Goal: Information Seeking & Learning: Find specific fact

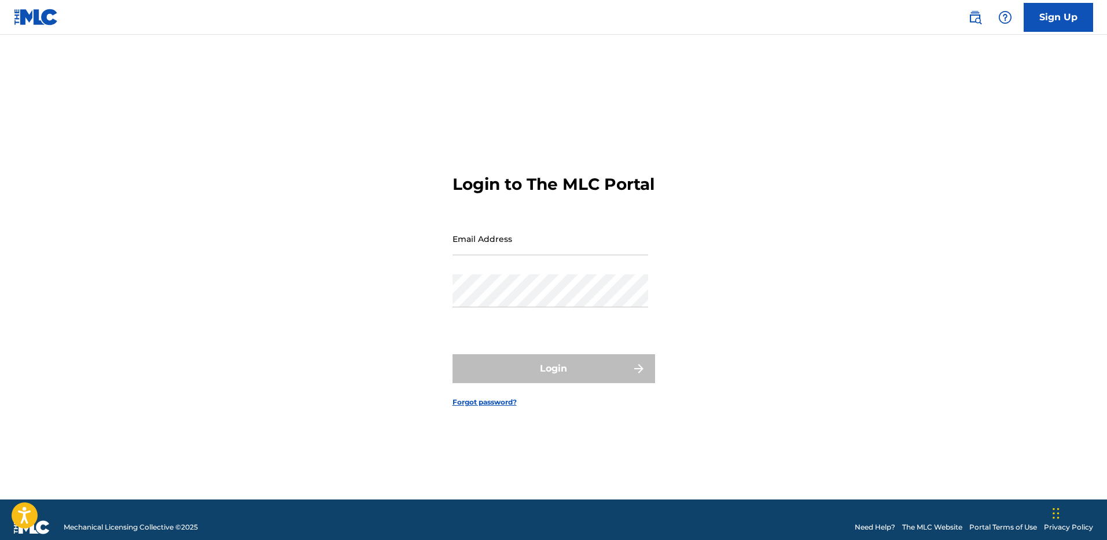
click at [480, 243] on input "Email Address" at bounding box center [550, 238] width 196 height 33
type input "[PERSON_NAME][EMAIL_ADDRESS][PERSON_NAME][DOMAIN_NAME]"
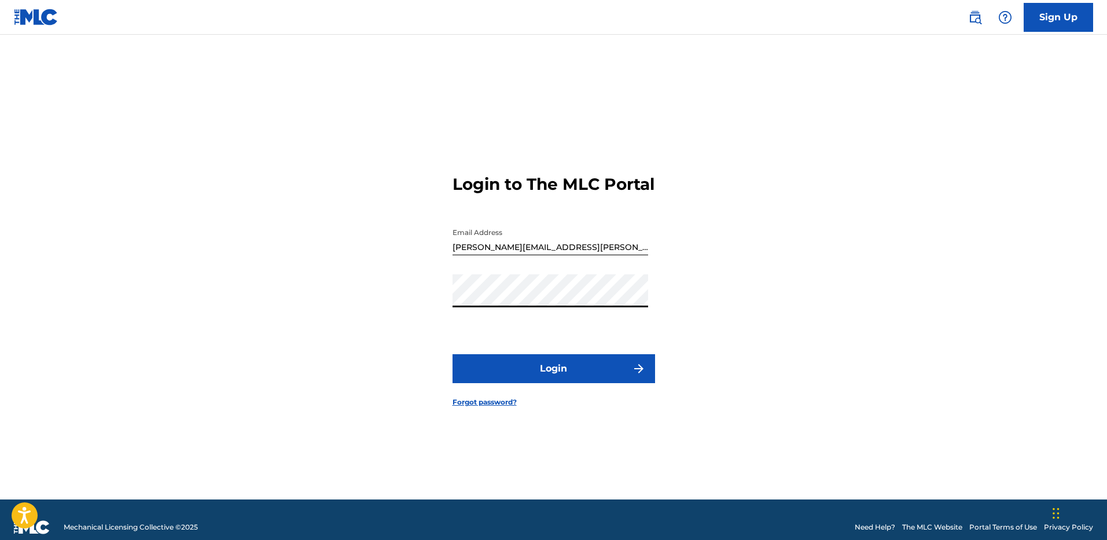
click at [559, 375] on button "Login" at bounding box center [553, 368] width 202 height 29
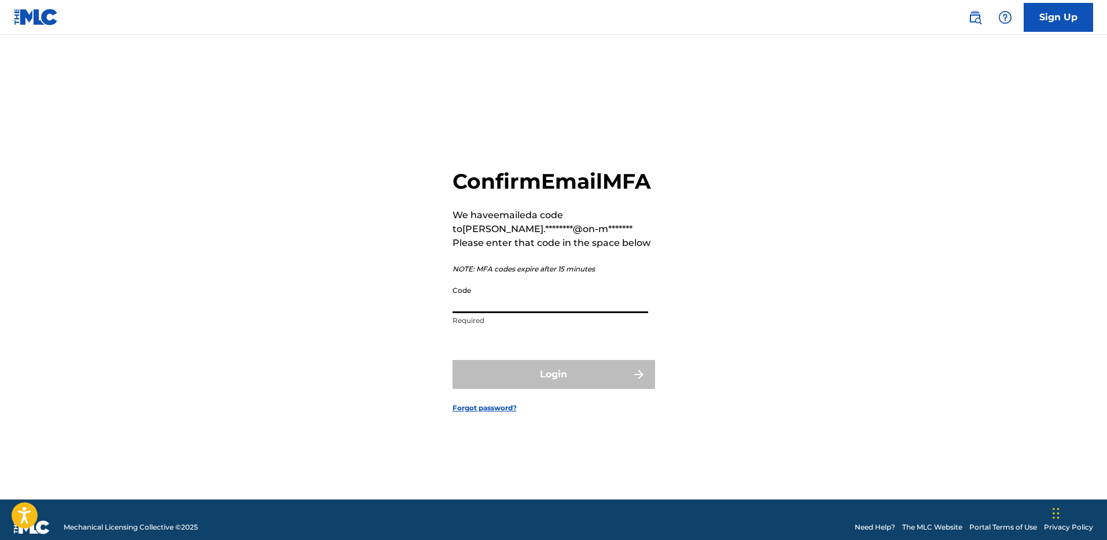
paste input "653388"
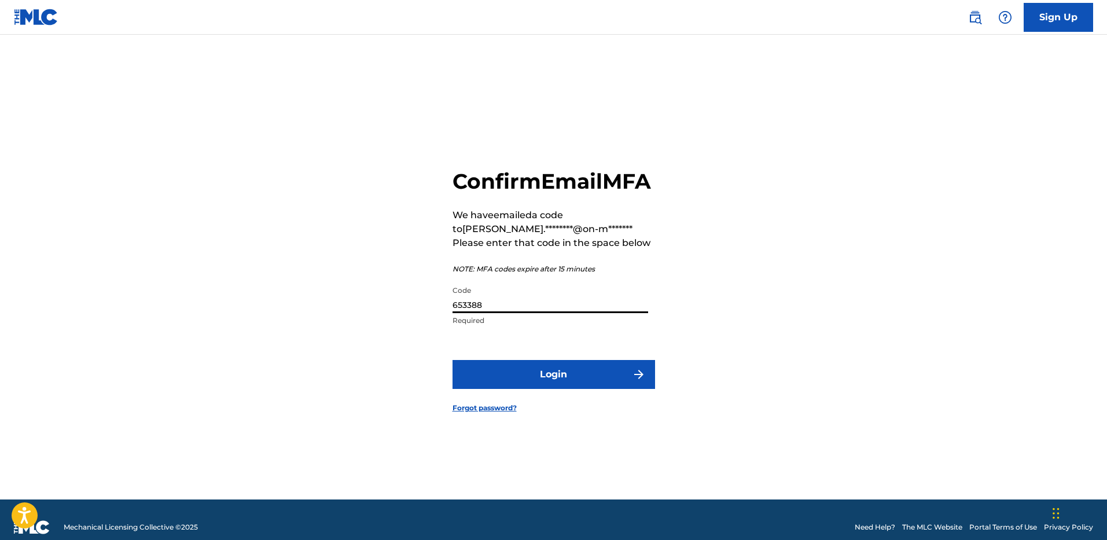
type input "653388"
click at [557, 382] on button "Login" at bounding box center [553, 374] width 202 height 29
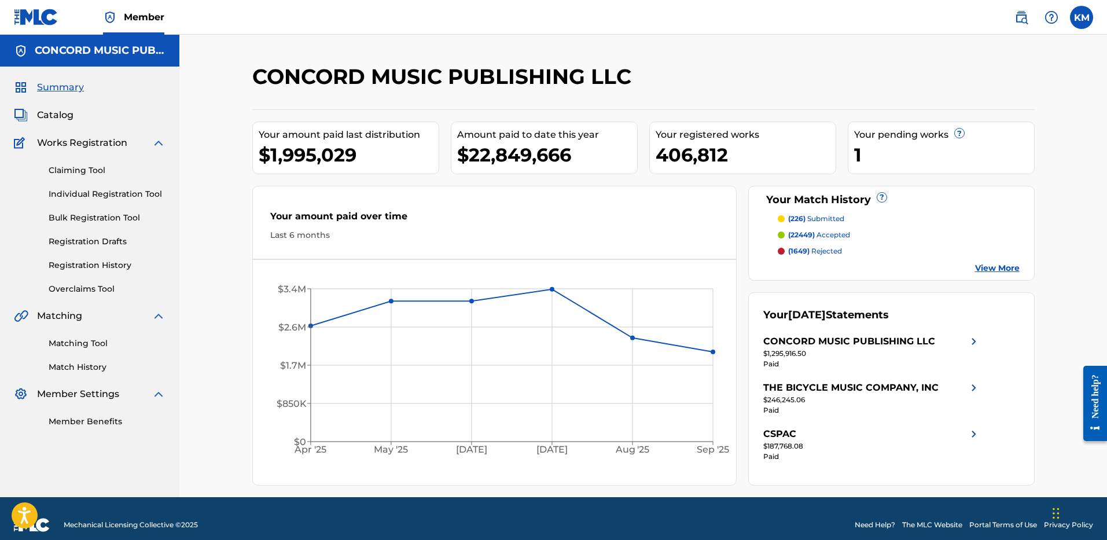
click at [60, 113] on span "Catalog" at bounding box center [55, 115] width 36 height 14
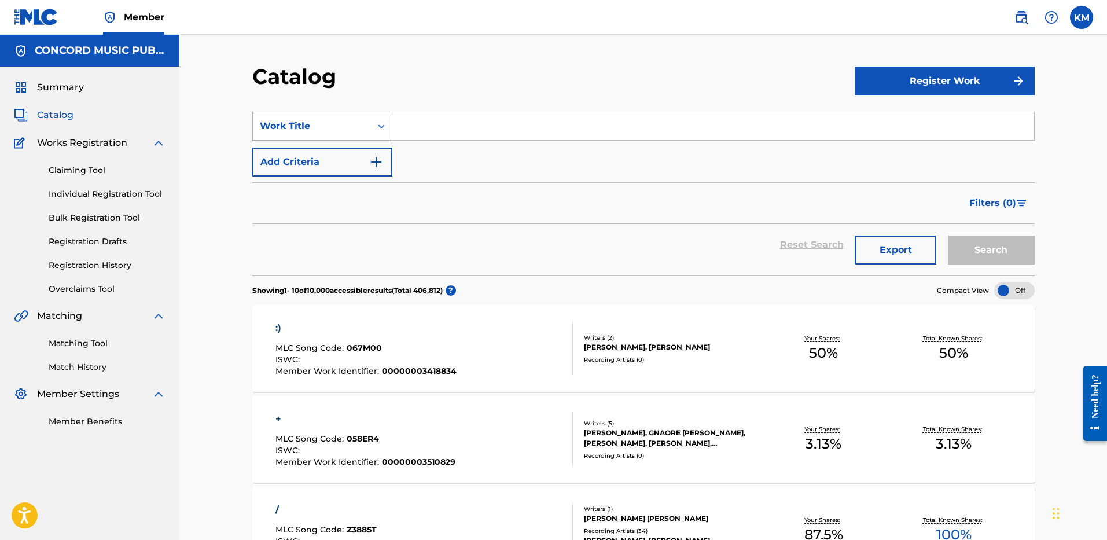
click at [384, 126] on icon "Search Form" at bounding box center [381, 126] width 12 height 12
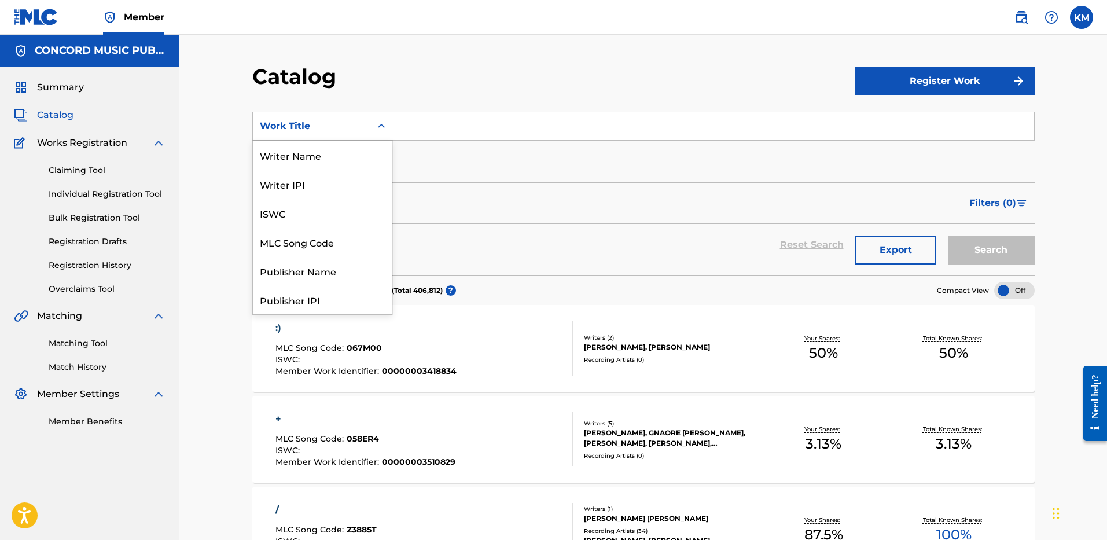
scroll to position [174, 0]
click at [329, 264] on div "ISRC" at bounding box center [322, 270] width 139 height 29
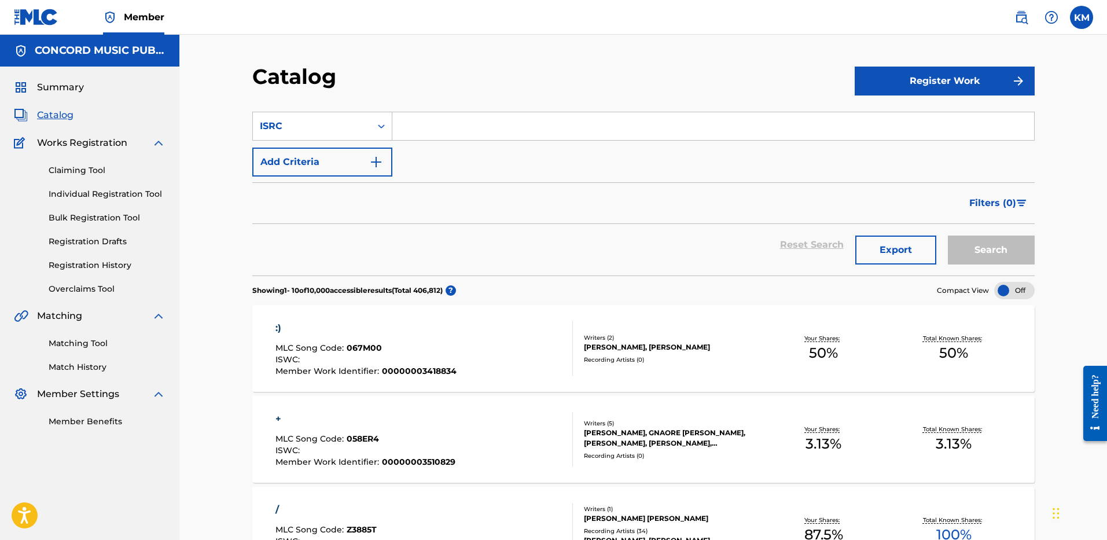
click at [425, 121] on input "Search Form" at bounding box center [712, 126] width 641 height 28
paste input "USAT22504344"
type input "USAT22504344"
click at [967, 241] on button "Search" at bounding box center [990, 249] width 87 height 29
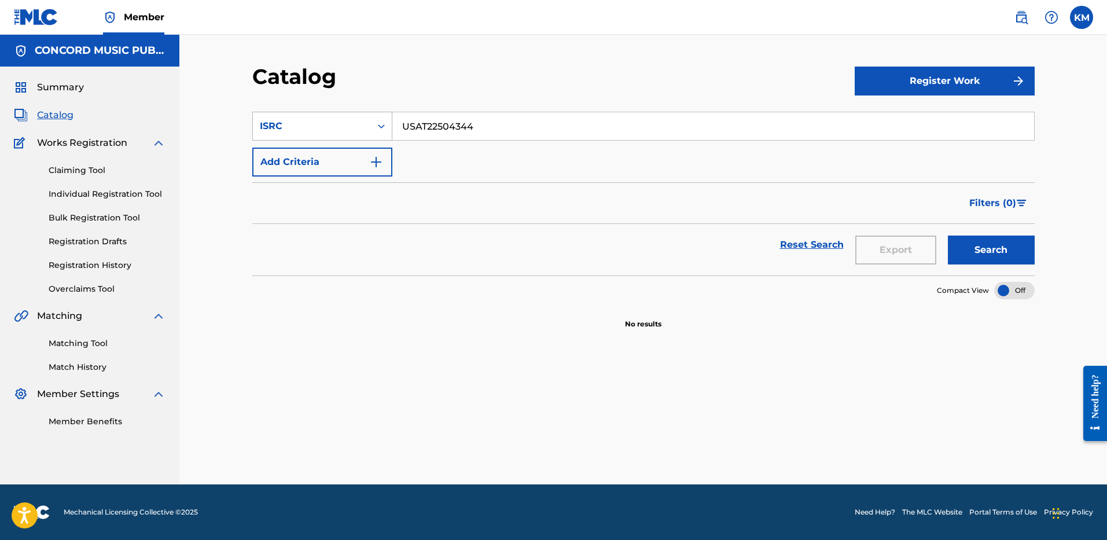
click at [384, 121] on icon "Search Form" at bounding box center [381, 126] width 12 height 12
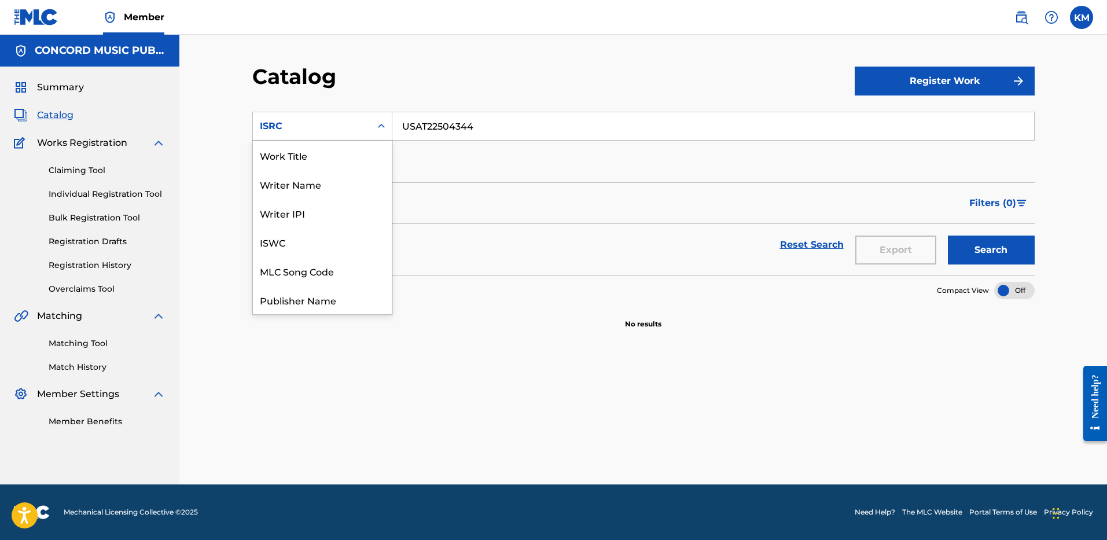
click at [344, 142] on div "Work Title" at bounding box center [322, 155] width 139 height 29
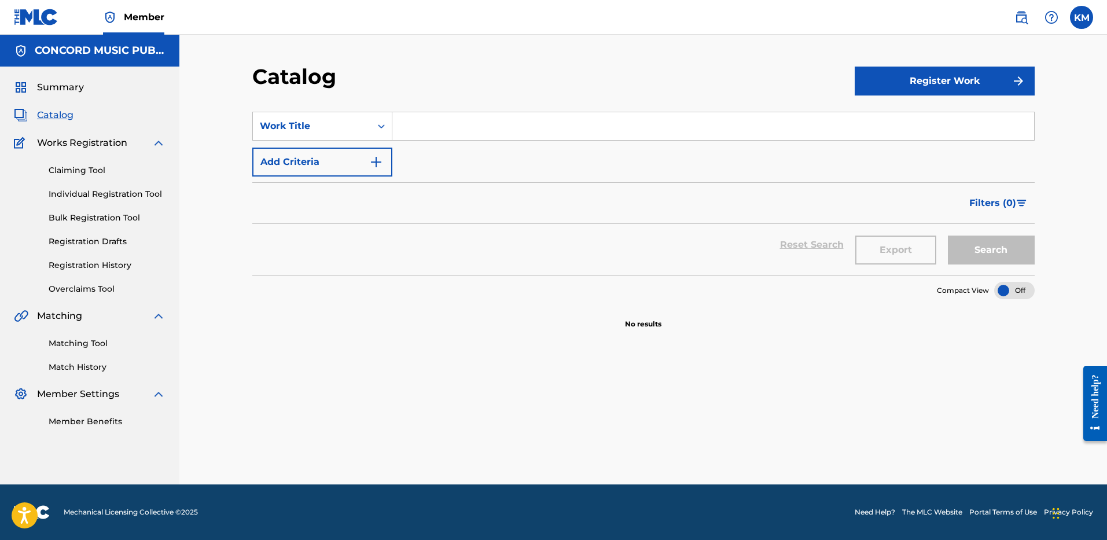
click at [456, 121] on input "Search Form" at bounding box center [712, 126] width 641 height 28
paste input "Folded"
type input "Folded"
click at [378, 163] on img "Search Form" at bounding box center [376, 162] width 14 height 14
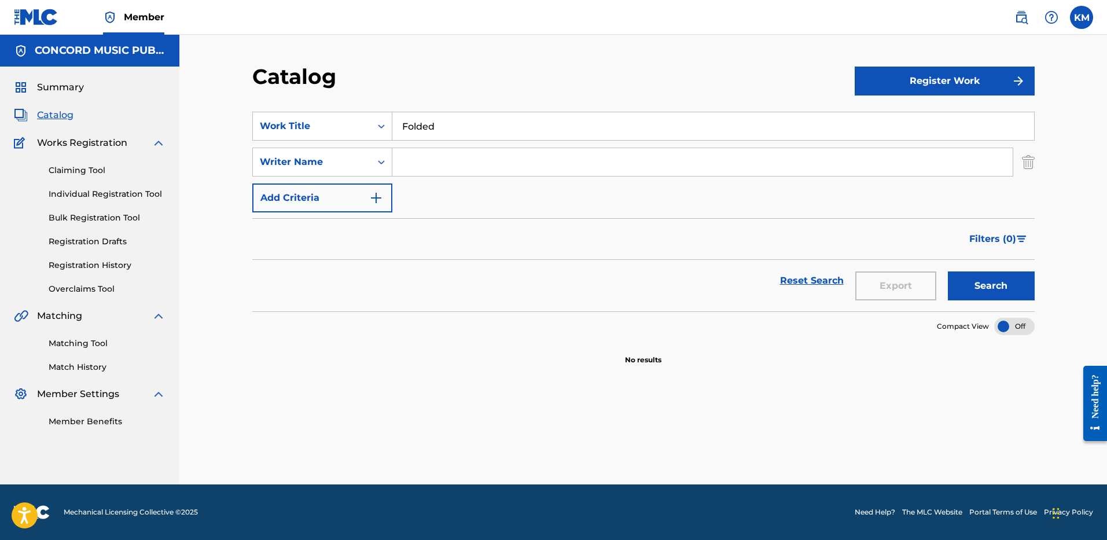
click at [415, 161] on input "Search Form" at bounding box center [702, 162] width 620 height 28
paste input "[PERSON_NAME]"
type input "[PERSON_NAME]"
click at [962, 294] on button "Search" at bounding box center [990, 285] width 87 height 29
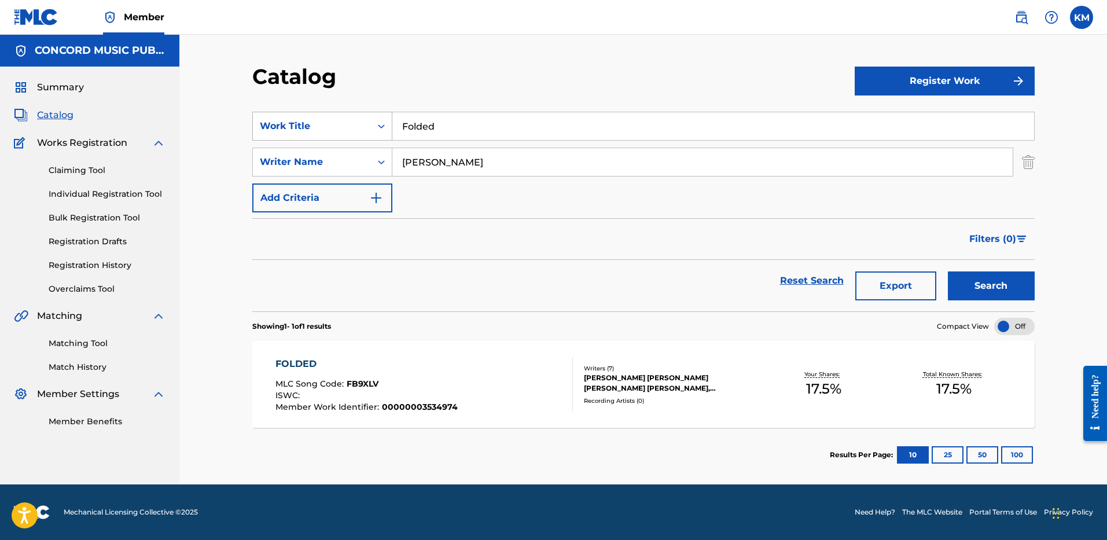
click at [384, 130] on icon "Search Form" at bounding box center [381, 126] width 12 height 12
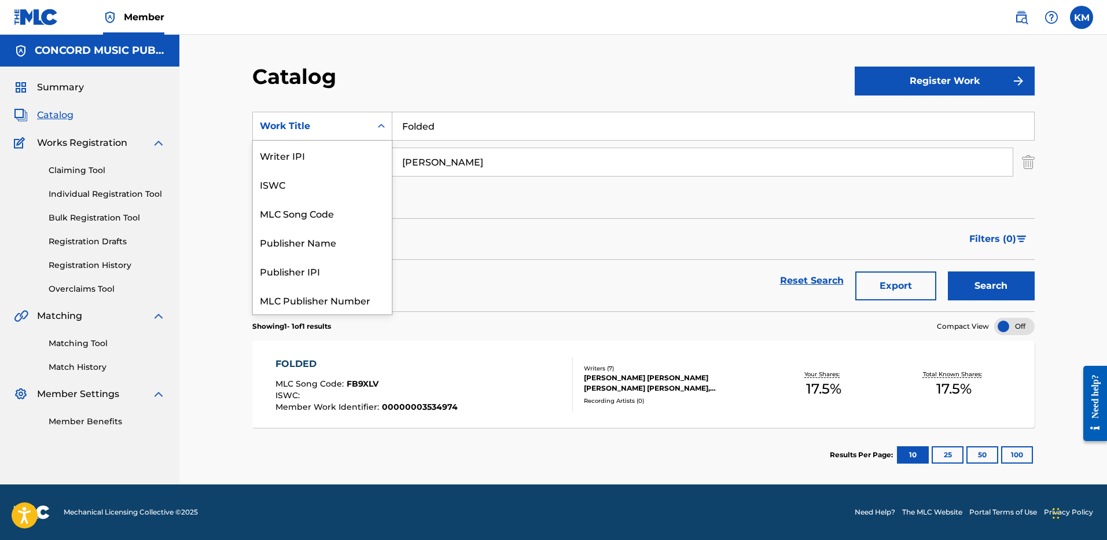
scroll to position [145, 0]
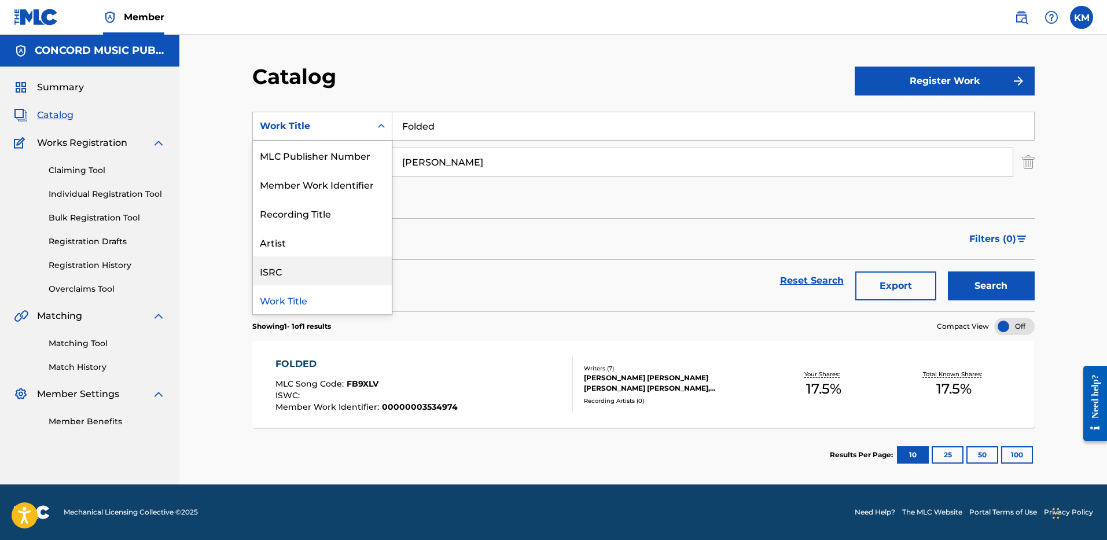
click at [354, 272] on div "ISRC" at bounding box center [322, 270] width 139 height 29
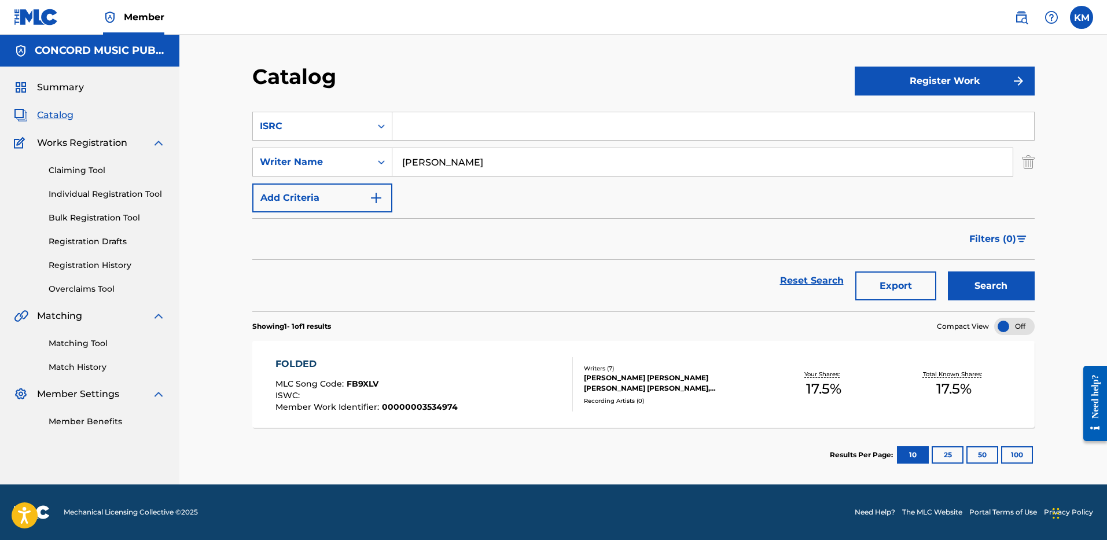
click at [415, 131] on input "Search Form" at bounding box center [712, 126] width 641 height 28
paste input "USRC12501295"
type input "USRC12501295"
click at [1028, 157] on img "Search Form" at bounding box center [1027, 161] width 13 height 29
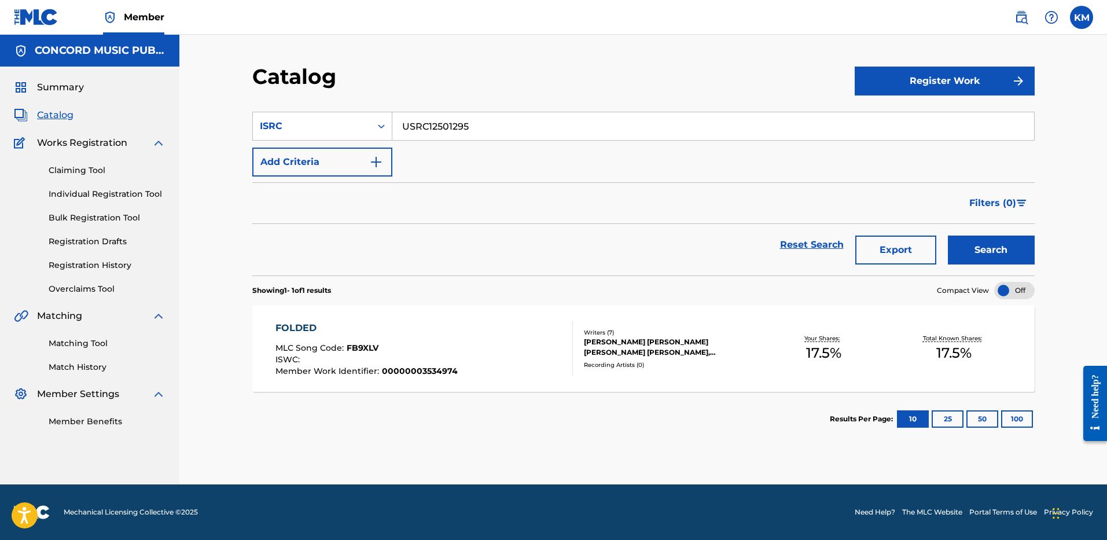
click at [985, 245] on button "Search" at bounding box center [990, 249] width 87 height 29
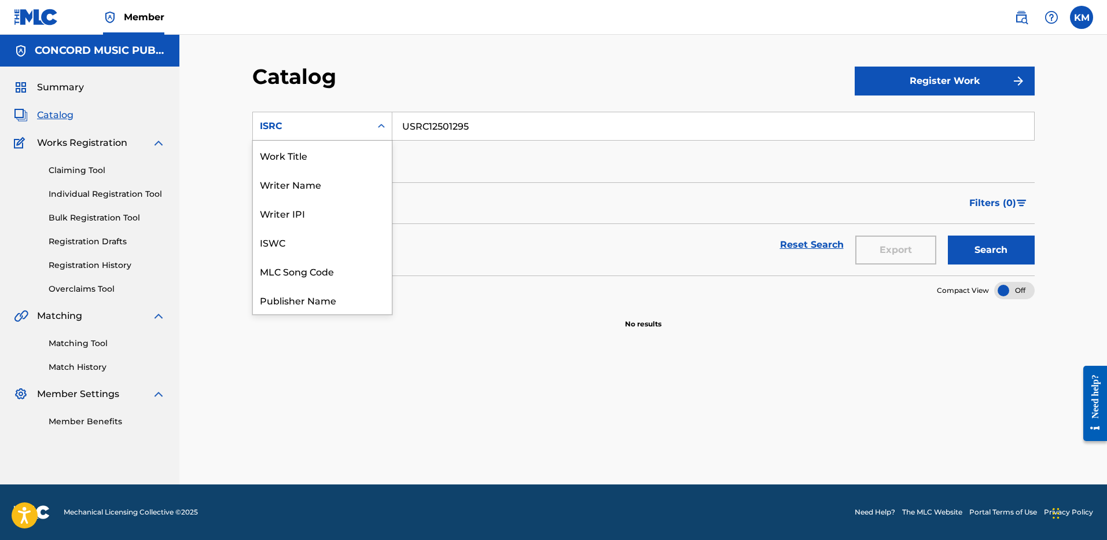
click at [379, 124] on icon "Search Form" at bounding box center [381, 126] width 12 height 12
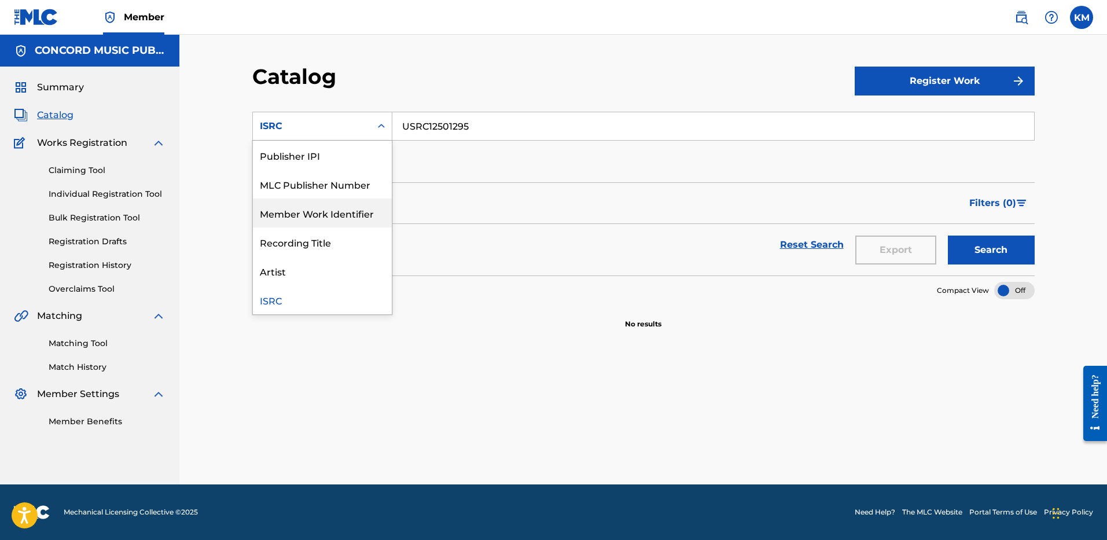
scroll to position [0, 0]
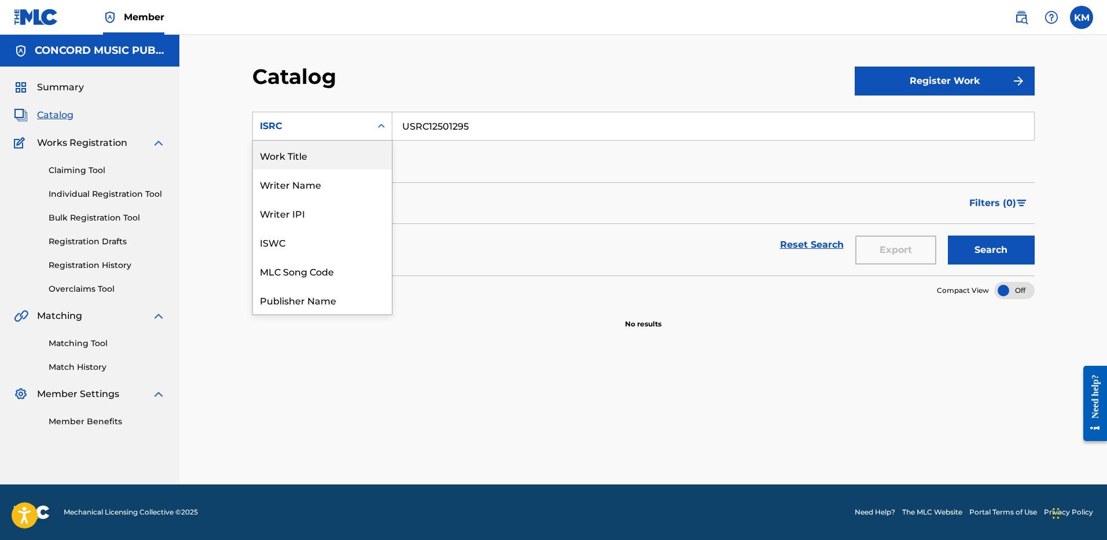
click at [329, 157] on div "Work Title" at bounding box center [322, 155] width 139 height 29
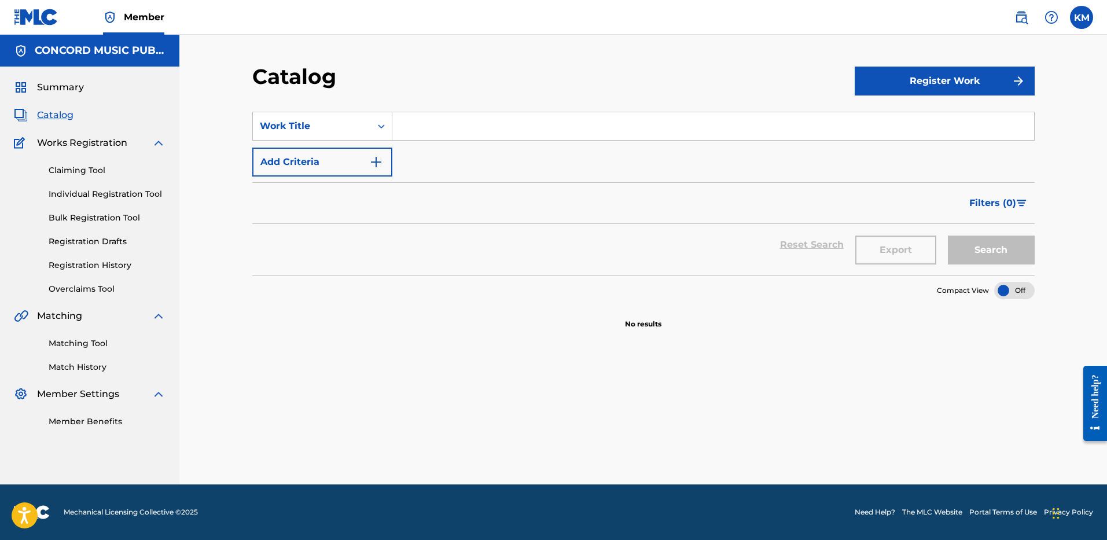
click at [410, 131] on input "Search Form" at bounding box center [712, 126] width 641 height 28
paste input "It Depends (feat. [PERSON_NAME])"
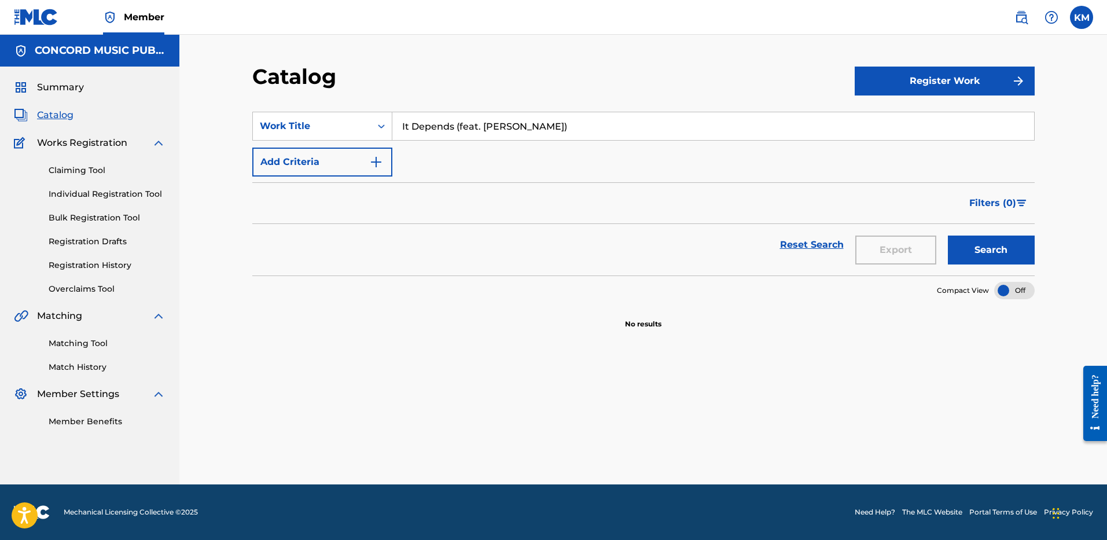
type input "It Depends (feat. [PERSON_NAME])"
click at [378, 169] on button "Add Criteria" at bounding box center [322, 161] width 140 height 29
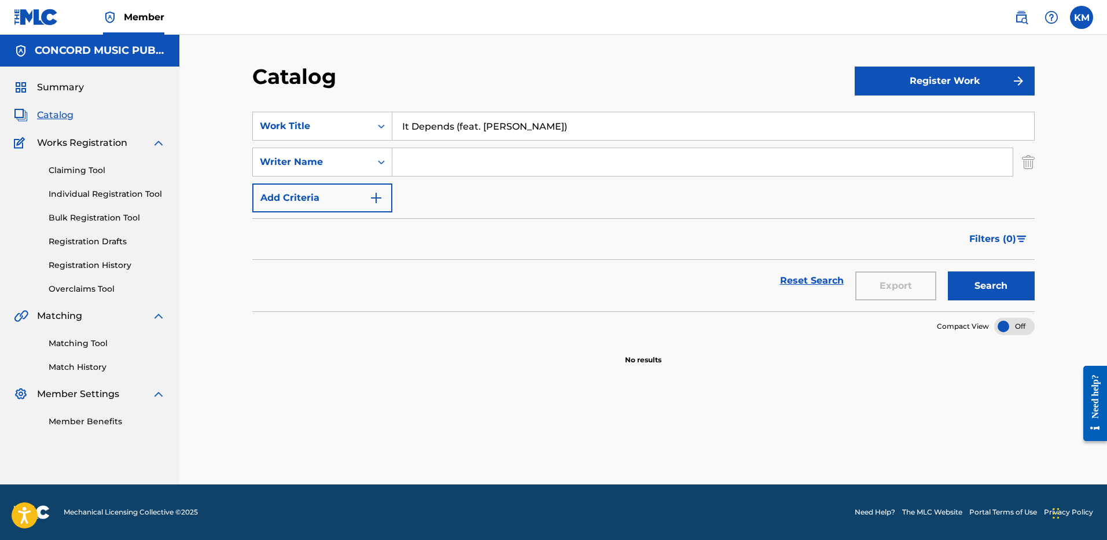
click at [433, 163] on input "Search Form" at bounding box center [702, 162] width 620 height 28
paste input "[PERSON_NAME]"
type input "[PERSON_NAME]"
click at [968, 285] on button "Search" at bounding box center [990, 285] width 87 height 29
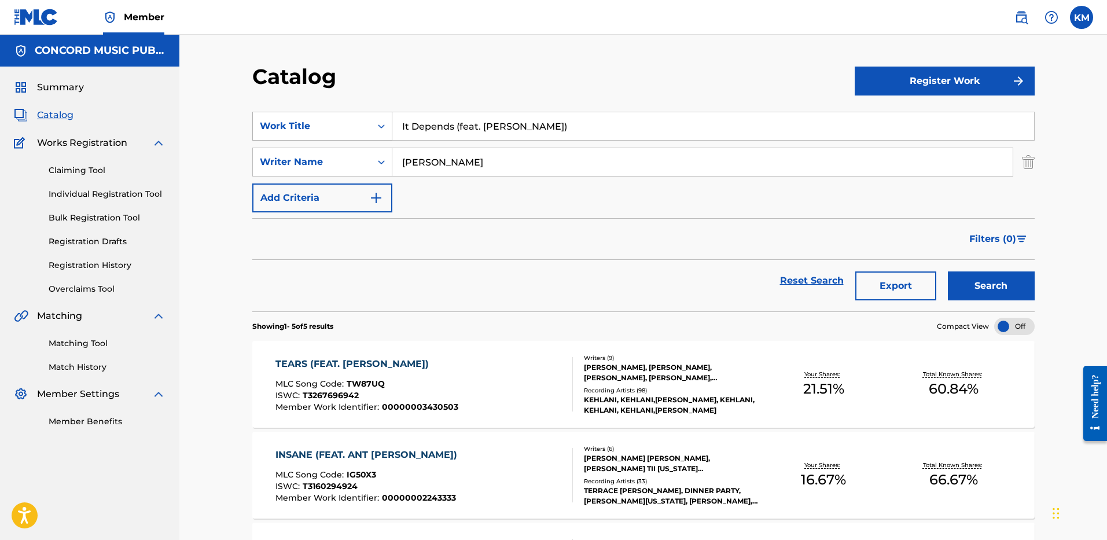
click at [378, 127] on icon "Search Form" at bounding box center [381, 126] width 12 height 12
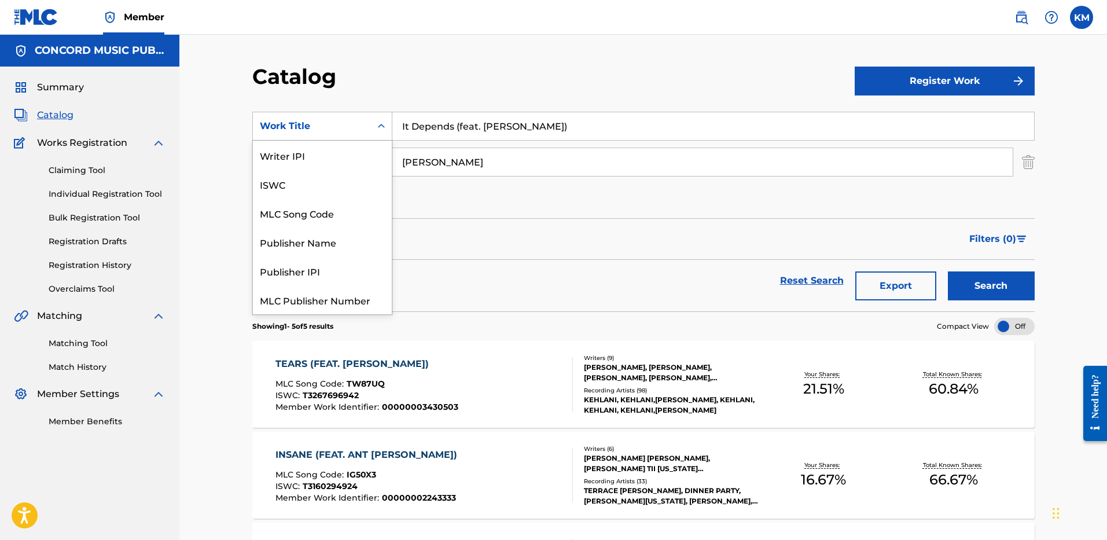
scroll to position [145, 0]
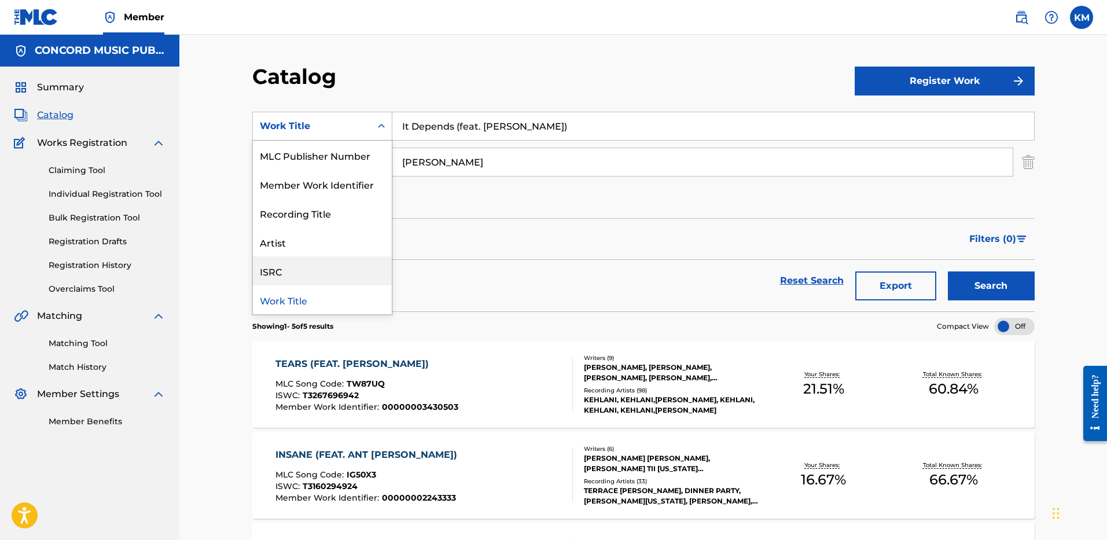
click at [338, 272] on div "ISRC" at bounding box center [322, 270] width 139 height 29
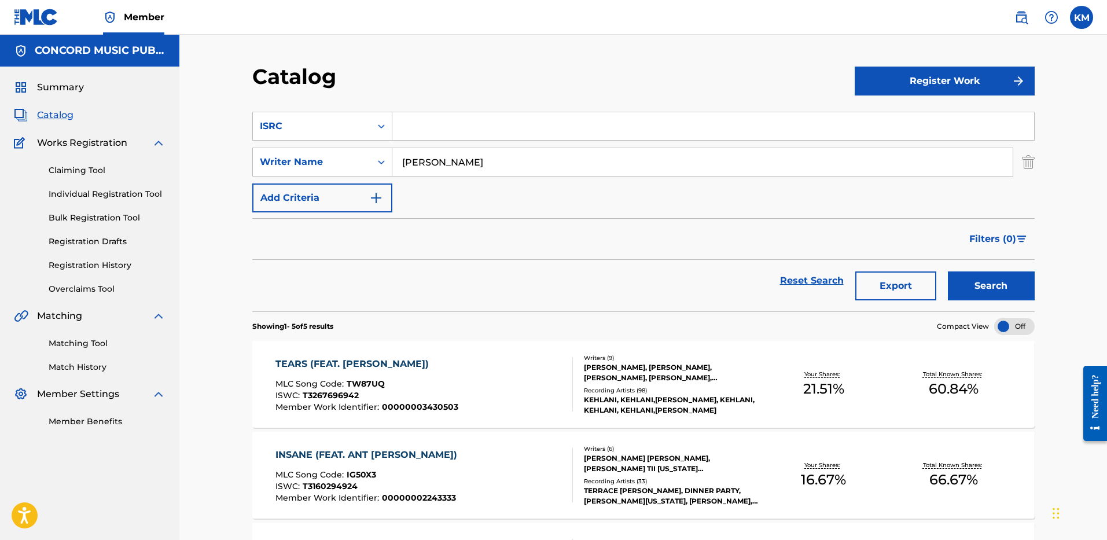
drag, startPoint x: 1031, startPoint y: 161, endPoint x: 1023, endPoint y: 160, distance: 8.2
click at [1031, 161] on img "Search Form" at bounding box center [1027, 161] width 13 height 29
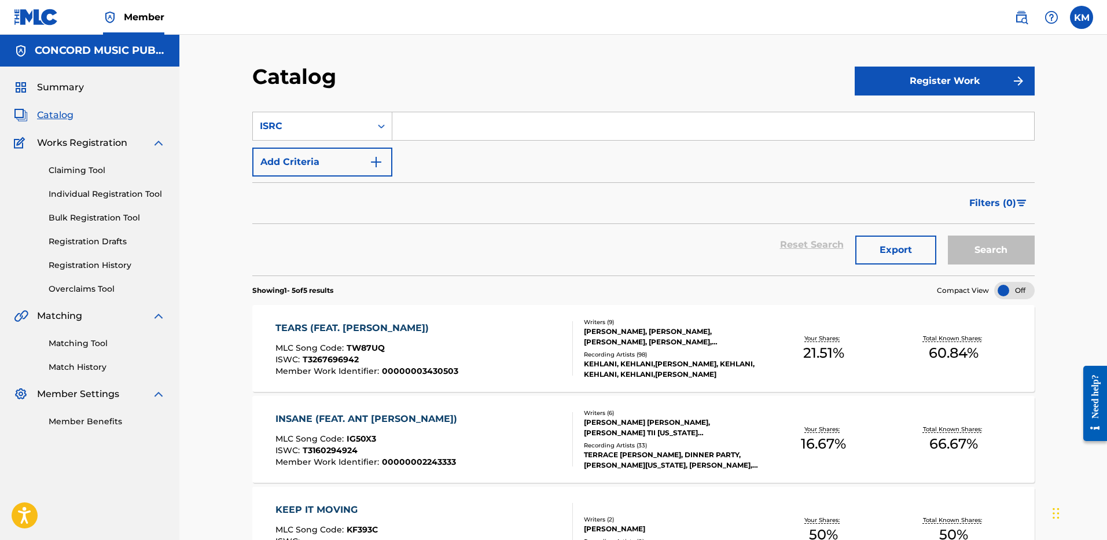
click at [540, 126] on input "Search Form" at bounding box center [712, 126] width 641 height 28
paste input "USUG12505774"
type input "USUG12505774"
click at [975, 251] on button "Search" at bounding box center [990, 249] width 87 height 29
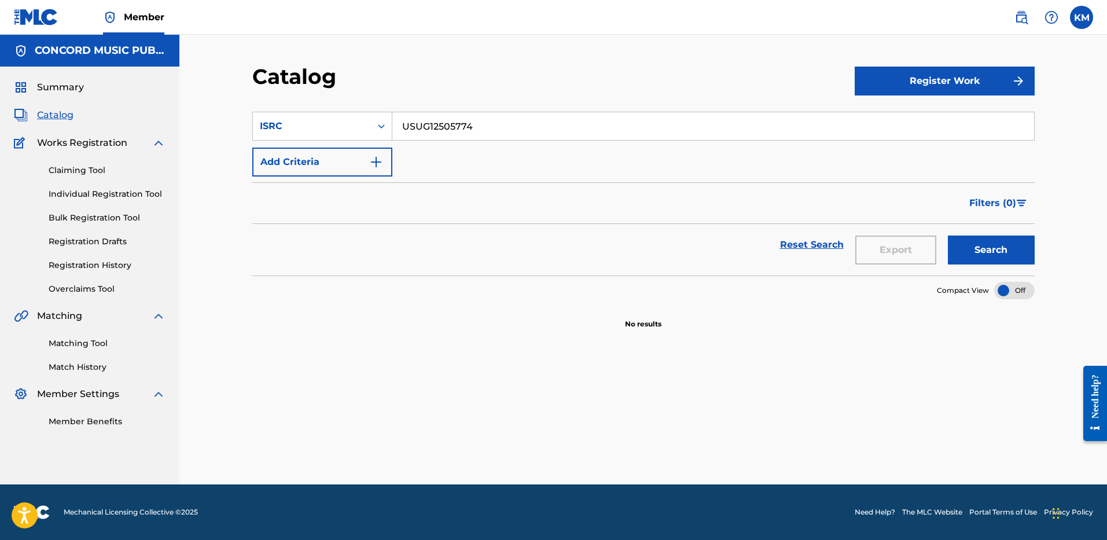
click at [379, 154] on button "Add Criteria" at bounding box center [322, 161] width 140 height 29
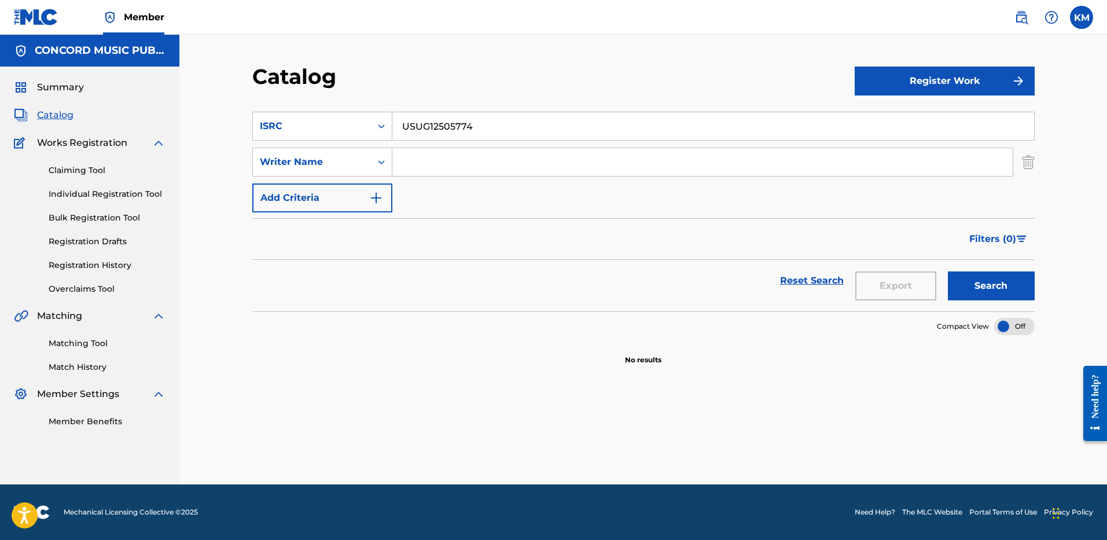
click at [438, 156] on input "Search Form" at bounding box center [702, 162] width 620 height 28
paste input "[PERSON_NAME]"
type input "[PERSON_NAME]"
click at [379, 124] on icon "Search Form" at bounding box center [381, 126] width 12 height 12
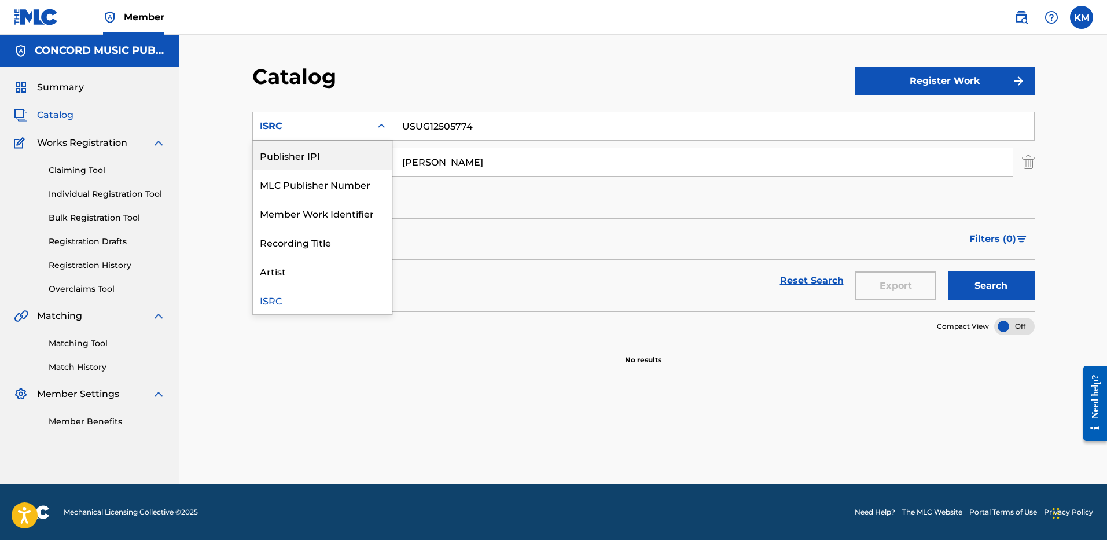
scroll to position [0, 0]
click at [356, 150] on div "Work Title" at bounding box center [322, 155] width 139 height 29
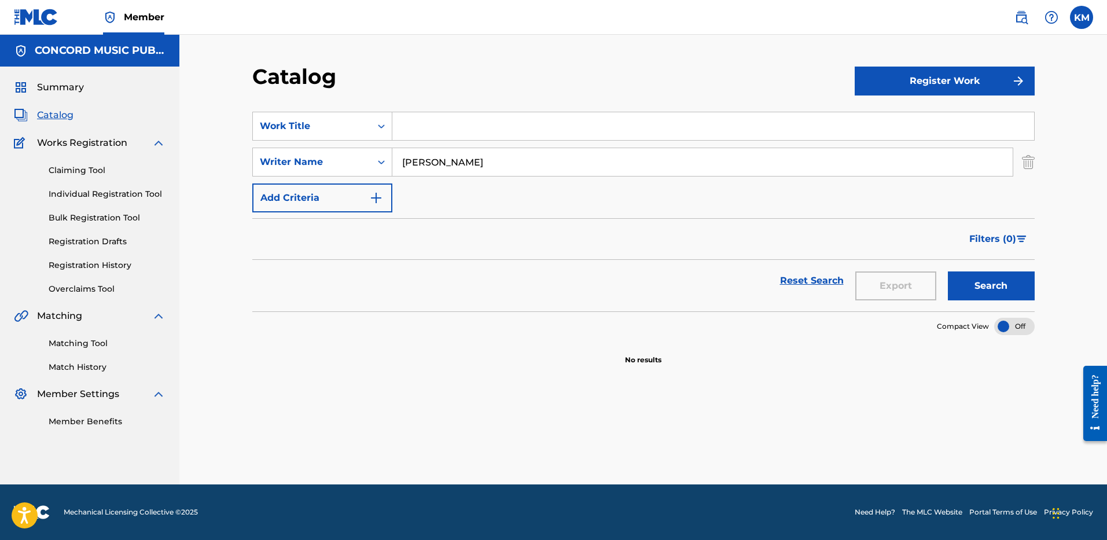
click at [422, 112] on div "Search Form" at bounding box center [713, 126] width 642 height 29
click at [425, 116] on input "Search Form" at bounding box center [712, 126] width 641 height 28
paste input "What Did I Miss?"
type input "What Did I Miss?"
click at [1000, 283] on button "Search" at bounding box center [990, 285] width 87 height 29
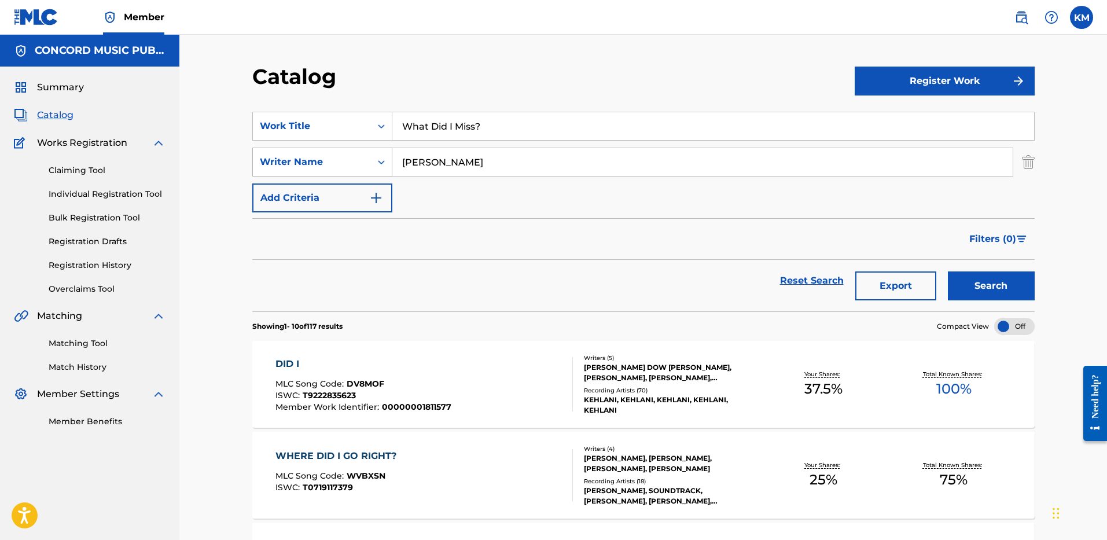
drag, startPoint x: 448, startPoint y: 163, endPoint x: 343, endPoint y: 160, distance: 105.3
click at [343, 160] on div "SearchWithCriteriae6549d3a-dff2-48b4-a07d-ab91fc4c631c Writer Name [PERSON_NAME]" at bounding box center [643, 161] width 782 height 29
type input "MULE"
click at [978, 282] on button "Search" at bounding box center [990, 285] width 87 height 29
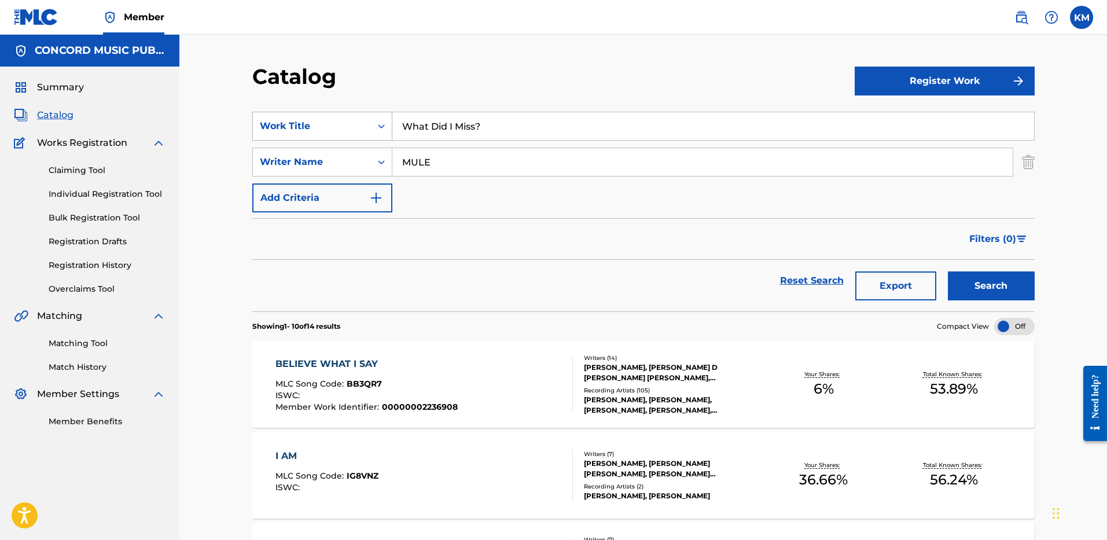
click at [382, 127] on icon "Search Form" at bounding box center [381, 126] width 12 height 12
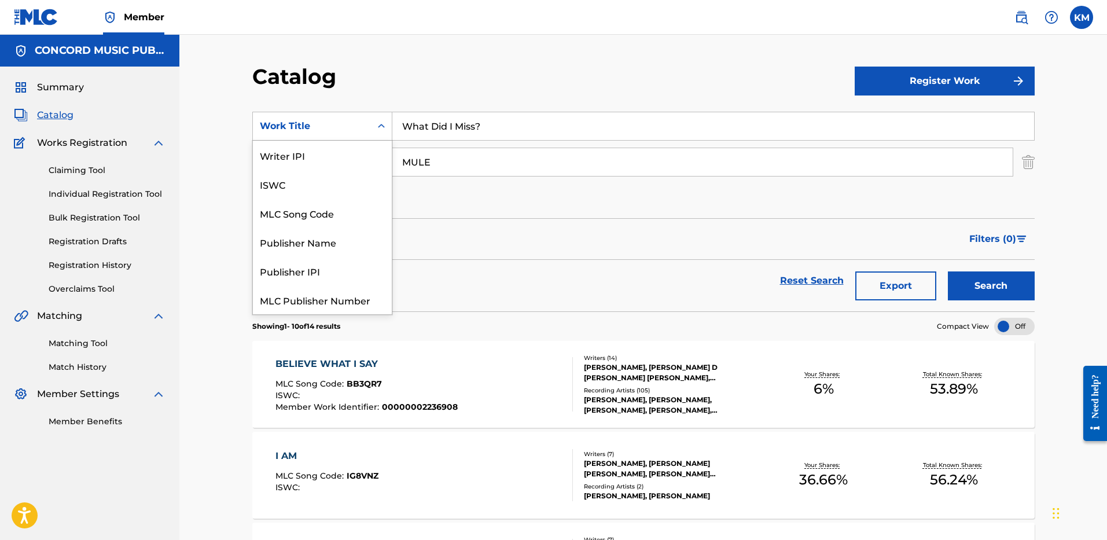
scroll to position [145, 0]
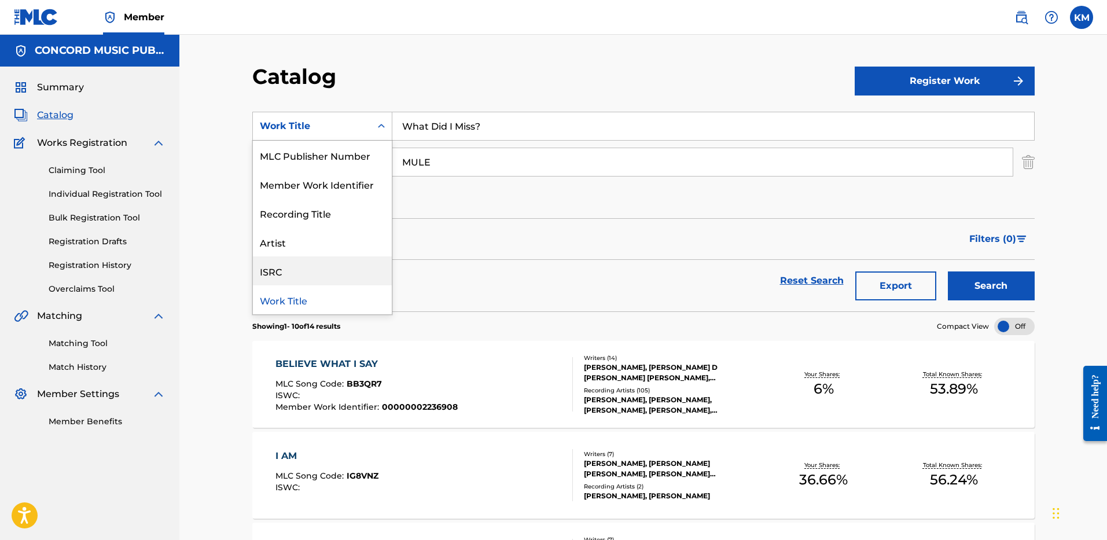
click at [346, 269] on div "ISRC" at bounding box center [322, 270] width 139 height 29
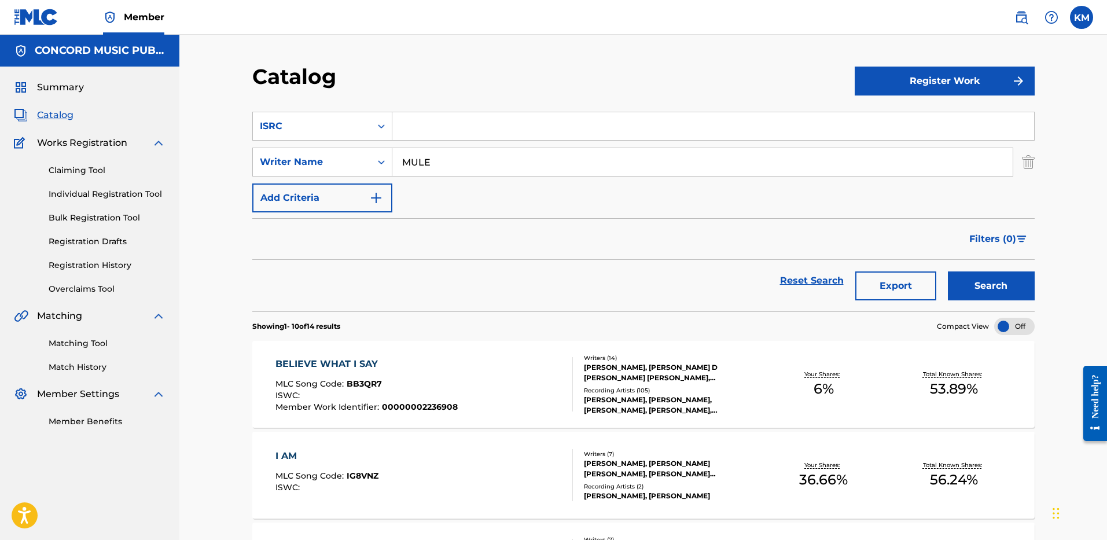
click at [400, 130] on input "Search Form" at bounding box center [712, 126] width 641 height 28
paste input "USUM72502039"
type input "USUM72502039"
click at [1033, 160] on img "Search Form" at bounding box center [1027, 161] width 13 height 29
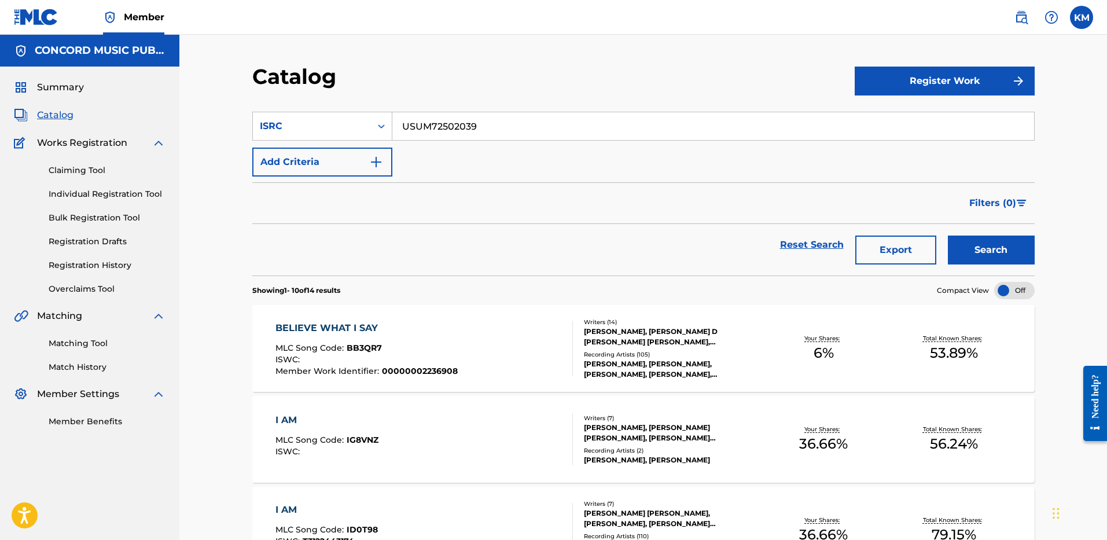
click at [990, 257] on button "Search" at bounding box center [990, 249] width 87 height 29
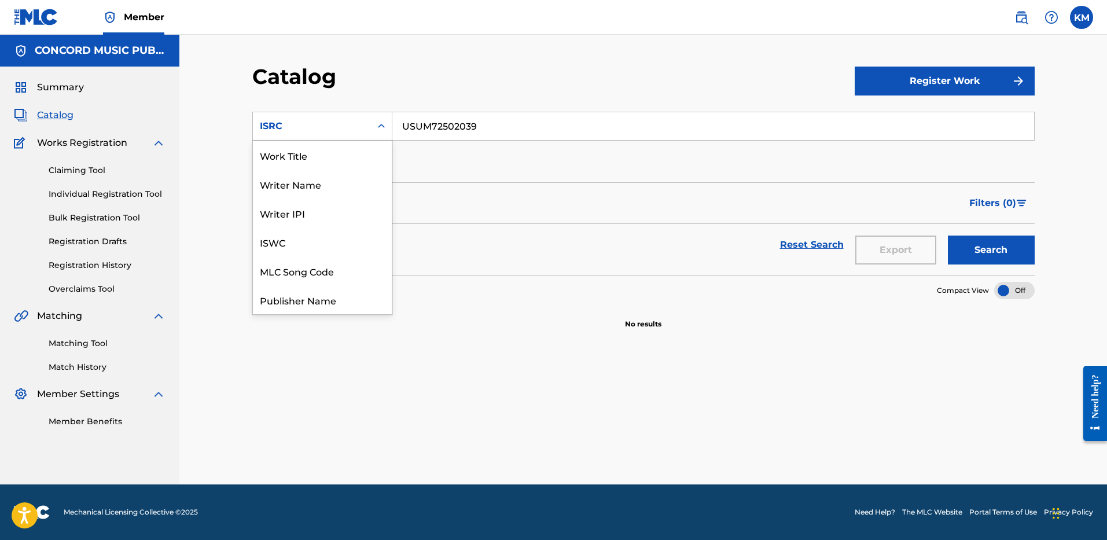
click at [379, 125] on icon "Search Form" at bounding box center [381, 126] width 12 height 12
click at [321, 158] on div "Work Title" at bounding box center [322, 155] width 139 height 29
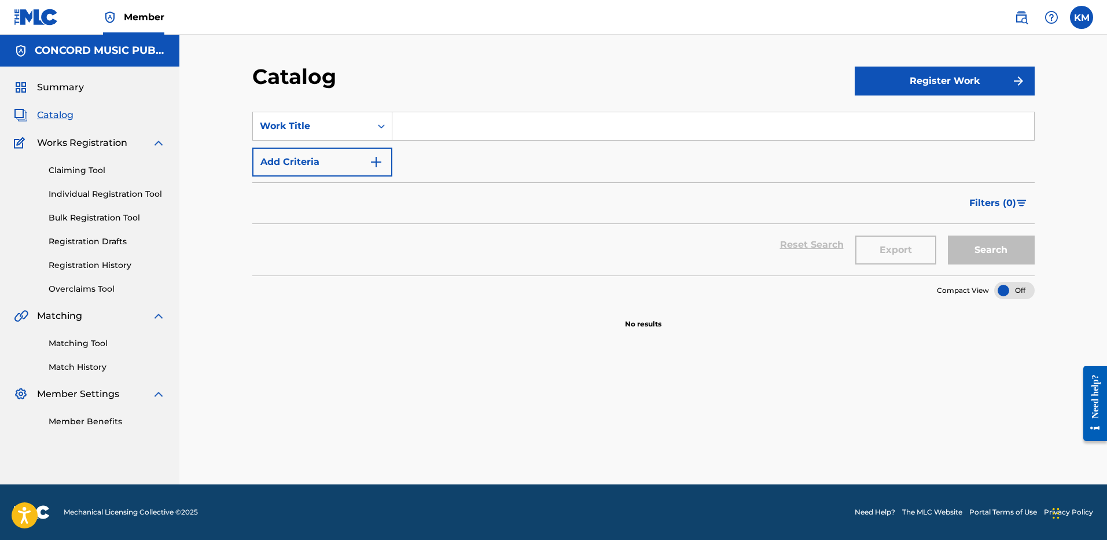
click at [409, 121] on input "Search Form" at bounding box center [712, 126] width 641 height 28
paste input "MUTT (feat. [PERSON_NAME]) [CB REMIX]"
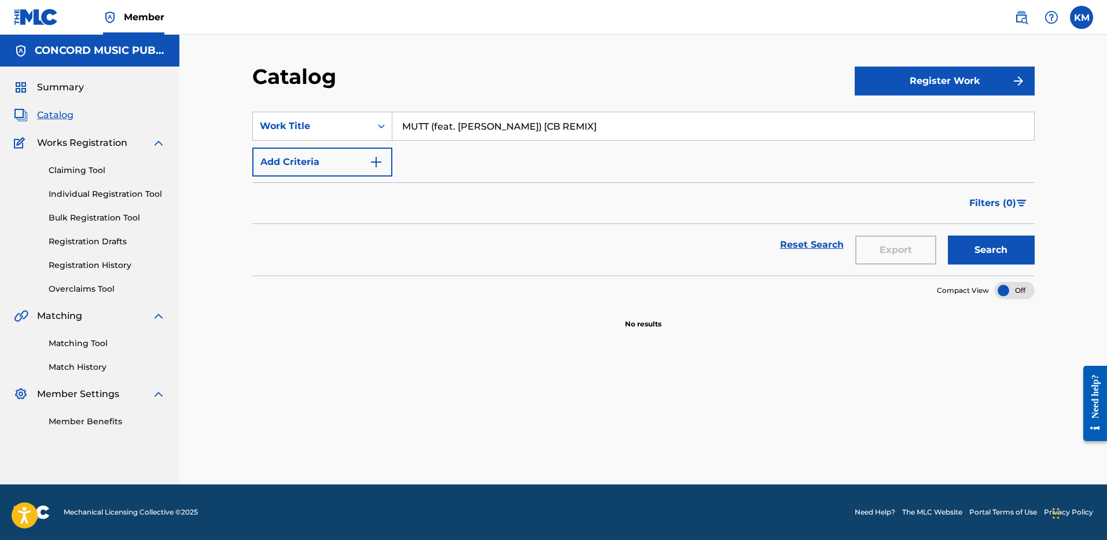
type input "MUTT (feat. [PERSON_NAME]) [CB REMIX]"
click at [376, 157] on img "Search Form" at bounding box center [376, 162] width 14 height 14
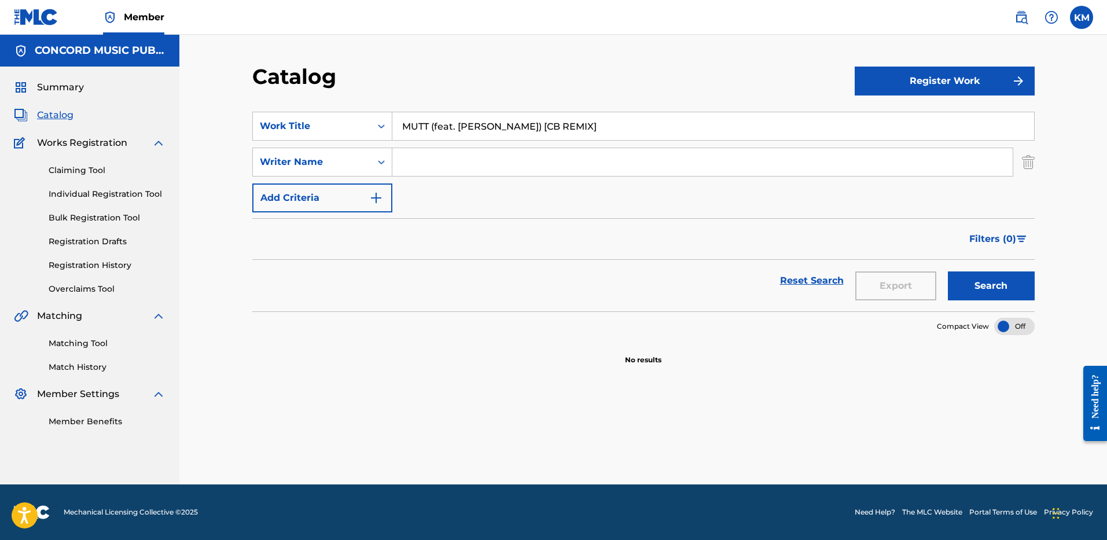
click at [421, 164] on input "Search Form" at bounding box center [702, 162] width 620 height 28
type input "PRESS"
click at [994, 278] on button "Search" at bounding box center [990, 285] width 87 height 29
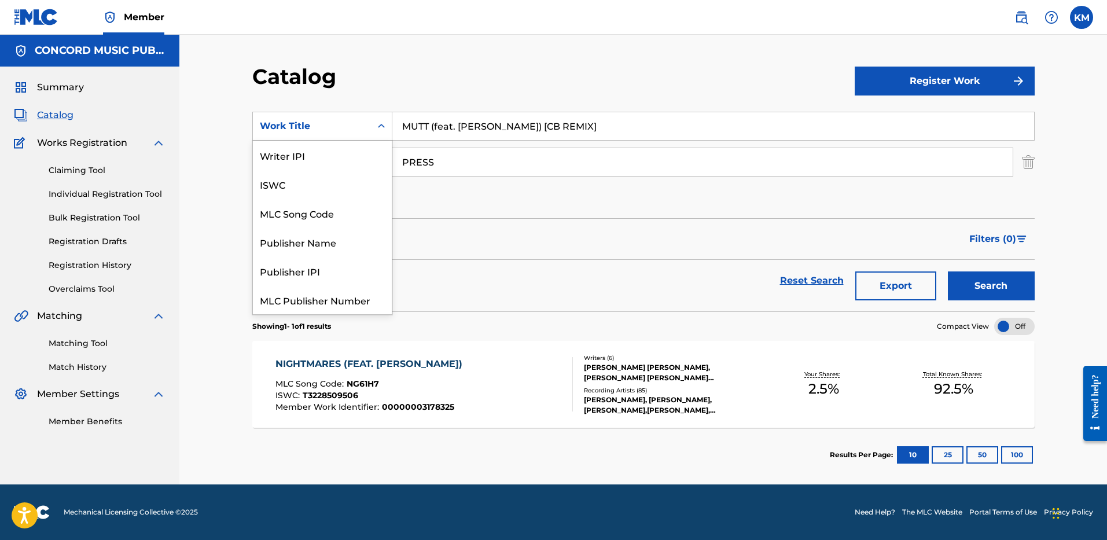
click at [378, 126] on icon "Search Form" at bounding box center [381, 126] width 12 height 12
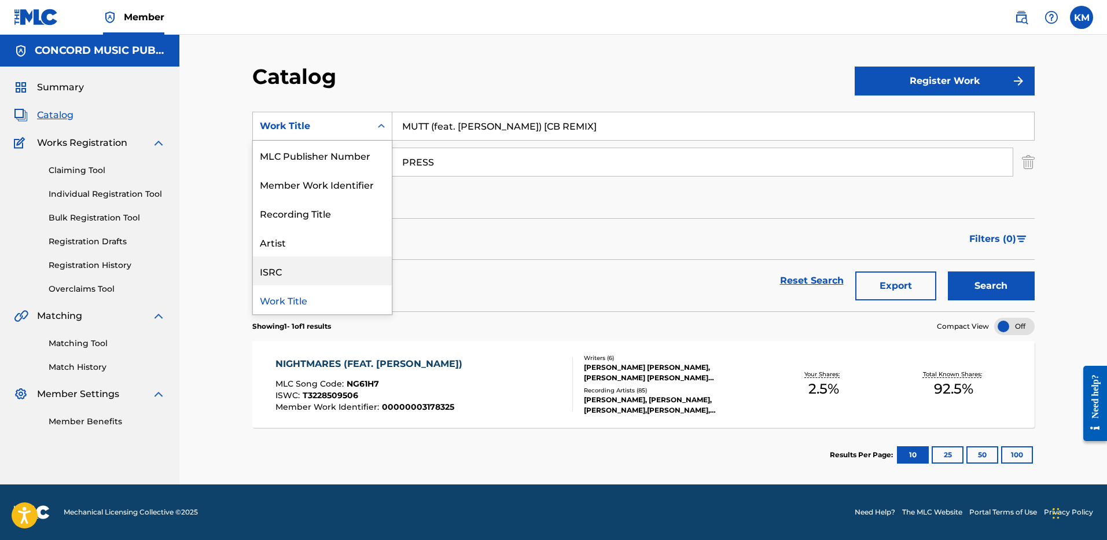
click at [329, 269] on div "ISRC" at bounding box center [322, 270] width 139 height 29
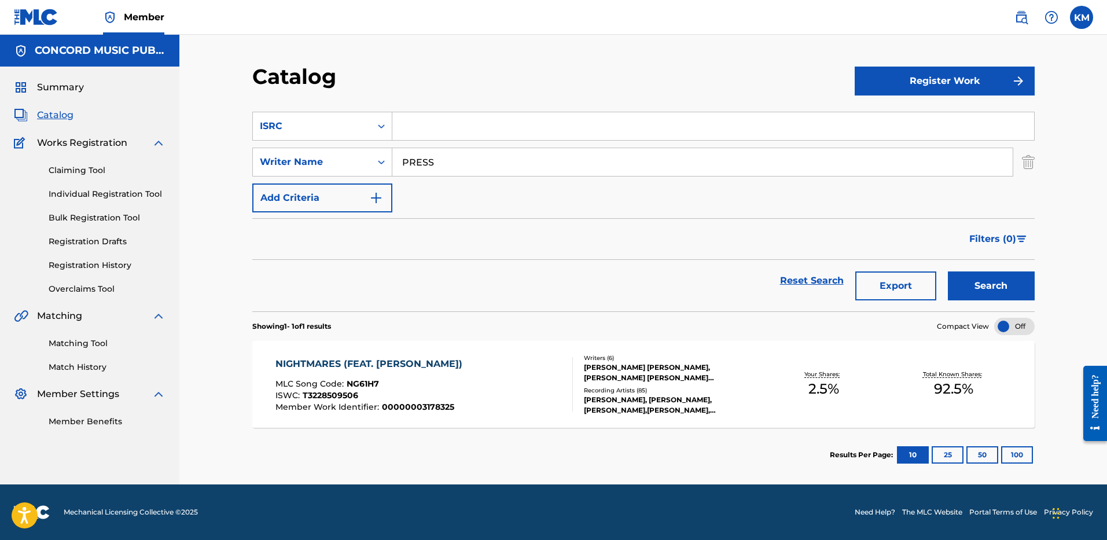
click at [408, 127] on input "Search Form" at bounding box center [712, 126] width 641 height 28
paste input "USUM72506534"
type input "USUM72506534"
click at [1023, 158] on img "Search Form" at bounding box center [1027, 161] width 13 height 29
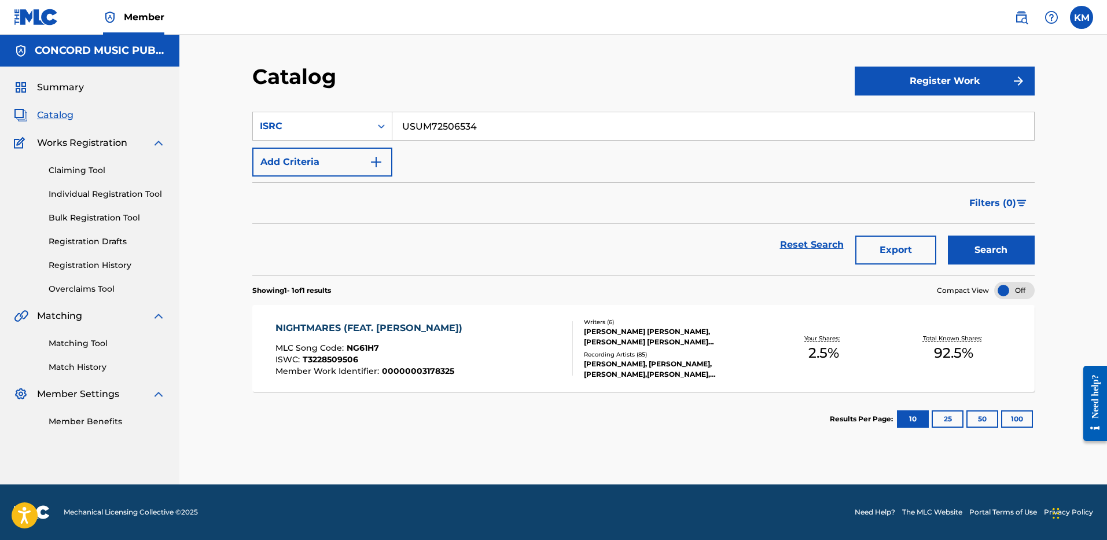
click at [979, 248] on button "Search" at bounding box center [990, 249] width 87 height 29
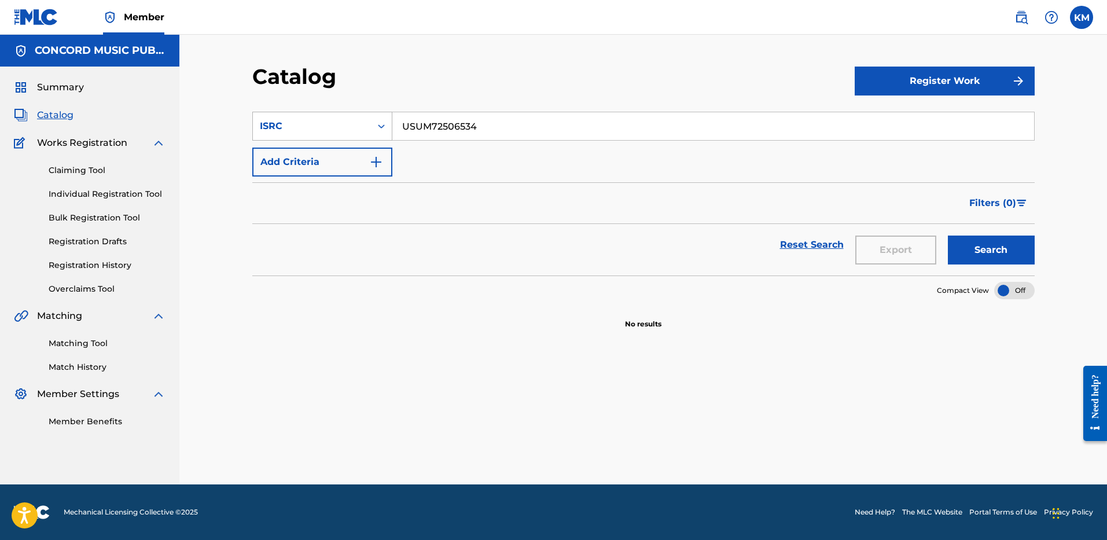
click at [384, 123] on icon "Search Form" at bounding box center [381, 126] width 12 height 12
click at [357, 157] on div "Work Title" at bounding box center [322, 155] width 139 height 29
click at [415, 134] on input "Search Form" at bounding box center [712, 126] width 641 height 28
paste input "Bodies (with JID)"
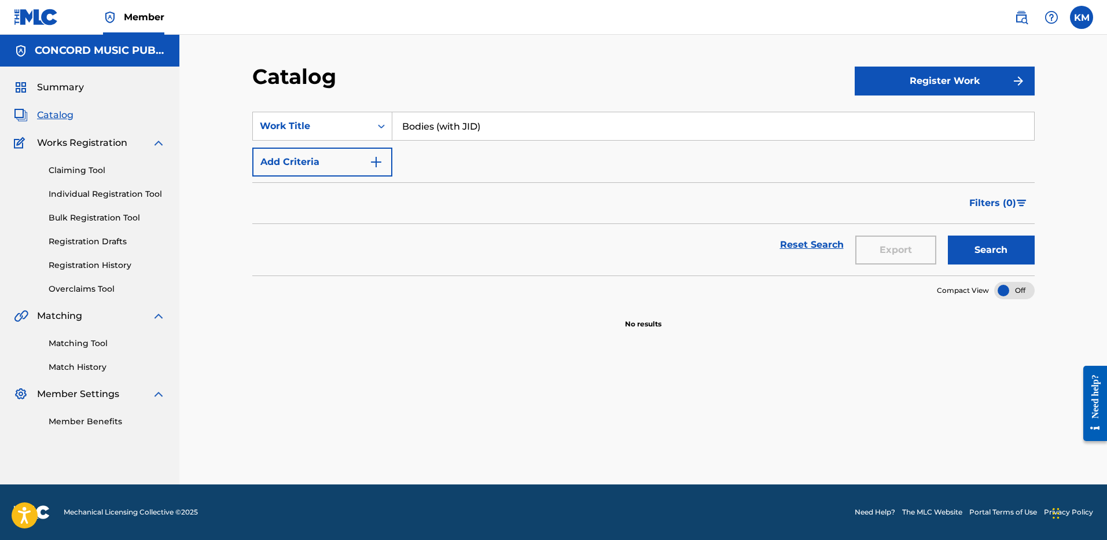
type input "Bodies (with JID)"
click at [383, 158] on button "Add Criteria" at bounding box center [322, 161] width 140 height 29
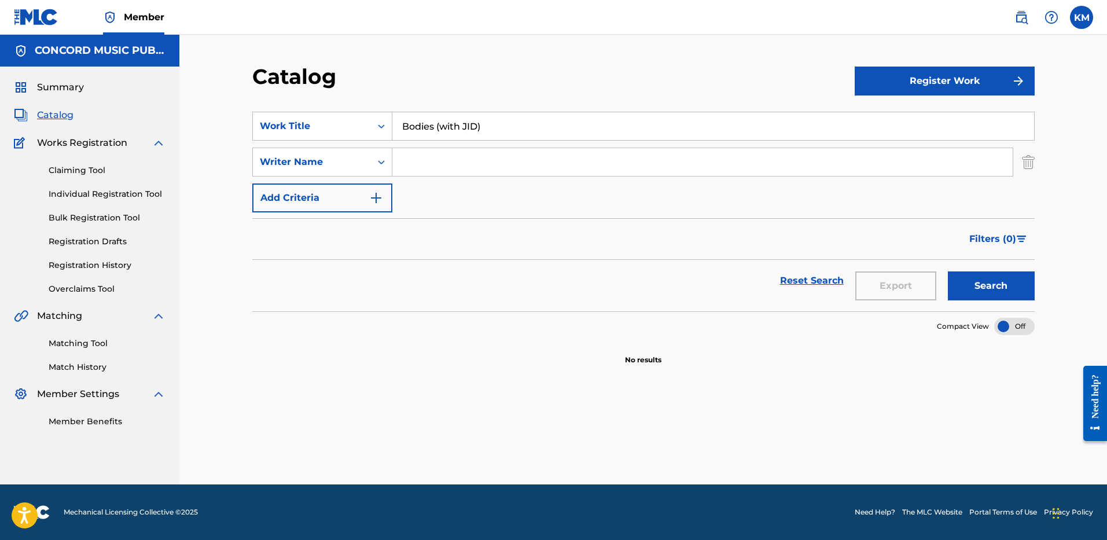
click at [412, 168] on input "Search Form" at bounding box center [702, 162] width 620 height 28
click at [426, 157] on input "Search Form" at bounding box center [702, 162] width 620 height 28
paste input "[PERSON_NAME]"
click at [977, 283] on button "Search" at bounding box center [990, 285] width 87 height 29
paste input "[PERSON_NAME]"
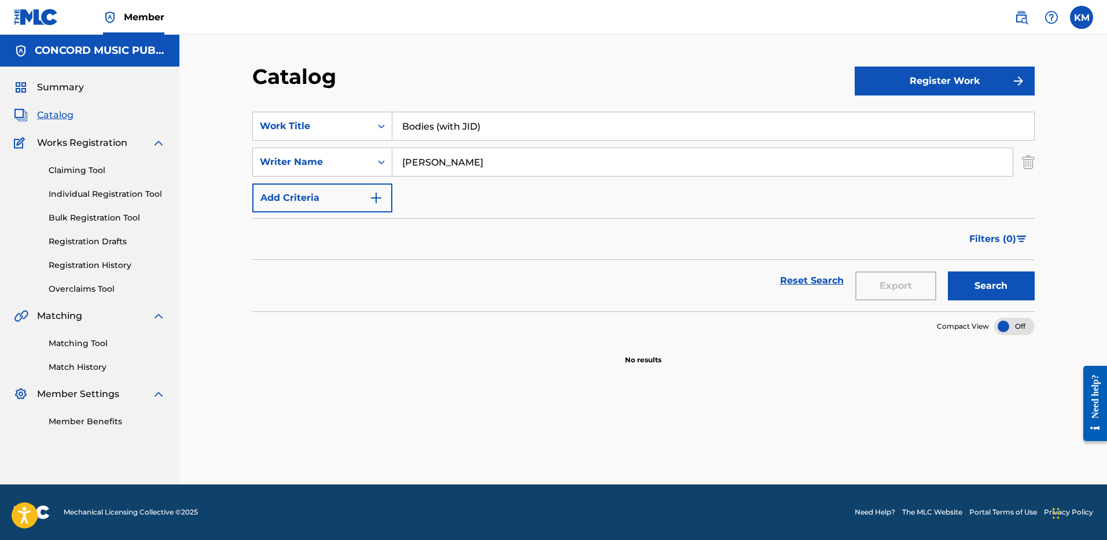
drag, startPoint x: 453, startPoint y: 165, endPoint x: 232, endPoint y: 170, distance: 221.0
click at [232, 170] on div "Catalog Register Work SearchWithCriteriaba52fcad-9fe0-4286-adc8-acc5b65295e4 Wo…" at bounding box center [642, 259] width 927 height 449
type input "[PERSON_NAME]"
click at [980, 279] on button "Search" at bounding box center [990, 285] width 87 height 29
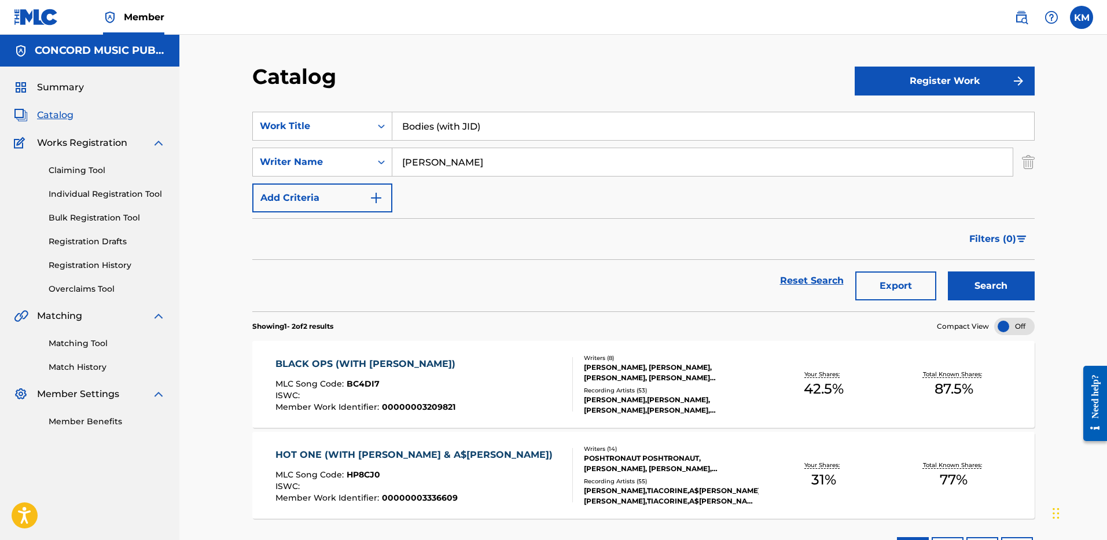
drag, startPoint x: 400, startPoint y: 120, endPoint x: 504, endPoint y: 126, distance: 103.7
click at [504, 126] on input "Bodies (with JID)" at bounding box center [712, 126] width 641 height 28
click at [381, 126] on icon "Search Form" at bounding box center [381, 126] width 12 height 12
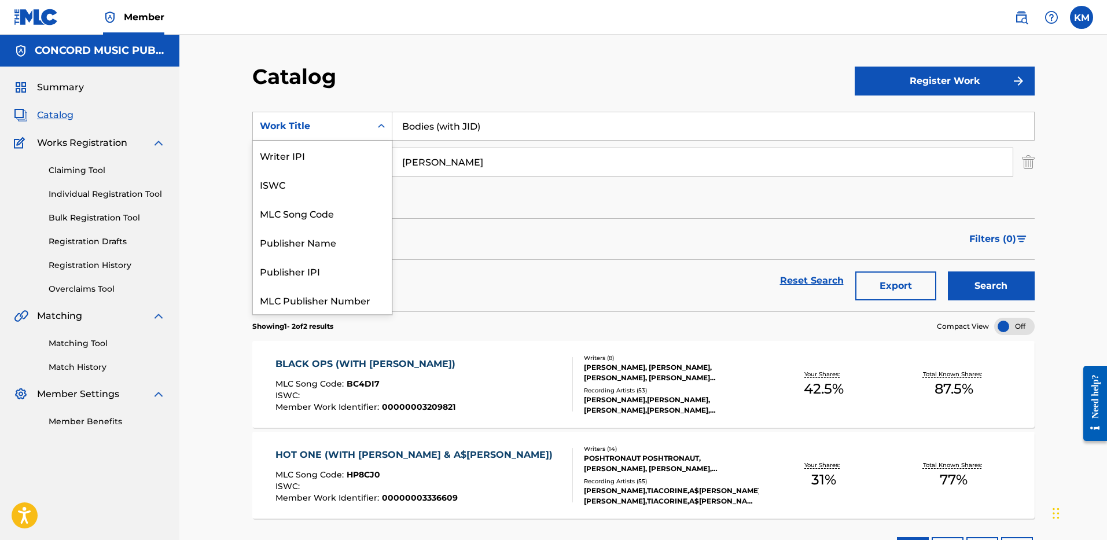
scroll to position [145, 0]
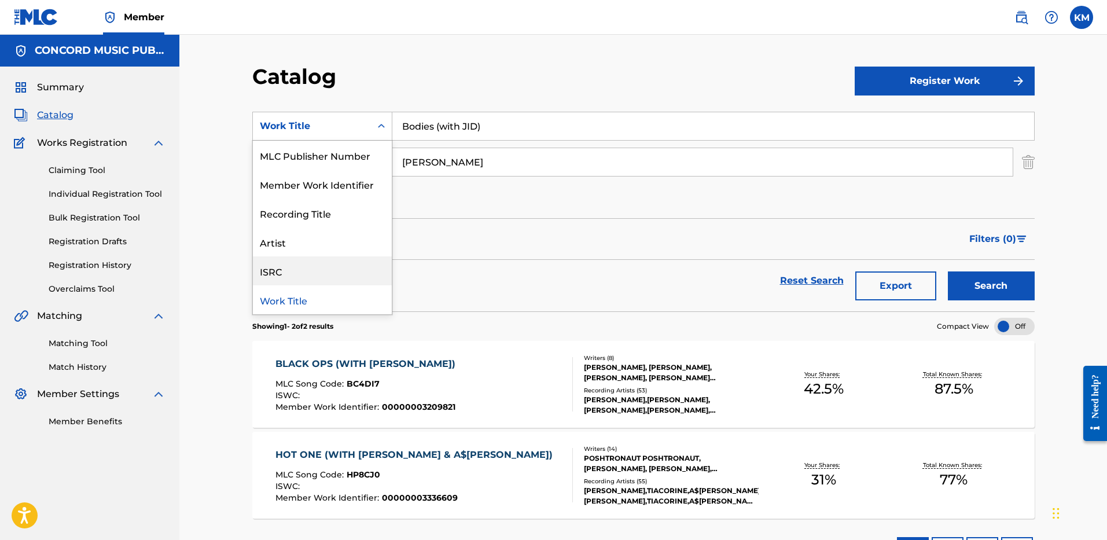
click at [361, 269] on div "ISRC" at bounding box center [322, 270] width 139 height 29
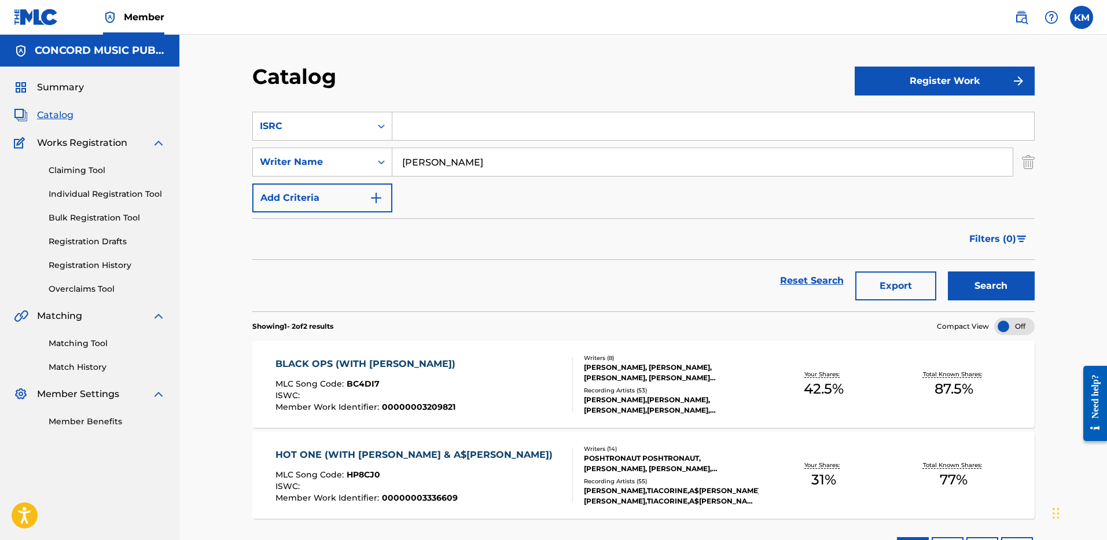
click at [407, 130] on input "Search Form" at bounding box center [712, 126] width 641 height 28
paste input "QZNMV2534144"
type input "QZNMV2534144"
click at [1026, 159] on img "Search Form" at bounding box center [1027, 161] width 13 height 29
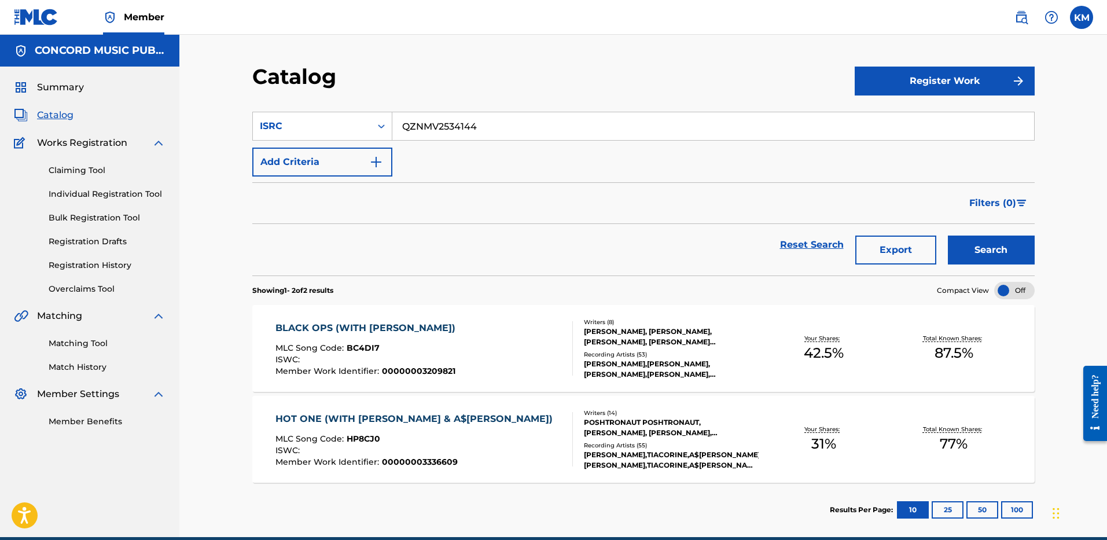
click at [973, 241] on button "Search" at bounding box center [990, 249] width 87 height 29
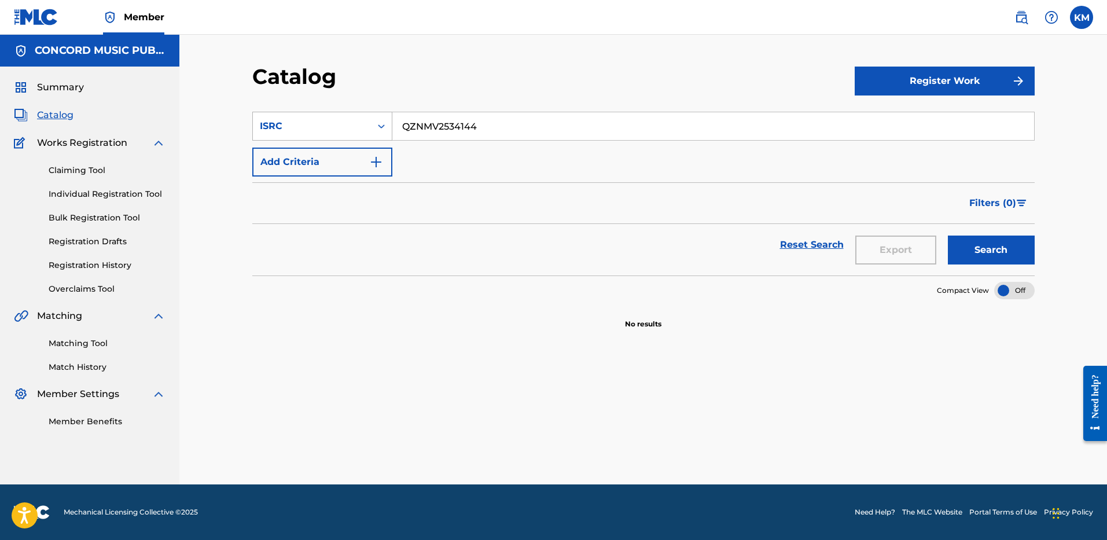
click at [385, 124] on icon "Search Form" at bounding box center [381, 126] width 12 height 12
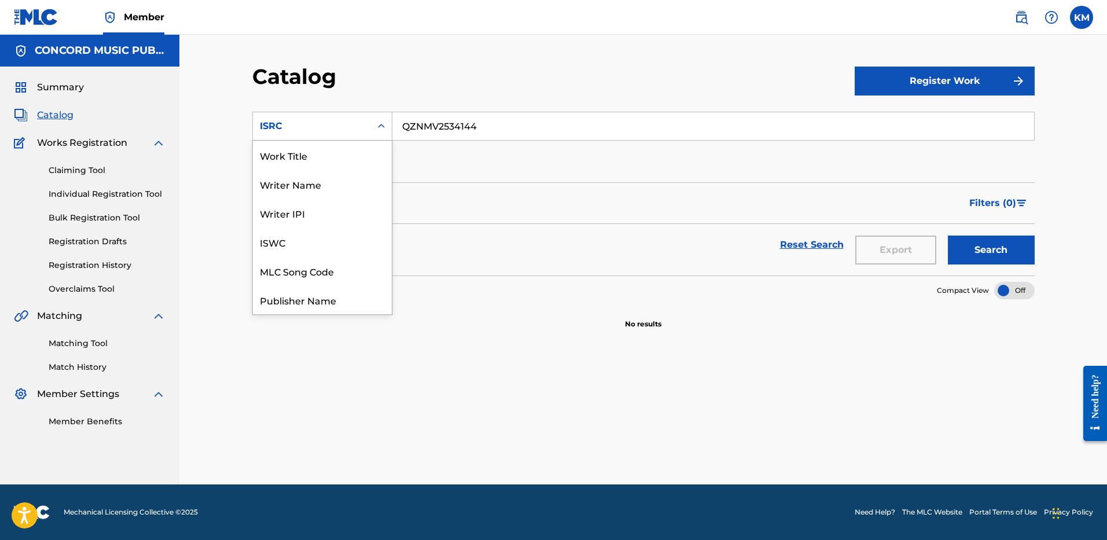
scroll to position [174, 0]
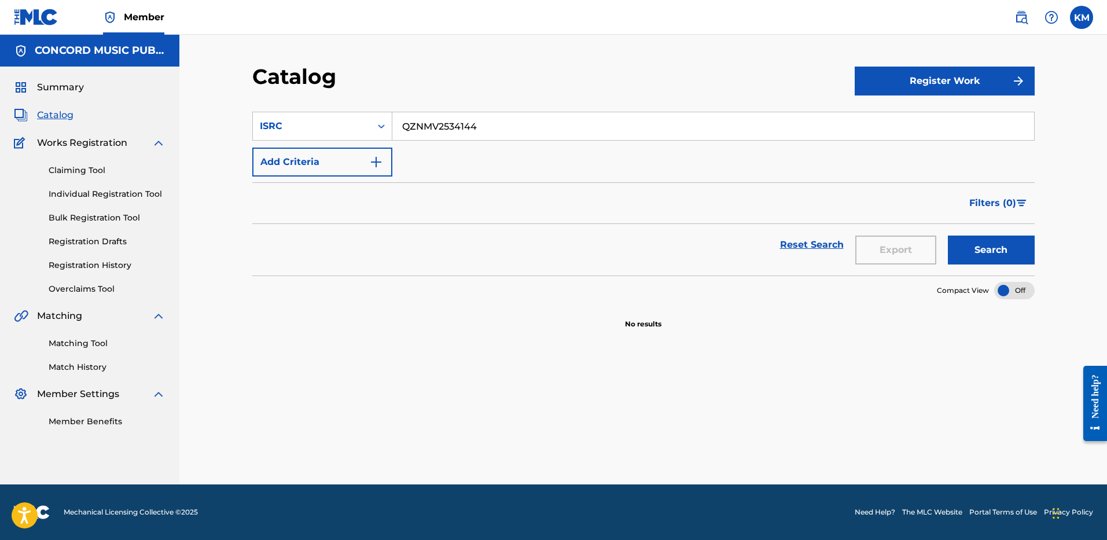
click at [379, 125] on icon "Search Form" at bounding box center [381, 126] width 12 height 12
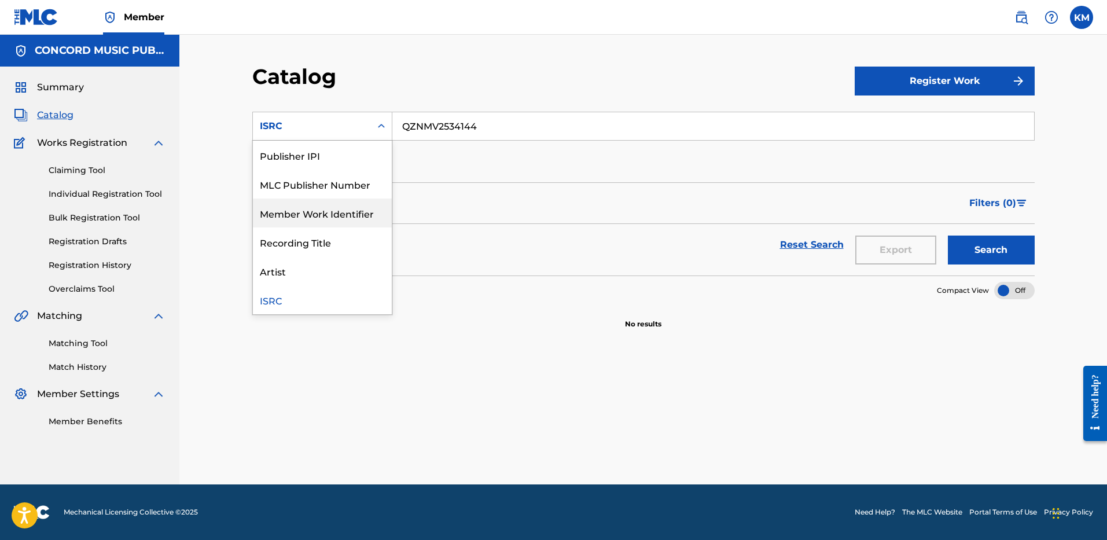
scroll to position [0, 0]
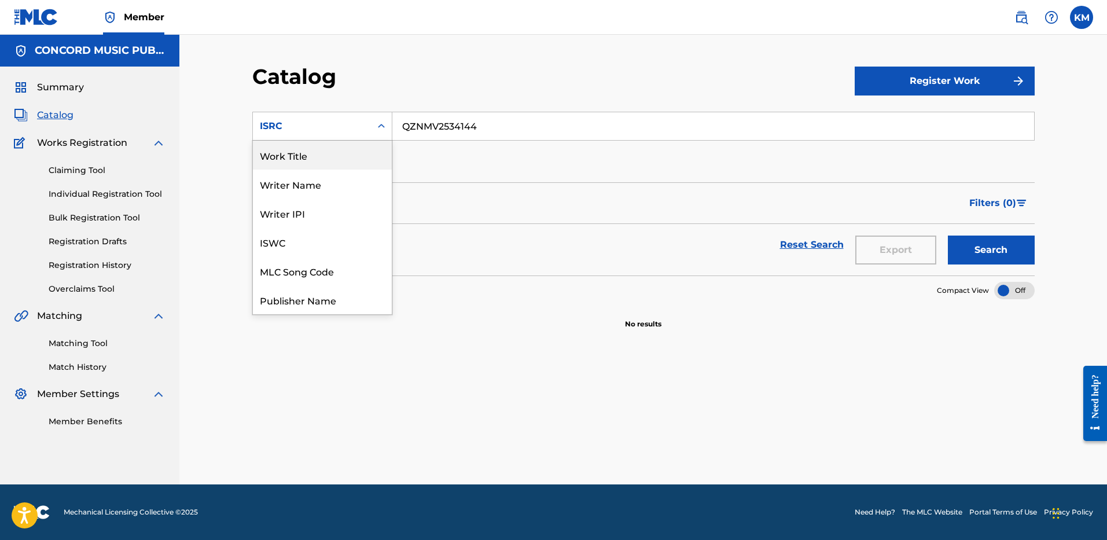
click at [310, 152] on div "Work Title" at bounding box center [322, 155] width 139 height 29
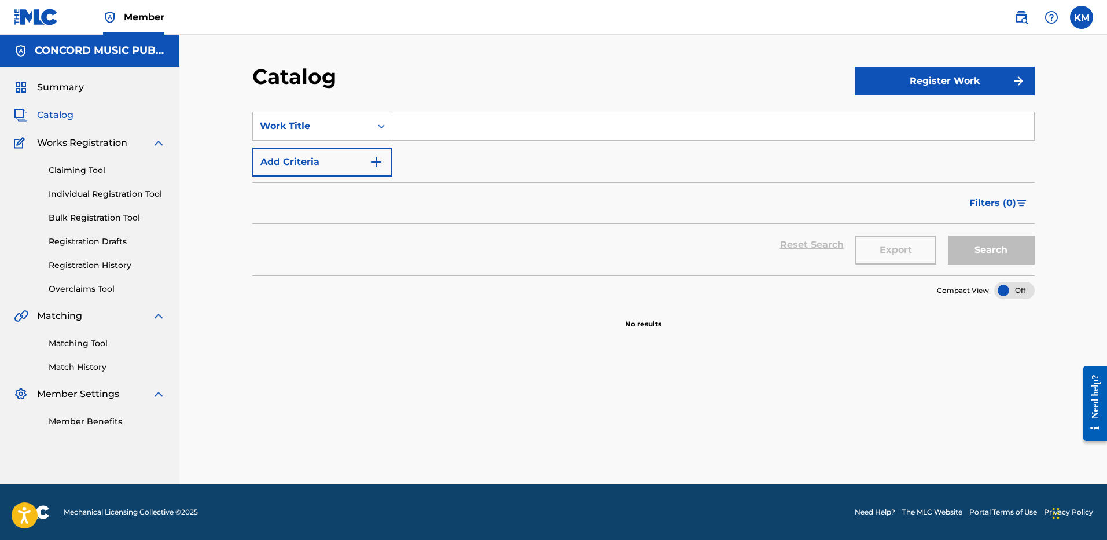
click at [430, 124] on input "Search Form" at bounding box center [712, 126] width 641 height 28
paste input "Box Me Up (feat. Jelly Roll)"
type input "Box Me Up (feat. Jelly Roll)"
click at [370, 164] on img "Search Form" at bounding box center [376, 162] width 14 height 14
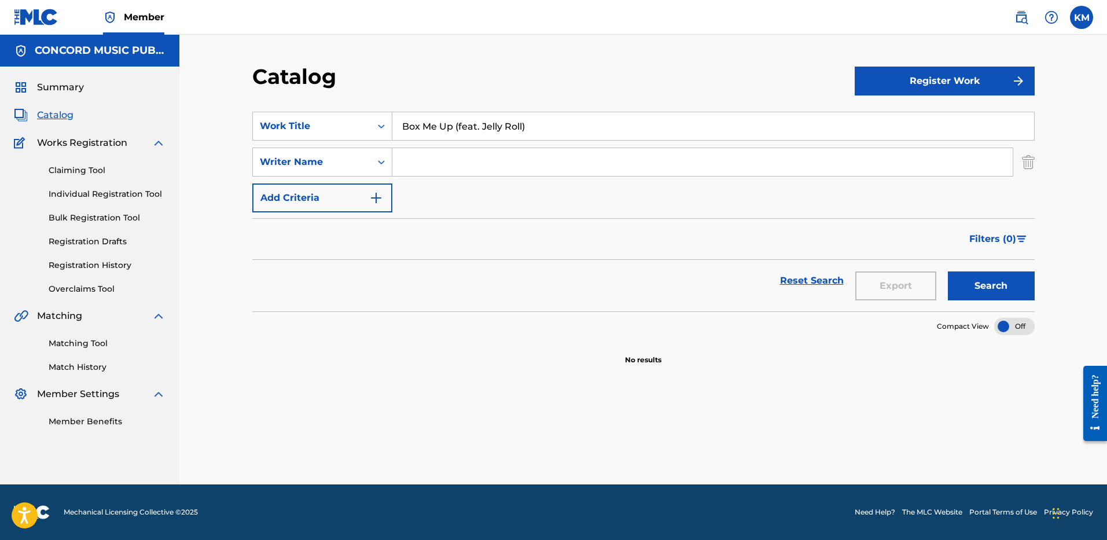
click at [469, 170] on input "Search Form" at bounding box center [702, 162] width 620 height 28
paste input "[PERSON_NAME]"
type input "[PERSON_NAME]"
click at [972, 283] on button "Search" at bounding box center [990, 285] width 87 height 29
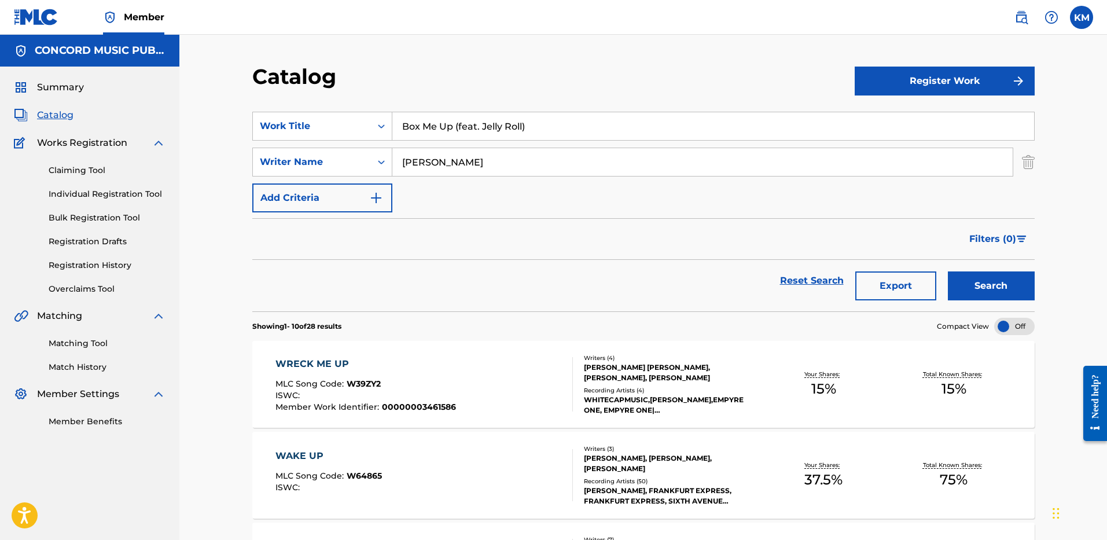
drag, startPoint x: 453, startPoint y: 127, endPoint x: 531, endPoint y: 125, distance: 77.5
click at [531, 125] on input "Box Me Up (feat. Jelly Roll)" at bounding box center [712, 126] width 641 height 28
type input "Box Me Up"
click at [947, 271] on button "Search" at bounding box center [990, 285] width 87 height 29
click at [378, 126] on icon "Search Form" at bounding box center [381, 126] width 7 height 4
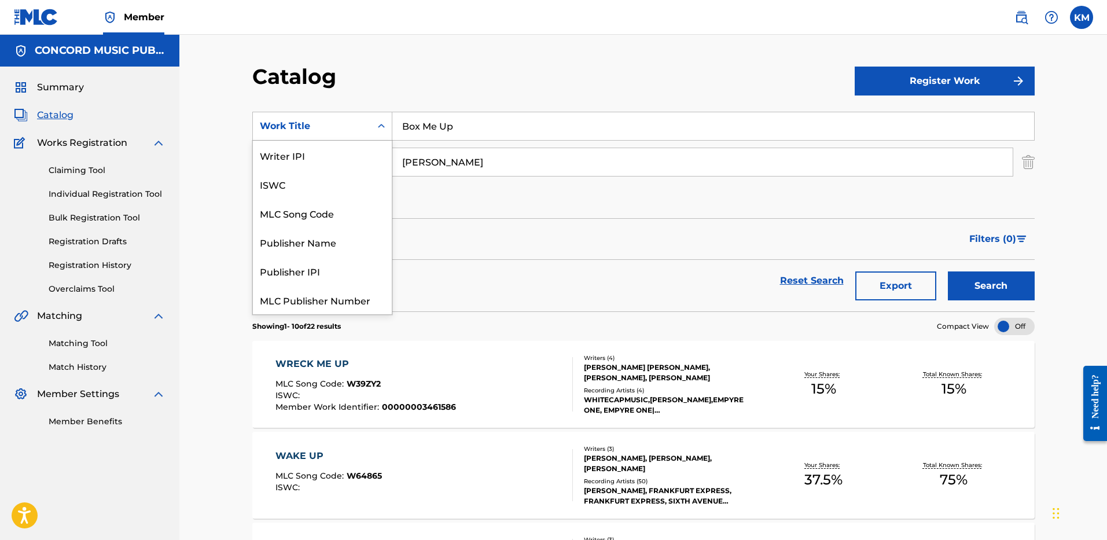
scroll to position [145, 0]
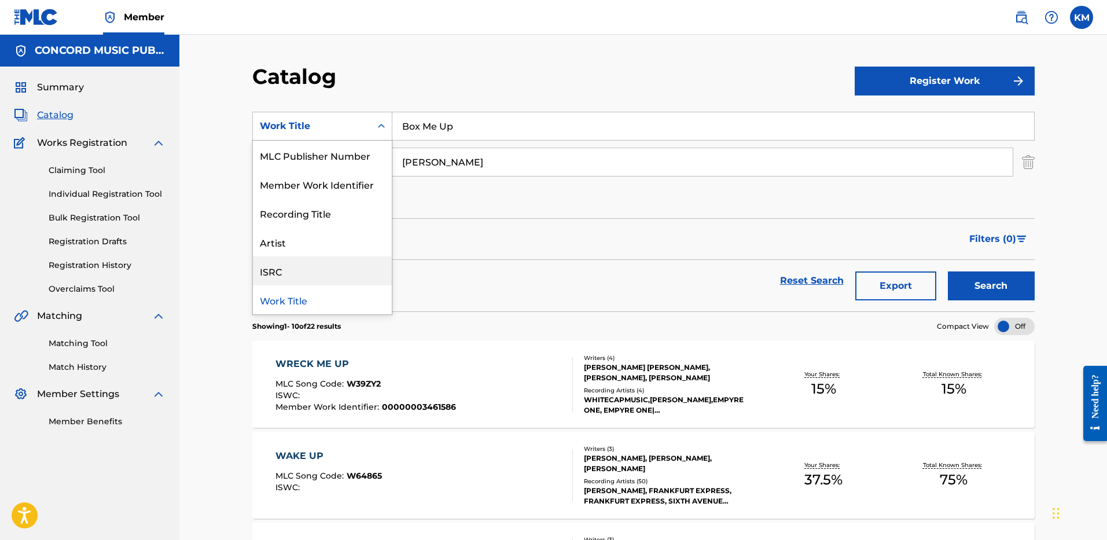
click at [341, 267] on div "ISRC" at bounding box center [322, 270] width 139 height 29
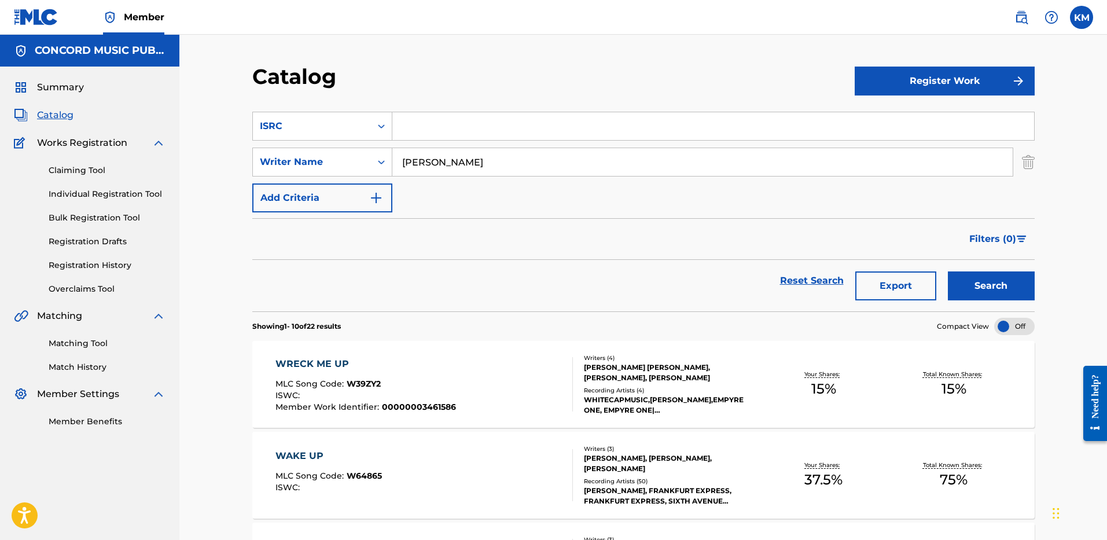
click at [429, 123] on input "Search Form" at bounding box center [712, 126] width 641 height 28
paste input "USAT22504480"
type input "USAT22504480"
click at [1023, 163] on img "Search Form" at bounding box center [1027, 161] width 13 height 29
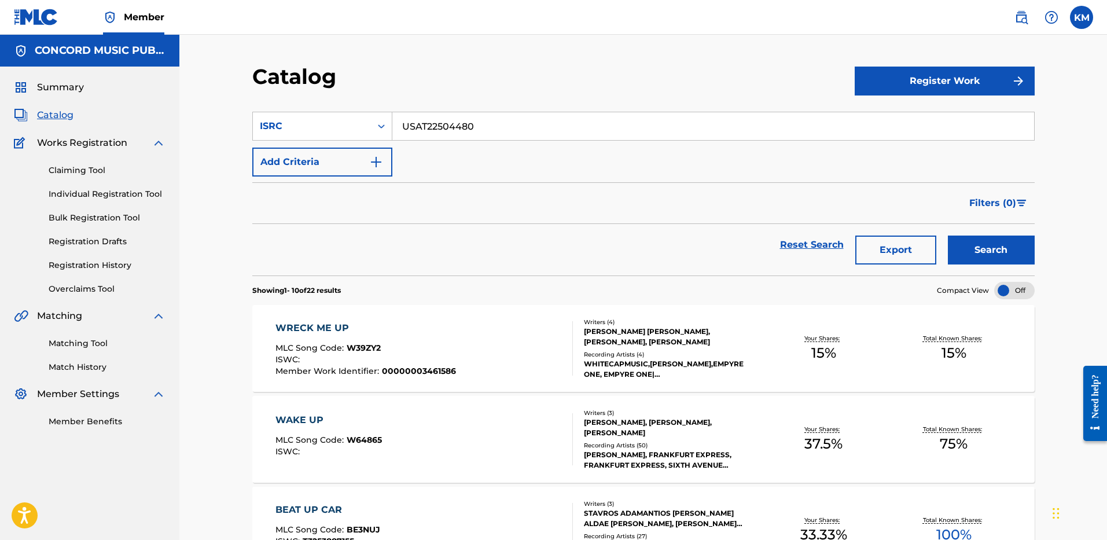
click at [996, 251] on button "Search" at bounding box center [990, 249] width 87 height 29
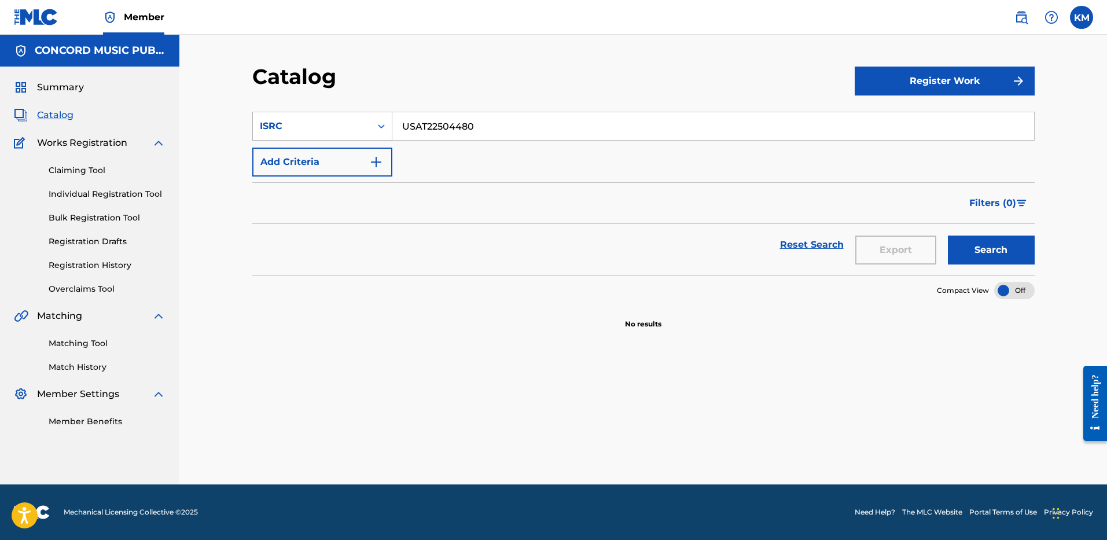
click at [382, 128] on icon "Search Form" at bounding box center [381, 126] width 12 height 12
click at [358, 154] on div "Work Title" at bounding box center [322, 155] width 139 height 29
click at [428, 132] on input "Search Form" at bounding box center [712, 126] width 641 height 28
paste input "Outside"
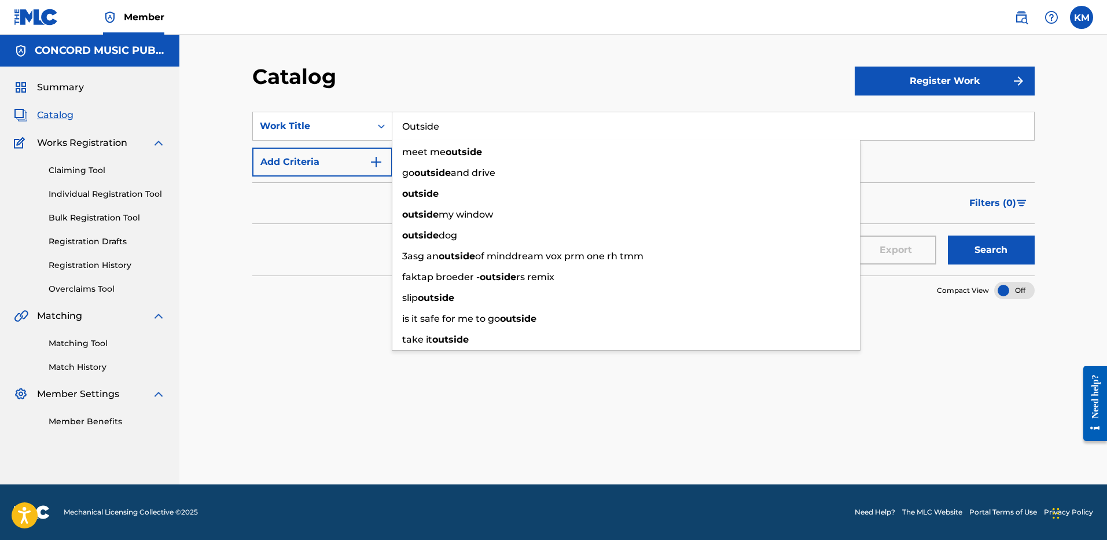
type input "Outside"
click at [378, 159] on img "Search Form" at bounding box center [376, 162] width 14 height 14
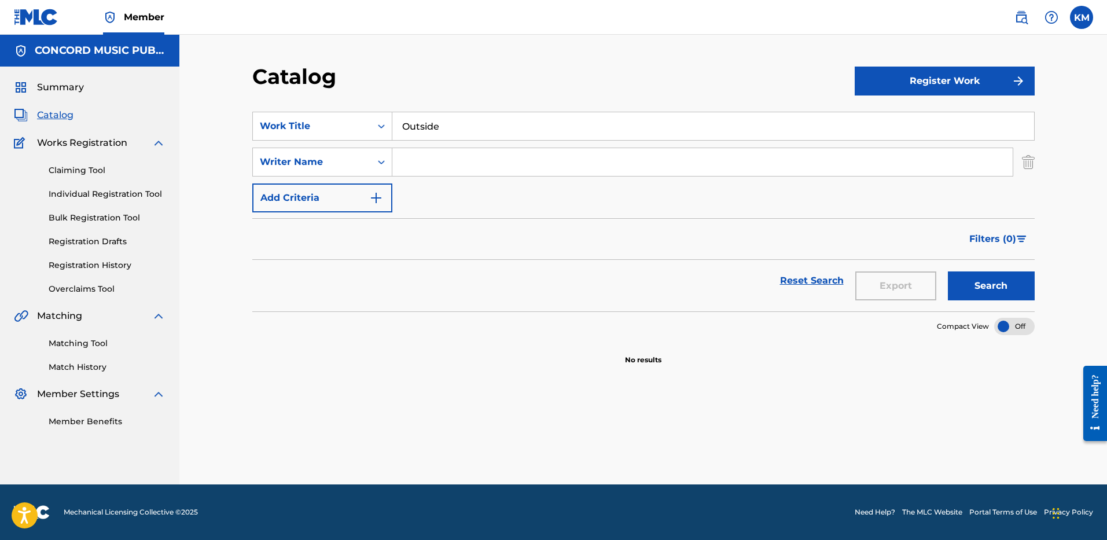
click at [433, 168] on input "Search Form" at bounding box center [702, 162] width 620 height 28
paste input "[PERSON_NAME]"
click at [983, 286] on button "Search" at bounding box center [990, 285] width 87 height 29
paste input "[PERSON_NAME]"
drag, startPoint x: 377, startPoint y: 162, endPoint x: 320, endPoint y: 162, distance: 56.1
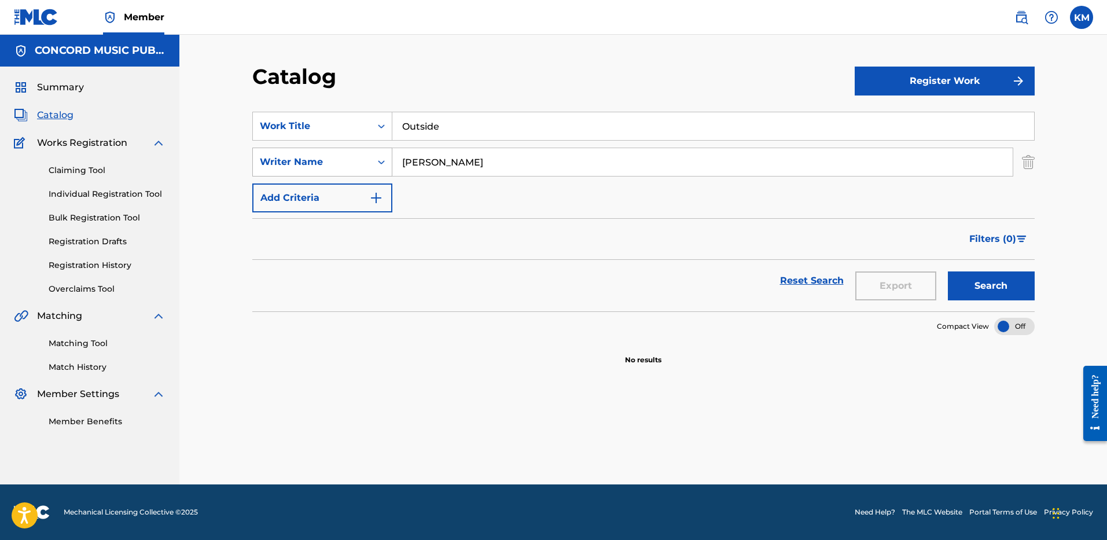
click at [323, 162] on div "SearchWithCriteriae6549d3a-dff2-48b4-a07d-ab91fc4c631c Writer Name [PERSON_NAME]" at bounding box center [643, 161] width 782 height 29
type input "[PERSON_NAME]"
click at [979, 276] on button "Search" at bounding box center [990, 285] width 87 height 29
click at [388, 126] on div "Search Form" at bounding box center [381, 126] width 21 height 21
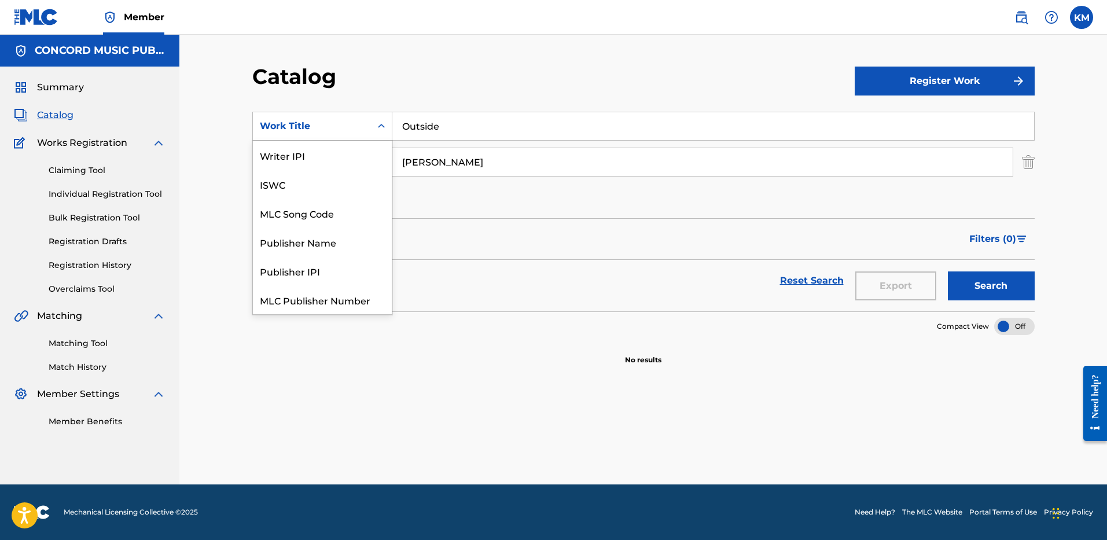
scroll to position [145, 0]
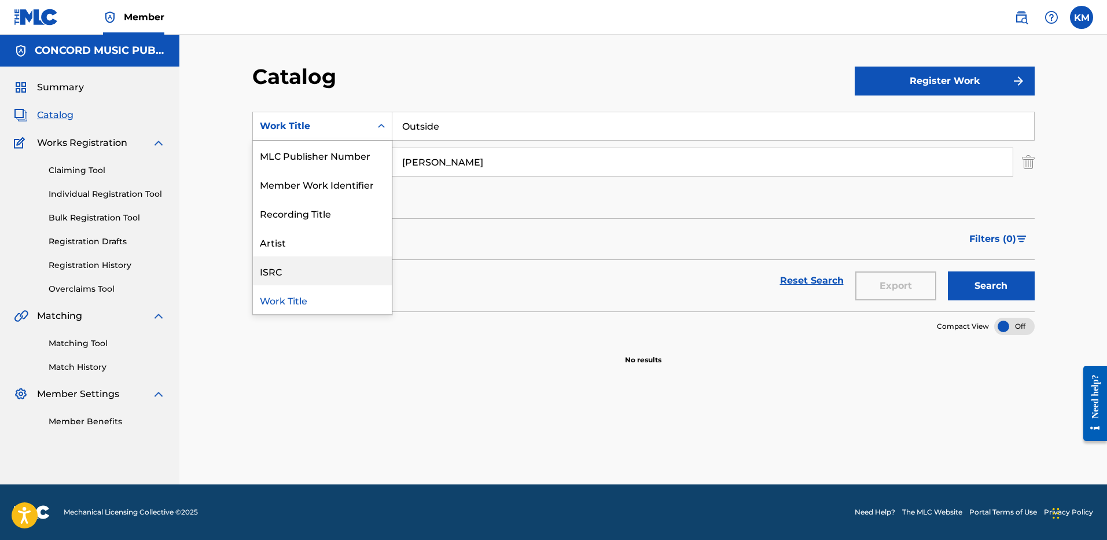
click at [357, 265] on div "ISRC" at bounding box center [322, 270] width 139 height 29
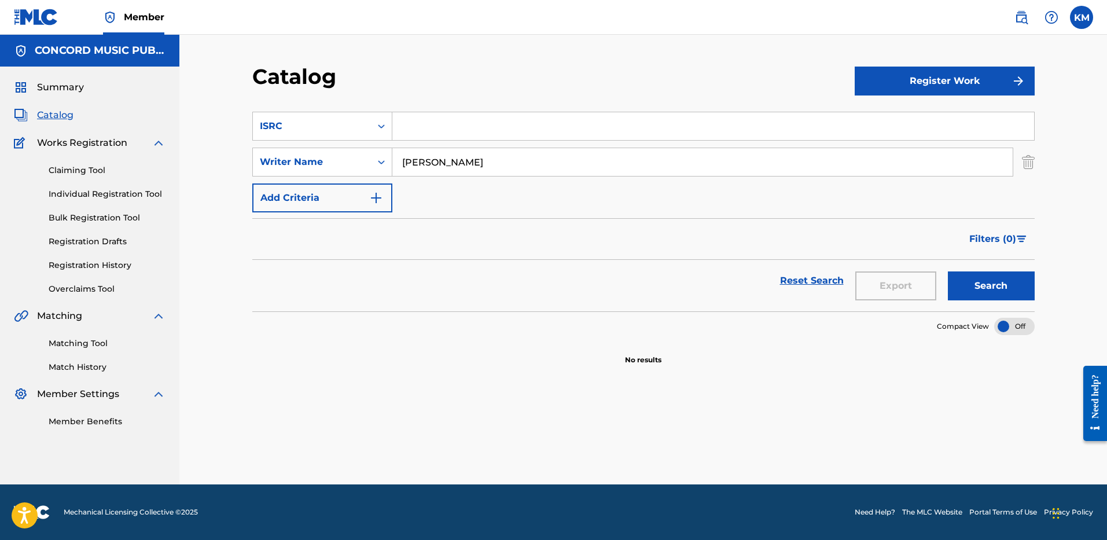
paste input "USUM71601623"
type input "USUM71601623"
click at [1027, 159] on img "Search Form" at bounding box center [1027, 161] width 13 height 29
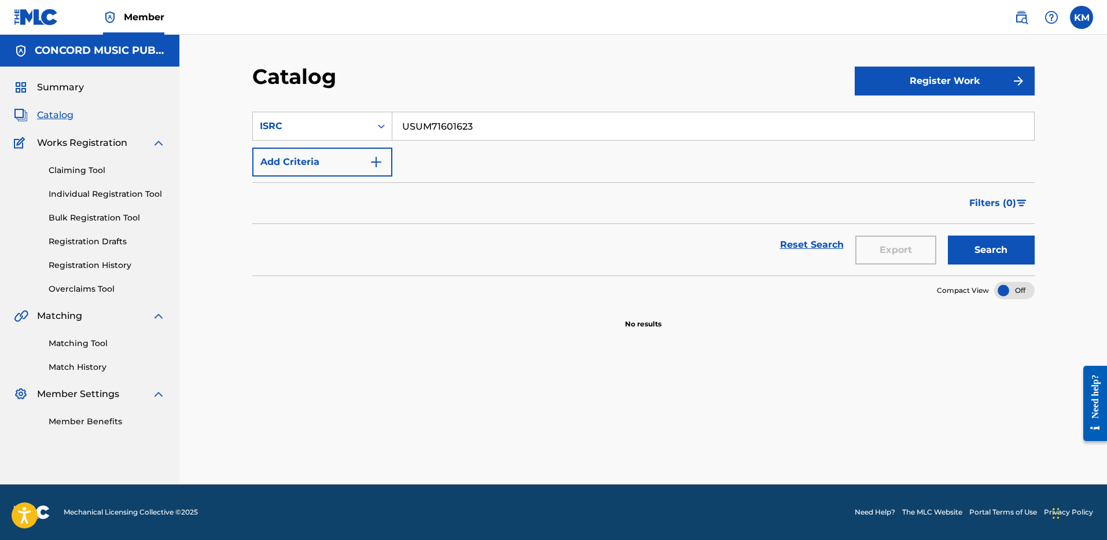
click at [976, 242] on button "Search" at bounding box center [990, 249] width 87 height 29
click at [381, 126] on icon "Search Form" at bounding box center [381, 126] width 12 height 12
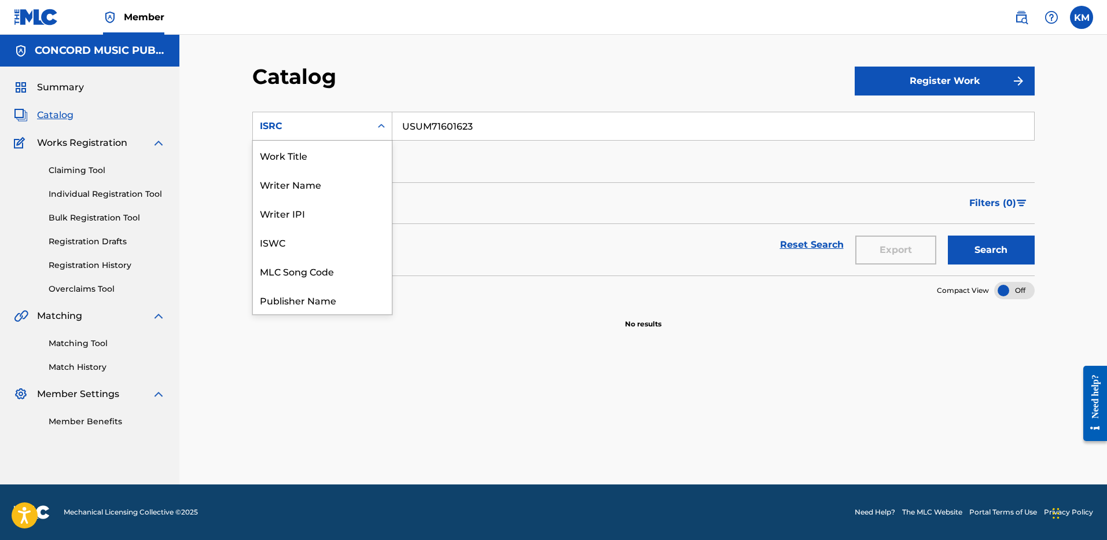
click at [360, 147] on div "Work Title" at bounding box center [322, 155] width 139 height 29
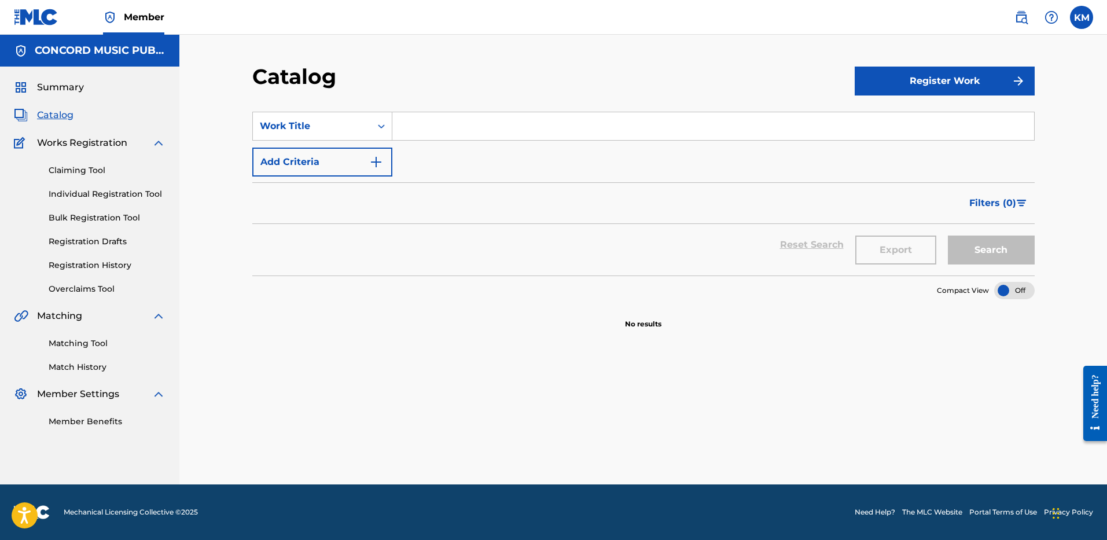
click at [412, 127] on input "Search Form" at bounding box center [712, 126] width 641 height 28
paste input "Heartache On The Dance Floor"
type input "Heartache On The Dance Floor"
click at [377, 160] on img "Search Form" at bounding box center [376, 162] width 14 height 14
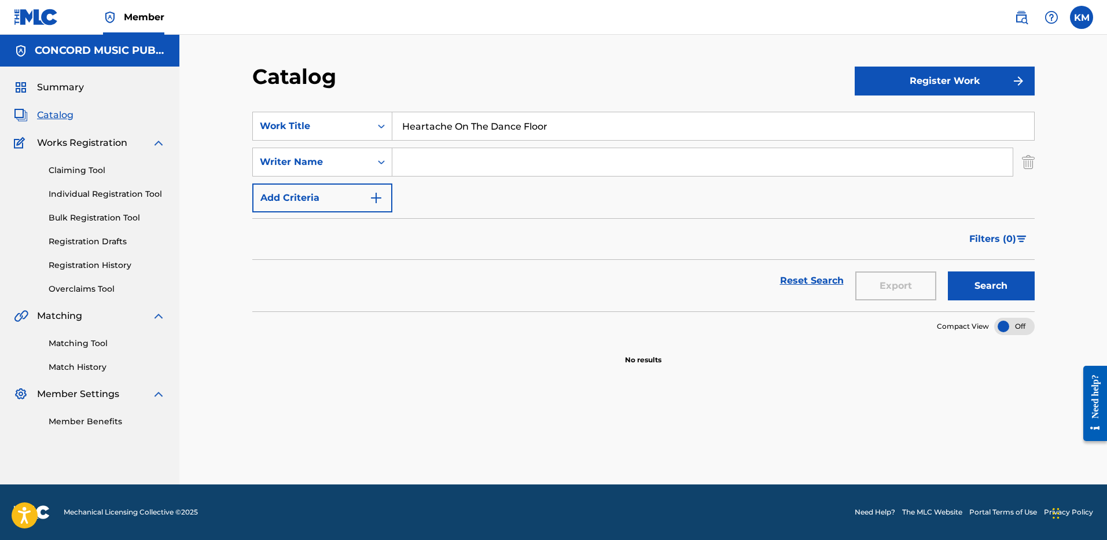
click at [432, 162] on input "Search Form" at bounding box center [702, 162] width 620 height 28
paste input "[PERSON_NAME]"
click at [971, 275] on button "Search" at bounding box center [990, 285] width 87 height 29
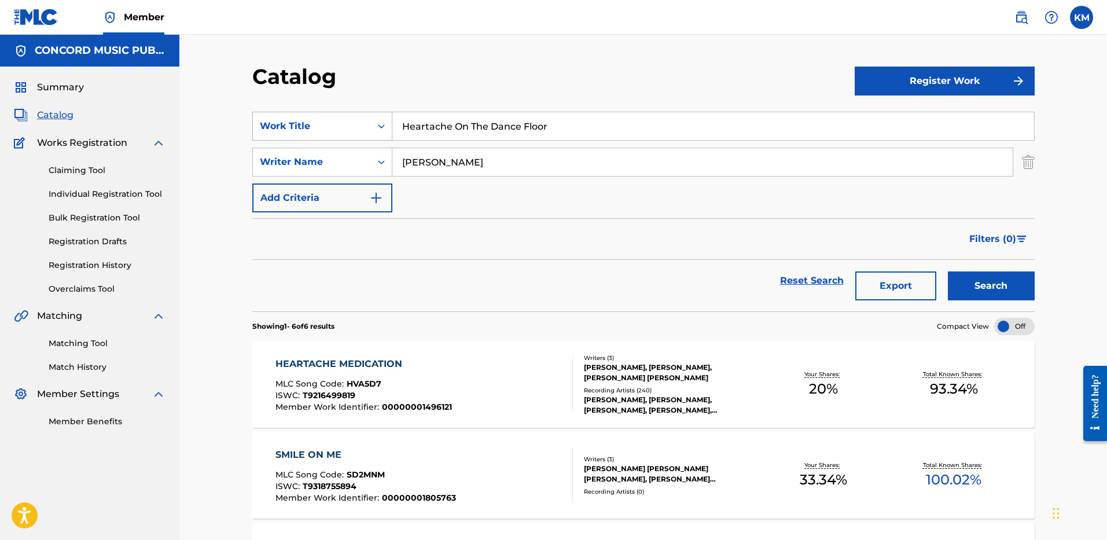
drag, startPoint x: 452, startPoint y: 160, endPoint x: 315, endPoint y: 139, distance: 138.0
click at [315, 139] on div "SearchWithCriteria4a352a4c-5356-4347-927f-a594f77cdbdd Work Title Heartache On …" at bounding box center [643, 162] width 782 height 101
paste input "[PERSON_NAME]"
type input "[PERSON_NAME]"
click at [961, 287] on button "Search" at bounding box center [990, 285] width 87 height 29
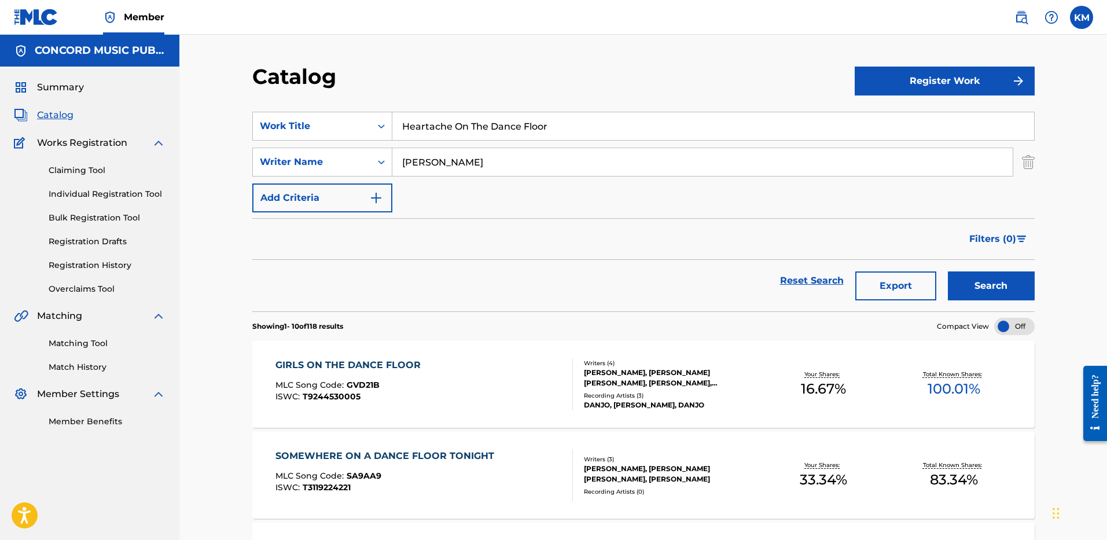
drag, startPoint x: 403, startPoint y: 121, endPoint x: 549, endPoint y: 120, distance: 146.3
click at [549, 120] on input "Heartache On The Dance Floor" at bounding box center [712, 126] width 641 height 28
click at [376, 130] on icon "Search Form" at bounding box center [381, 126] width 12 height 12
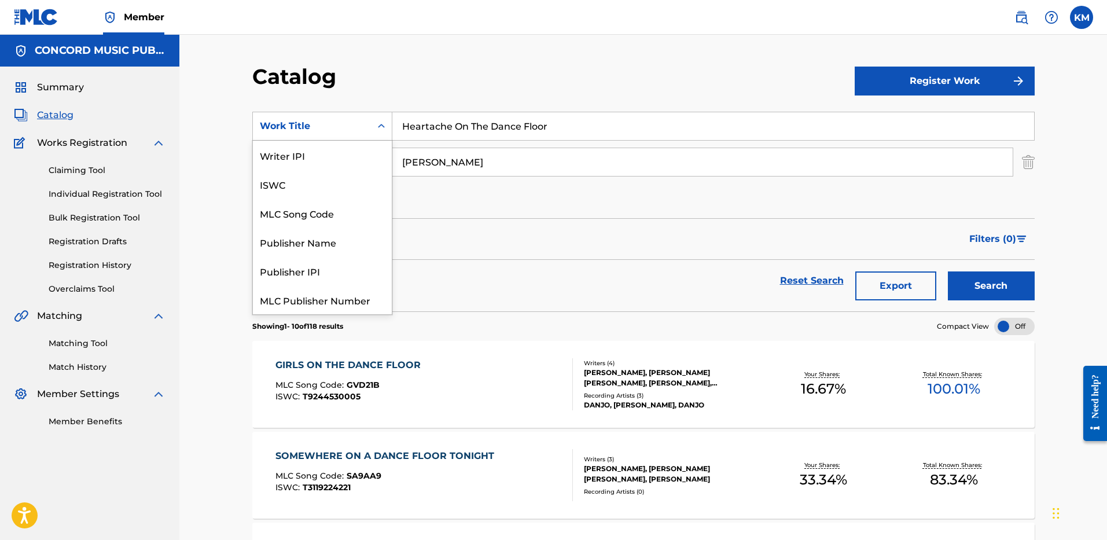
scroll to position [145, 0]
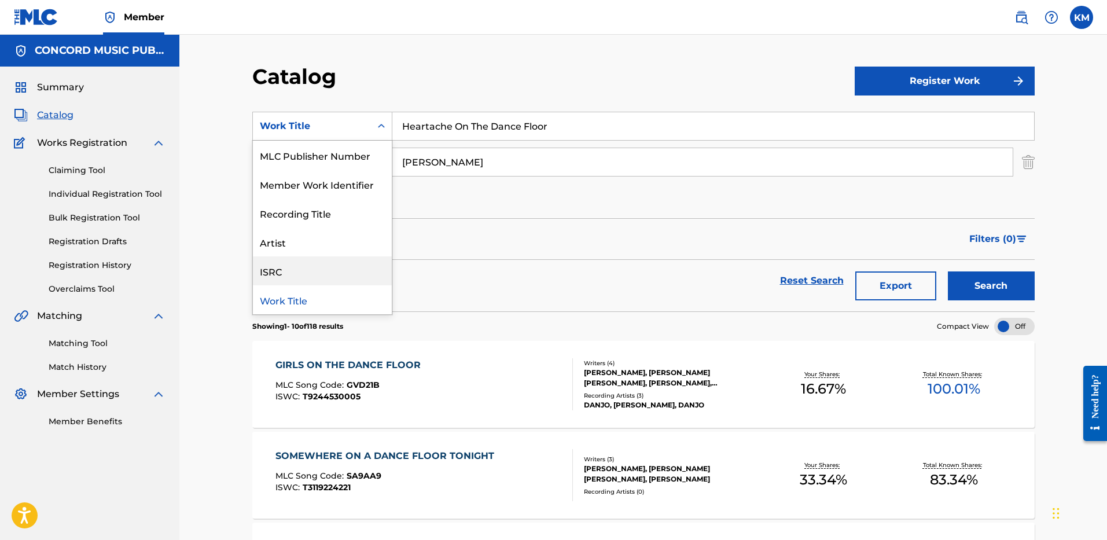
click at [349, 269] on div "ISRC" at bounding box center [322, 270] width 139 height 29
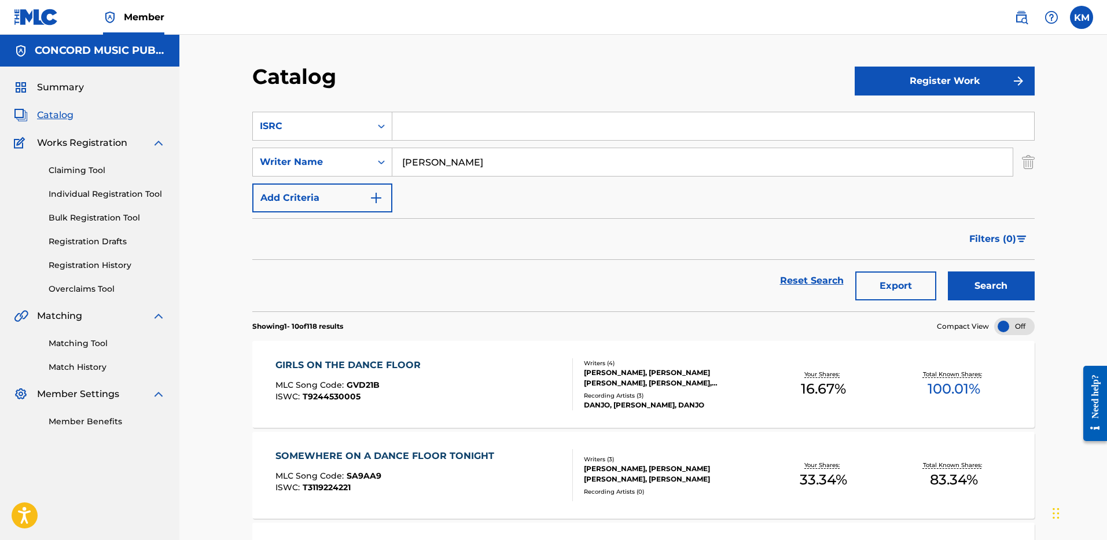
drag, startPoint x: 418, startPoint y: 131, endPoint x: 430, endPoint y: 133, distance: 12.8
click at [418, 131] on input "Search Form" at bounding box center [712, 126] width 641 height 28
paste input "USAT22502845"
type input "USAT22502845"
click at [1025, 160] on img "Search Form" at bounding box center [1027, 161] width 13 height 29
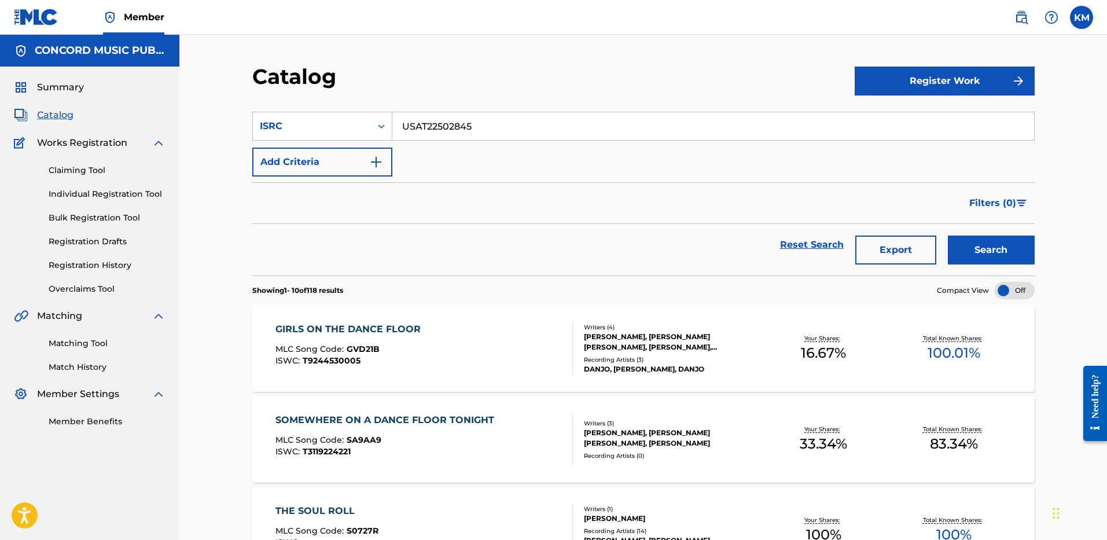
click at [984, 239] on button "Search" at bounding box center [990, 249] width 87 height 29
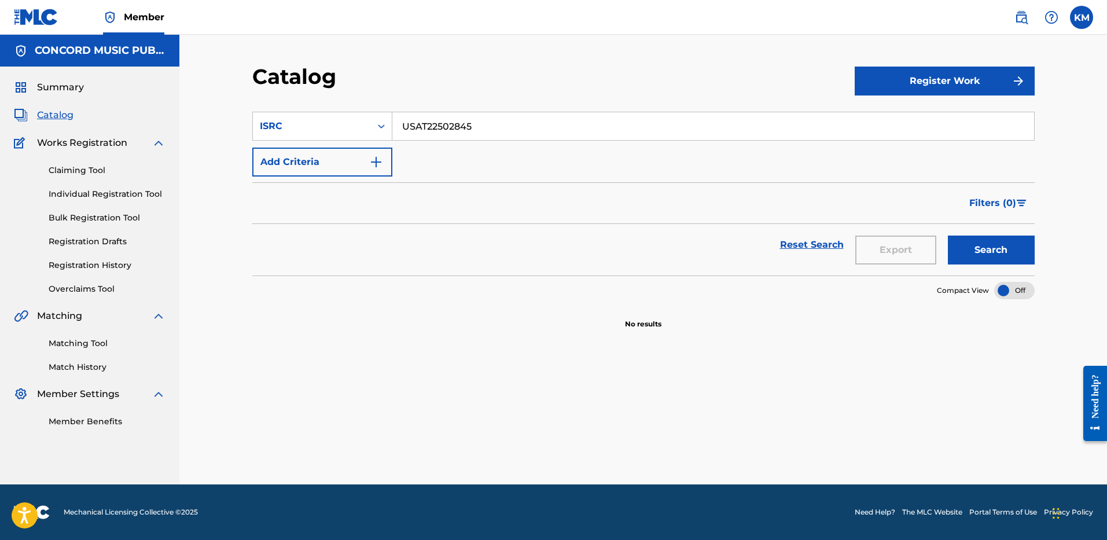
click at [381, 152] on button "Add Criteria" at bounding box center [322, 161] width 140 height 29
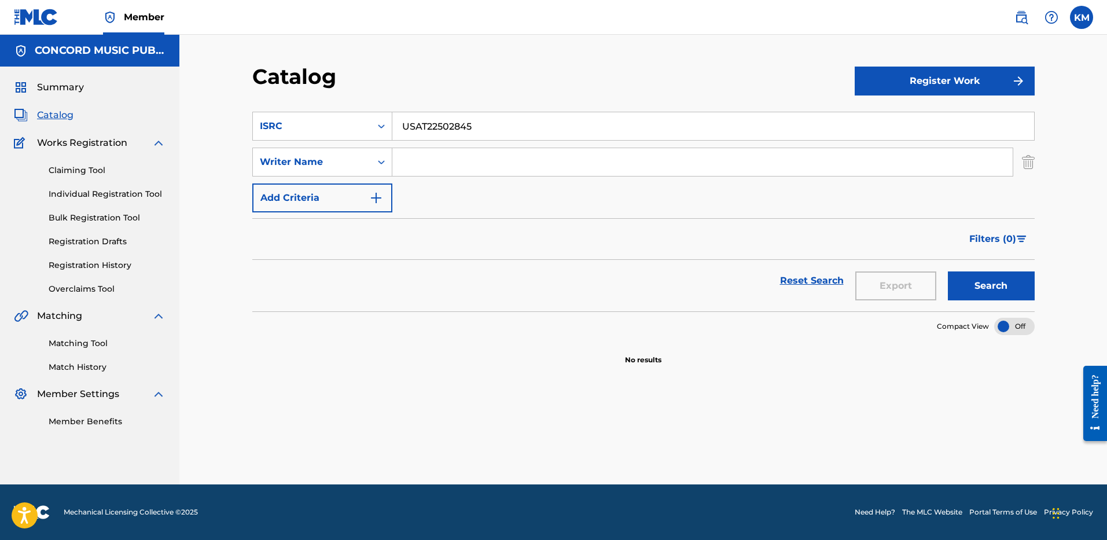
click at [425, 165] on input "Search Form" at bounding box center [702, 162] width 620 height 28
paste input "[PERSON_NAME]"
type input "[PERSON_NAME]"
paste input "Money On Money (feat. Future)"
drag, startPoint x: 501, startPoint y: 128, endPoint x: 283, endPoint y: 121, distance: 218.2
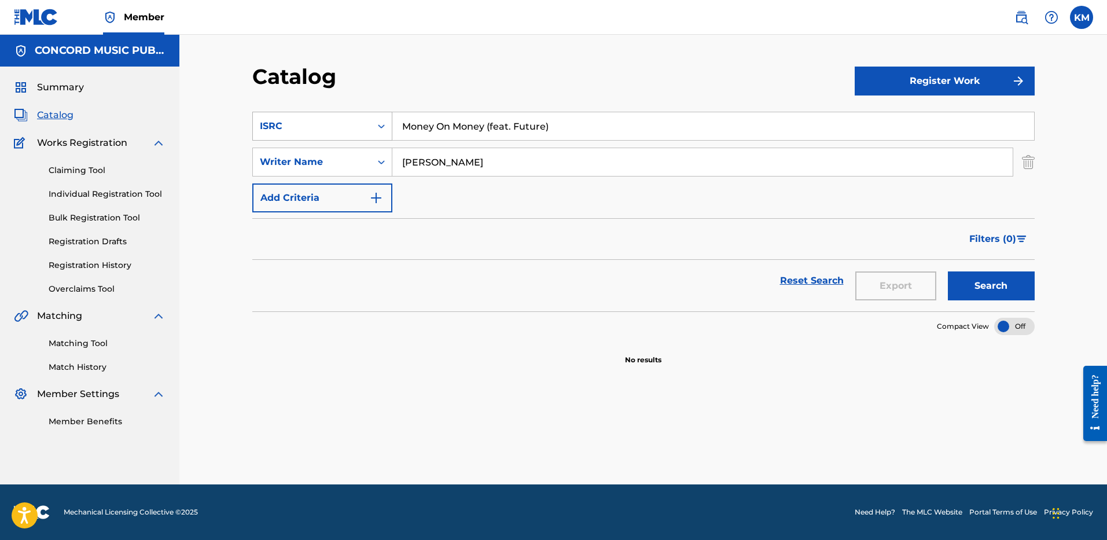
click at [293, 124] on div "SearchWithCriteria352f7457-df3b-4960-860b-5e95fab9cf8f ISRC Money On Money (fea…" at bounding box center [643, 126] width 782 height 29
type input "Money On Money (feat. Future)"
click at [378, 128] on icon "Search Form" at bounding box center [381, 126] width 12 height 12
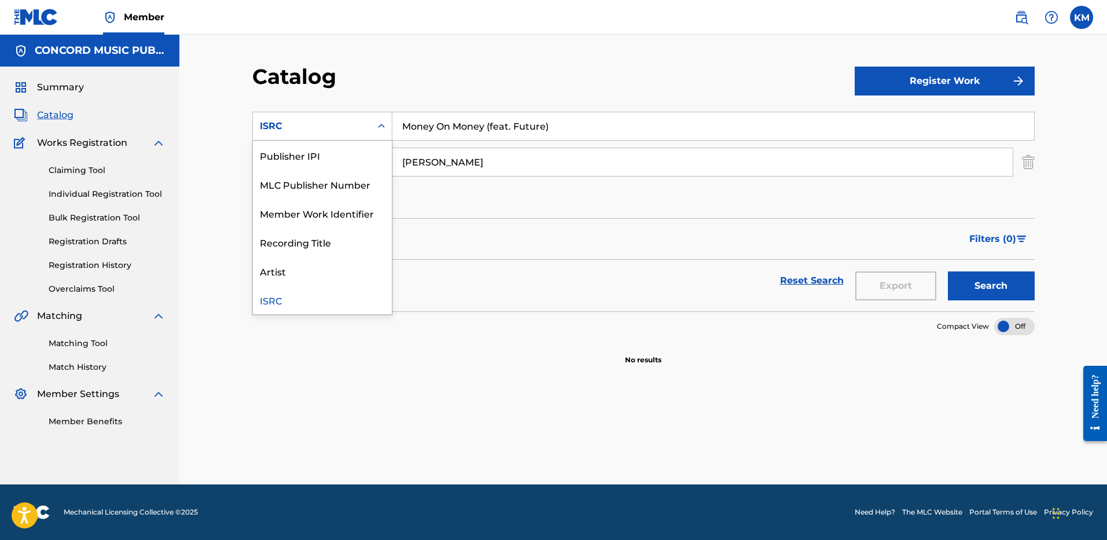
scroll to position [0, 0]
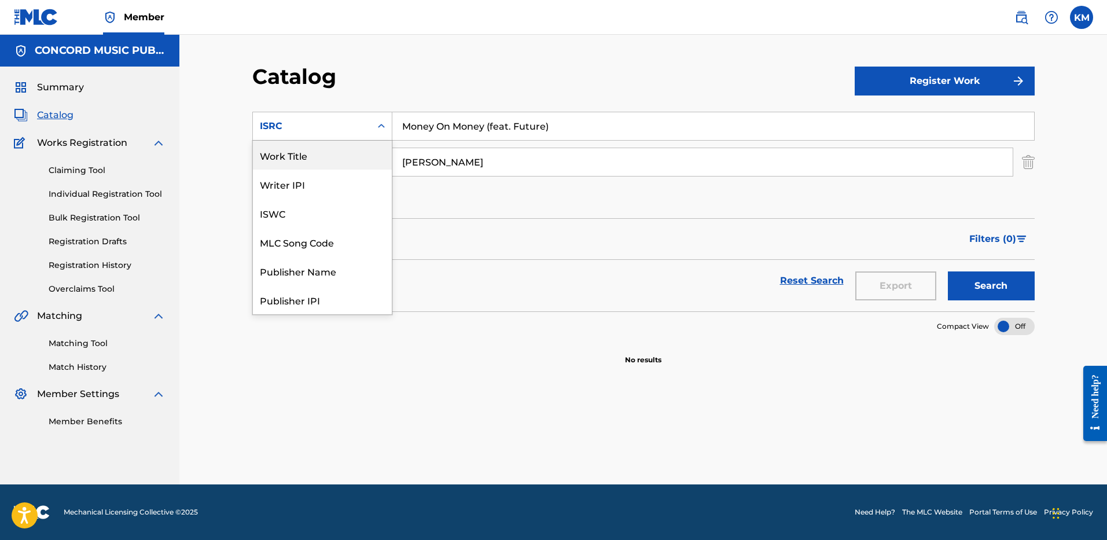
click at [334, 145] on div "Work Title" at bounding box center [322, 155] width 139 height 29
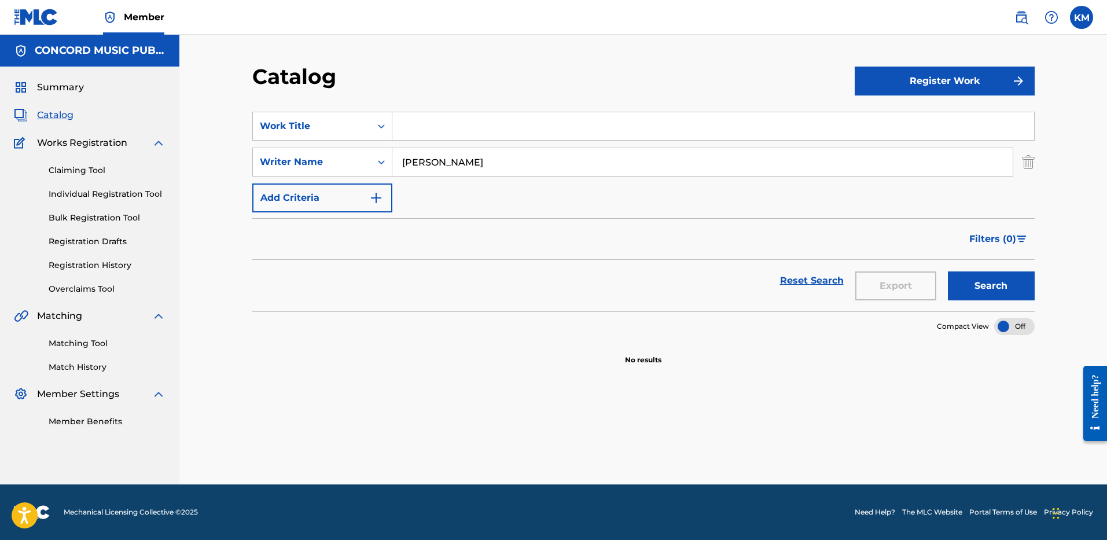
click at [425, 130] on input "Search Form" at bounding box center [712, 126] width 641 height 28
paste input "Money On Money (feat. Future)"
click at [963, 279] on button "Search" at bounding box center [990, 285] width 87 height 29
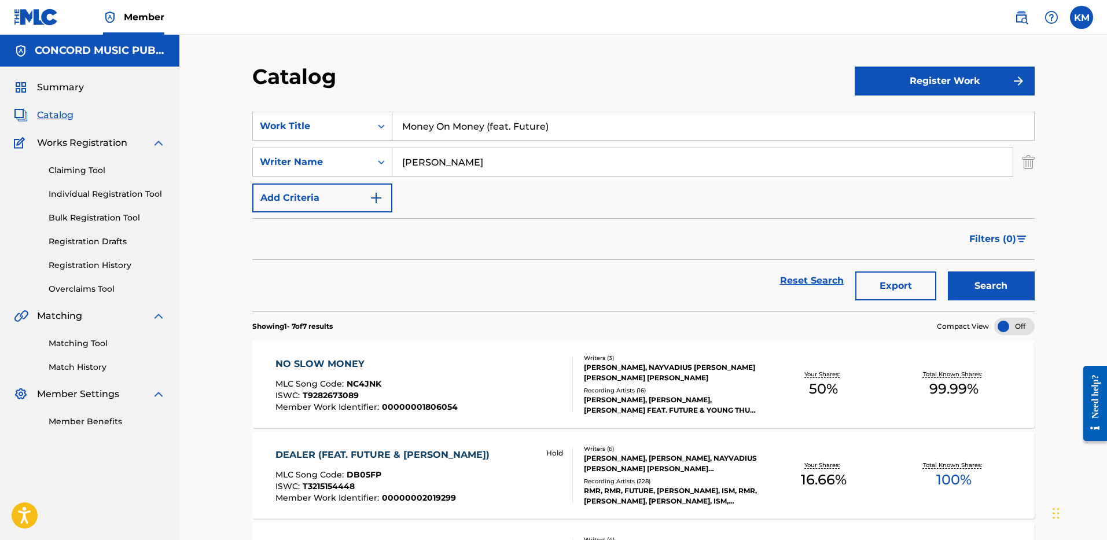
scroll to position [58, 0]
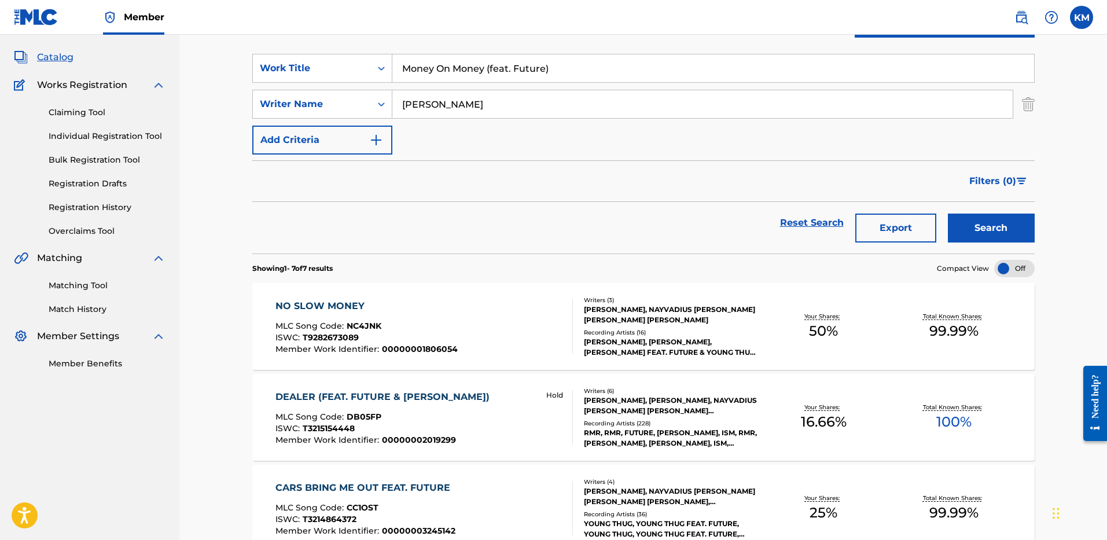
drag, startPoint x: 481, startPoint y: 68, endPoint x: 568, endPoint y: 68, distance: 86.8
click at [568, 68] on input "Money On Money (feat. Future)" at bounding box center [712, 68] width 641 height 28
type input "Money On Money"
click at [947, 213] on button "Search" at bounding box center [990, 227] width 87 height 29
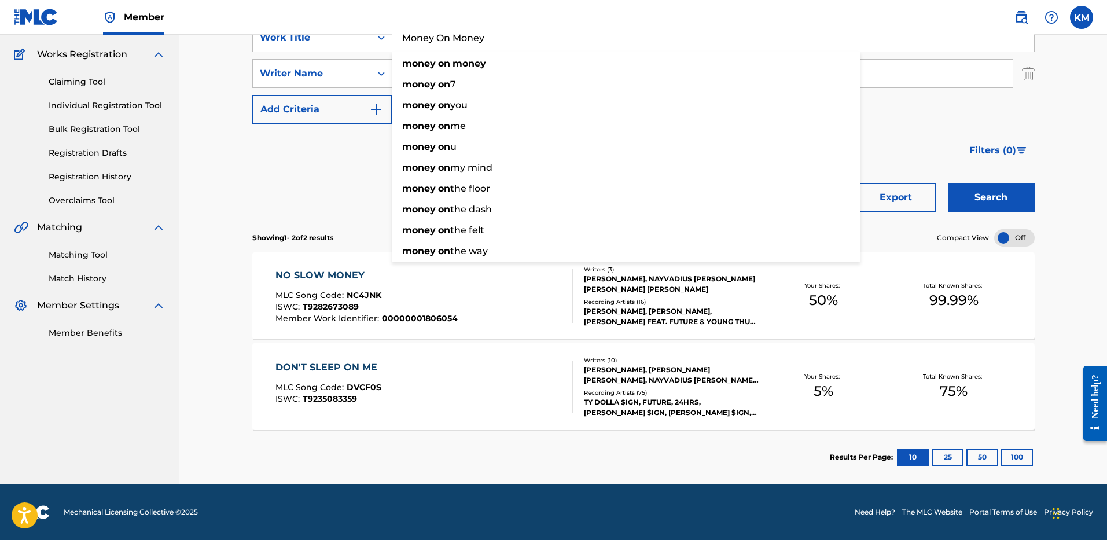
scroll to position [0, 0]
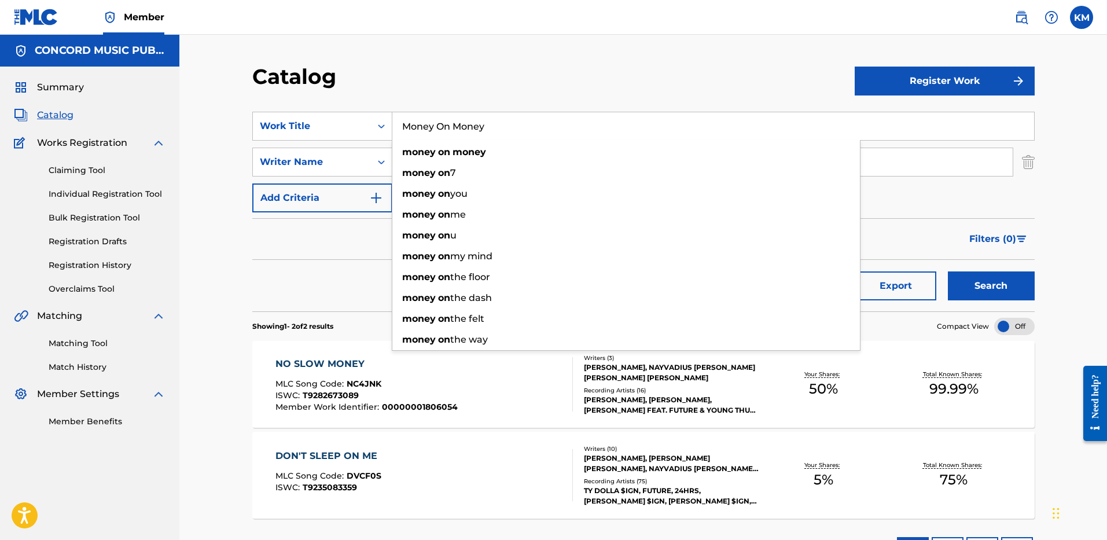
click at [471, 58] on div "Catalog Register Work SearchWithCriteria5511090a-3002-4cec-bc02-093180fe45f5 Wo…" at bounding box center [642, 304] width 927 height 538
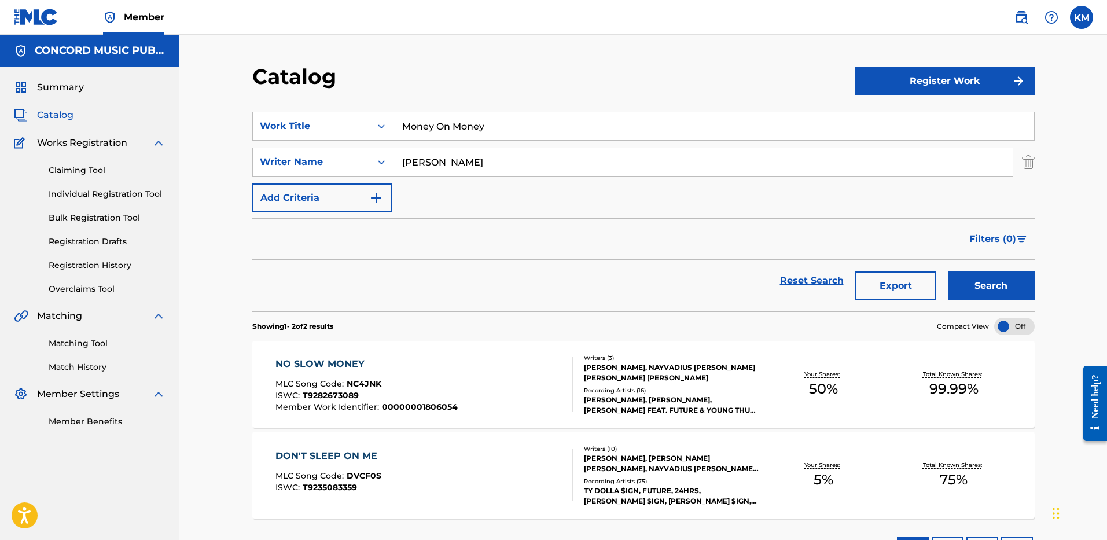
click at [976, 275] on button "Search" at bounding box center [990, 285] width 87 height 29
drag, startPoint x: 464, startPoint y: 160, endPoint x: 261, endPoint y: 172, distance: 204.0
click at [261, 172] on div "SearchWithCriteriae6549d3a-dff2-48b4-a07d-ab91fc4c631c Writer Name [PERSON_NAME]" at bounding box center [643, 161] width 782 height 29
type input "[PERSON_NAME] [PERSON_NAME]"
click at [947, 271] on button "Search" at bounding box center [990, 285] width 87 height 29
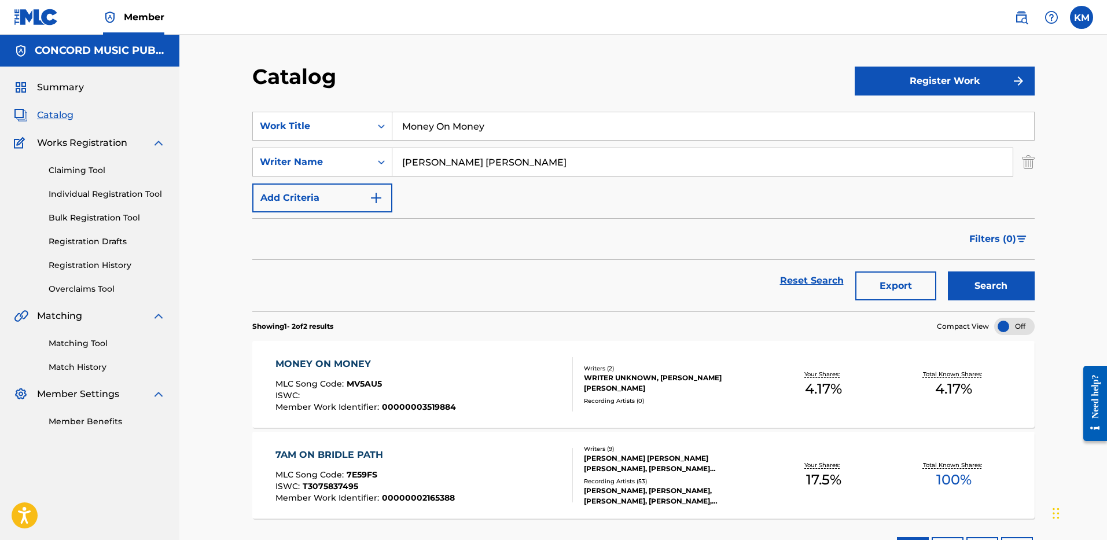
click at [471, 372] on div "MONEY ON MONEY MLC Song Code : MV5AU5 ISWC : Member Work Identifier : 000000035…" at bounding box center [423, 384] width 297 height 54
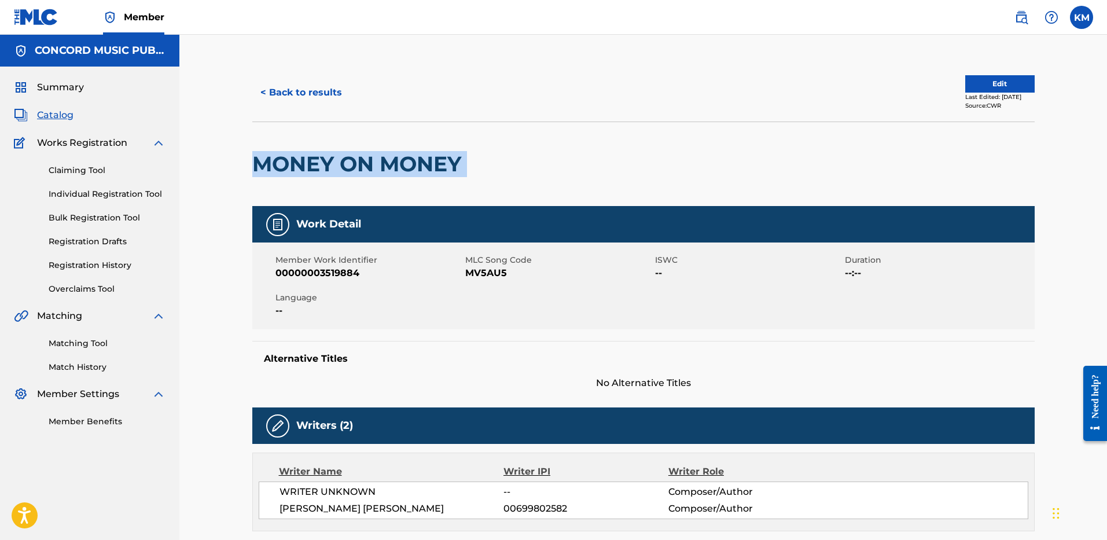
drag, startPoint x: 252, startPoint y: 147, endPoint x: 482, endPoint y: 151, distance: 230.2
click at [482, 151] on div "MONEY ON MONEY" at bounding box center [643, 163] width 782 height 84
copy div "MONEY ON MONEY"
click at [331, 88] on button "< Back to results" at bounding box center [301, 92] width 98 height 29
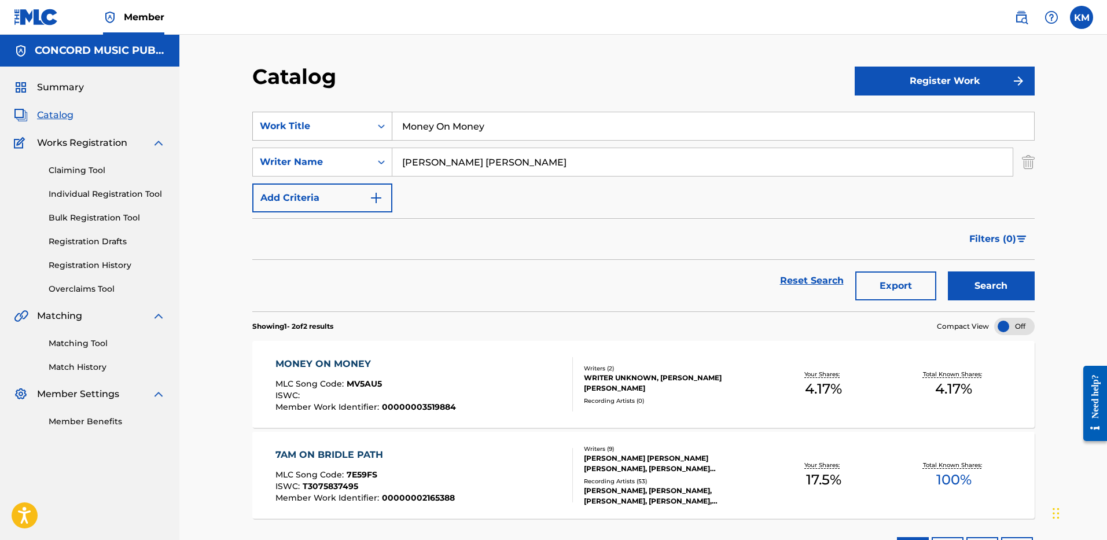
click at [383, 124] on icon "Search Form" at bounding box center [381, 126] width 12 height 12
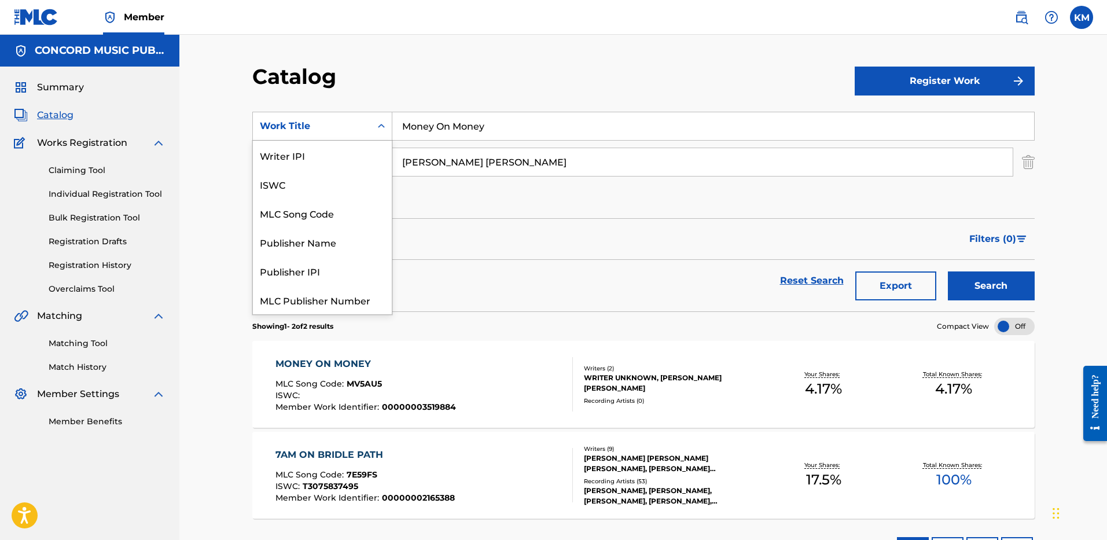
scroll to position [145, 0]
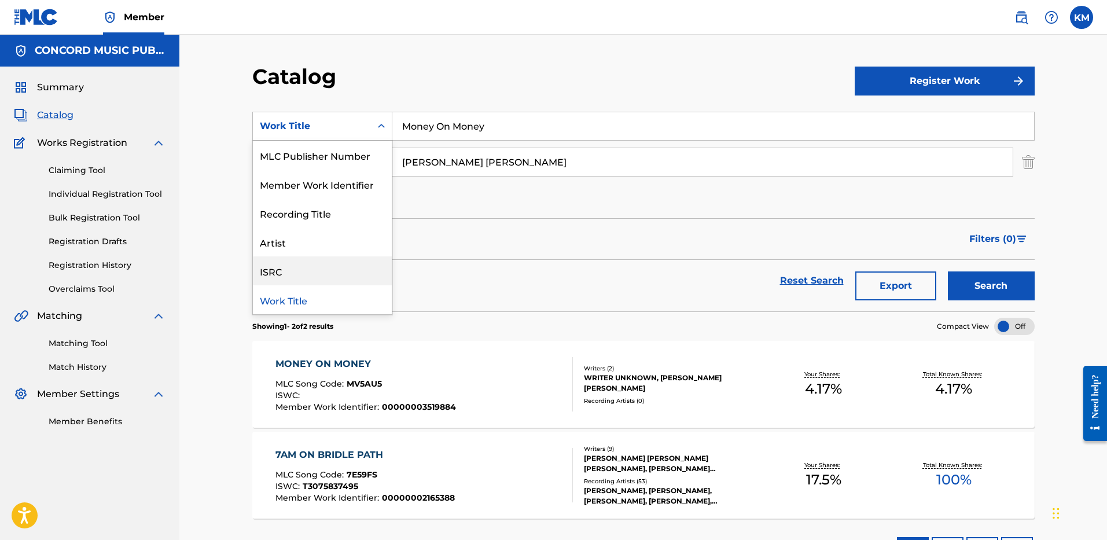
click at [346, 270] on div "ISRC" at bounding box center [322, 270] width 139 height 29
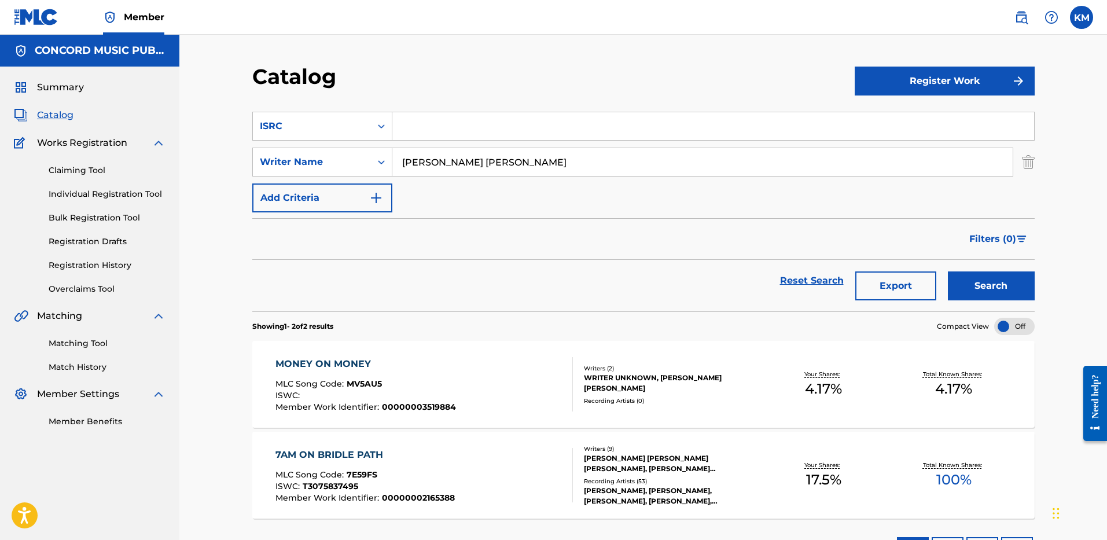
click at [438, 134] on input "Search Form" at bounding box center [712, 126] width 641 height 28
paste input "USUM71510633"
type input "USUM71510633"
click at [1032, 163] on img "Search Form" at bounding box center [1027, 161] width 13 height 29
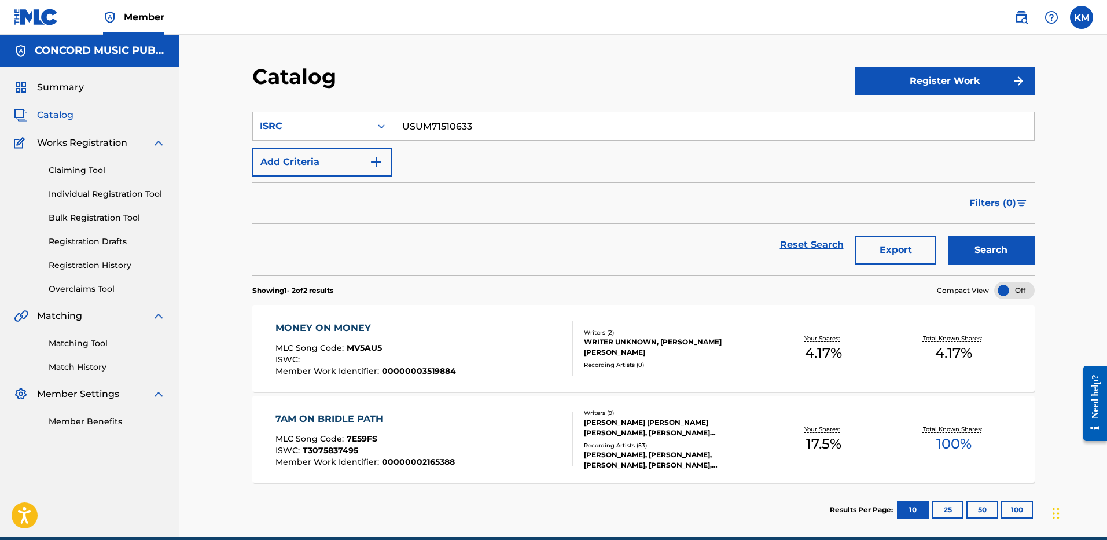
click at [995, 242] on button "Search" at bounding box center [990, 249] width 87 height 29
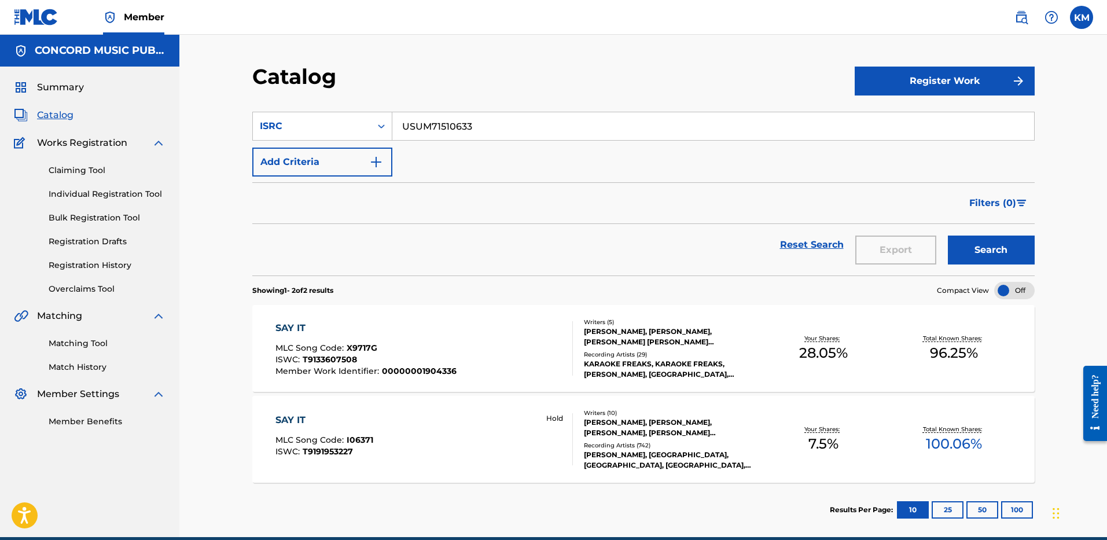
click at [453, 413] on div "SAY IT MLC Song Code : I06371 ISWC : T9191953227 Hold" at bounding box center [423, 439] width 297 height 52
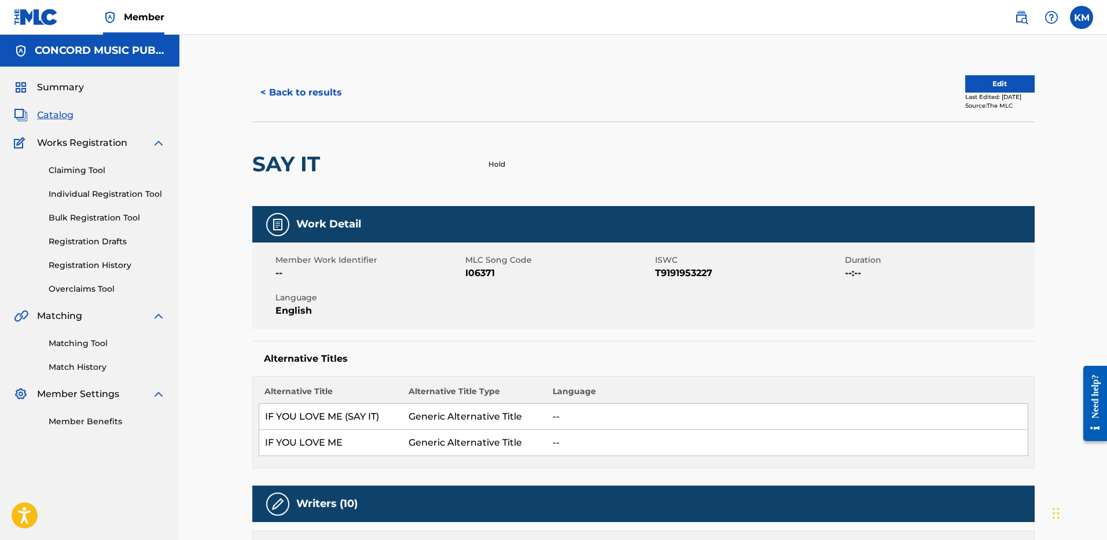
click at [298, 97] on button "< Back to results" at bounding box center [301, 92] width 98 height 29
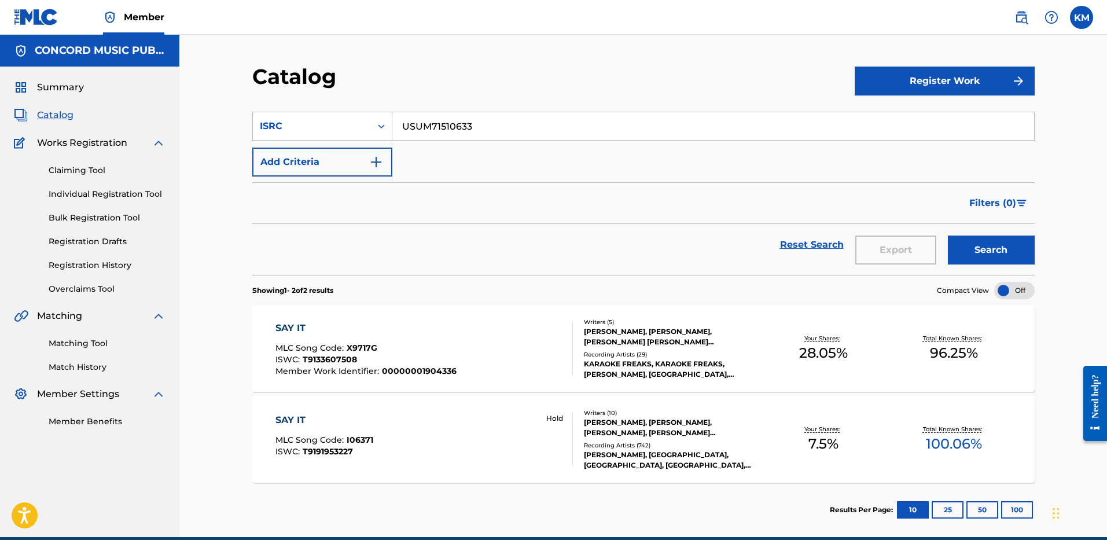
click at [414, 120] on input "USUM71510633" at bounding box center [712, 126] width 641 height 28
paste input "QX92503118"
type input "USQX92503118"
click at [984, 250] on button "Search" at bounding box center [990, 249] width 87 height 29
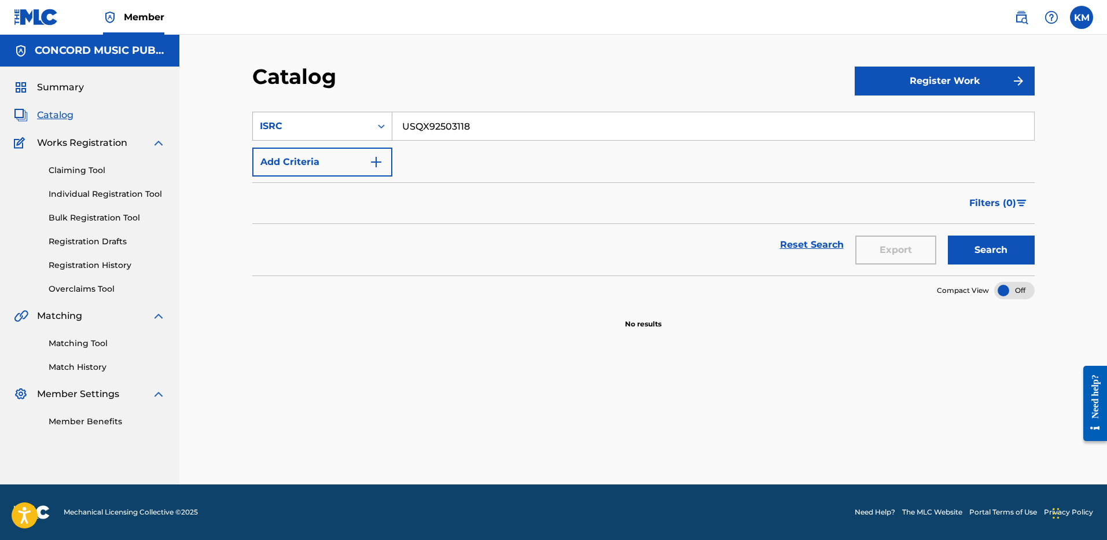
click at [381, 126] on icon "Search Form" at bounding box center [381, 126] width 12 height 12
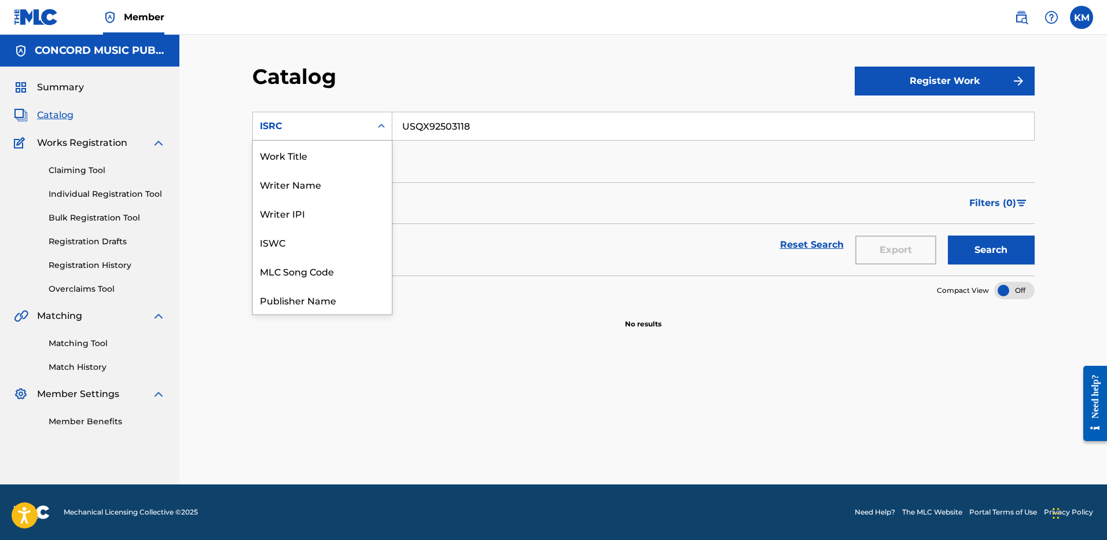
click at [333, 142] on div "Work Title" at bounding box center [322, 155] width 139 height 29
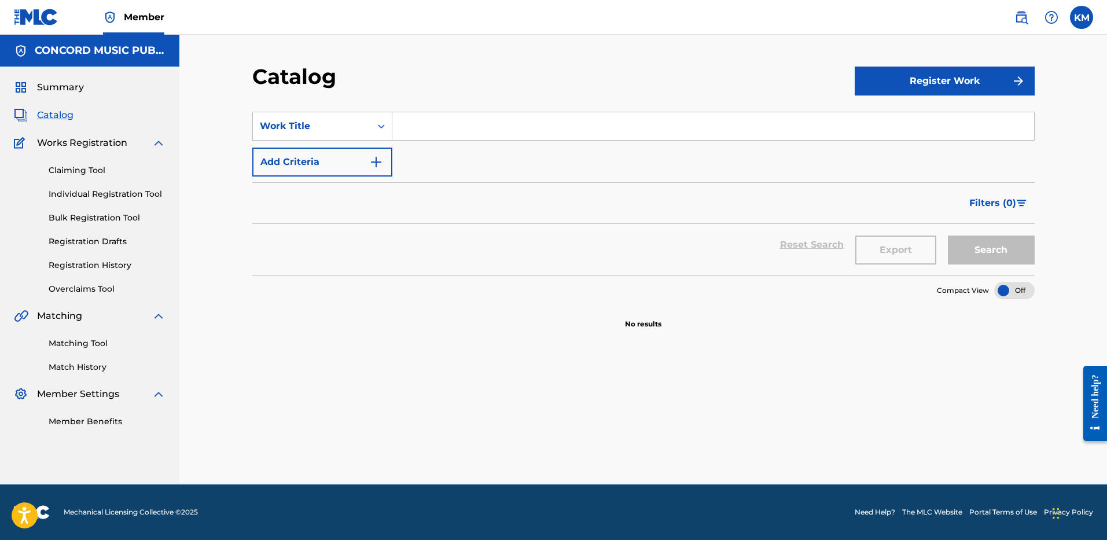
click at [421, 134] on input "Search Form" at bounding box center [712, 126] width 641 height 28
paste input "The Man That Came Back"
type input "The Man That Came Back"
click at [378, 159] on img "Search Form" at bounding box center [376, 162] width 14 height 14
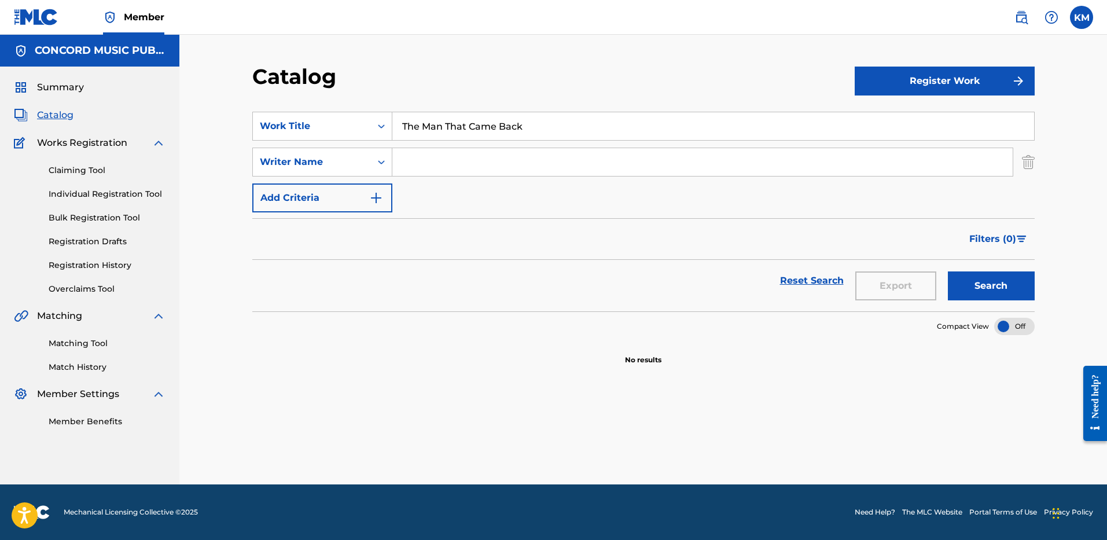
click at [427, 163] on input "Search Form" at bounding box center [702, 162] width 620 height 28
paste input "[PERSON_NAME]"
type input "[PERSON_NAME]"
click at [992, 281] on button "Search" at bounding box center [990, 285] width 87 height 29
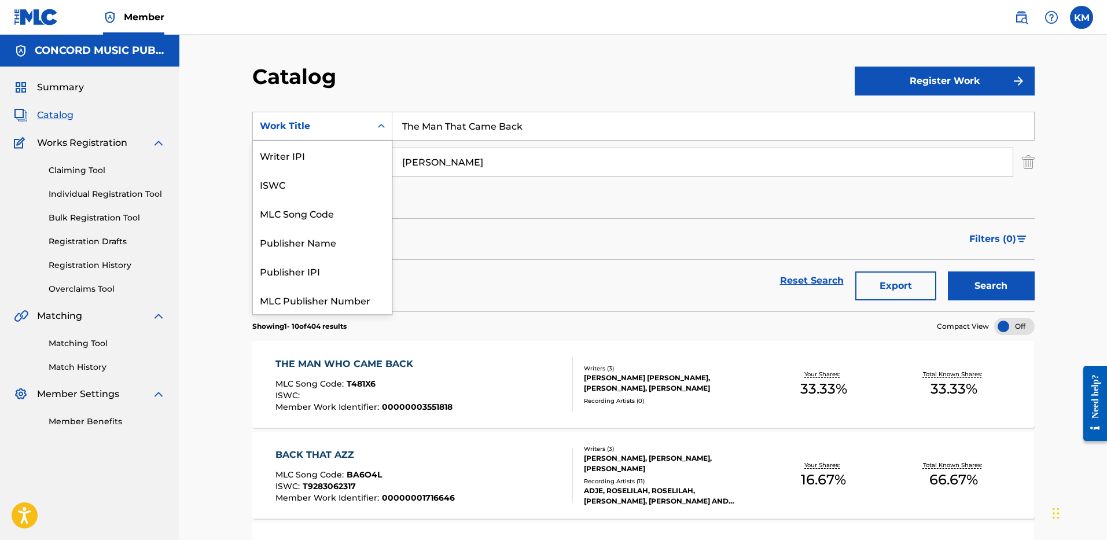
click at [382, 126] on icon "Search Form" at bounding box center [381, 126] width 12 height 12
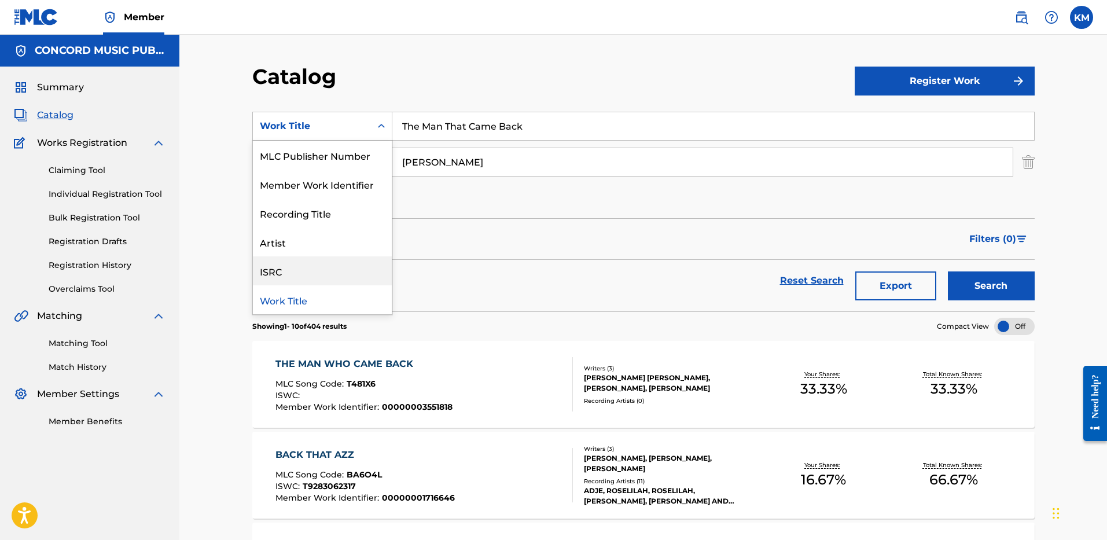
click at [341, 268] on div "ISRC" at bounding box center [322, 270] width 139 height 29
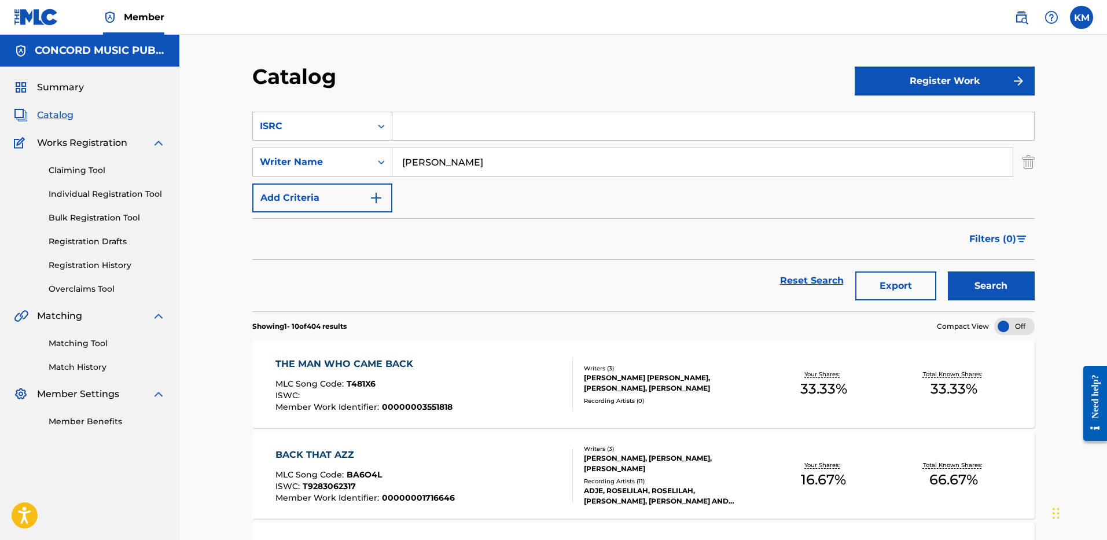
click at [401, 127] on input "Search Form" at bounding box center [712, 126] width 641 height 28
paste input "USWB12500605"
type input "USWB12500605"
click at [1024, 165] on img "Search Form" at bounding box center [1027, 161] width 13 height 29
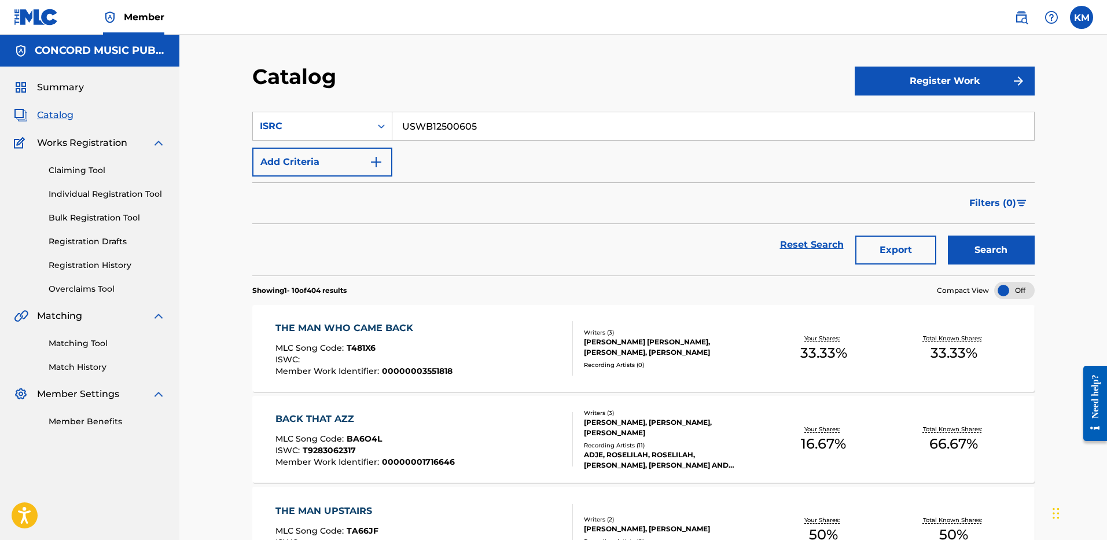
click at [974, 243] on button "Search" at bounding box center [990, 249] width 87 height 29
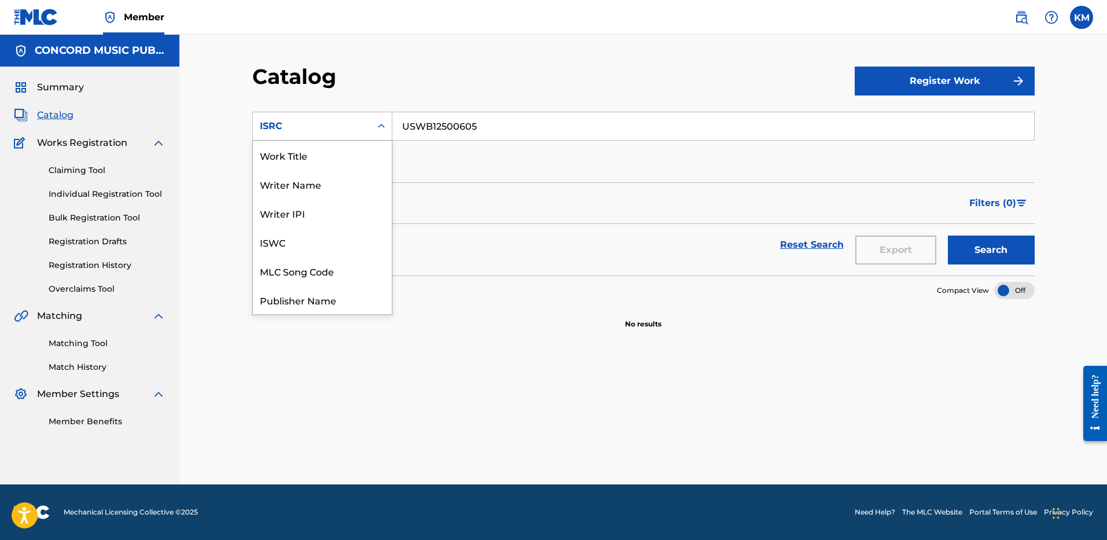
click at [377, 127] on icon "Search Form" at bounding box center [381, 126] width 12 height 12
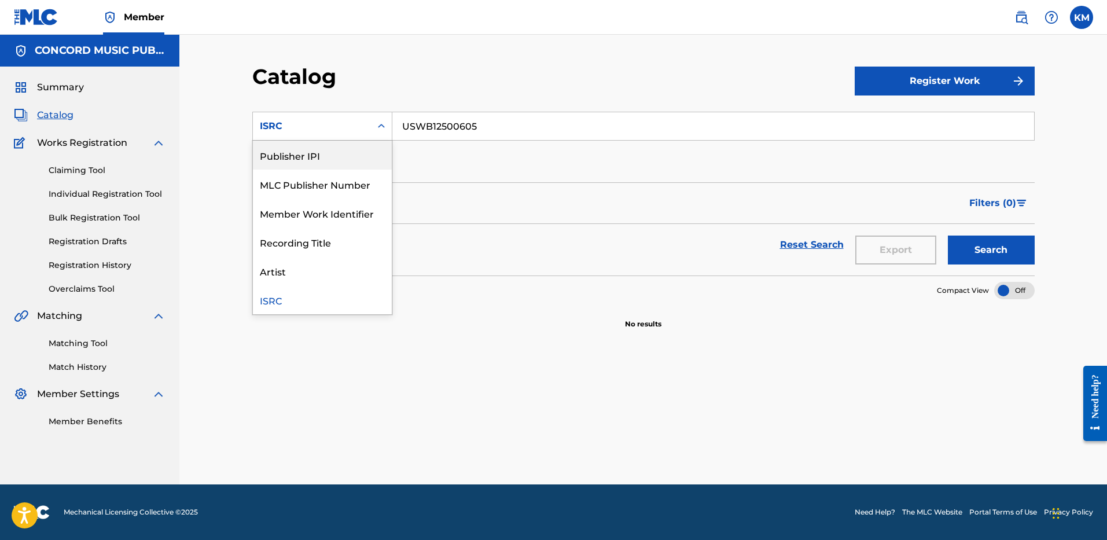
scroll to position [0, 0]
click at [353, 155] on div "Work Title" at bounding box center [322, 155] width 139 height 29
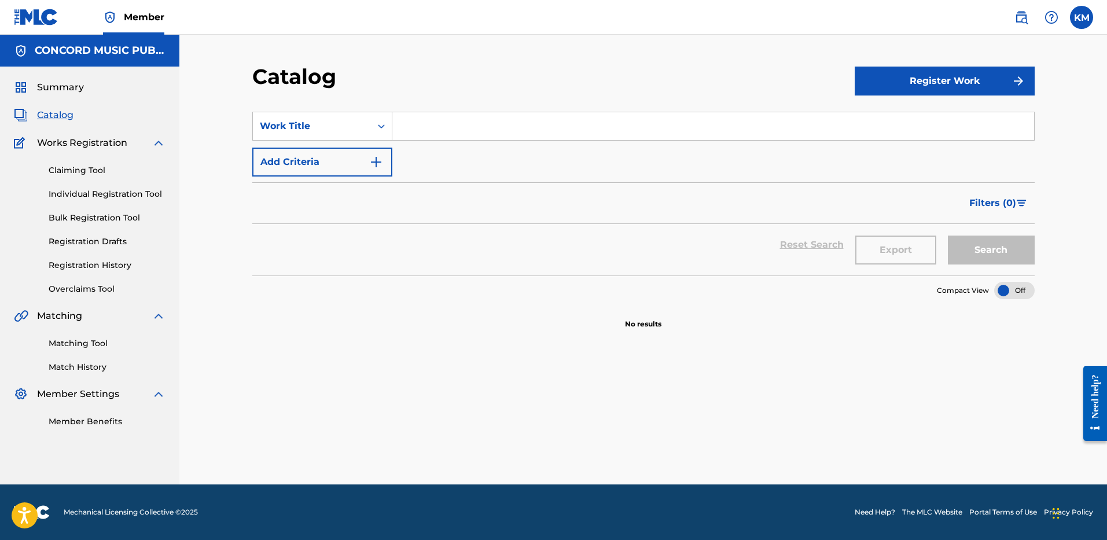
click at [410, 129] on input "Search Form" at bounding box center [712, 126] width 641 height 28
paste input "Never Call Again"
type input "Never Call Again"
click at [376, 162] on img "Search Form" at bounding box center [376, 162] width 14 height 14
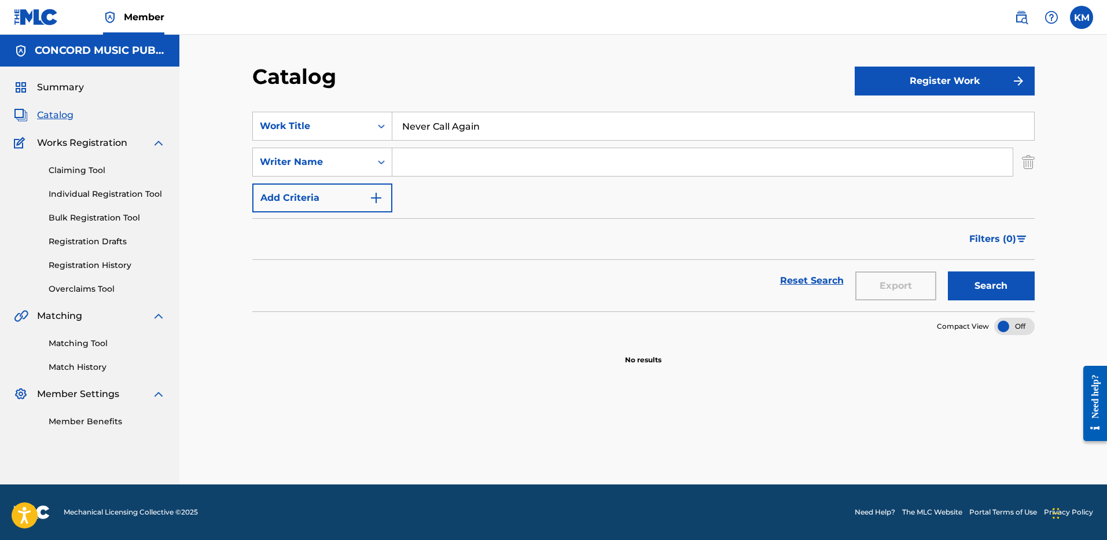
click at [404, 161] on input "Search Form" at bounding box center [702, 162] width 620 height 28
type input "[PERSON_NAME]"
click at [971, 283] on button "Search" at bounding box center [990, 285] width 87 height 29
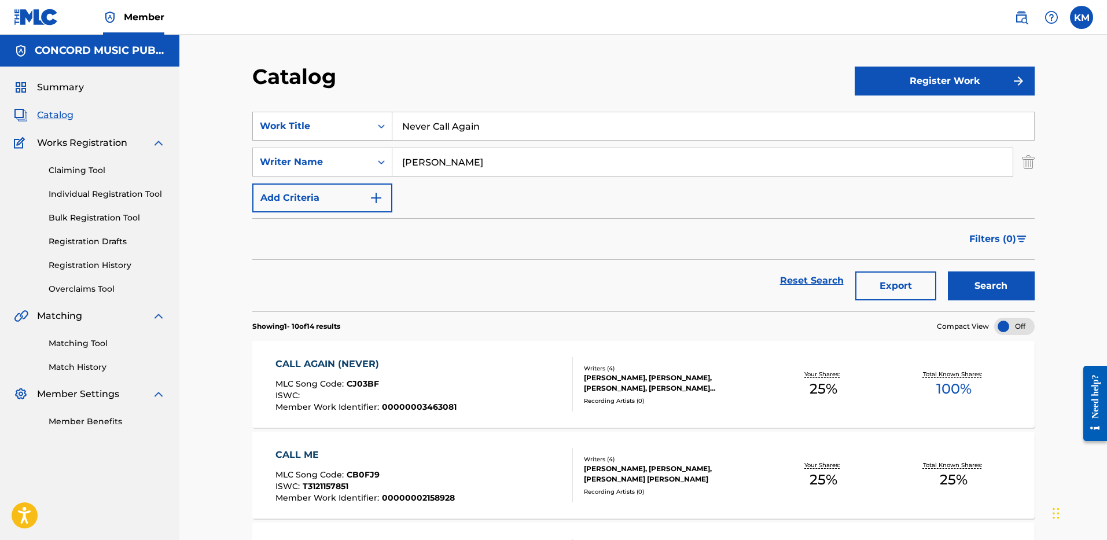
click at [377, 131] on icon "Search Form" at bounding box center [381, 126] width 12 height 12
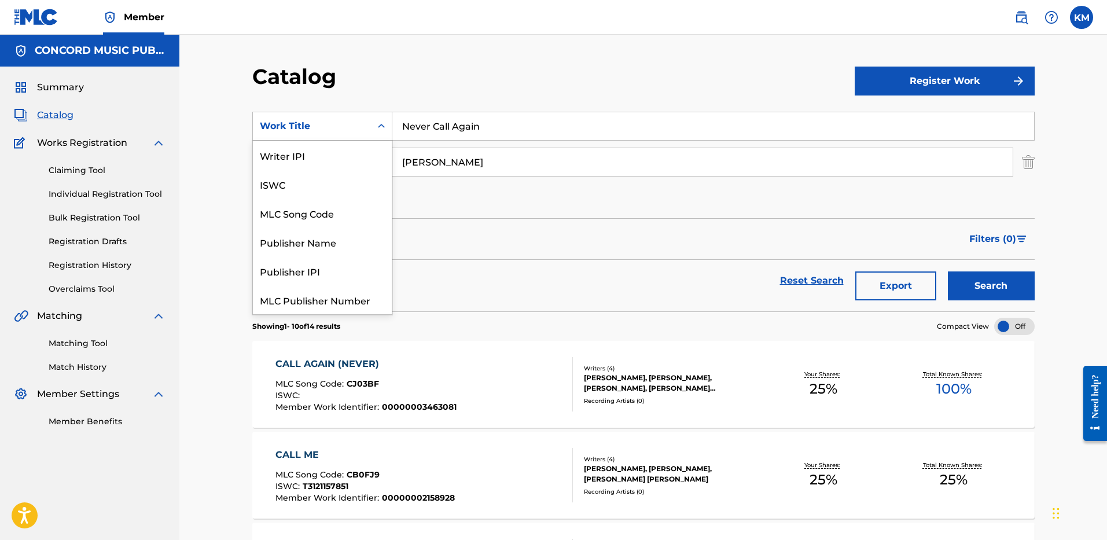
scroll to position [145, 0]
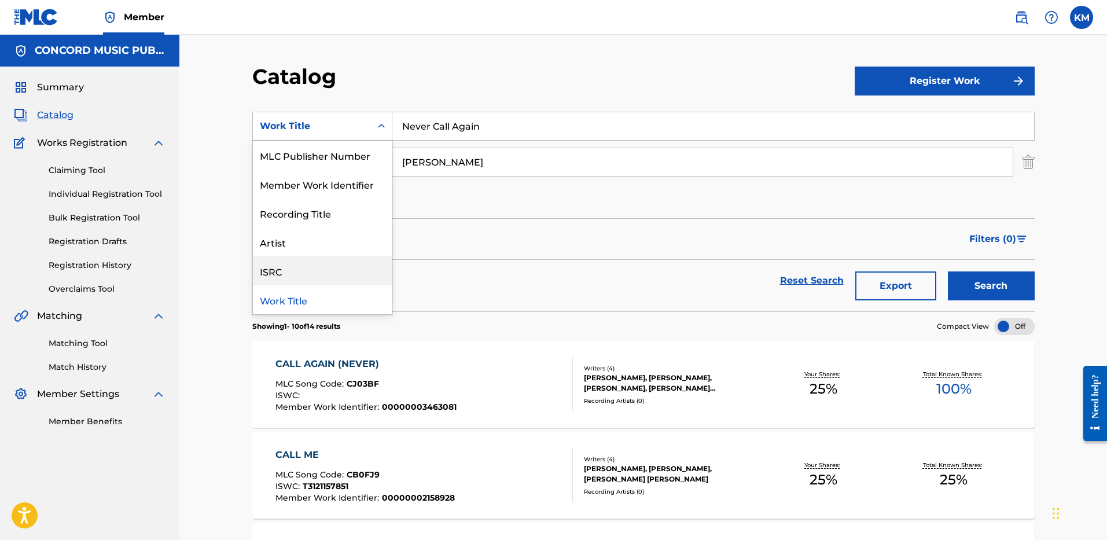
click at [353, 269] on div "ISRC" at bounding box center [322, 270] width 139 height 29
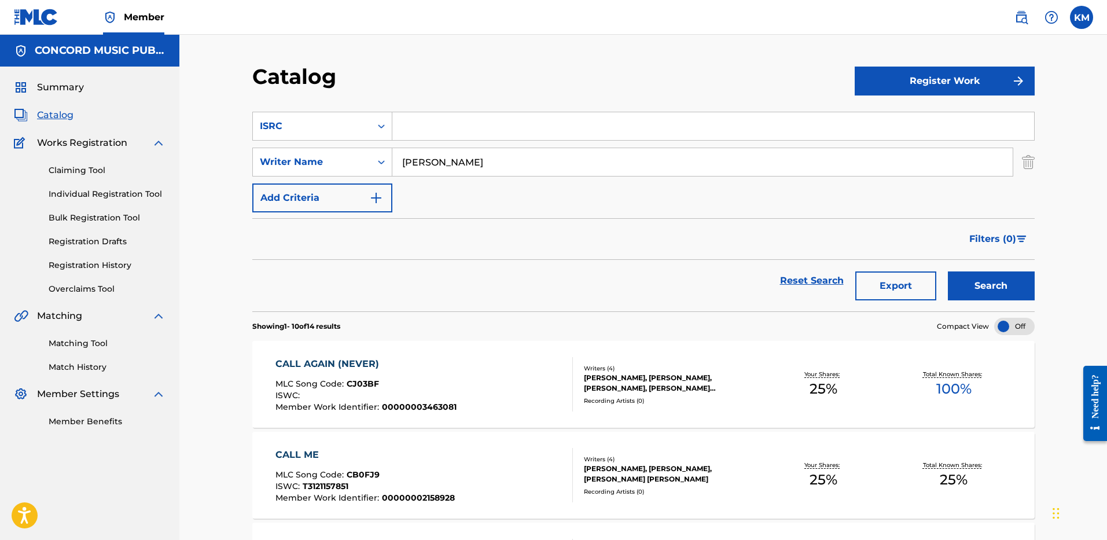
click at [430, 121] on input "Search Form" at bounding box center [712, 126] width 641 height 28
paste input "USSM12305007"
click at [1024, 162] on img "Search Form" at bounding box center [1027, 161] width 13 height 29
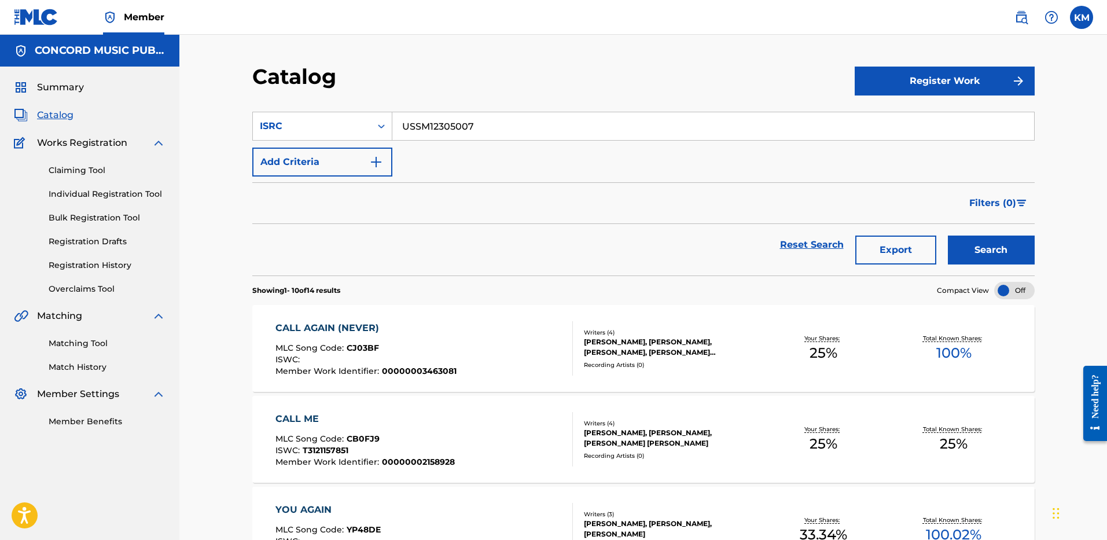
click at [979, 241] on button "Search" at bounding box center [990, 249] width 87 height 29
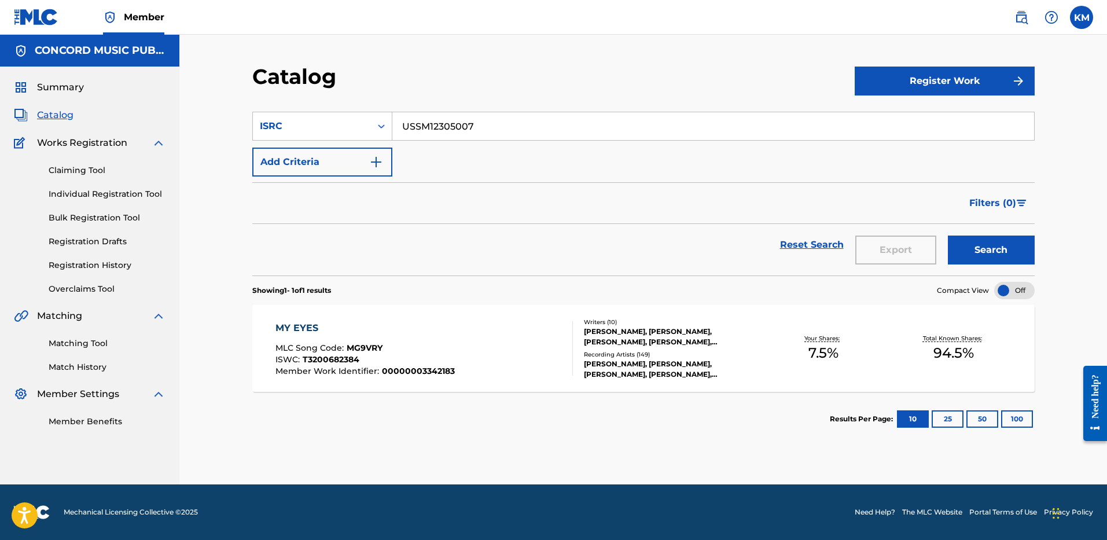
click at [386, 158] on button "Add Criteria" at bounding box center [322, 161] width 140 height 29
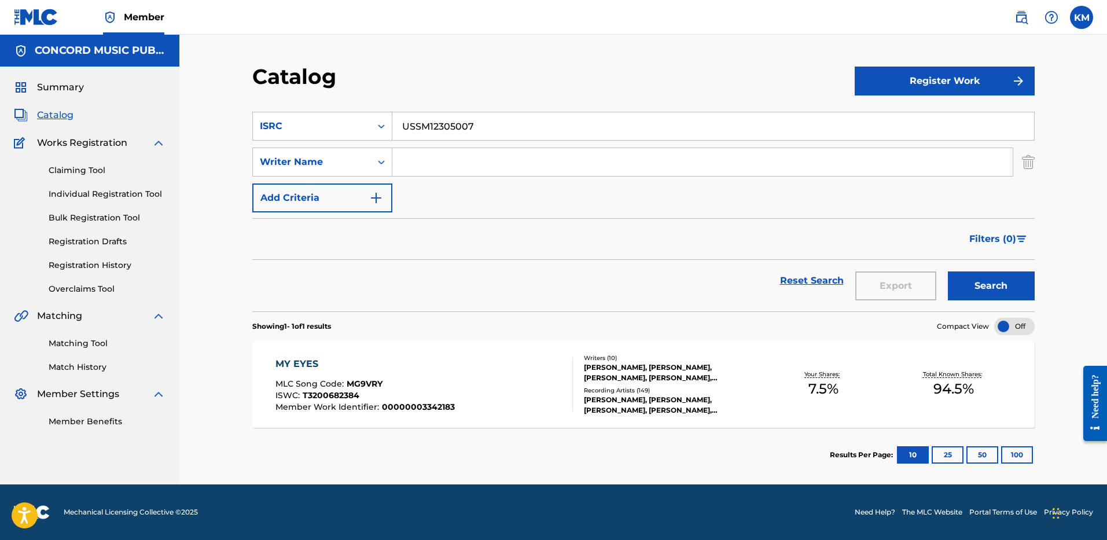
click at [417, 126] on input "USSM12305007" at bounding box center [712, 126] width 641 height 28
paste input "QX9250366"
type input "USQX92503667"
click at [1017, 280] on button "Search" at bounding box center [990, 285] width 87 height 29
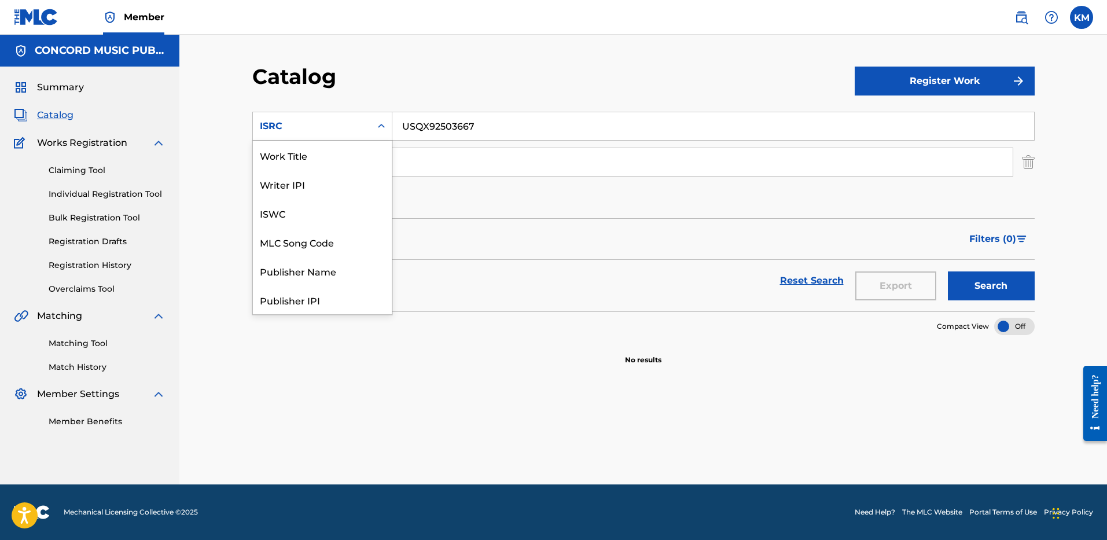
click at [381, 126] on icon "Search Form" at bounding box center [381, 126] width 12 height 12
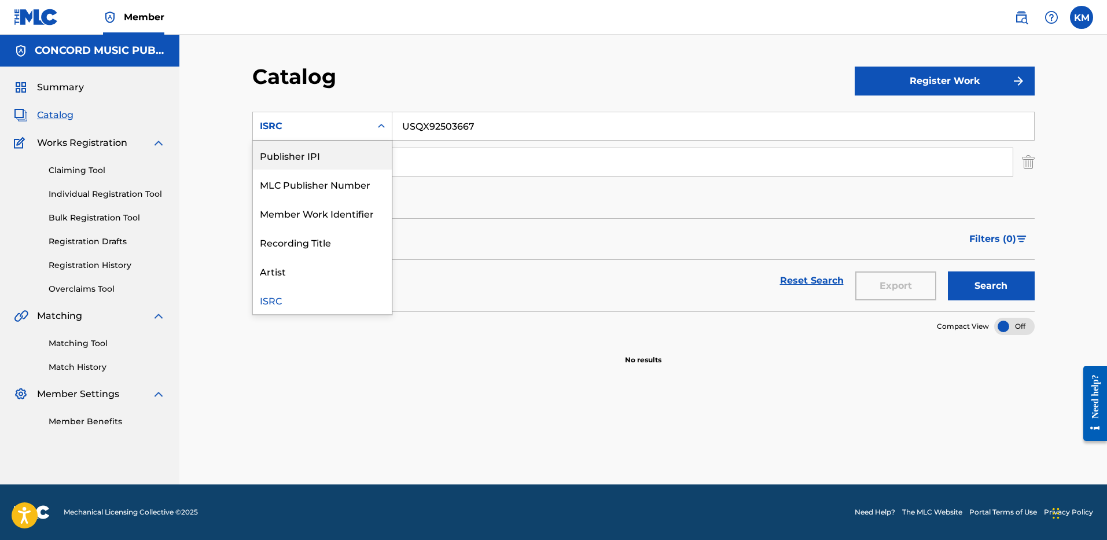
scroll to position [0, 0]
click at [349, 143] on div "Work Title" at bounding box center [322, 155] width 139 height 29
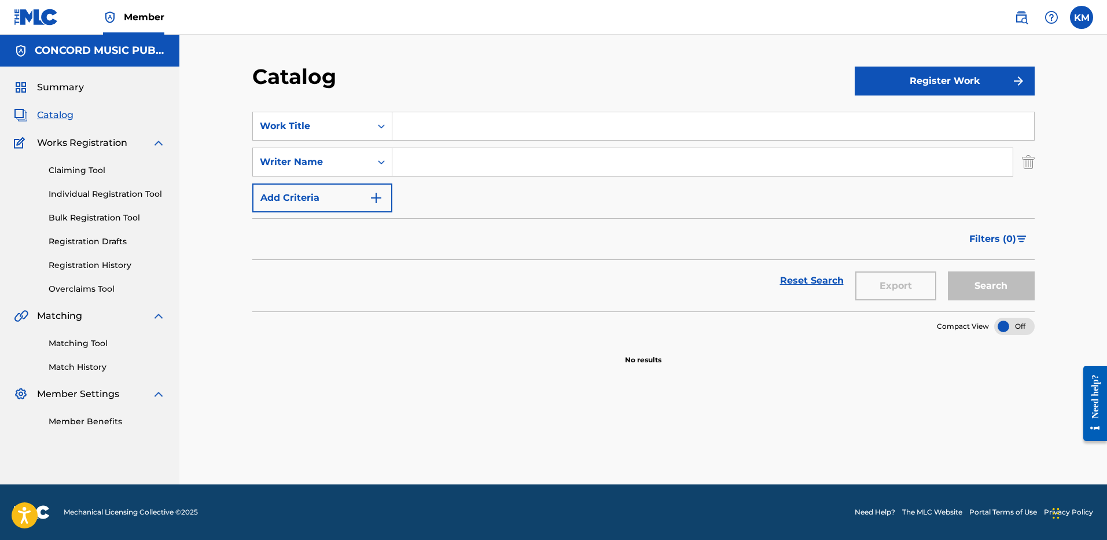
click at [414, 119] on input "Search Form" at bounding box center [712, 126] width 641 height 28
paste input "Surrounded"
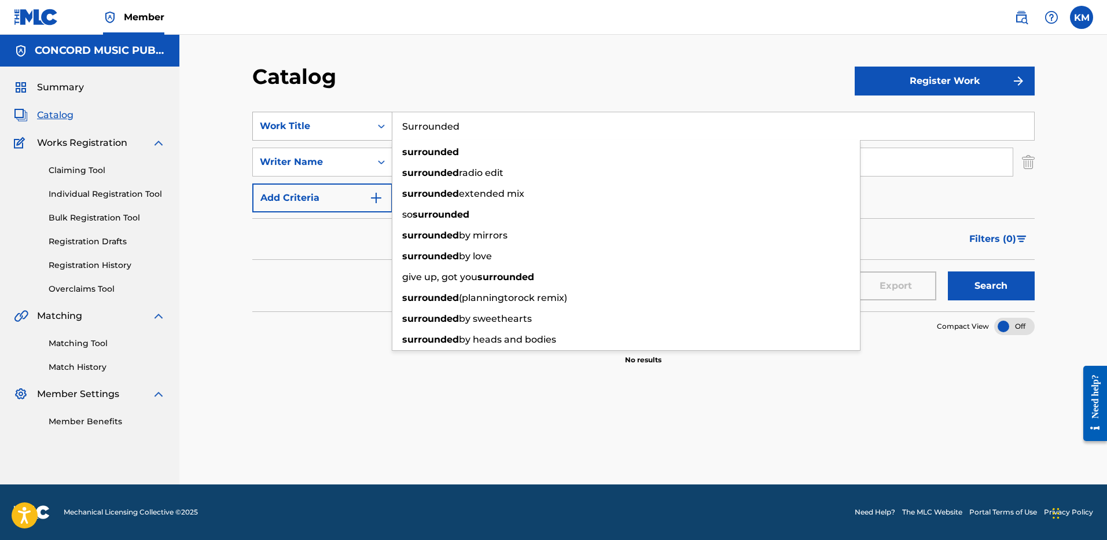
type input "Surrounded"
click at [382, 119] on div "Search Form" at bounding box center [381, 126] width 21 height 21
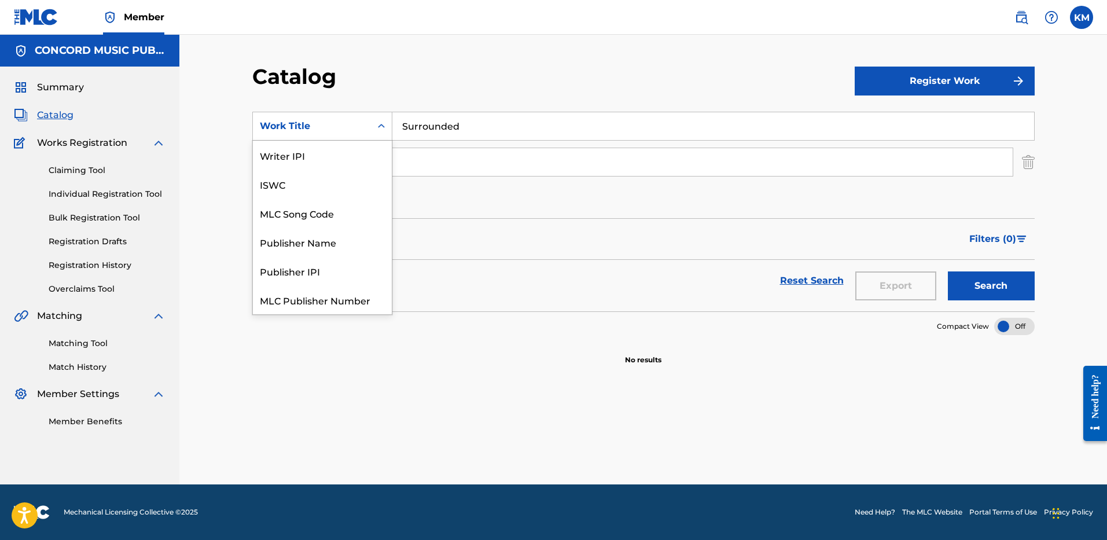
scroll to position [145, 0]
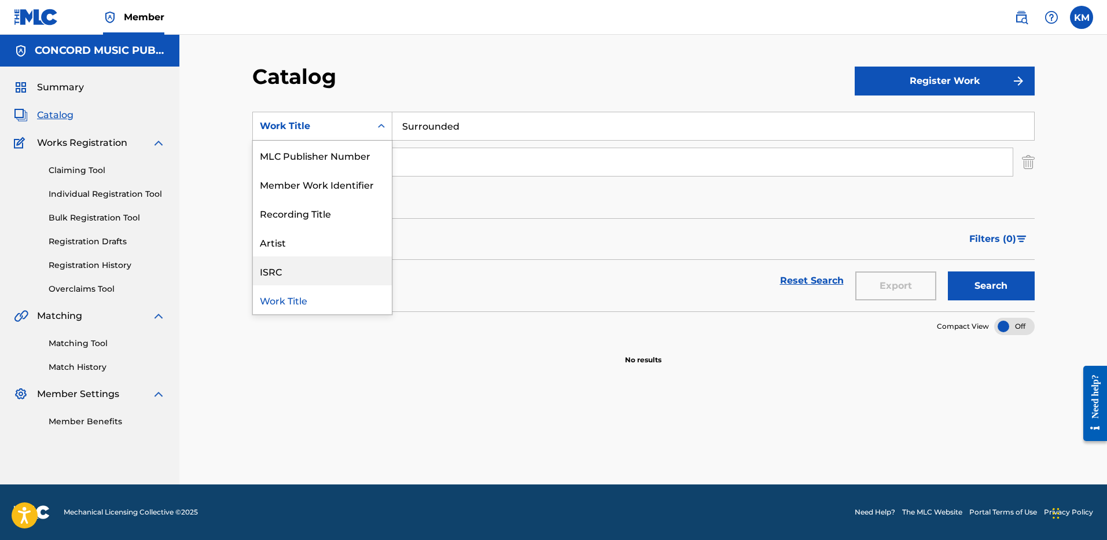
click at [359, 268] on div "ISRC" at bounding box center [322, 270] width 139 height 29
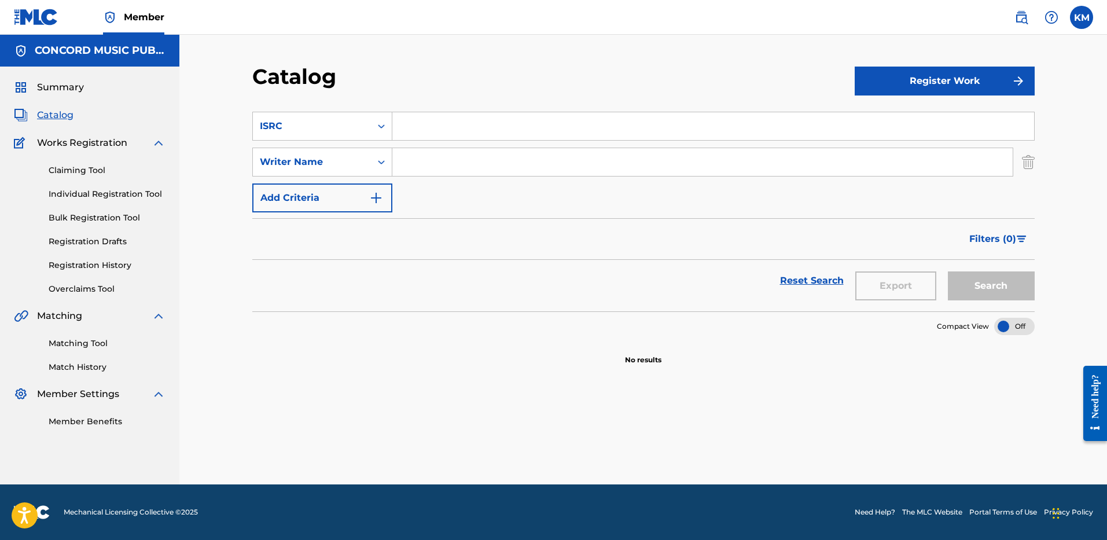
click at [426, 127] on input "Search Form" at bounding box center [712, 126] width 641 height 28
paste input "USQX92503667"
type input "USQX92503667"
click at [1026, 161] on img "Search Form" at bounding box center [1027, 161] width 13 height 29
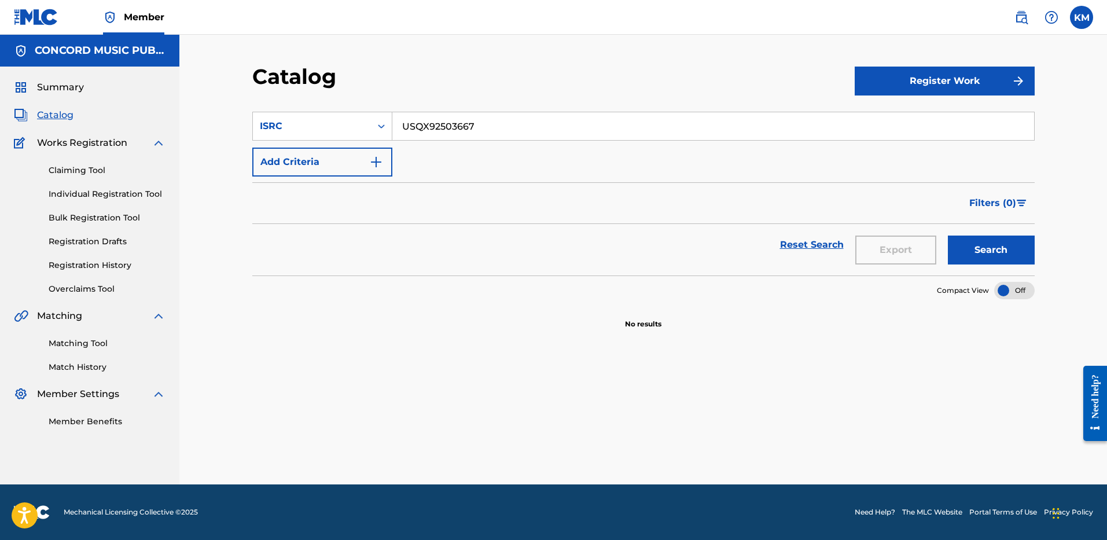
click at [994, 244] on button "Search" at bounding box center [990, 249] width 87 height 29
click at [382, 124] on icon "Search Form" at bounding box center [381, 126] width 12 height 12
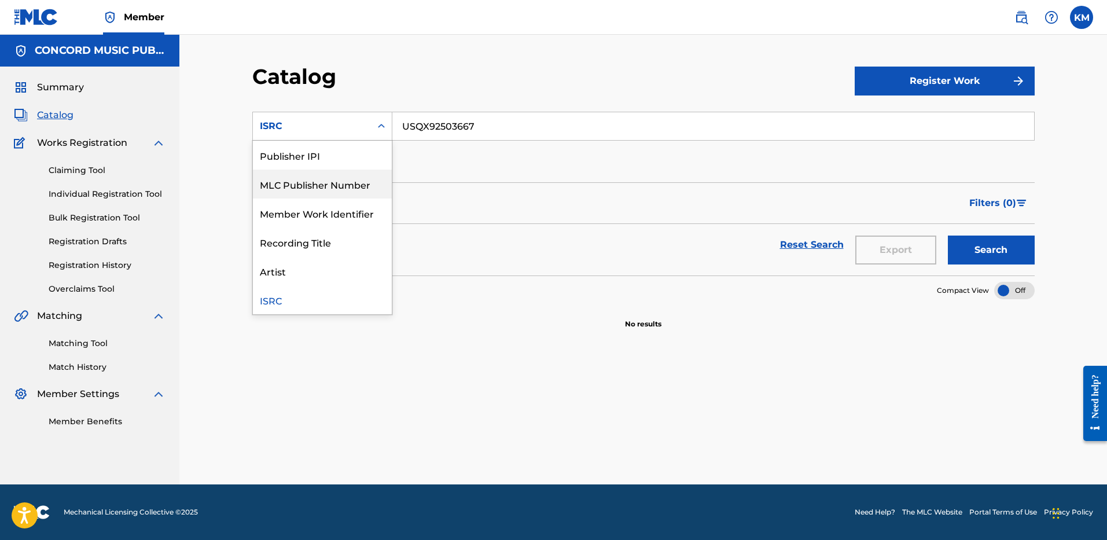
scroll to position [0, 0]
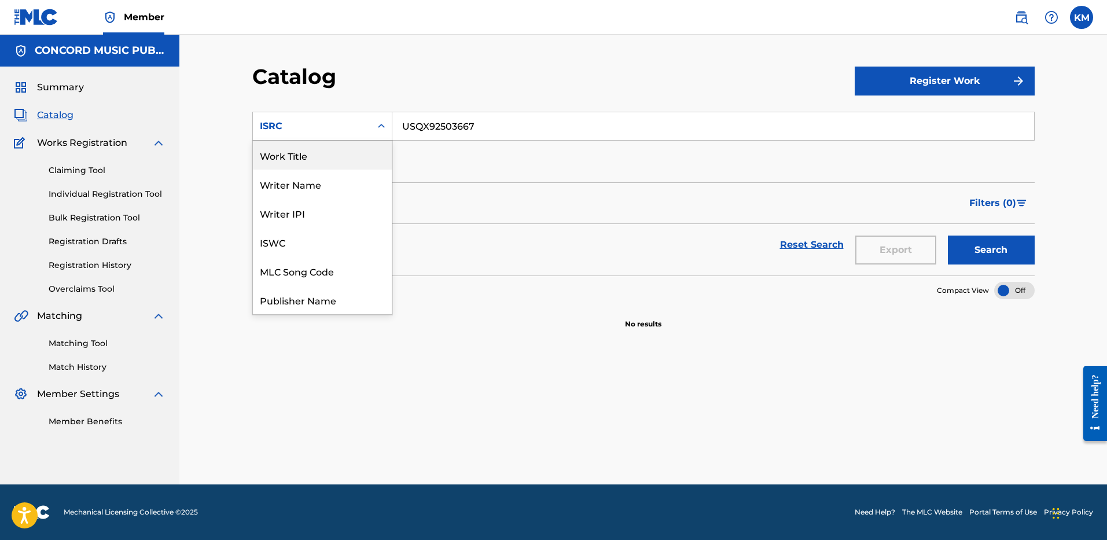
click at [333, 159] on div "Work Title" at bounding box center [322, 155] width 139 height 29
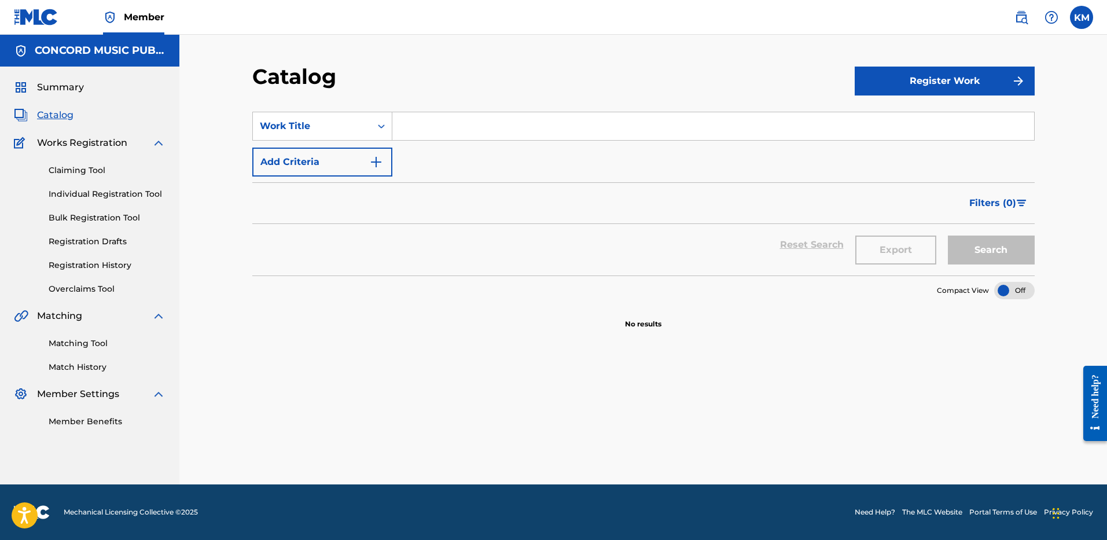
click at [410, 117] on input "Search Form" at bounding box center [712, 126] width 641 height 28
paste input "Surrounded"
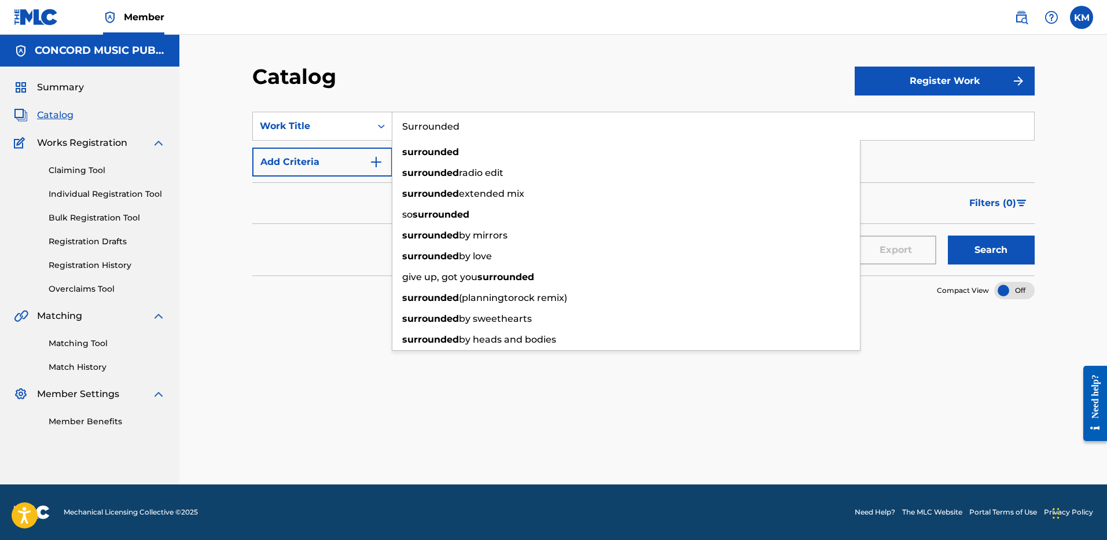
type input "Surrounded"
click at [377, 160] on img "Search Form" at bounding box center [376, 162] width 14 height 14
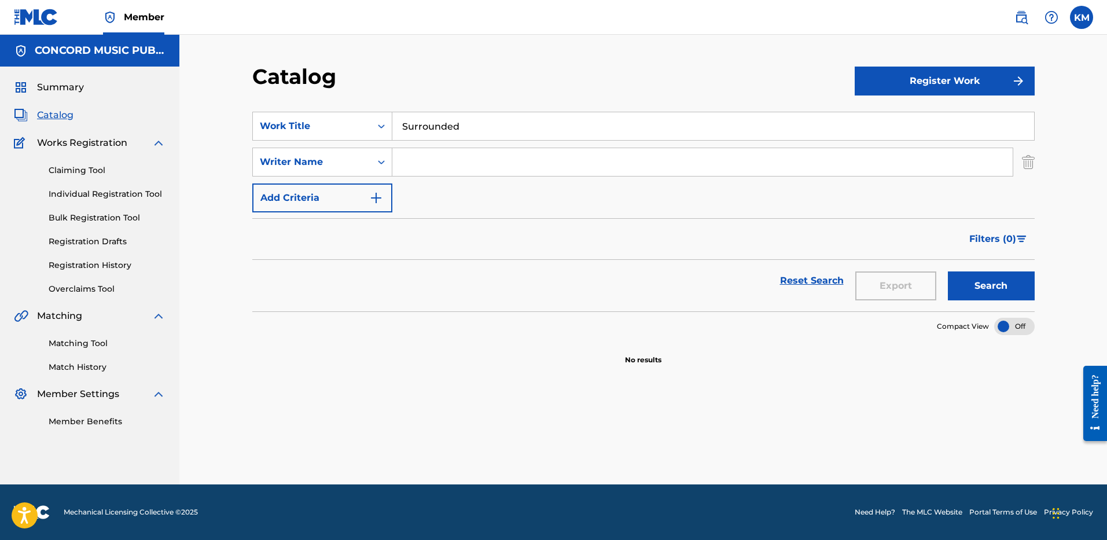
click at [424, 163] on input "Search Form" at bounding box center [702, 162] width 620 height 28
paste input "[PERSON_NAME]"
click at [978, 286] on button "Search" at bounding box center [990, 285] width 87 height 29
paste input "[PERSON_NAME]"
drag, startPoint x: 438, startPoint y: 167, endPoint x: 312, endPoint y: 154, distance: 127.4
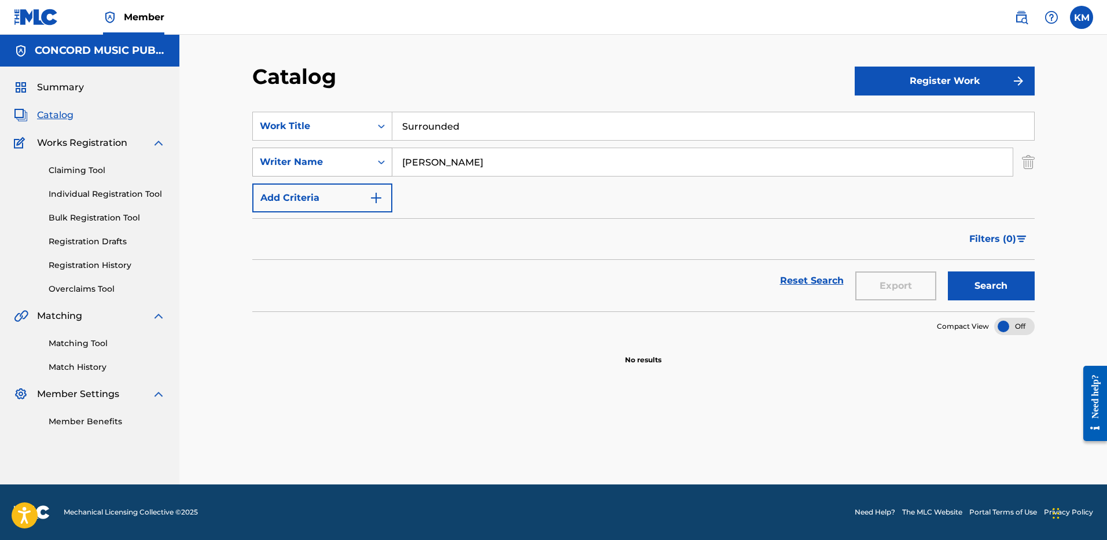
click at [326, 159] on div "SearchWithCriteriae6549d3a-dff2-48b4-a07d-ab91fc4c631c Writer Name [PERSON_NAME]" at bounding box center [643, 161] width 782 height 29
type input "[PERSON_NAME]"
click at [965, 284] on button "Search" at bounding box center [990, 285] width 87 height 29
click at [973, 275] on button "Search" at bounding box center [990, 285] width 87 height 29
click at [383, 130] on icon "Search Form" at bounding box center [381, 126] width 12 height 12
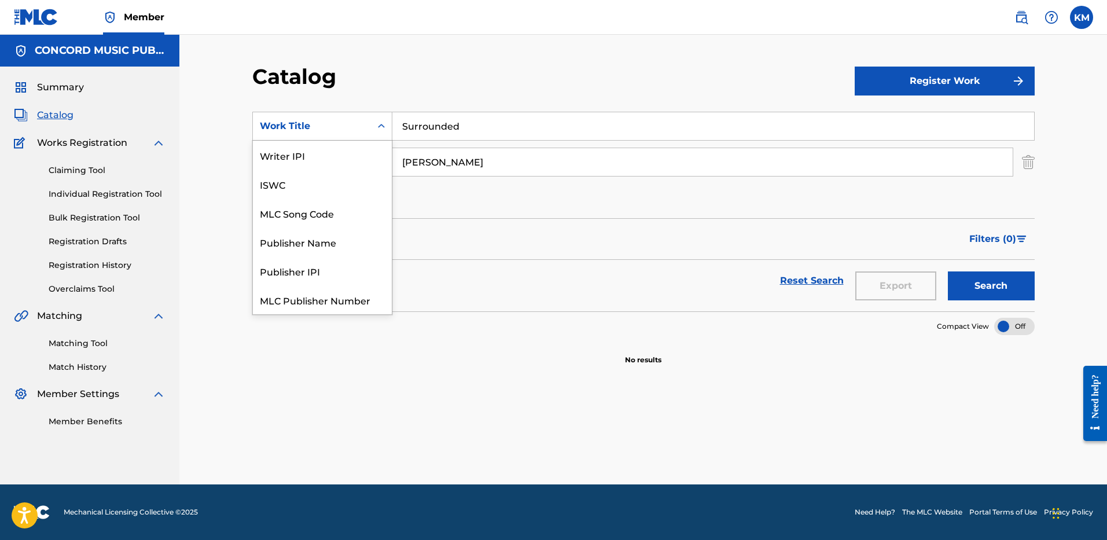
scroll to position [145, 0]
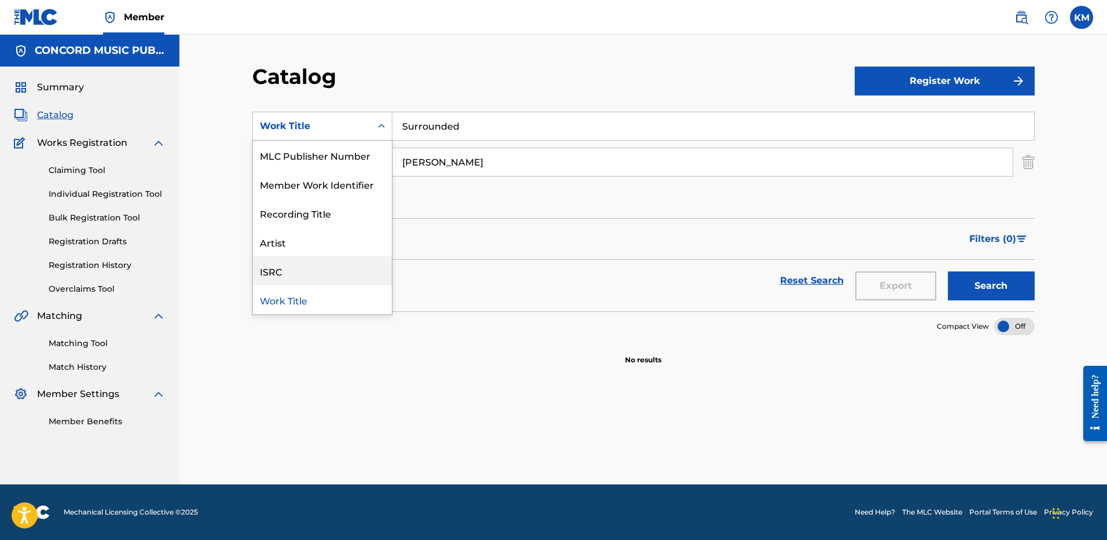
click at [357, 270] on div "ISRC" at bounding box center [322, 270] width 139 height 29
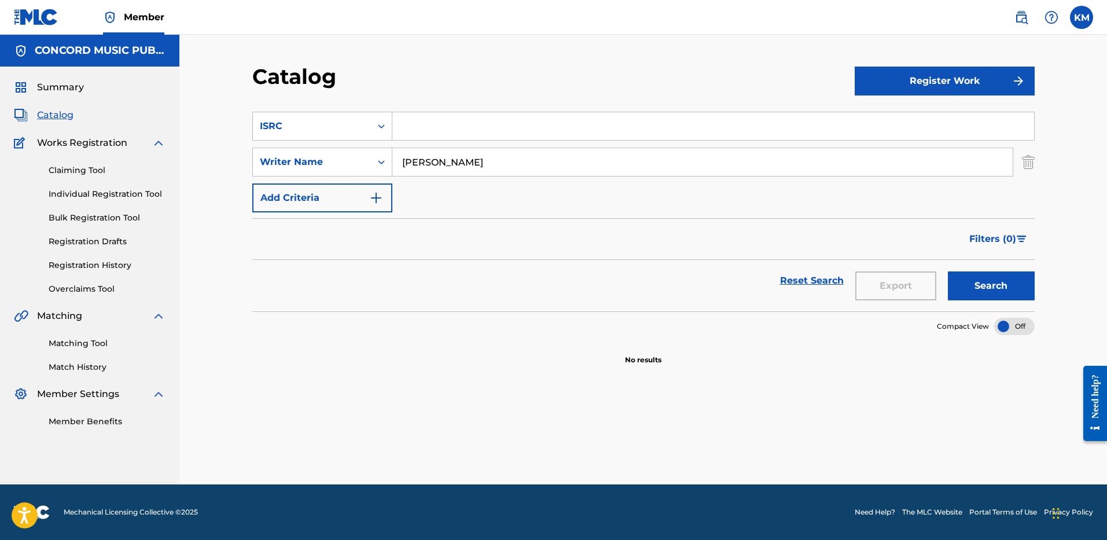
click at [412, 133] on input "Search Form" at bounding box center [712, 126] width 641 height 28
paste input "USLD91775388"
type input "USLD91775388"
click at [1025, 164] on img "Search Form" at bounding box center [1027, 161] width 13 height 29
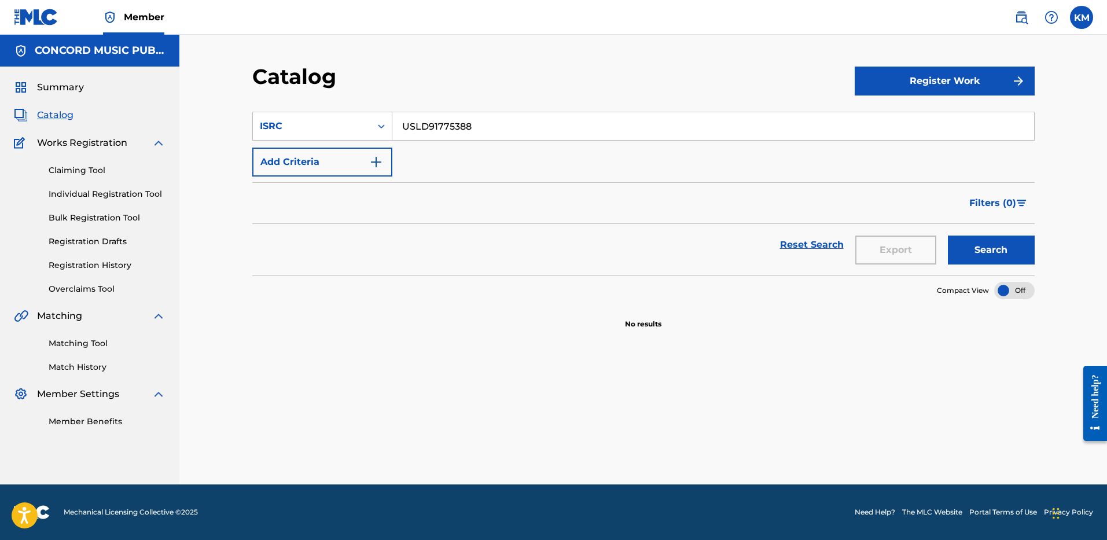
click at [990, 243] on button "Search" at bounding box center [990, 249] width 87 height 29
click at [379, 129] on icon "Search Form" at bounding box center [381, 126] width 12 height 12
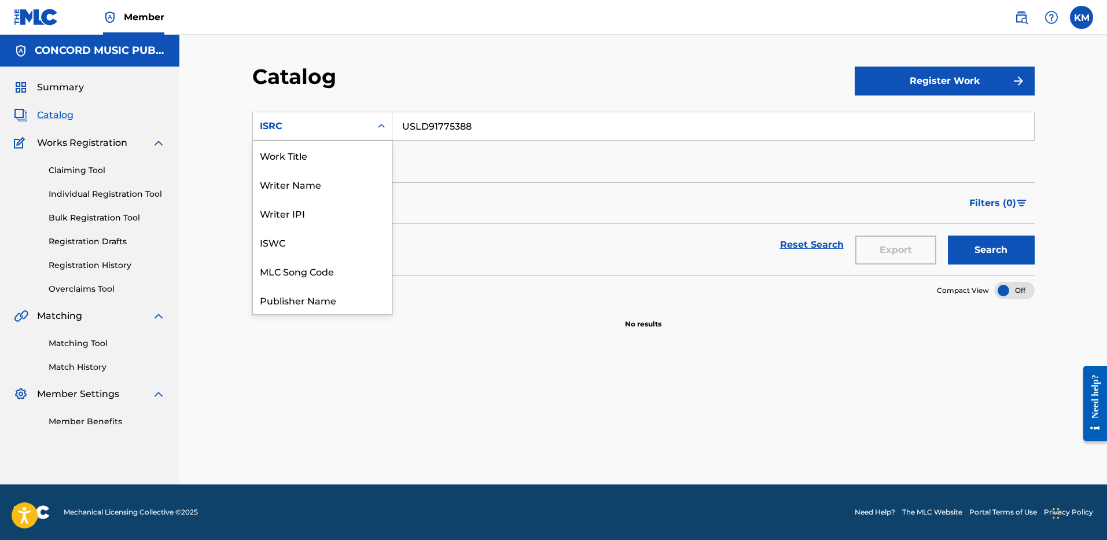
click at [340, 147] on div "Work Title" at bounding box center [322, 155] width 139 height 29
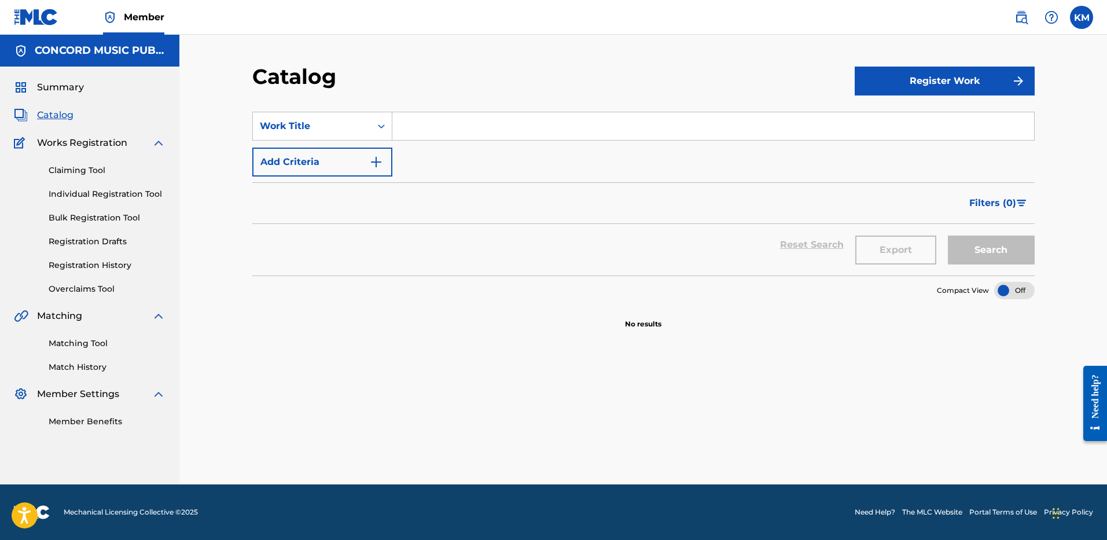
click at [408, 130] on input "Search Form" at bounding box center [712, 126] width 641 height 28
paste input "My World"
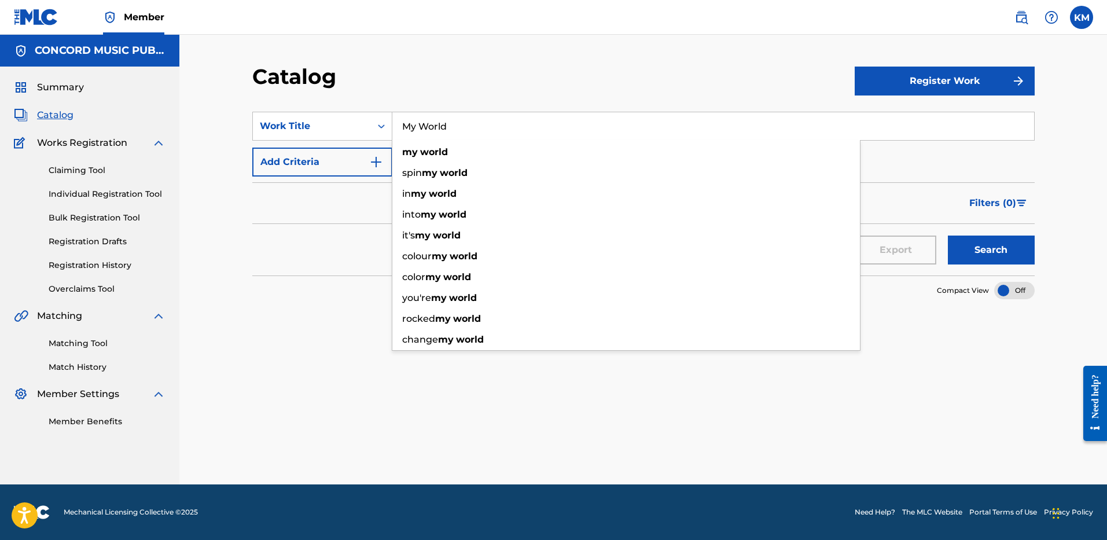
type input "My World"
click at [377, 159] on img "Search Form" at bounding box center [376, 162] width 14 height 14
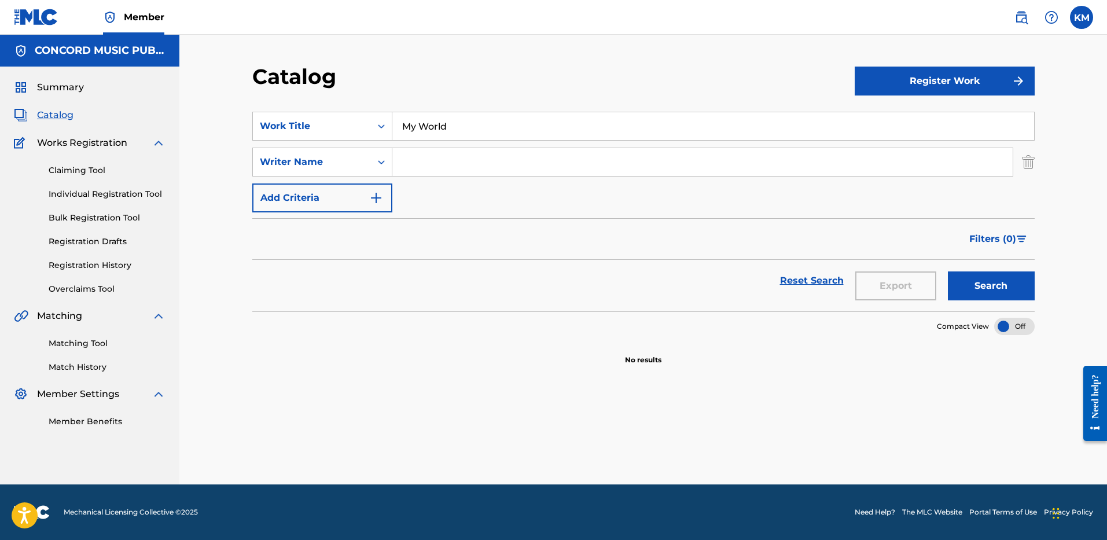
click at [401, 165] on input "Search Form" at bounding box center [702, 162] width 620 height 28
paste input "[PERSON_NAME]"
type input "[PERSON_NAME]"
click at [976, 274] on button "Search" at bounding box center [990, 285] width 87 height 29
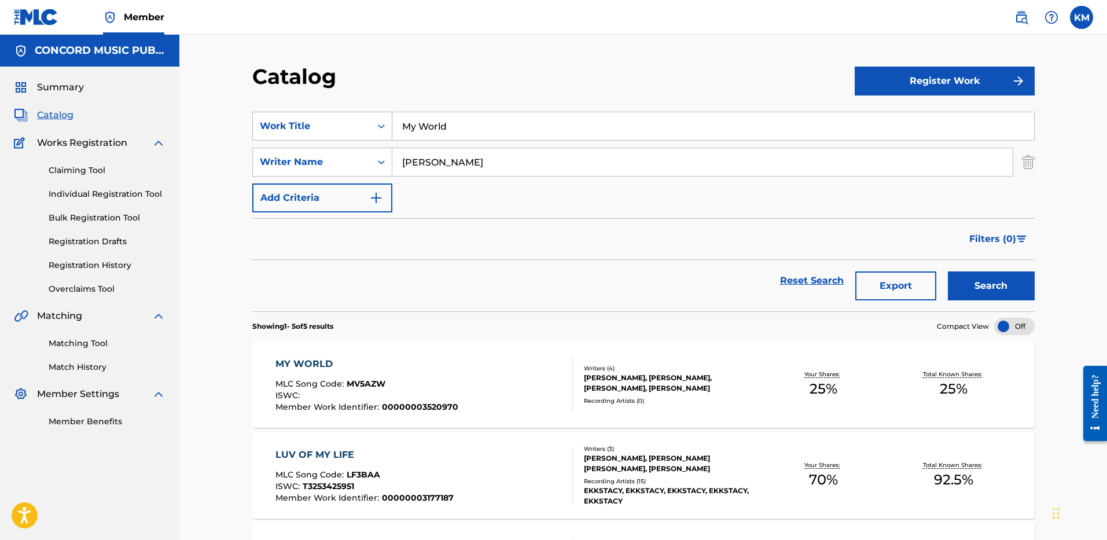
click at [379, 129] on icon "Search Form" at bounding box center [381, 126] width 12 height 12
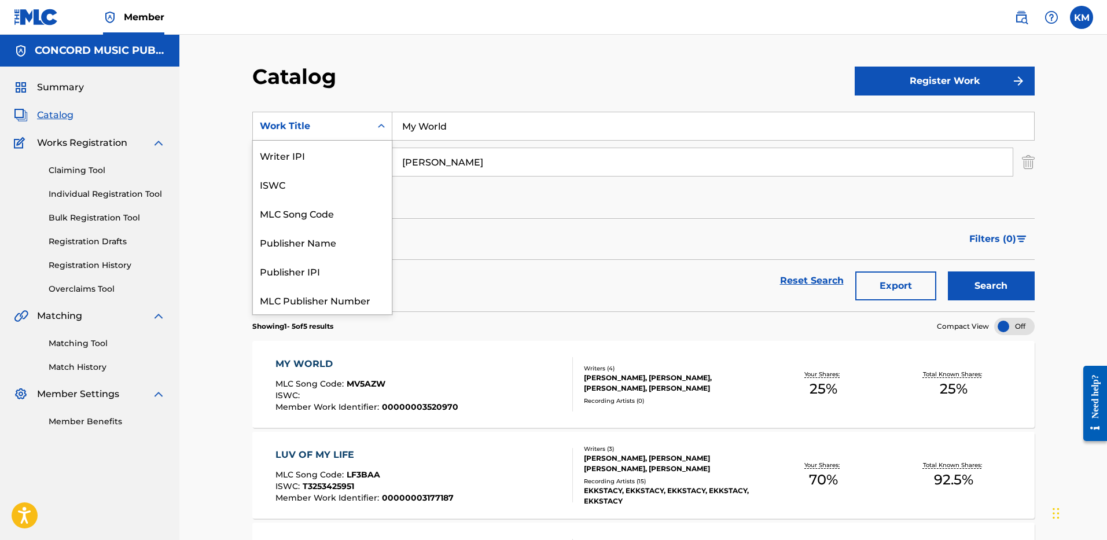
scroll to position [145, 0]
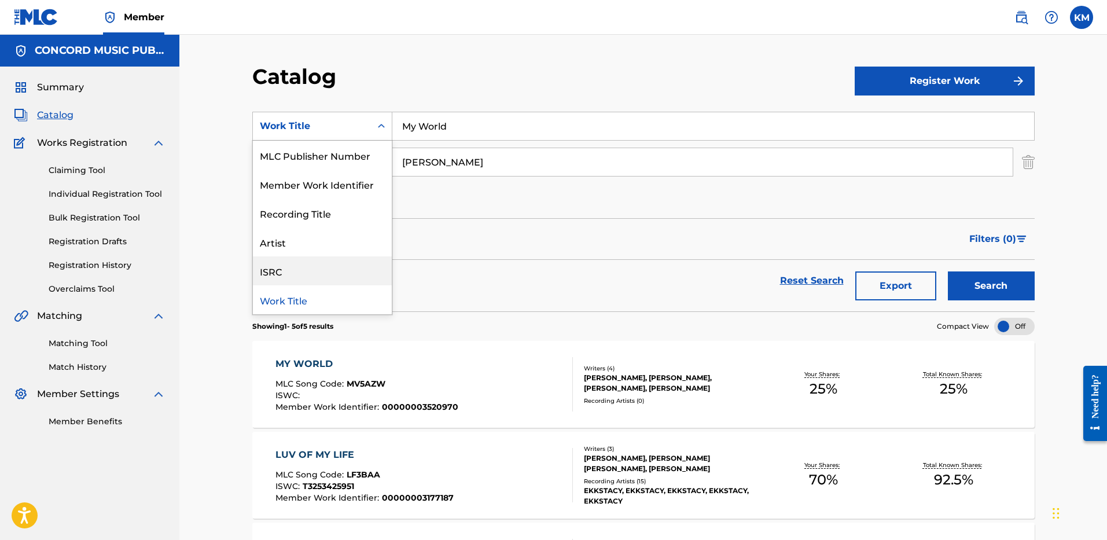
click at [359, 270] on div "ISRC" at bounding box center [322, 270] width 139 height 29
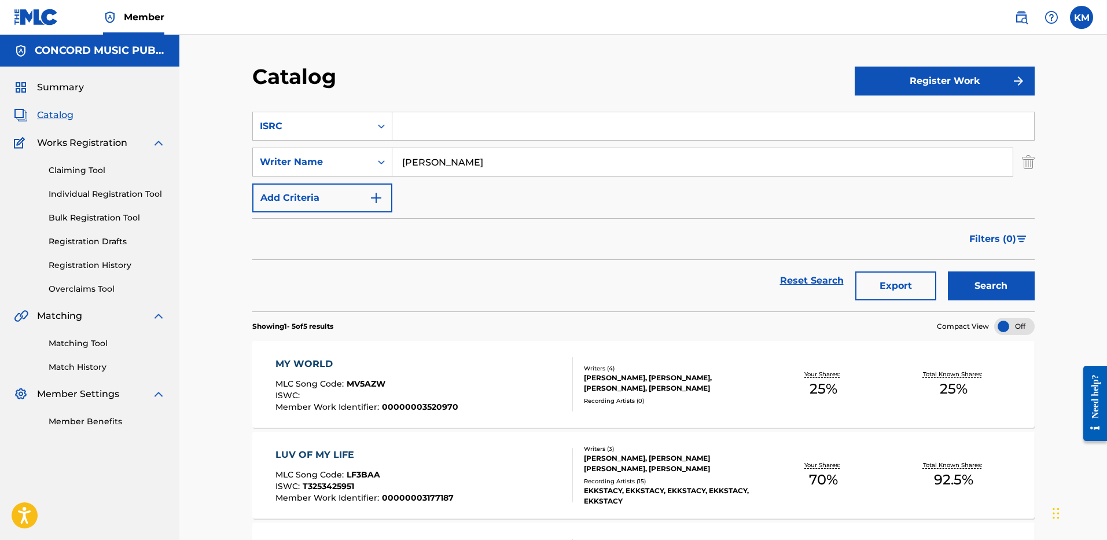
click at [408, 125] on input "Search Form" at bounding box center [712, 126] width 641 height 28
paste input "USQX92405510"
type input "USQX92405510"
click at [1030, 158] on img "Search Form" at bounding box center [1027, 161] width 13 height 29
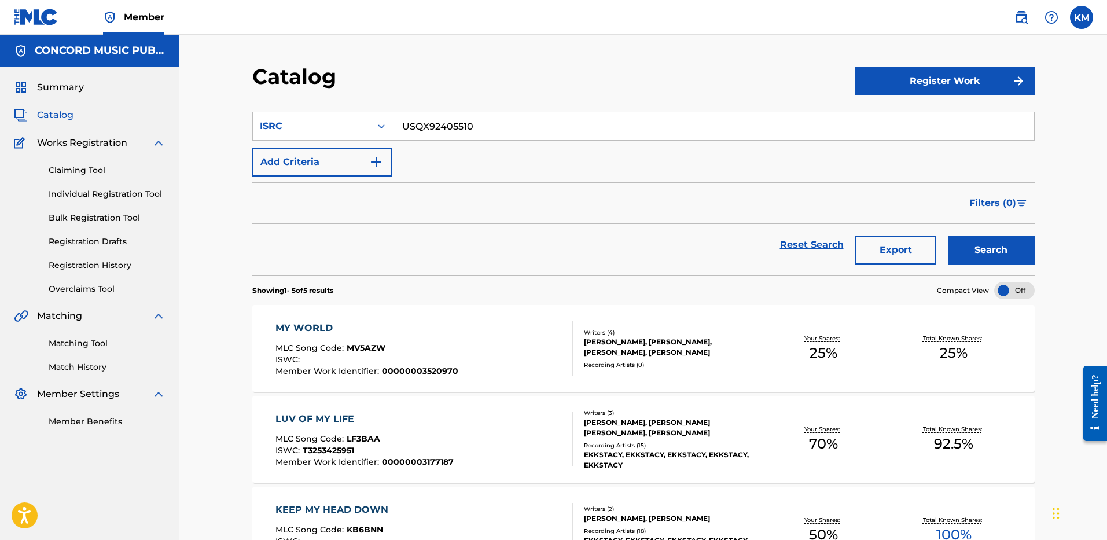
click at [982, 244] on button "Search" at bounding box center [990, 249] width 87 height 29
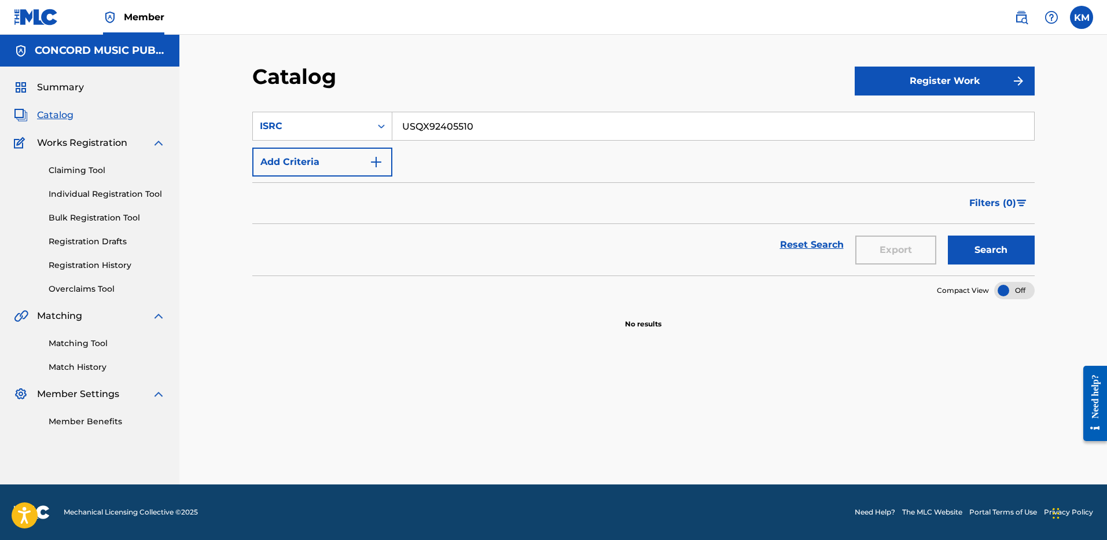
click at [418, 123] on input "USQX92405510" at bounding box center [712, 126] width 641 height 28
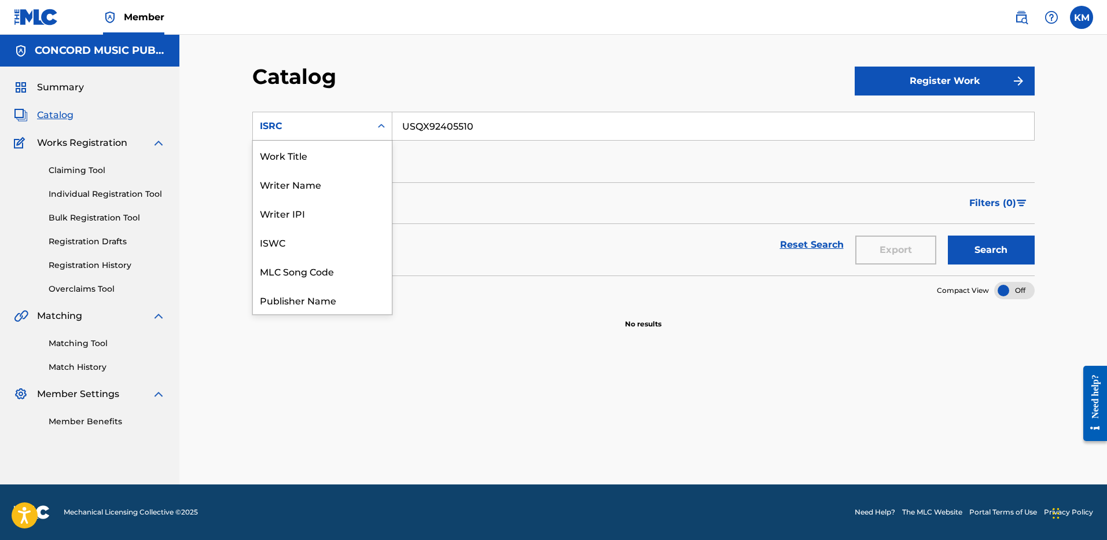
click at [381, 121] on icon "Search Form" at bounding box center [381, 126] width 12 height 12
click at [338, 159] on div "Work Title" at bounding box center [322, 155] width 139 height 29
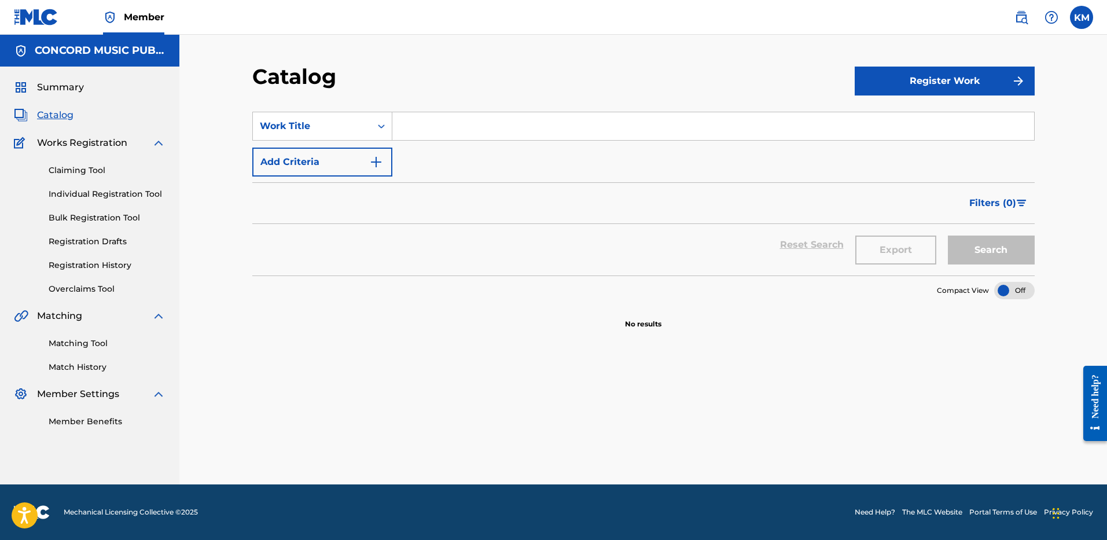
click at [421, 124] on input "Search Form" at bounding box center [712, 126] width 641 height 28
paste input "3.5"
type input "3.5"
click at [376, 169] on button "Add Criteria" at bounding box center [322, 161] width 140 height 29
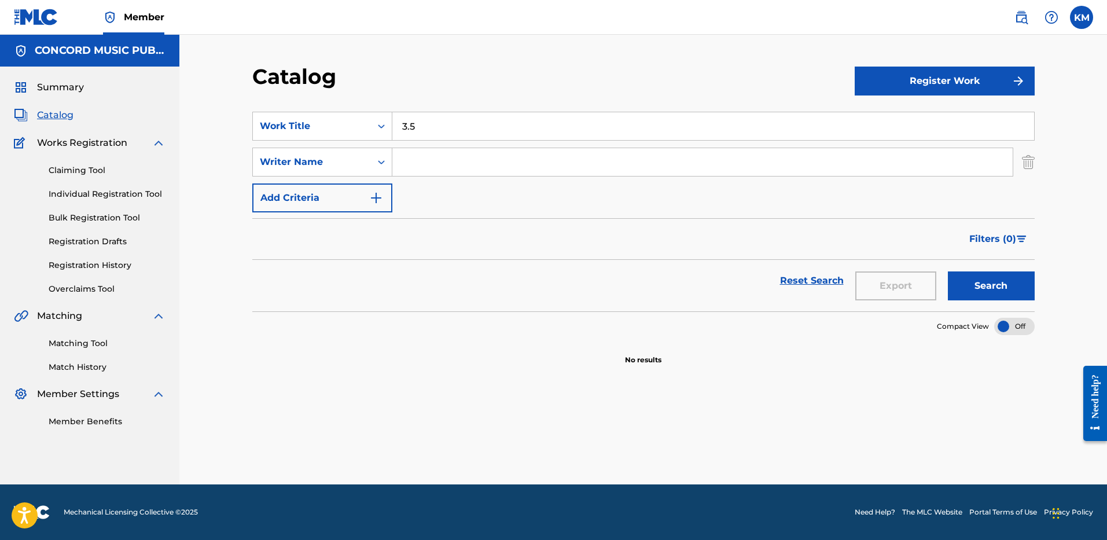
click at [450, 164] on input "Search Form" at bounding box center [702, 162] width 620 height 28
type input "SHADROW"
click at [947, 271] on button "Search" at bounding box center [990, 285] width 87 height 29
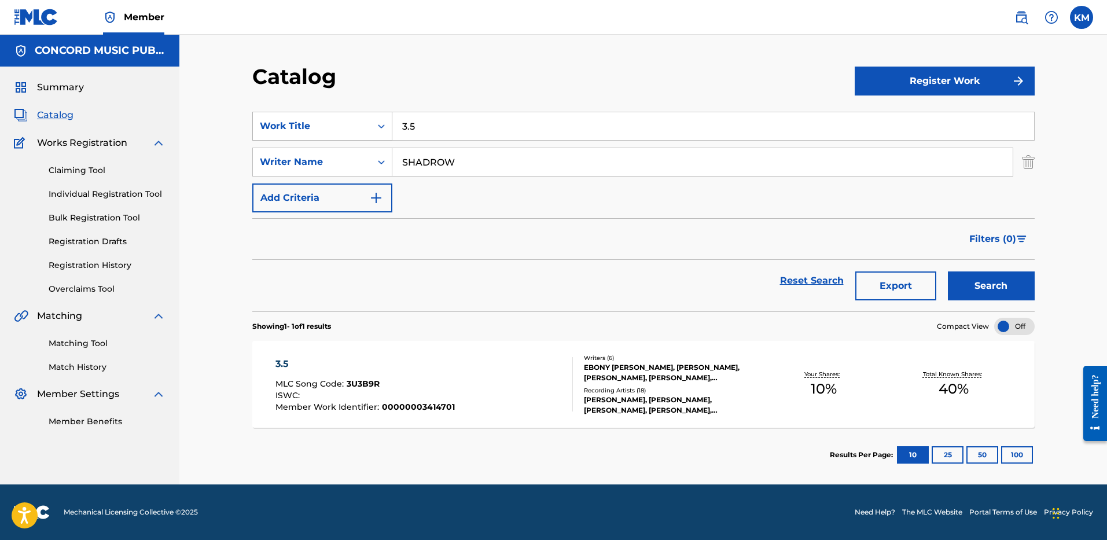
click at [383, 125] on icon "Search Form" at bounding box center [381, 126] width 12 height 12
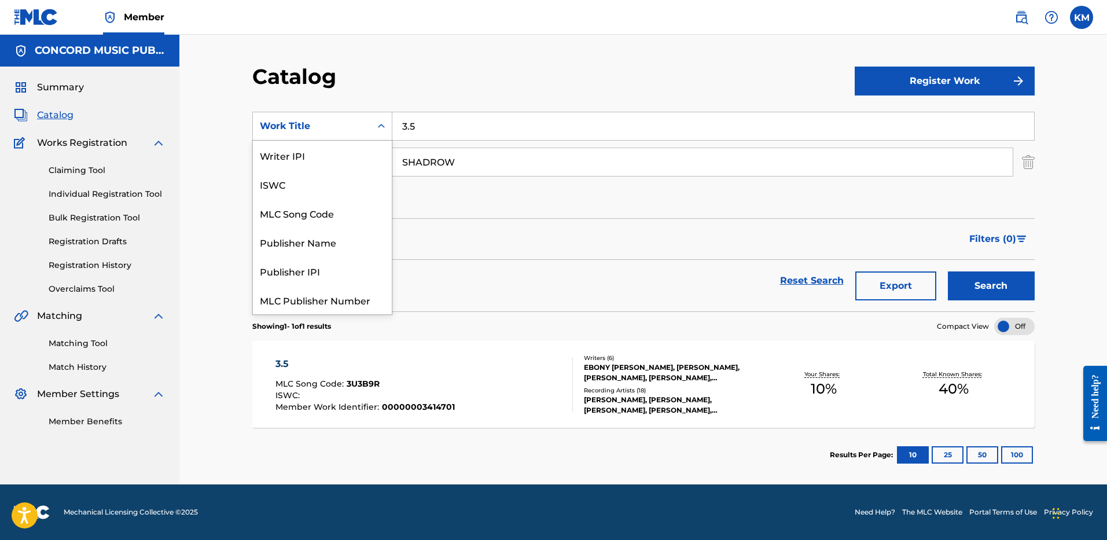
scroll to position [145, 0]
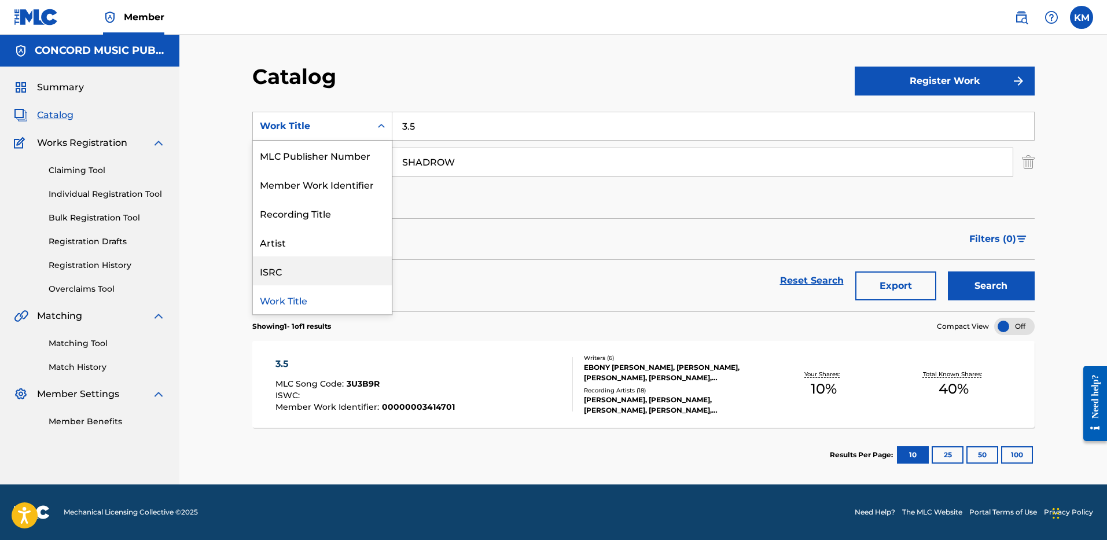
click at [334, 267] on div "ISRC" at bounding box center [322, 270] width 139 height 29
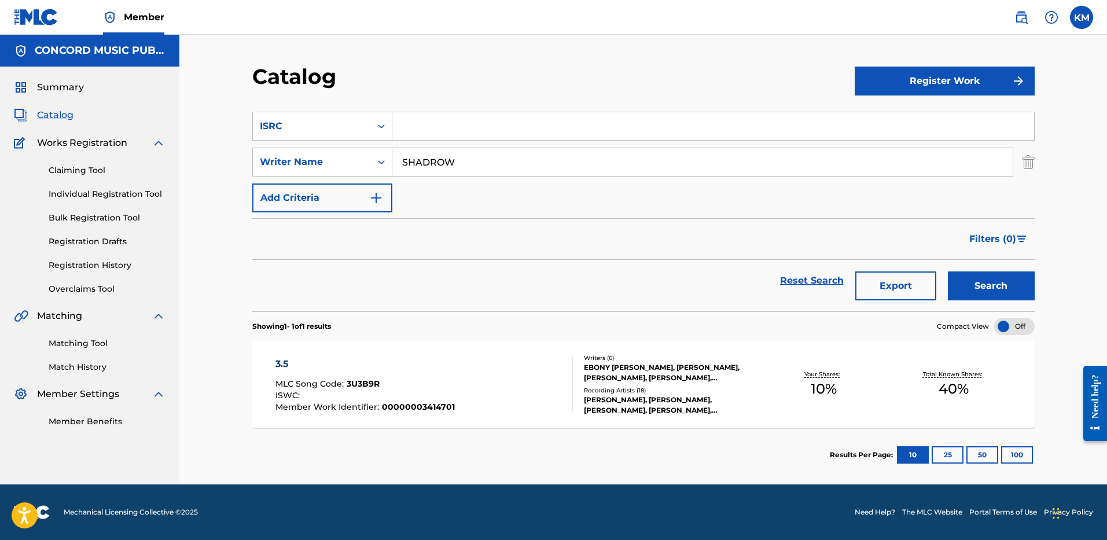
click at [408, 119] on input "Search Form" at bounding box center [712, 126] width 641 height 28
paste input "USUG12503533"
type input "USUG12503533"
click at [1028, 158] on img "Search Form" at bounding box center [1027, 161] width 13 height 29
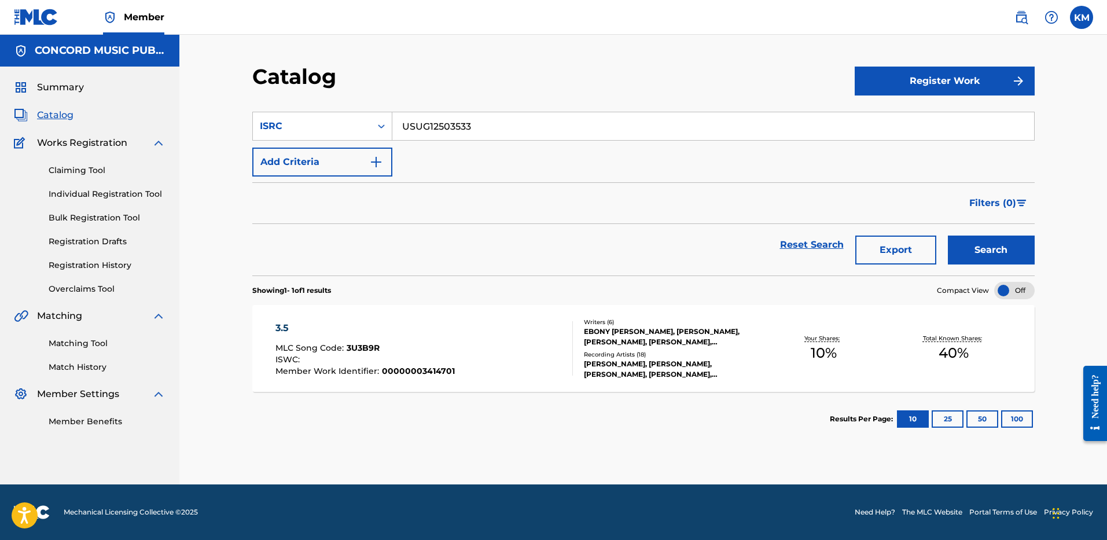
click at [437, 127] on input "USUG12503533" at bounding box center [712, 126] width 641 height 28
click at [984, 246] on button "Search" at bounding box center [990, 249] width 87 height 29
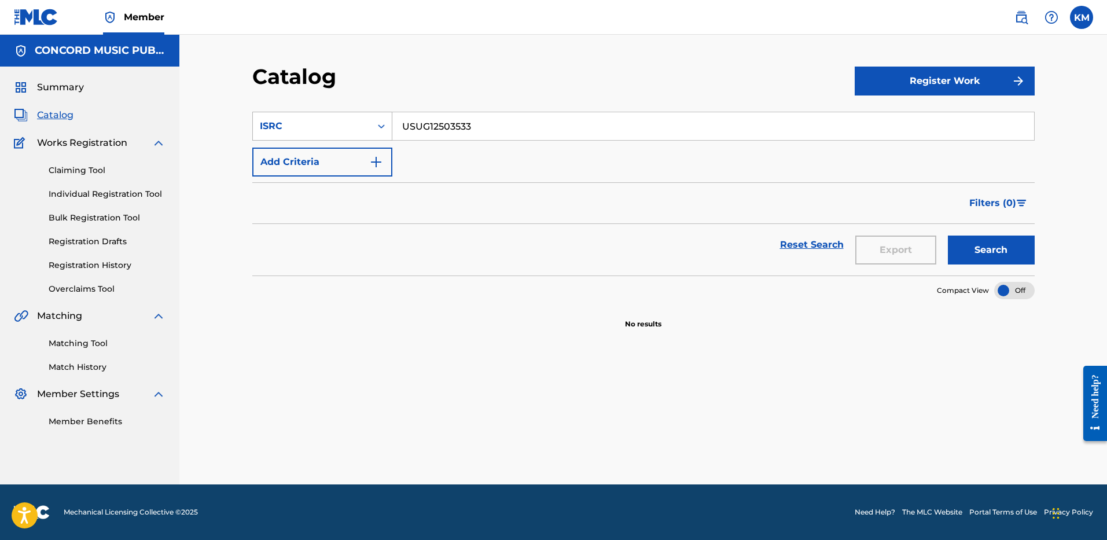
click at [386, 124] on icon "Search Form" at bounding box center [381, 126] width 12 height 12
click at [331, 158] on div "Work Title" at bounding box center [322, 155] width 139 height 29
click at [399, 130] on input "Search Form" at bounding box center [712, 126] width 641 height 28
paste input "All My Exes (feat. [PERSON_NAME])"
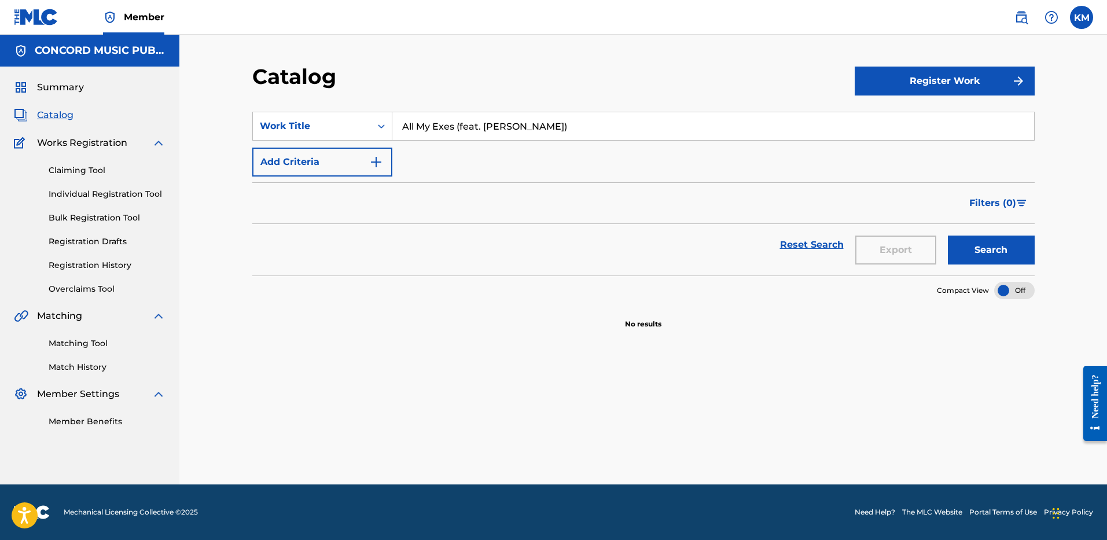
type input "All My Exes (feat. [PERSON_NAME])"
click at [371, 165] on img "Search Form" at bounding box center [376, 162] width 14 height 14
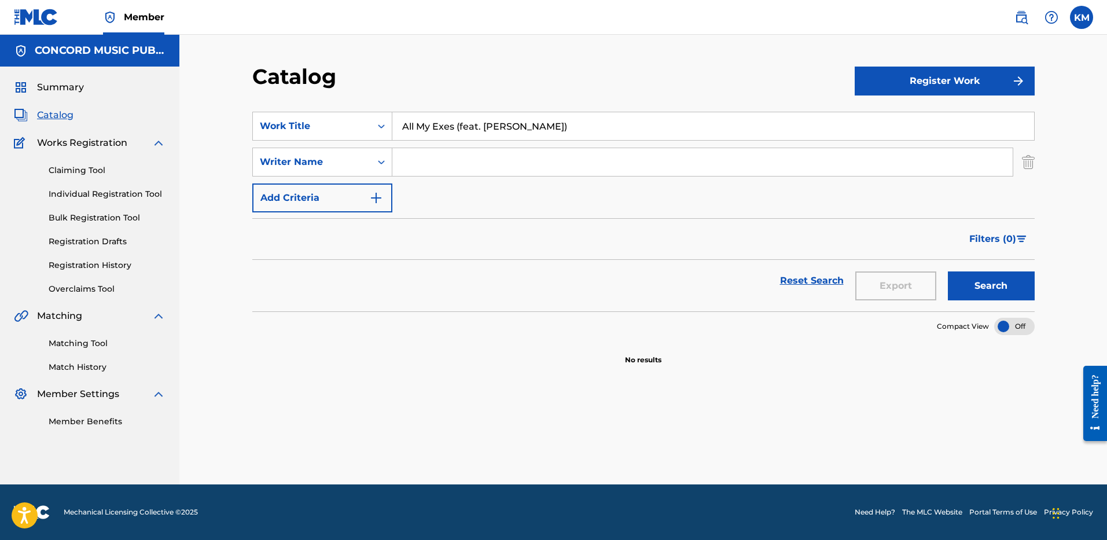
click at [423, 156] on input "Search Form" at bounding box center [702, 162] width 620 height 28
paste input "[PERSON_NAME]"
type input "[PERSON_NAME]"
click at [963, 274] on button "Search" at bounding box center [990, 285] width 87 height 29
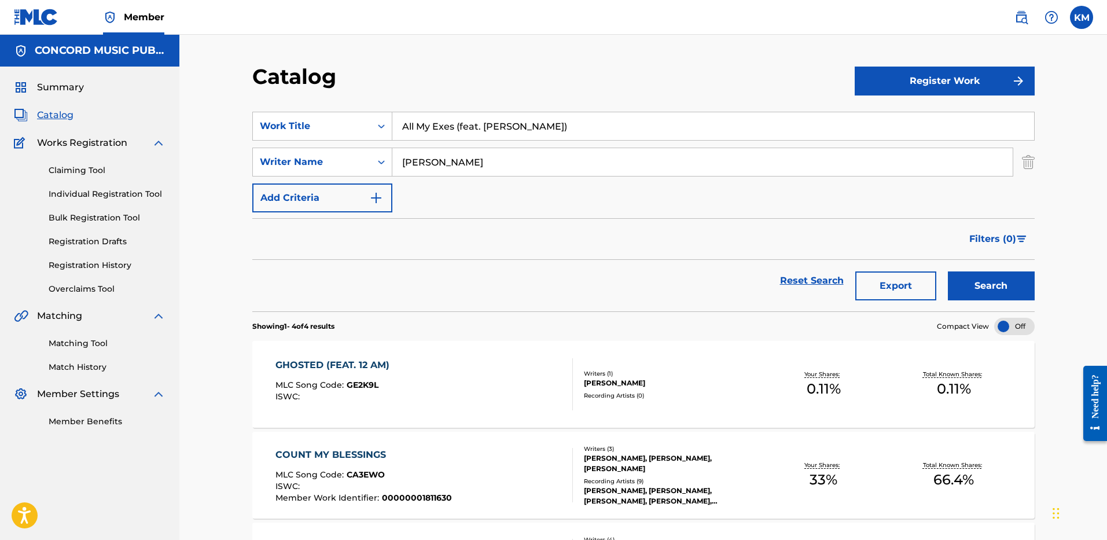
drag, startPoint x: 455, startPoint y: 124, endPoint x: 581, endPoint y: 124, distance: 126.7
click at [581, 124] on input "All My Exes (feat. [PERSON_NAME])" at bounding box center [712, 126] width 641 height 28
type input "All My Exes"
click at [994, 281] on button "Search" at bounding box center [990, 285] width 87 height 29
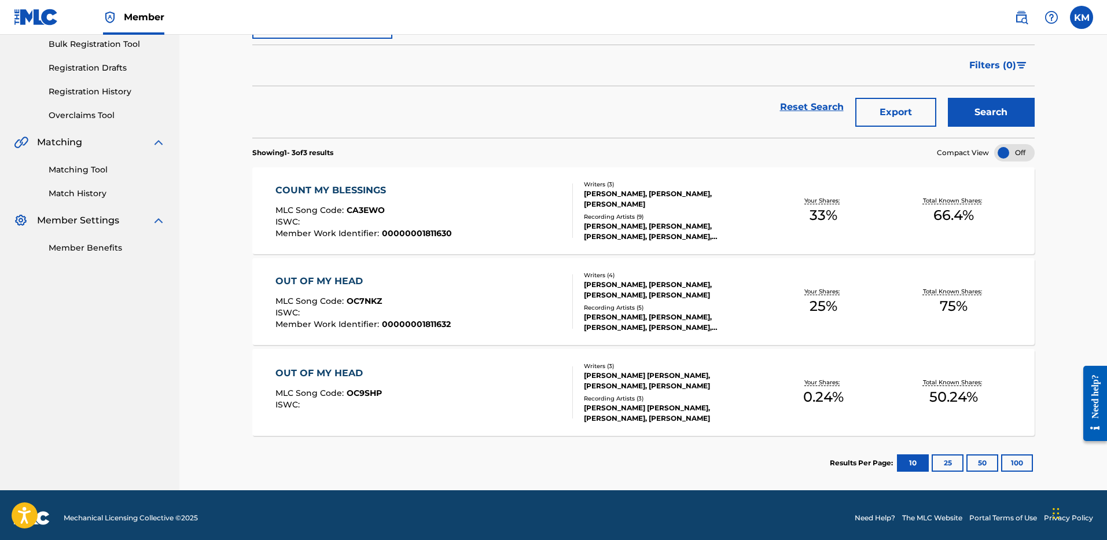
scroll to position [58, 0]
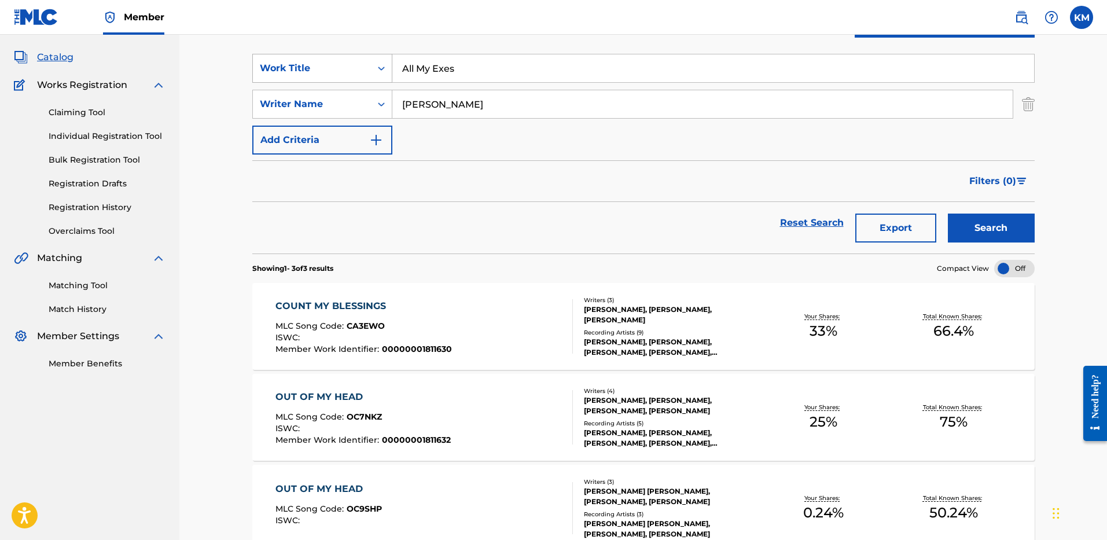
click at [385, 67] on icon "Search Form" at bounding box center [381, 68] width 12 height 12
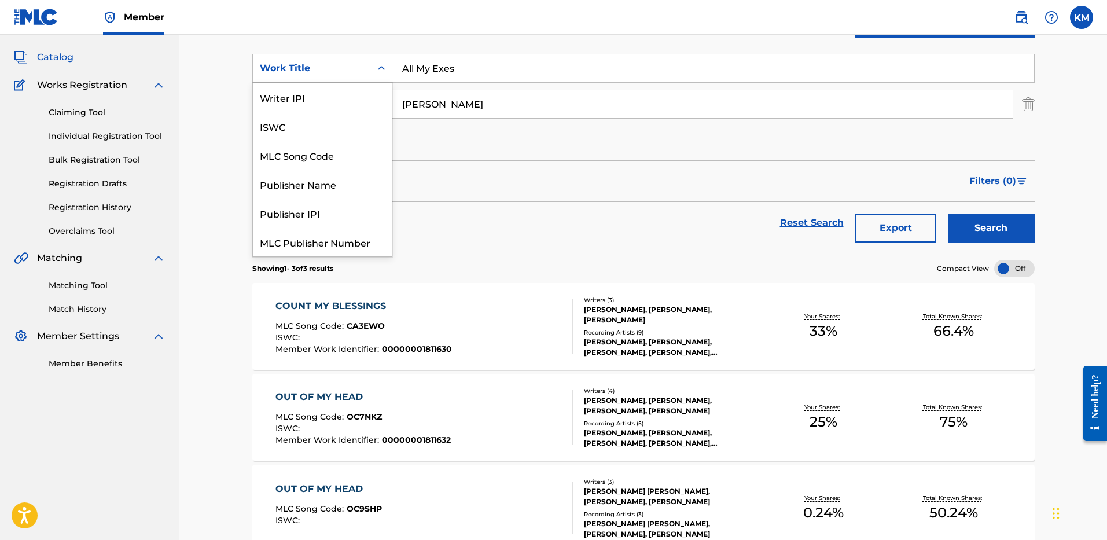
scroll to position [145, 0]
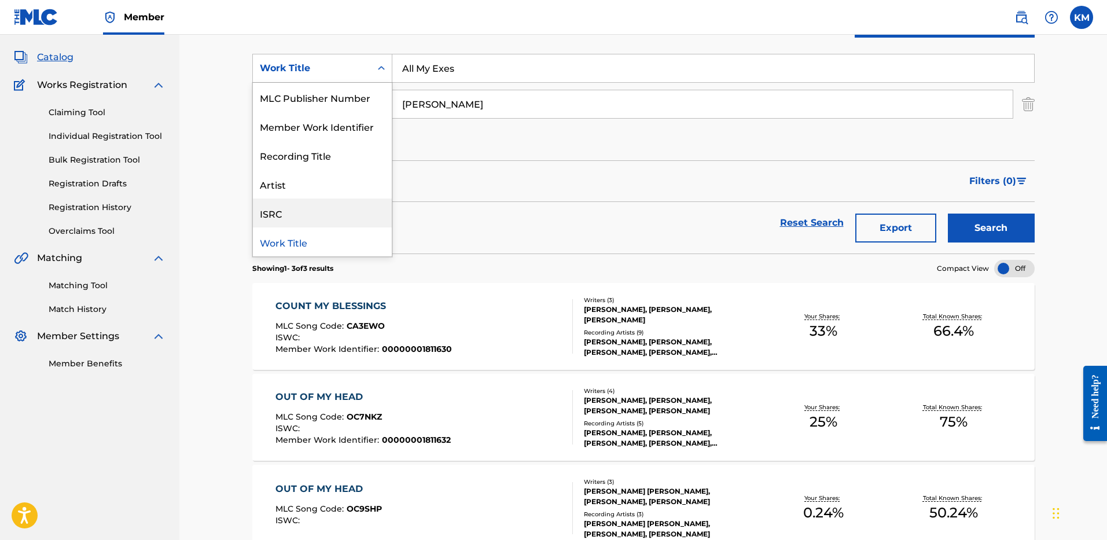
click at [340, 218] on div "ISRC" at bounding box center [322, 212] width 139 height 29
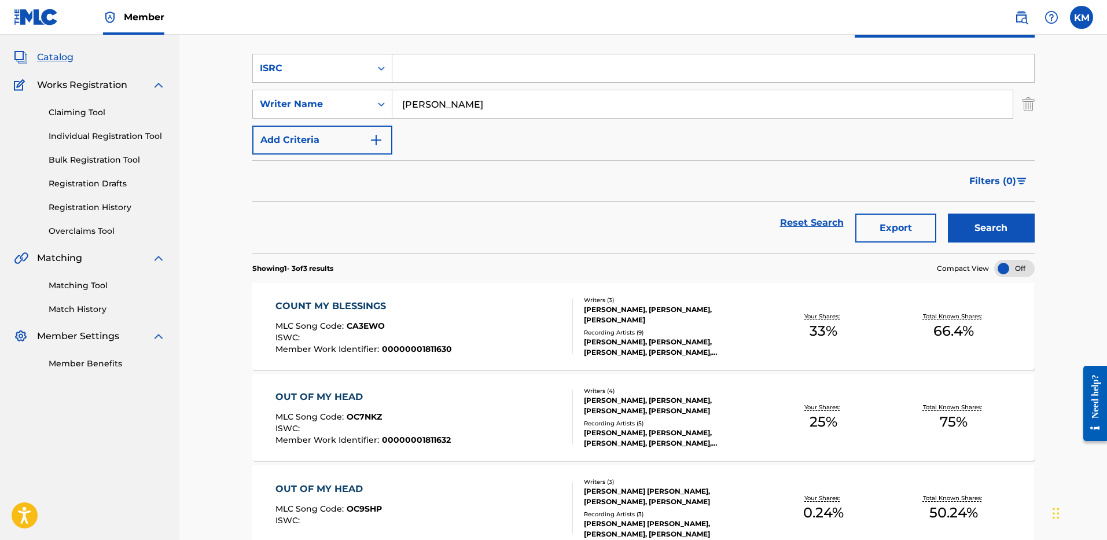
paste input "USUG12501626"
type input "USUG12501626"
click at [1024, 105] on img "Search Form" at bounding box center [1027, 104] width 13 height 29
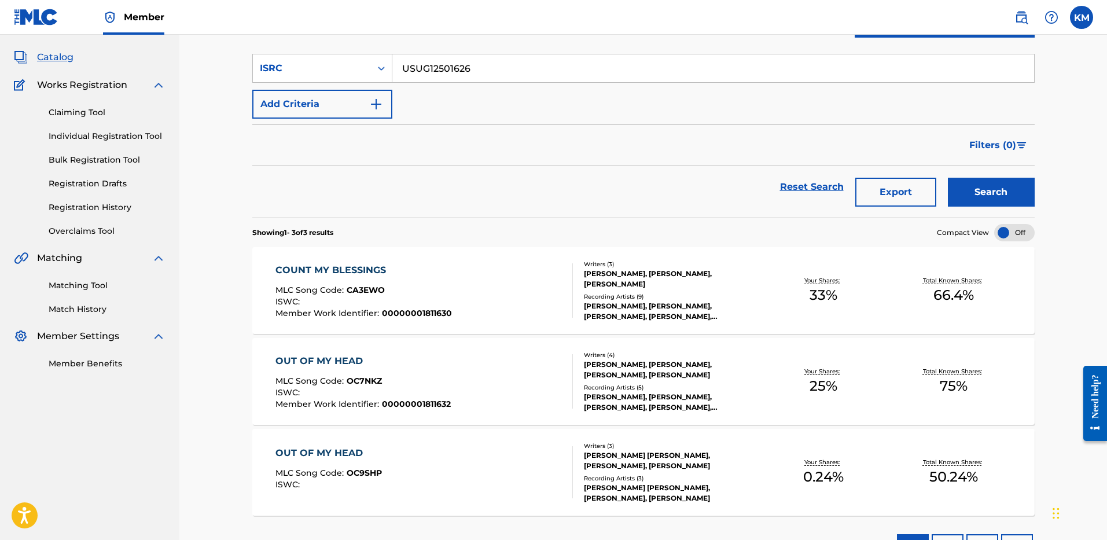
click at [980, 194] on button "Search" at bounding box center [990, 192] width 87 height 29
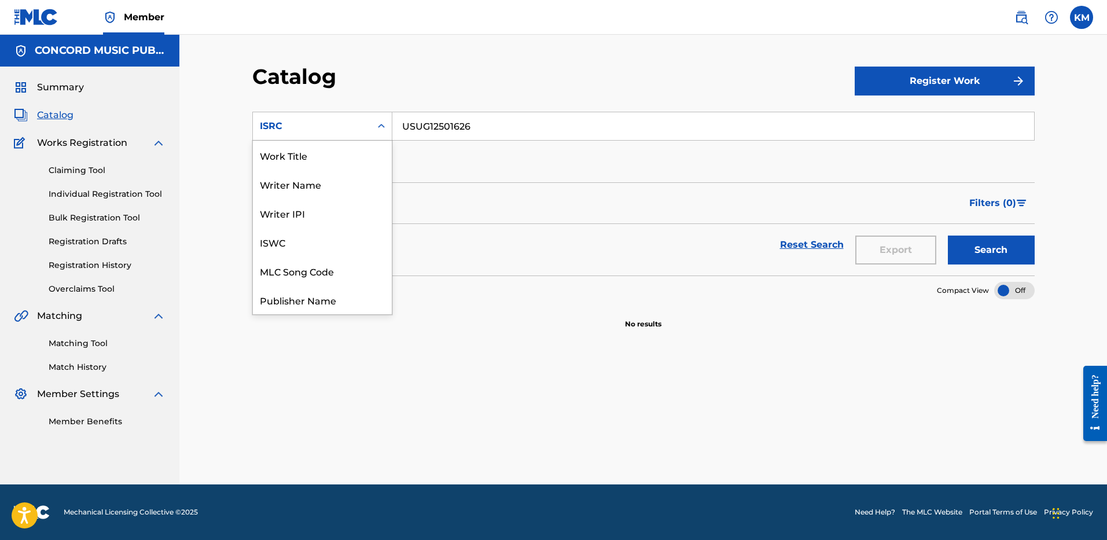
click at [378, 128] on icon "Search Form" at bounding box center [381, 126] width 12 height 12
drag, startPoint x: 294, startPoint y: 146, endPoint x: 309, endPoint y: 149, distance: 15.2
click at [295, 146] on div "Work Title" at bounding box center [322, 155] width 139 height 29
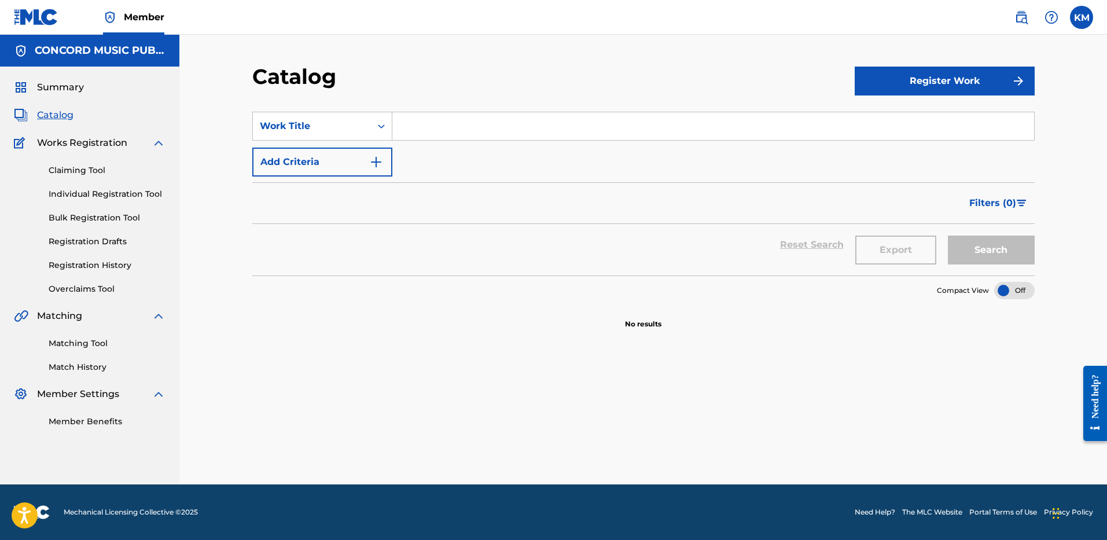
click at [445, 121] on input "Search Form" at bounding box center [712, 126] width 641 height 28
paste input "Working Man's Song"
type input "Working Man's Song"
click at [374, 165] on img "Search Form" at bounding box center [376, 162] width 14 height 14
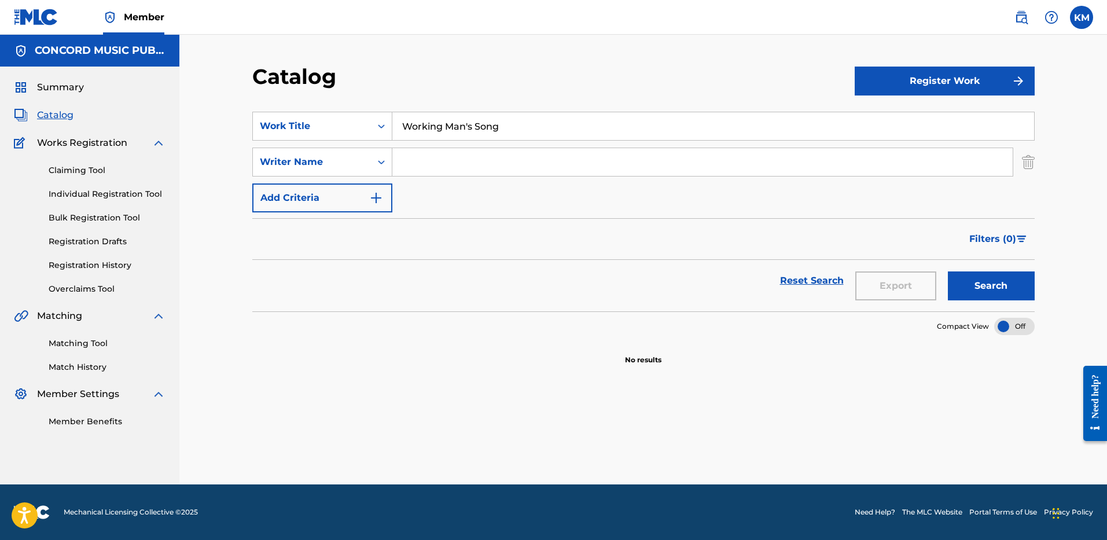
click at [427, 169] on input "Search Form" at bounding box center [702, 162] width 620 height 28
paste input "Vojtesak"
type input "Vojtesak"
click at [982, 289] on button "Search" at bounding box center [990, 285] width 87 height 29
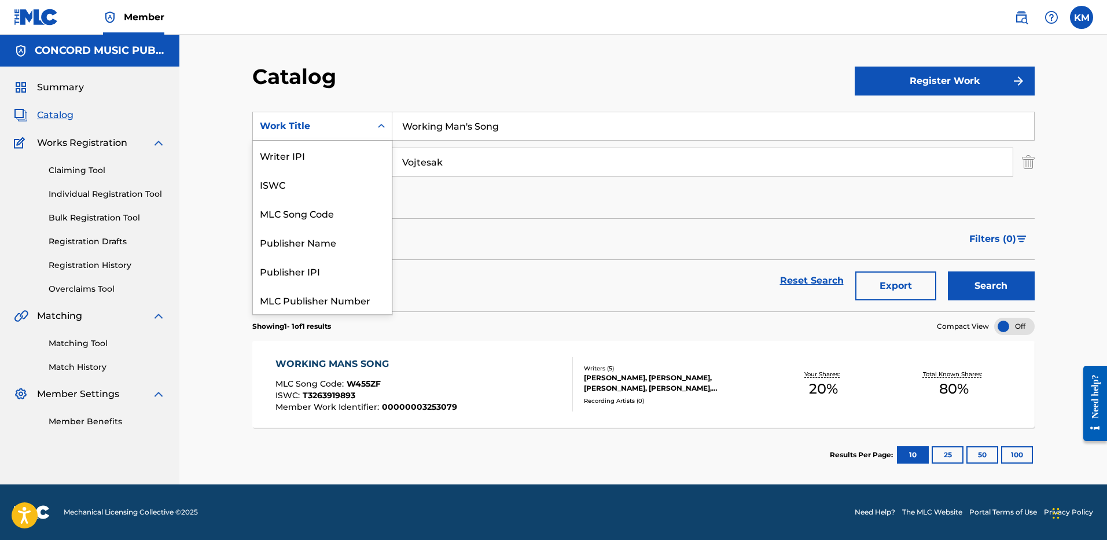
click at [383, 123] on icon "Search Form" at bounding box center [381, 126] width 12 height 12
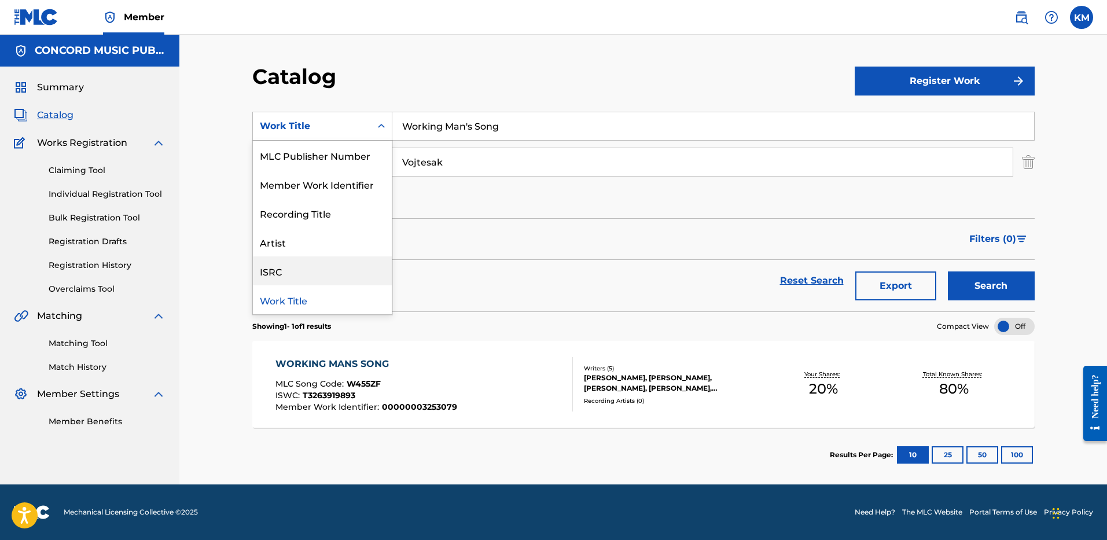
click at [353, 262] on div "ISRC" at bounding box center [322, 270] width 139 height 29
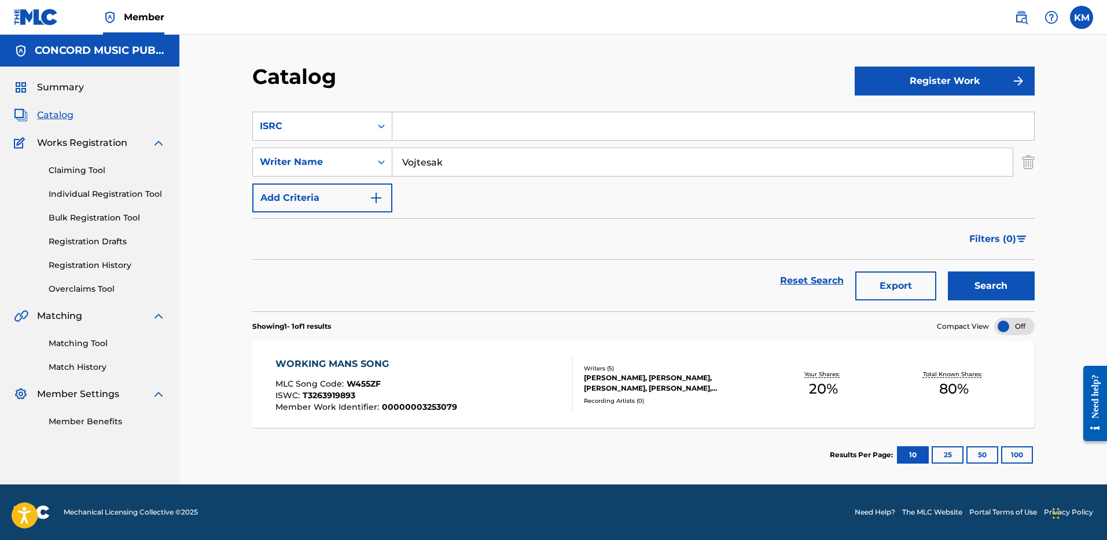
click at [421, 131] on input "Search Form" at bounding box center [712, 126] width 641 height 28
paste input "USCRB0909064"
click at [1025, 165] on img "Search Form" at bounding box center [1027, 161] width 13 height 29
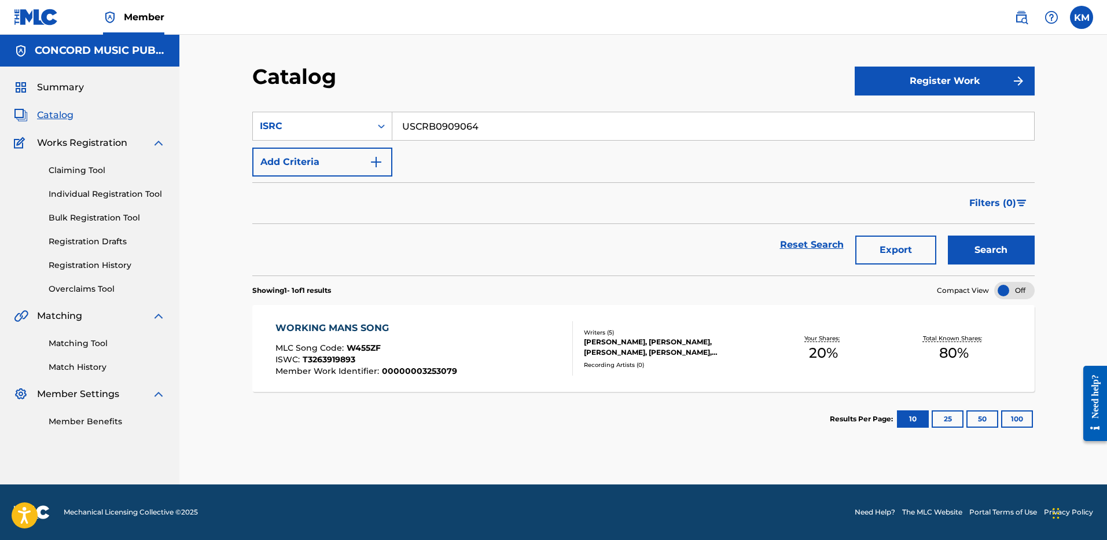
click at [984, 248] on button "Search" at bounding box center [990, 249] width 87 height 29
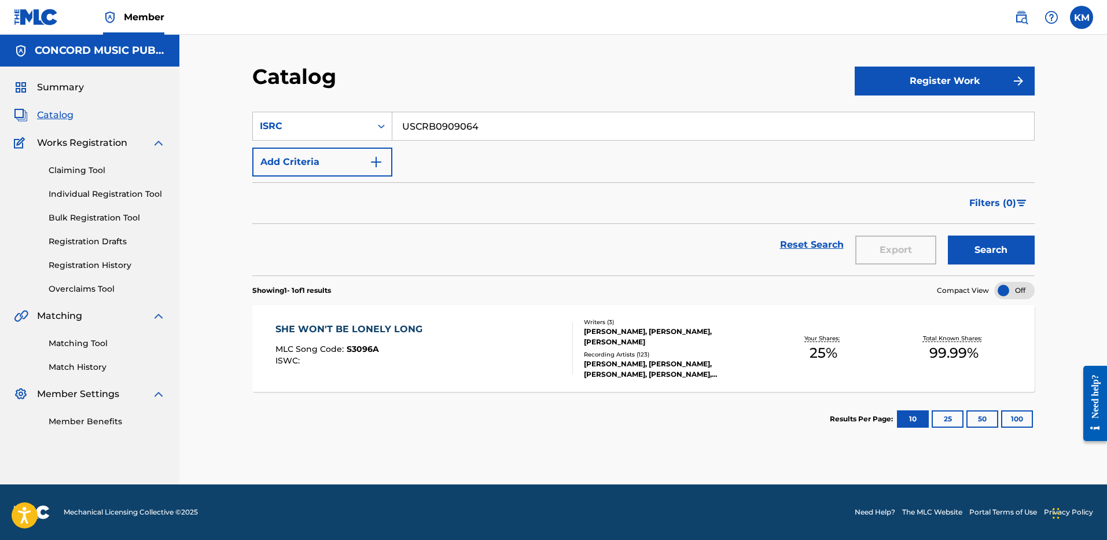
click at [405, 129] on input "USCRB0909064" at bounding box center [712, 126] width 641 height 28
click at [997, 250] on button "Search" at bounding box center [990, 249] width 87 height 29
click at [422, 127] on input "USCRB0909064" at bounding box center [712, 126] width 641 height 28
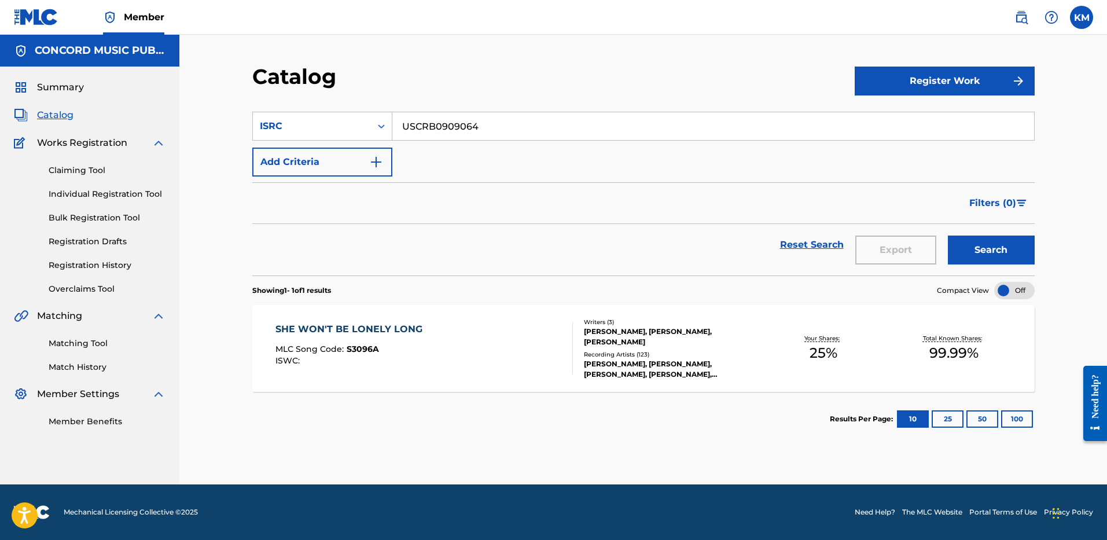
paste input "GBAHS2500177"
type input "GBAHS2500177"
click at [1008, 241] on button "Search" at bounding box center [990, 249] width 87 height 29
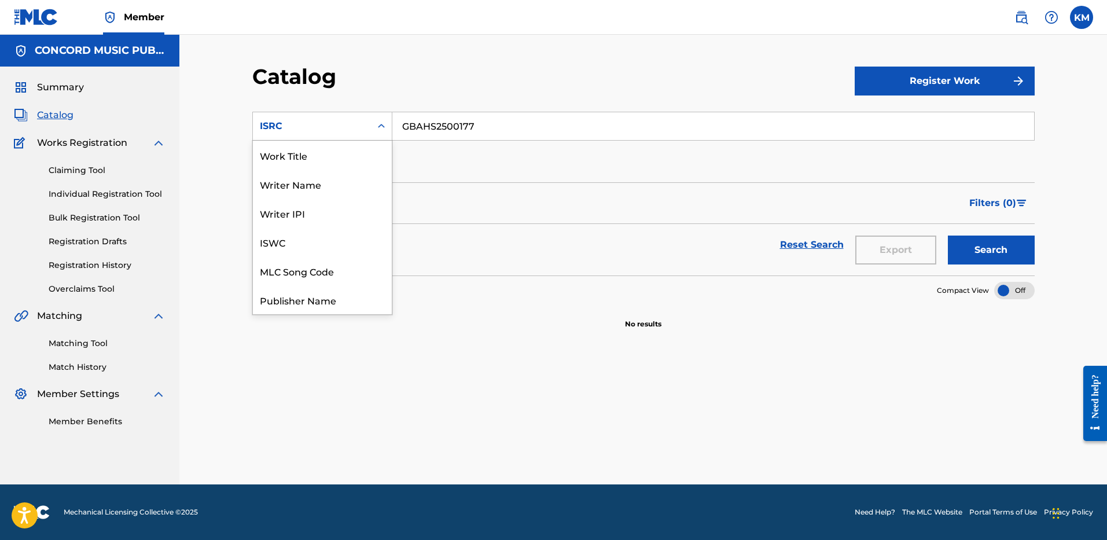
click at [381, 126] on icon "Search Form" at bounding box center [381, 126] width 12 height 12
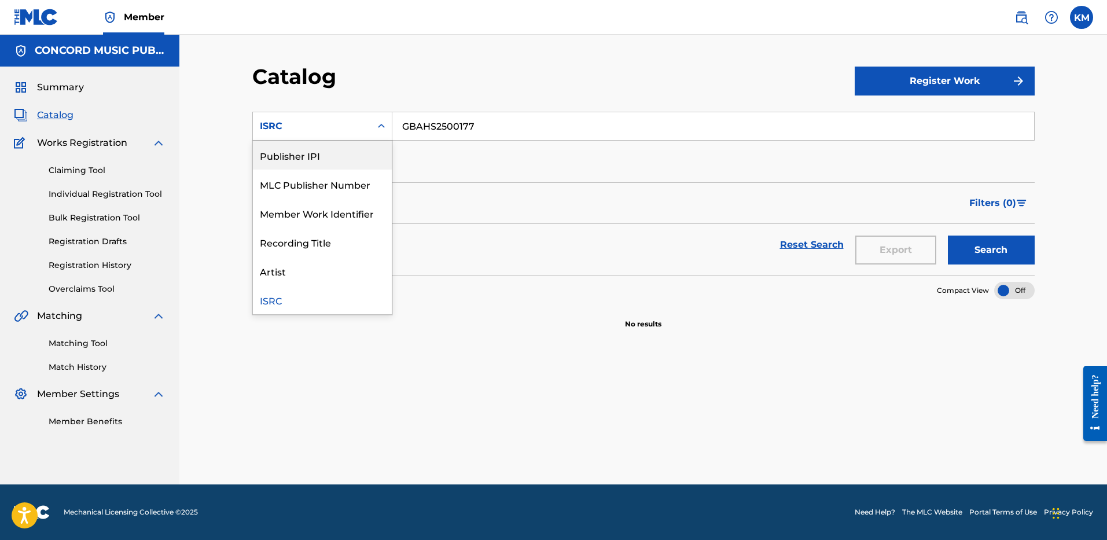
scroll to position [0, 0]
click at [357, 156] on div "Work Title" at bounding box center [322, 155] width 139 height 29
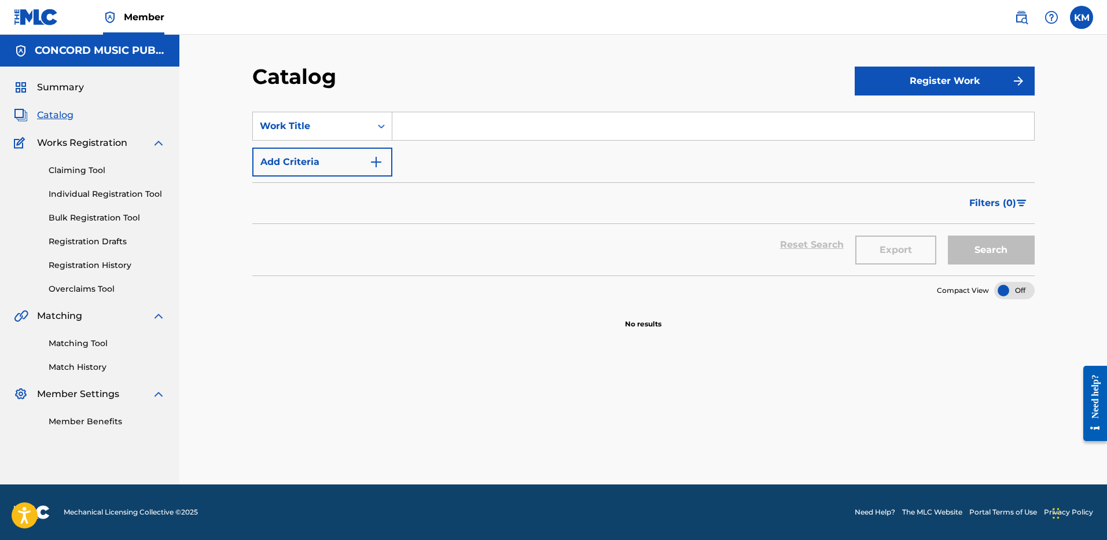
click at [434, 127] on input "Search Form" at bounding box center [712, 126] width 641 height 28
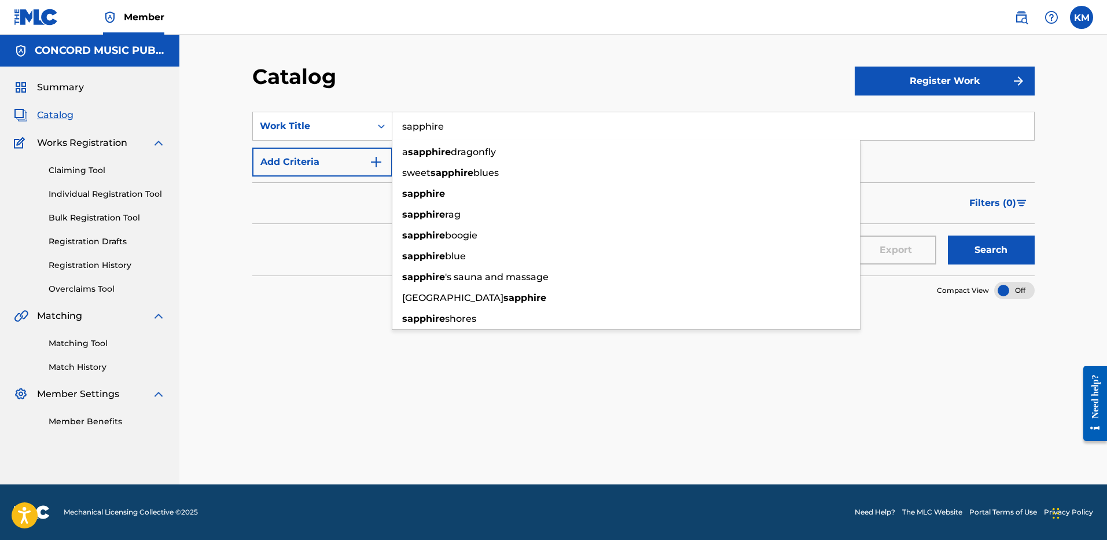
type input "sapphire"
click at [354, 197] on div "Filters ( 0 )" at bounding box center [643, 203] width 782 height 42
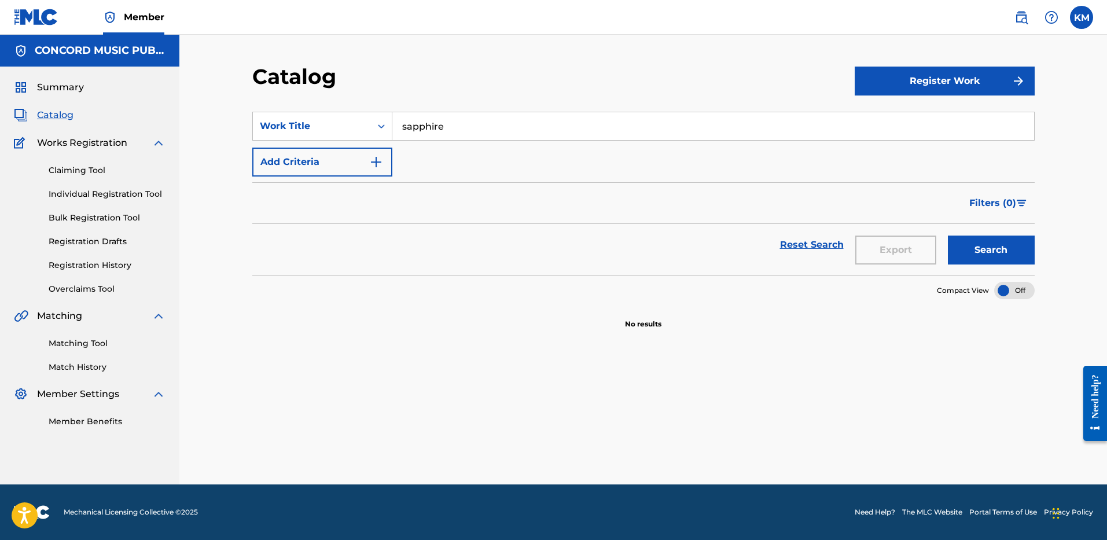
click at [374, 158] on img "Search Form" at bounding box center [376, 162] width 14 height 14
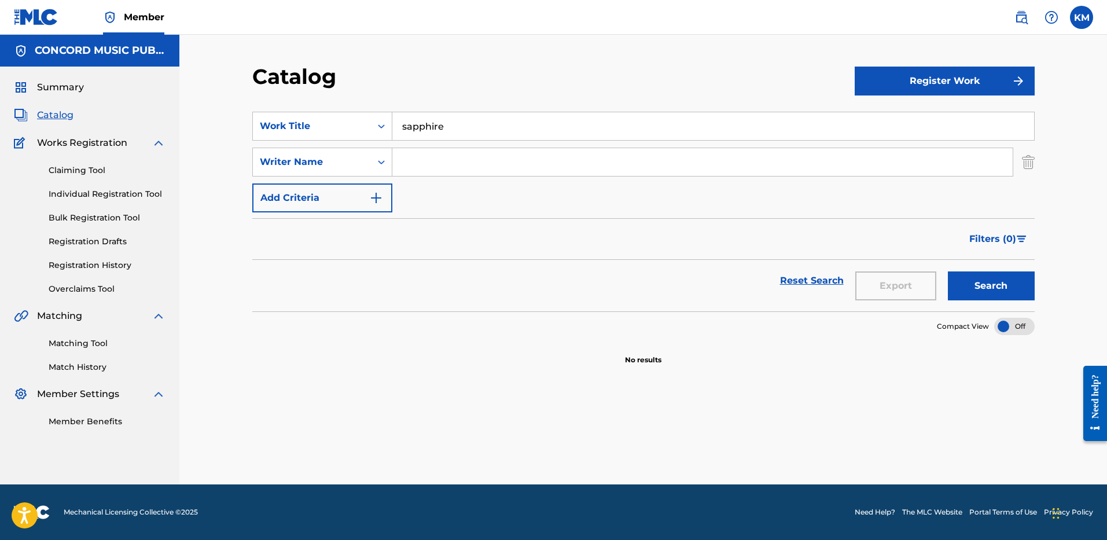
click at [409, 162] on input "Search Form" at bounding box center [702, 162] width 620 height 28
click at [990, 283] on button "Search" at bounding box center [990, 285] width 87 height 29
drag, startPoint x: 444, startPoint y: 160, endPoint x: 285, endPoint y: 154, distance: 159.7
click at [285, 154] on div "SearchWithCriteriae6549d3a-dff2-48b4-a07d-ab91fc4c631c Writer Name [PERSON_NAME]" at bounding box center [643, 161] width 782 height 29
click at [956, 279] on button "Search" at bounding box center [990, 285] width 87 height 29
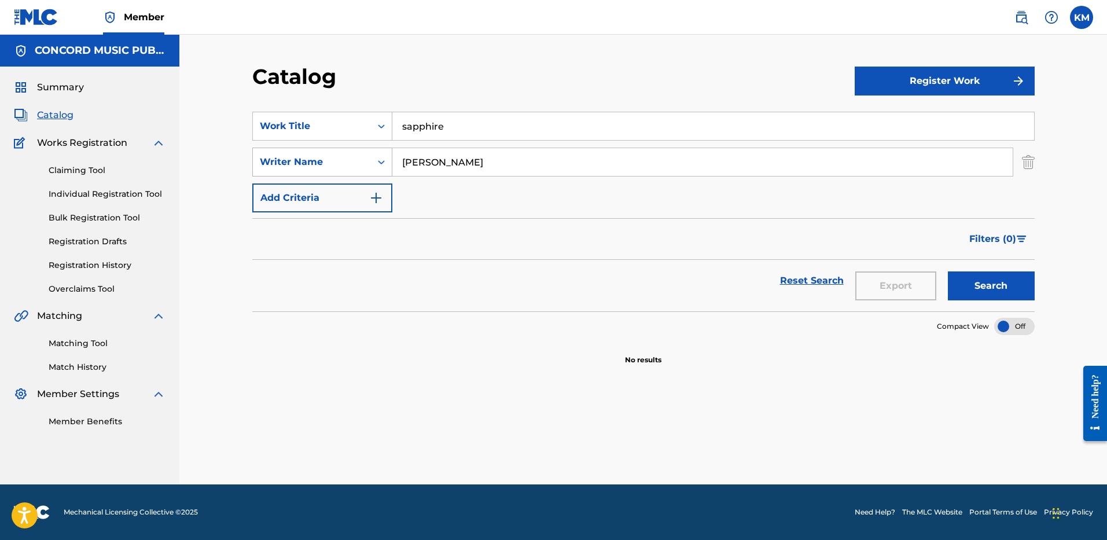
drag, startPoint x: 439, startPoint y: 161, endPoint x: 285, endPoint y: 153, distance: 154.6
click at [285, 153] on div "SearchWithCriteriae6549d3a-dff2-48b4-a07d-ab91fc4c631c Writer Name [PERSON_NAME]" at bounding box center [643, 161] width 782 height 29
paste input "[PERSON_NAME]"
click at [971, 281] on button "Search" at bounding box center [990, 285] width 87 height 29
click at [417, 159] on input "[PERSON_NAME]" at bounding box center [702, 162] width 620 height 28
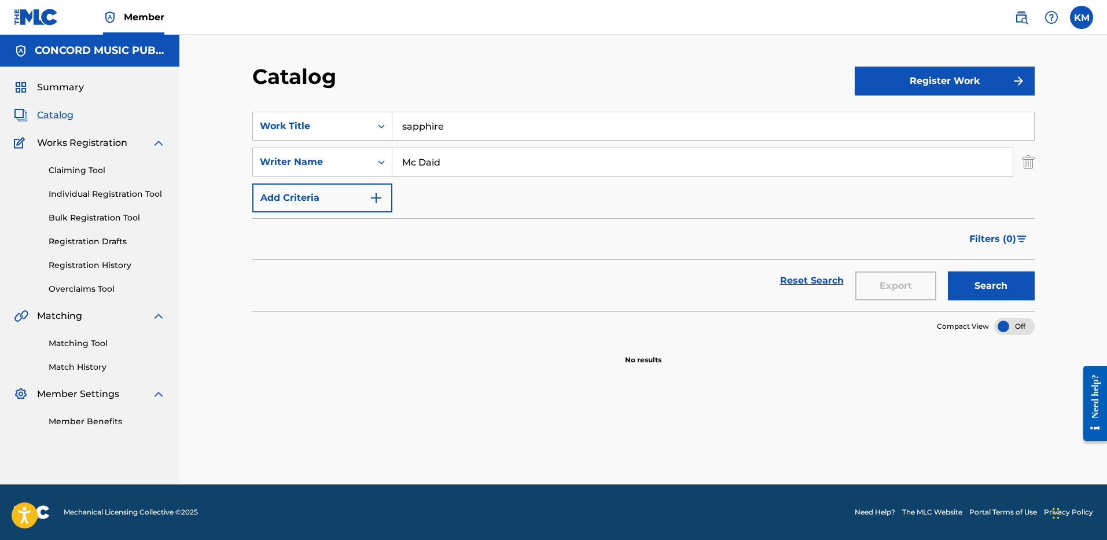
click at [971, 283] on button "Search" at bounding box center [990, 285] width 87 height 29
drag, startPoint x: 459, startPoint y: 157, endPoint x: 378, endPoint y: 158, distance: 81.0
click at [378, 158] on div "SearchWithCriteriae6549d3a-dff2-48b4-a07d-ab91fc4c631c Writer Name Mc Daid" at bounding box center [643, 161] width 782 height 29
click at [947, 271] on button "Search" at bounding box center [990, 285] width 87 height 29
drag, startPoint x: 443, startPoint y: 158, endPoint x: 253, endPoint y: 160, distance: 190.3
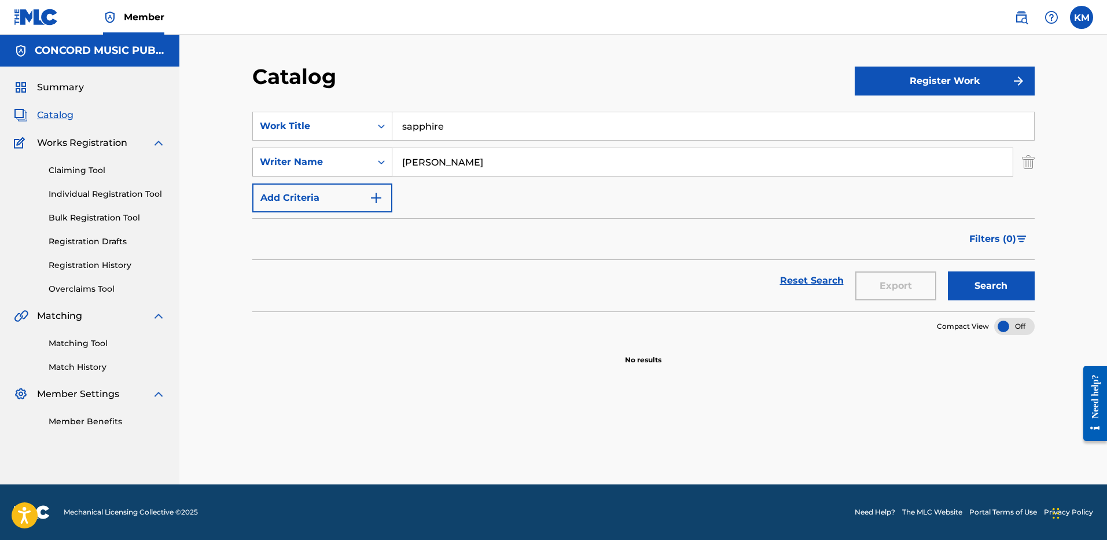
click at [253, 160] on div "SearchWithCriteriae6549d3a-dff2-48b4-a07d-ab91fc4c631c Writer Name [PERSON_NAME]" at bounding box center [643, 161] width 782 height 29
click at [947, 271] on button "Search" at bounding box center [990, 285] width 87 height 29
click at [421, 165] on input "mc daid" at bounding box center [702, 162] width 620 height 28
type input "[PERSON_NAME]"
click at [947, 271] on button "Search" at bounding box center [990, 285] width 87 height 29
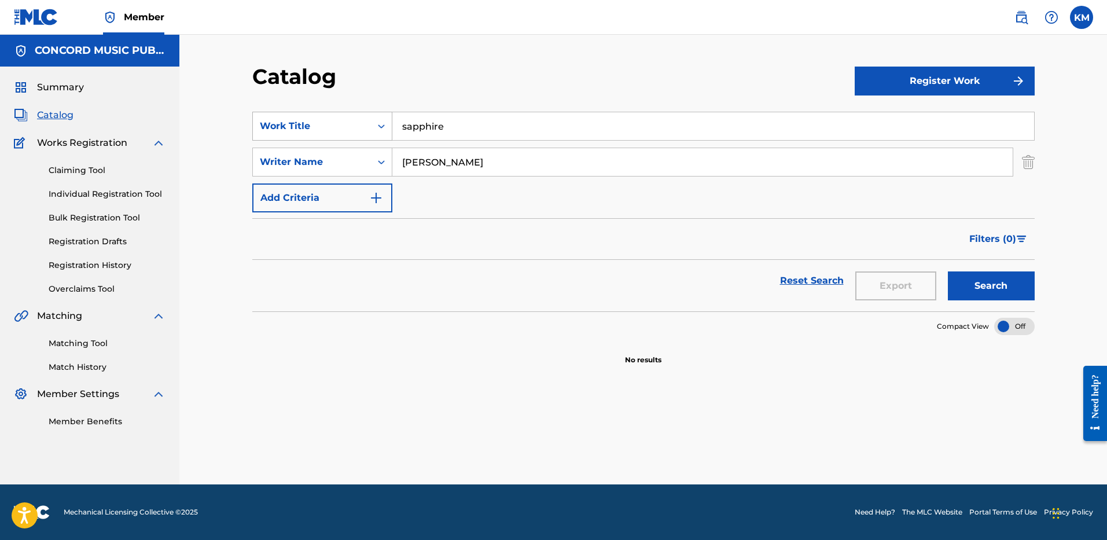
click at [385, 124] on icon "Search Form" at bounding box center [381, 126] width 12 height 12
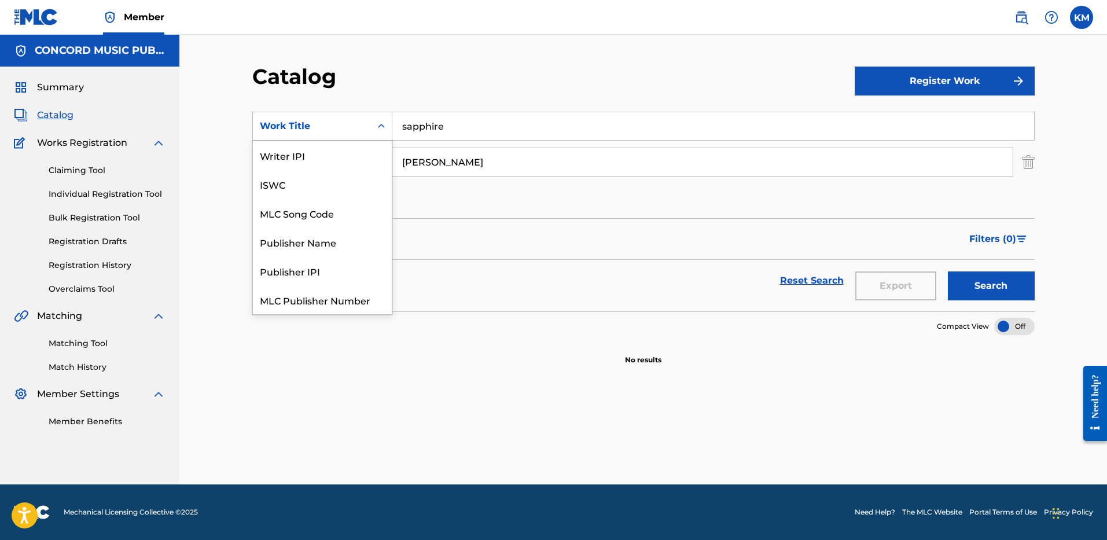
scroll to position [145, 0]
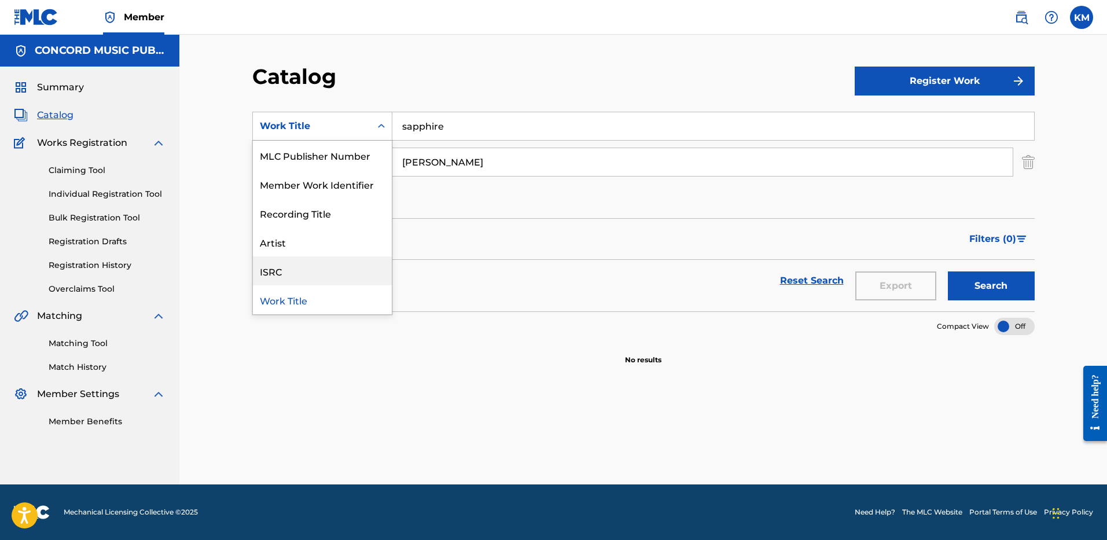
click at [339, 271] on div "ISRC" at bounding box center [322, 270] width 139 height 29
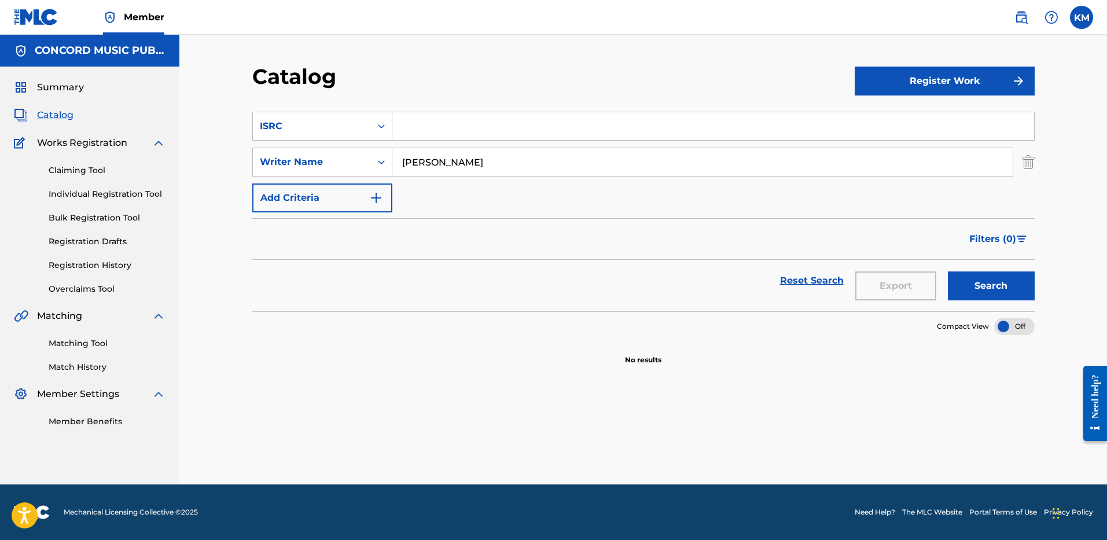
click at [407, 126] on input "Search Form" at bounding box center [712, 126] width 641 height 28
paste input "GBAHS2500177"
type input "GBAHS2500177"
click at [1026, 160] on img "Search Form" at bounding box center [1027, 161] width 13 height 29
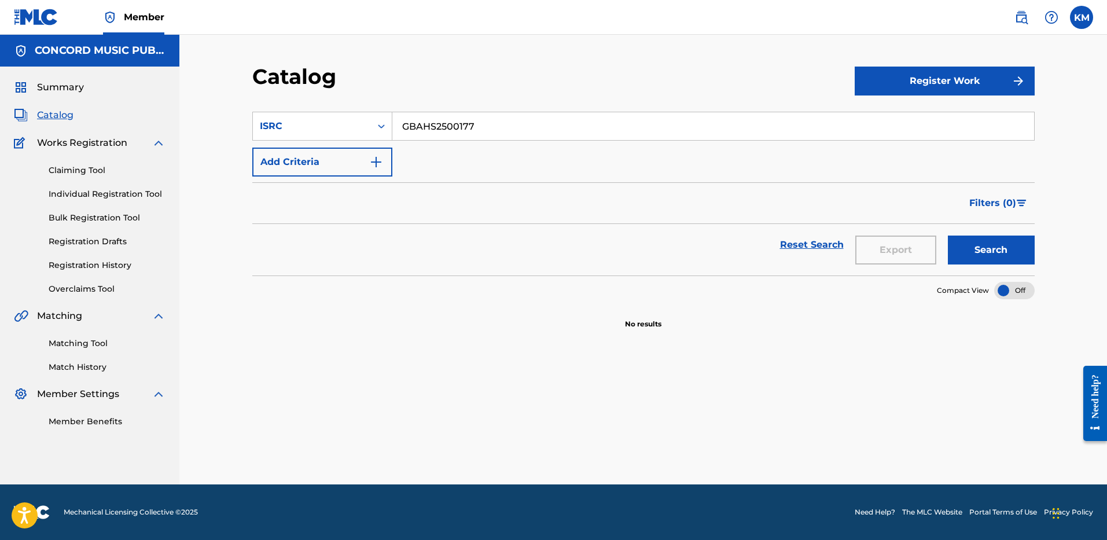
click at [987, 245] on button "Search" at bounding box center [990, 249] width 87 height 29
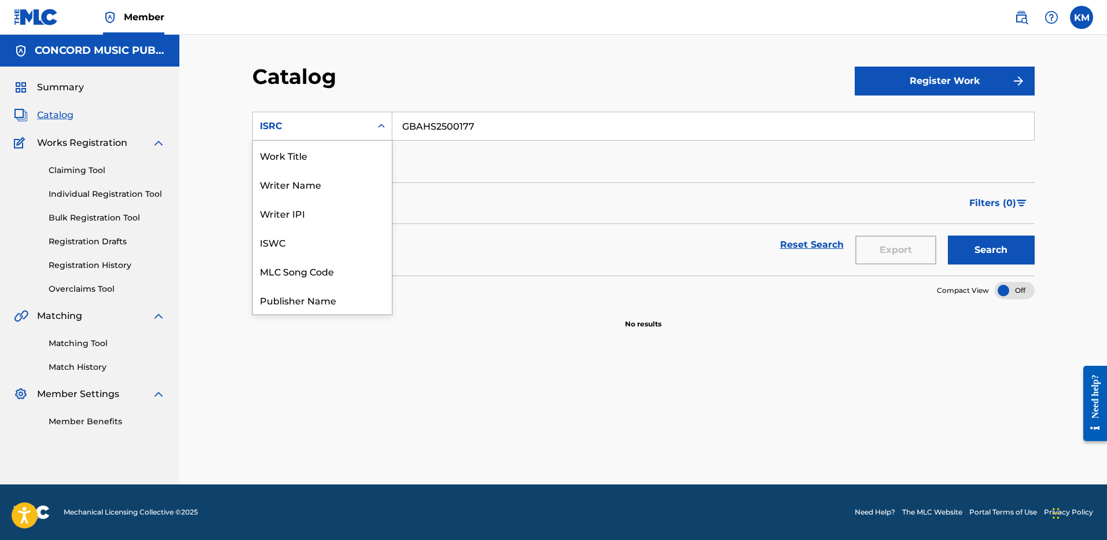
click at [383, 121] on icon "Search Form" at bounding box center [381, 126] width 12 height 12
click at [327, 270] on div "MLC Song Code" at bounding box center [322, 270] width 139 height 29
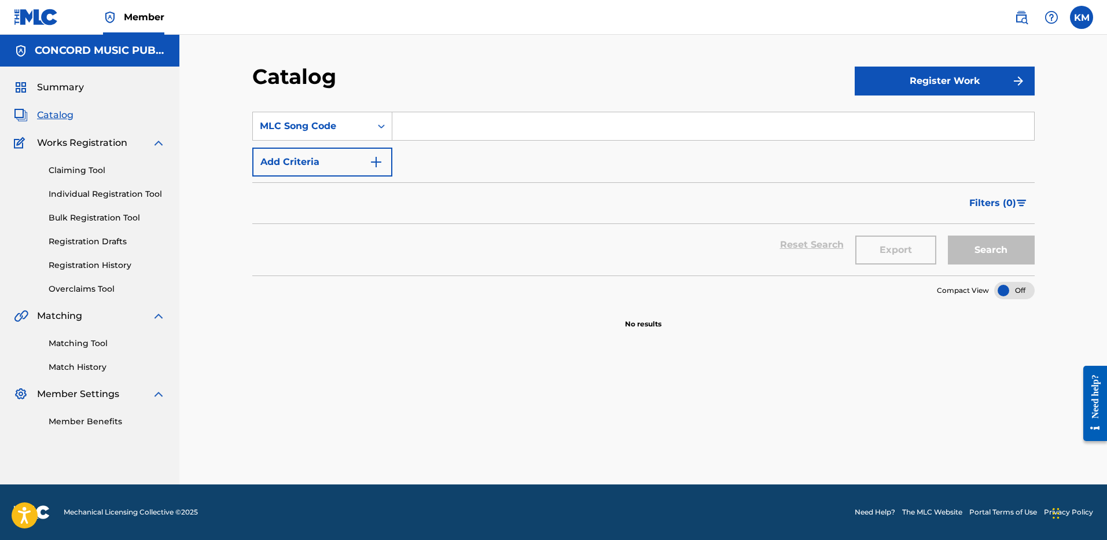
click at [404, 130] on input "Search Form" at bounding box center [712, 126] width 641 height 28
paste input "S63RBM"
type input "S63RBM"
click at [960, 248] on button "Search" at bounding box center [990, 249] width 87 height 29
click at [379, 123] on icon "Search Form" at bounding box center [381, 126] width 12 height 12
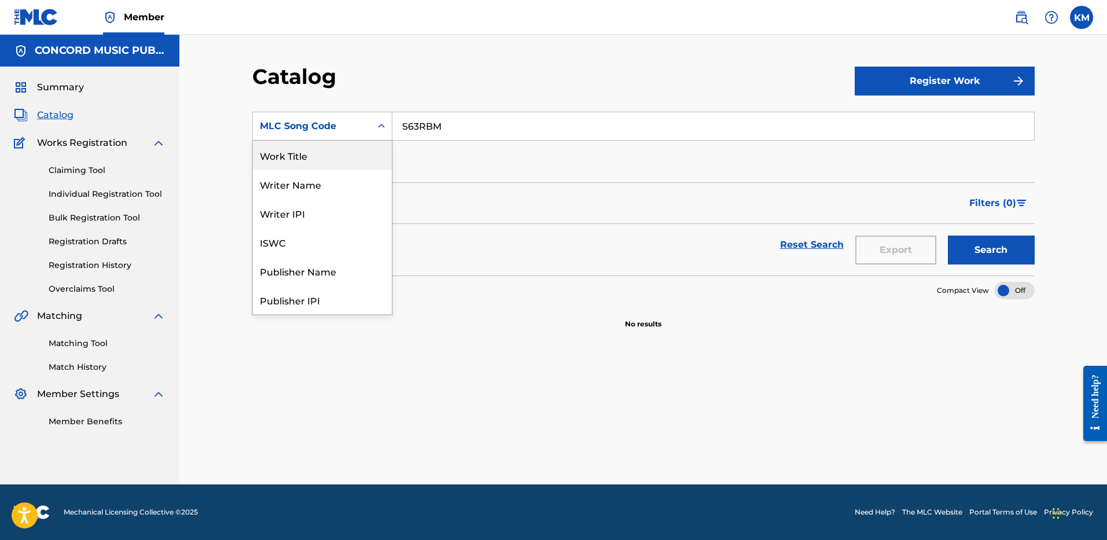
click at [352, 156] on div "Work Title" at bounding box center [322, 155] width 139 height 29
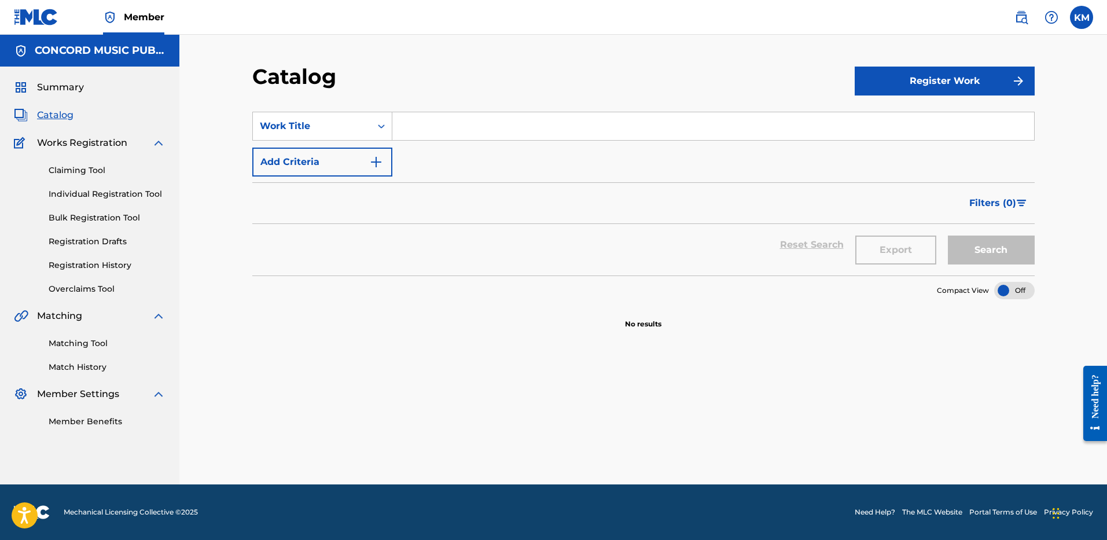
click at [405, 133] on input "Search Form" at bounding box center [712, 126] width 641 height 28
type input "saphire"
click at [416, 203] on div "Filters ( 0 )" at bounding box center [643, 203] width 782 height 42
click at [378, 164] on img "Search Form" at bounding box center [376, 162] width 14 height 14
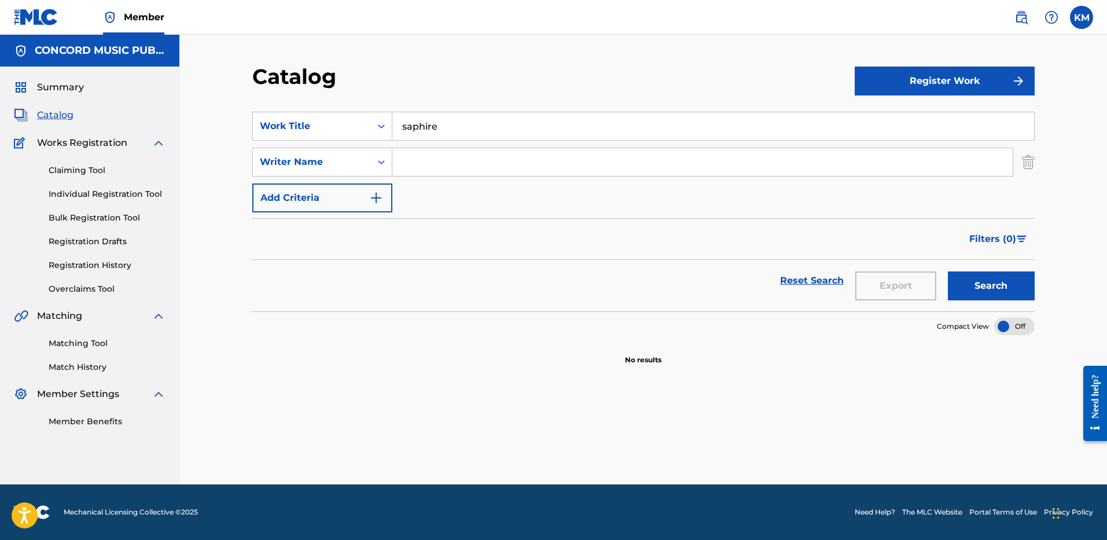
click at [418, 164] on input "Search Form" at bounding box center [702, 162] width 620 height 28
type input "[PERSON_NAME]"
click at [1001, 292] on button "Search" at bounding box center [990, 285] width 87 height 29
click at [413, 119] on input "saphire" at bounding box center [712, 126] width 641 height 28
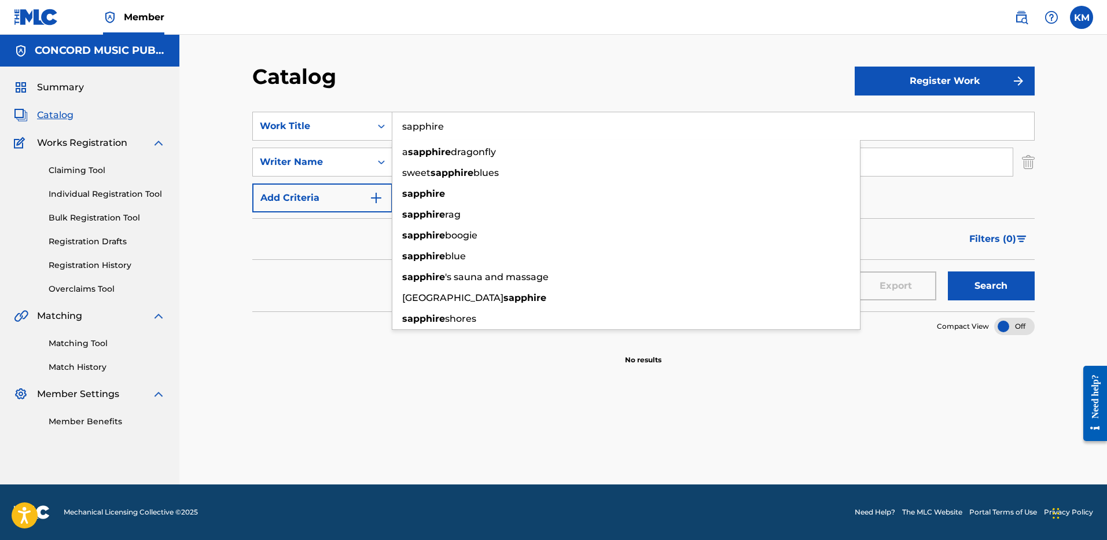
type input "sapphire"
click at [1008, 282] on button "Search" at bounding box center [990, 285] width 87 height 29
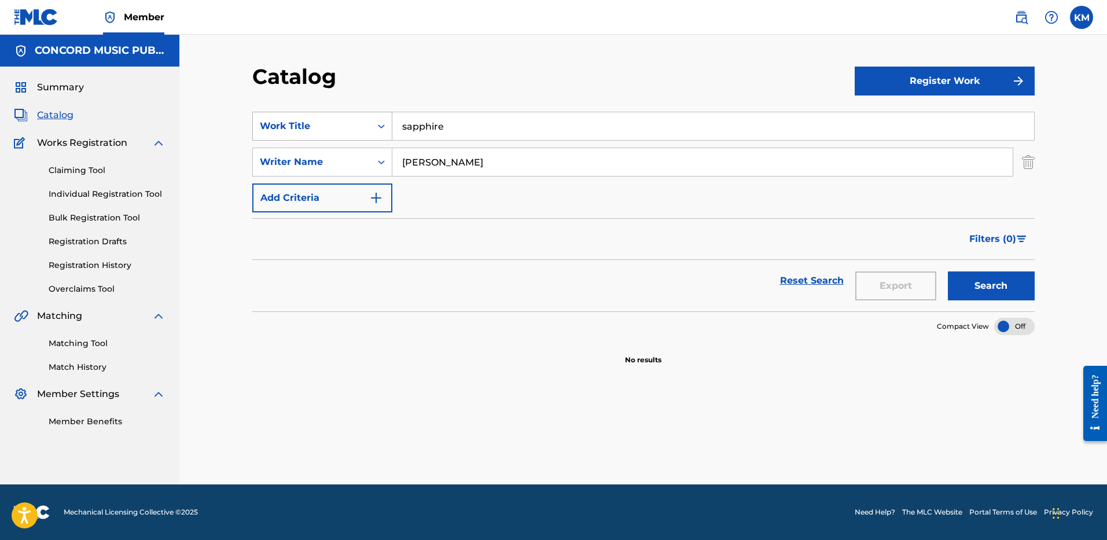
click at [382, 129] on icon "Search Form" at bounding box center [381, 126] width 12 height 12
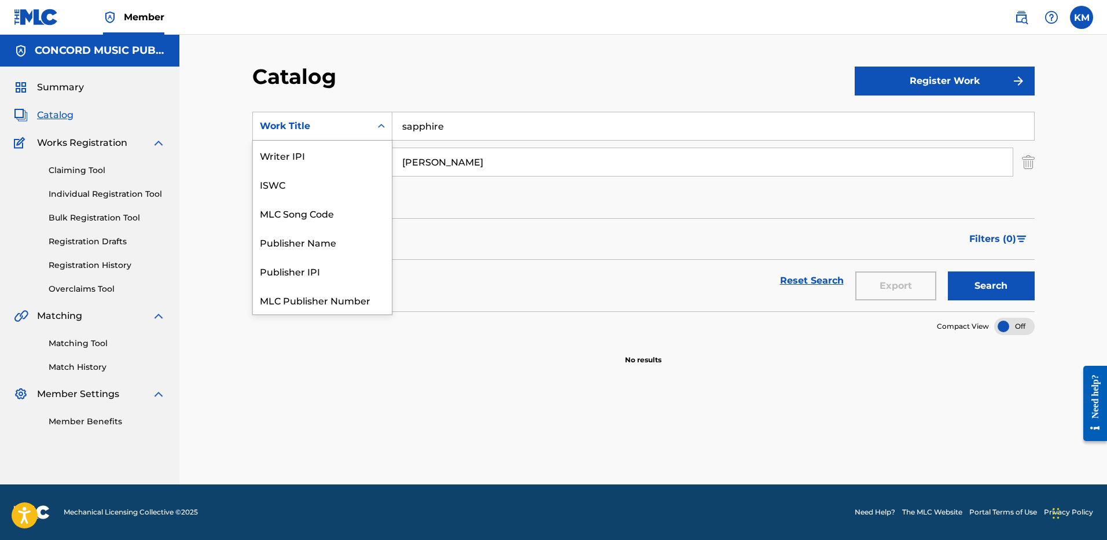
scroll to position [145, 0]
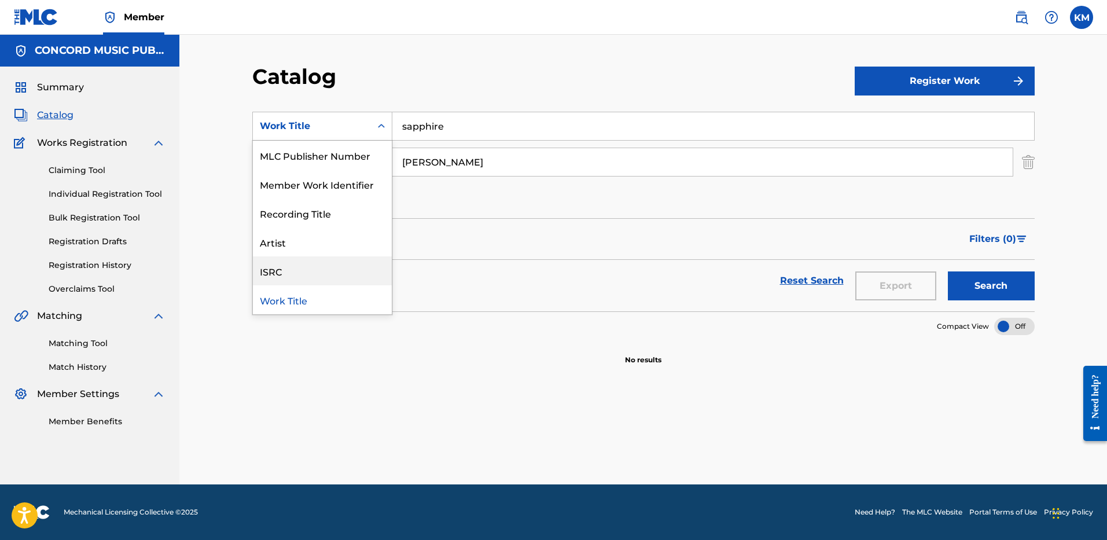
click at [355, 270] on div "ISRC" at bounding box center [322, 270] width 139 height 29
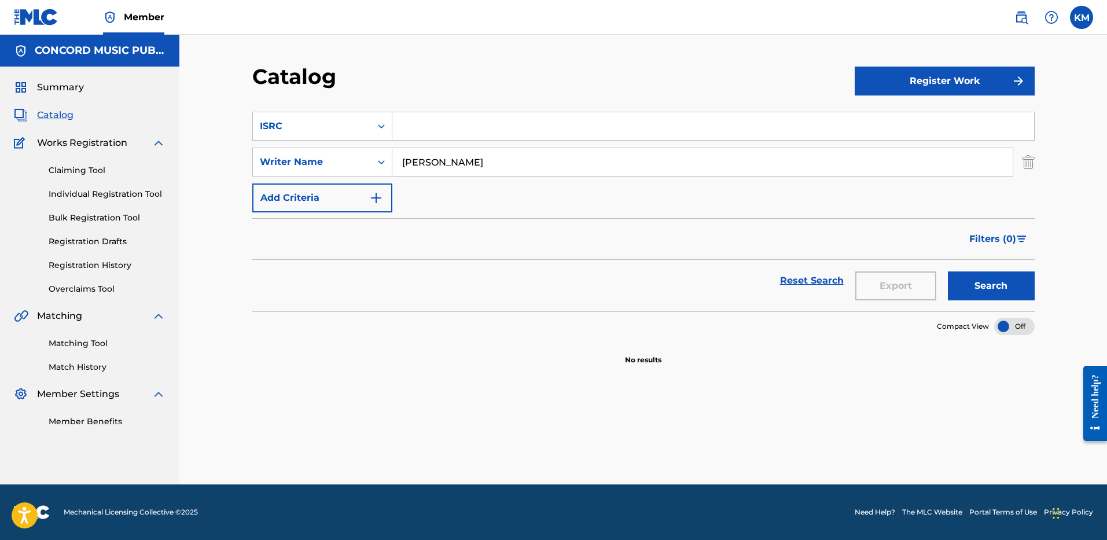
paste input "USA2P2525116"
type input "USA2P2525116"
click at [1031, 161] on img "Search Form" at bounding box center [1027, 161] width 13 height 29
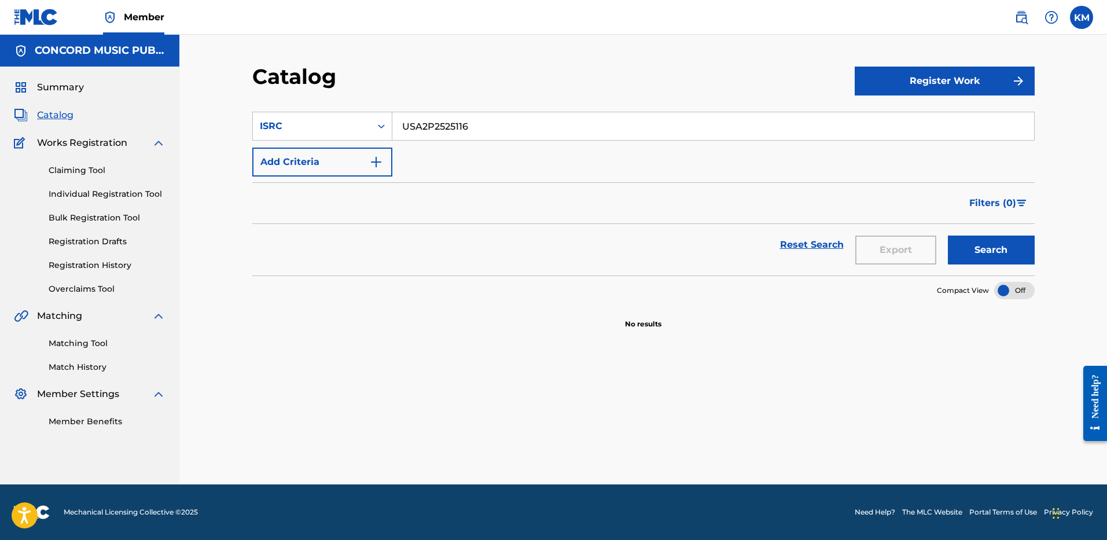
click at [971, 250] on button "Search" at bounding box center [990, 249] width 87 height 29
click at [377, 131] on icon "Search Form" at bounding box center [381, 126] width 12 height 12
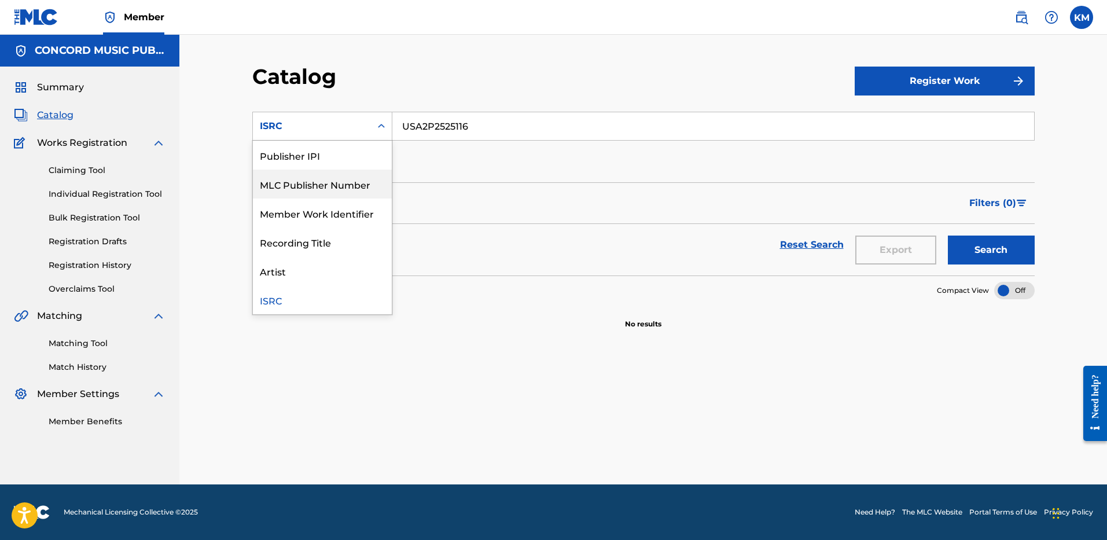
scroll to position [0, 0]
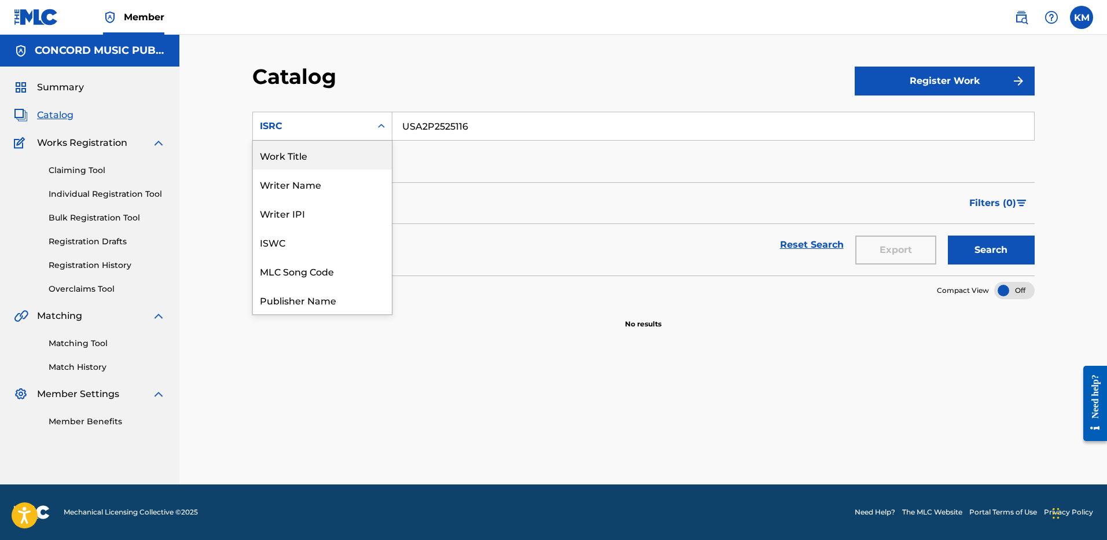
click at [315, 158] on div "Work Title" at bounding box center [322, 155] width 139 height 29
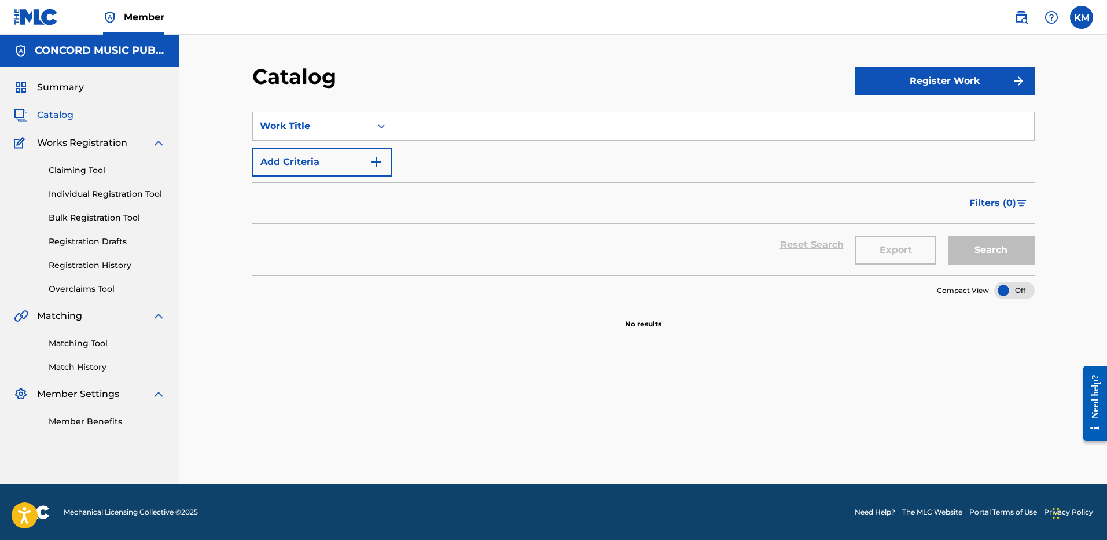
click at [426, 130] on input "Search Form" at bounding box center [712, 126] width 641 height 28
paste input "jellyous"
type input "jellyous"
click at [377, 161] on img "Search Form" at bounding box center [376, 162] width 14 height 14
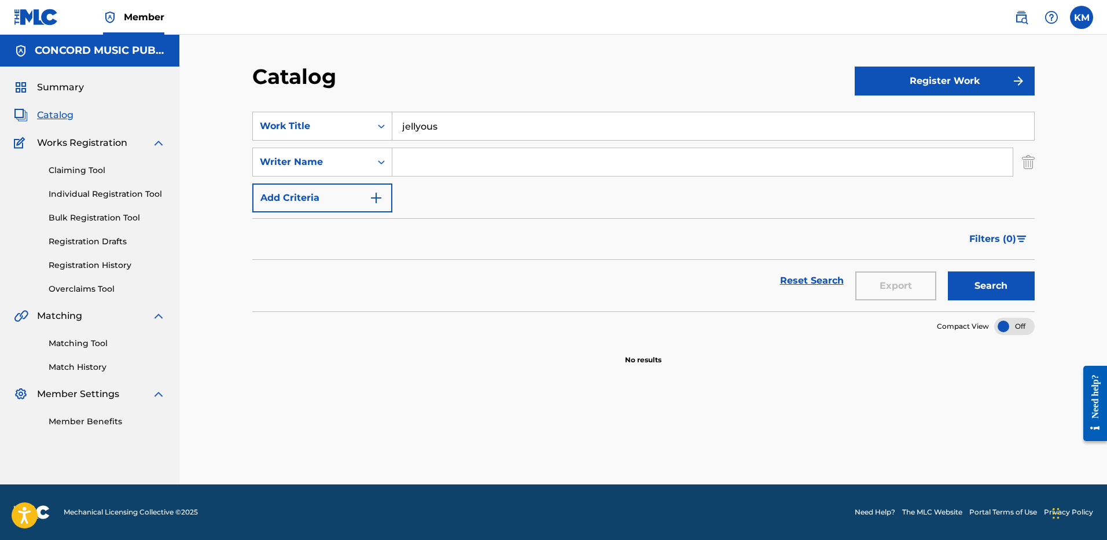
click at [410, 150] on input "Search Form" at bounding box center [702, 162] width 620 height 28
paste input "[PERSON_NAME]"
type input "[PERSON_NAME]"
click at [972, 290] on button "Search" at bounding box center [990, 285] width 87 height 29
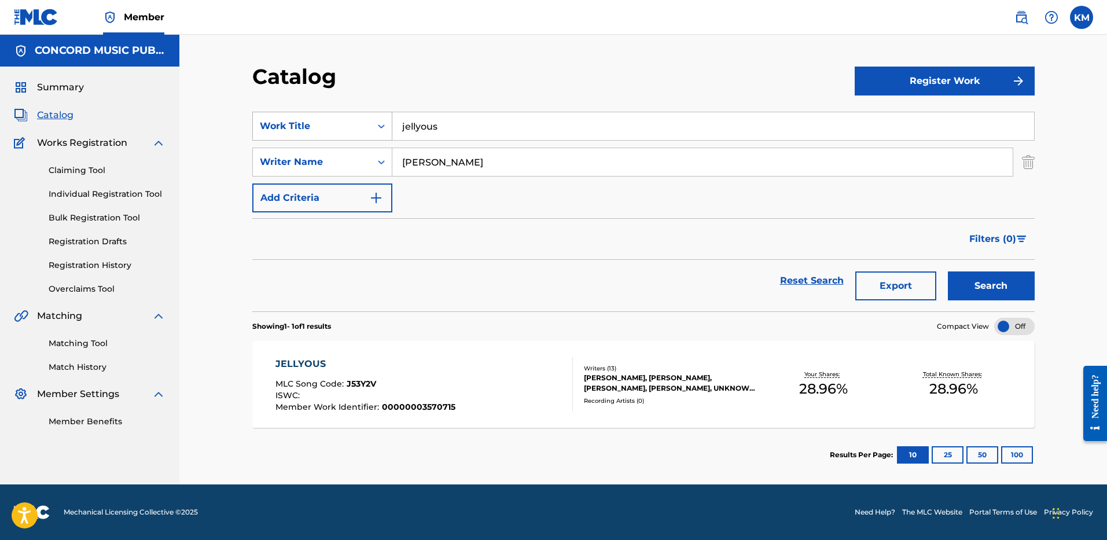
click at [382, 123] on icon "Search Form" at bounding box center [381, 126] width 12 height 12
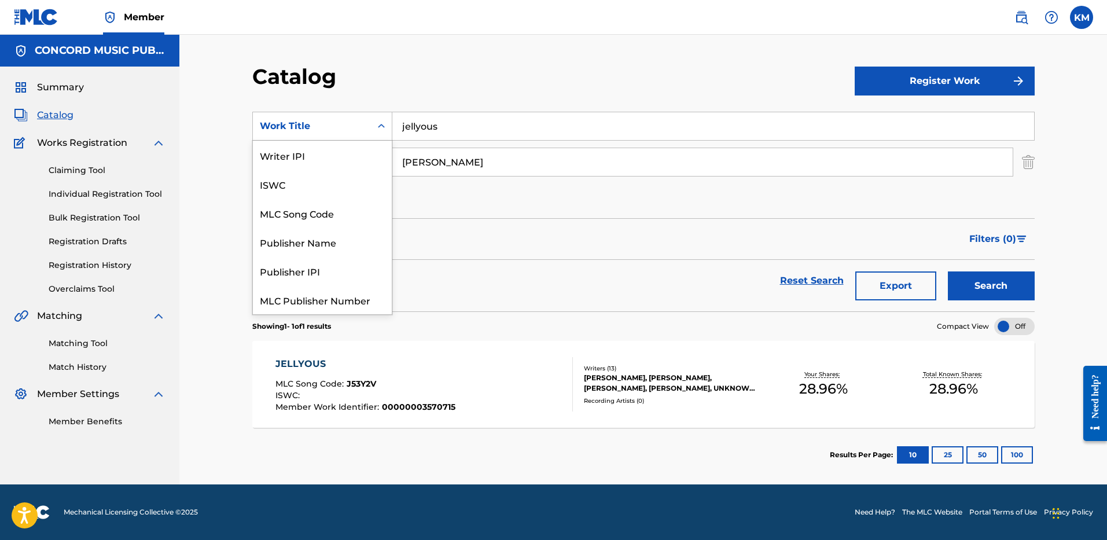
scroll to position [145, 0]
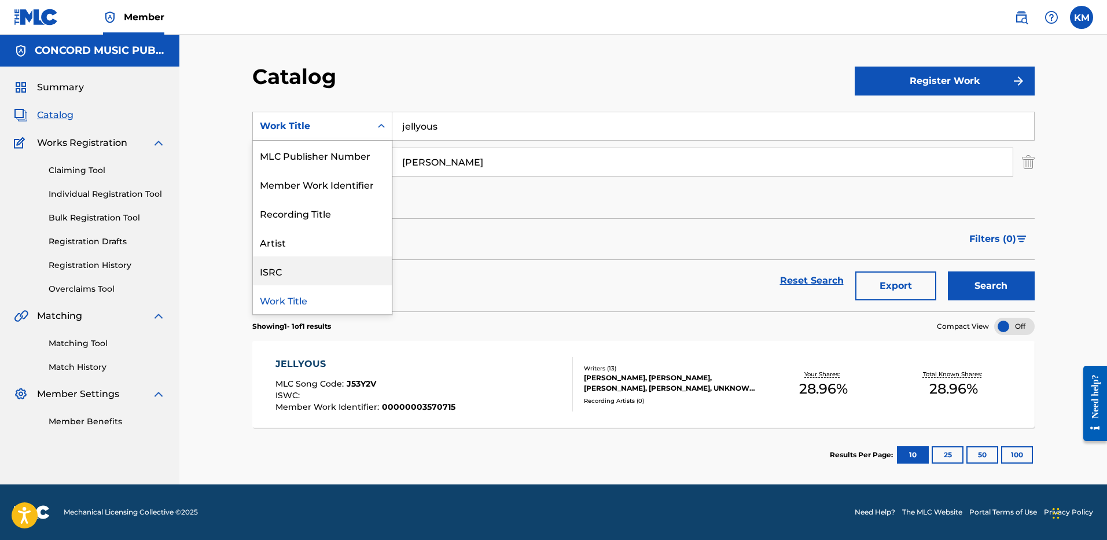
click at [315, 265] on div "ISRC" at bounding box center [322, 270] width 139 height 29
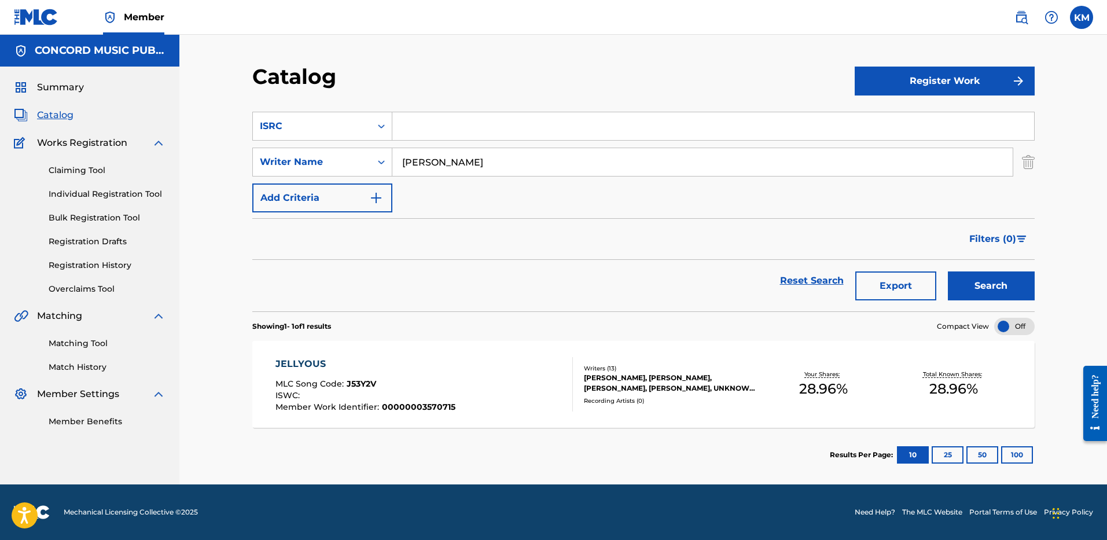
paste input "USAT22505449"
type input "USAT22505449"
click at [1029, 167] on img "Search Form" at bounding box center [1027, 161] width 13 height 29
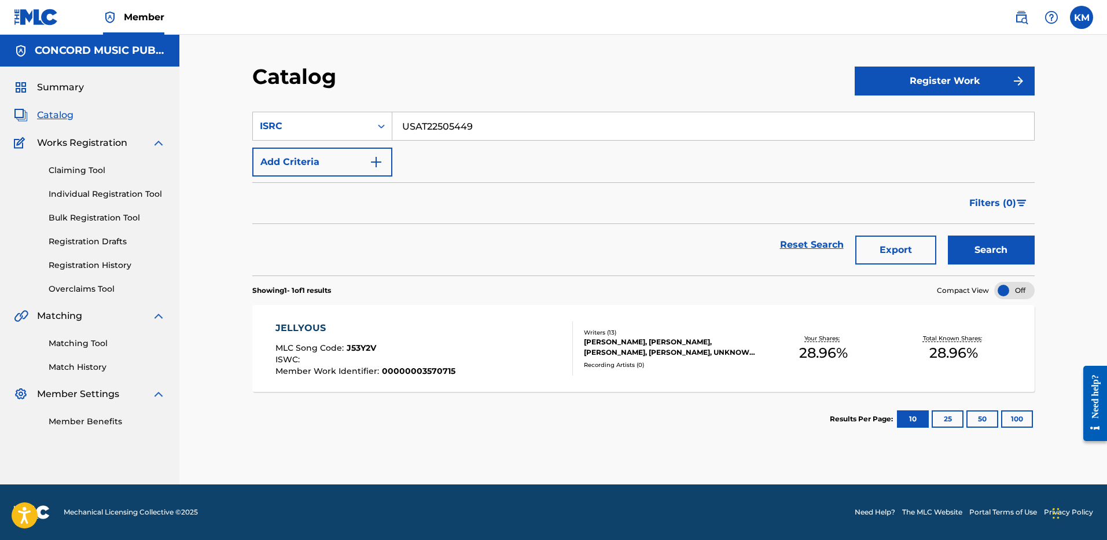
click at [974, 257] on button "Search" at bounding box center [990, 249] width 87 height 29
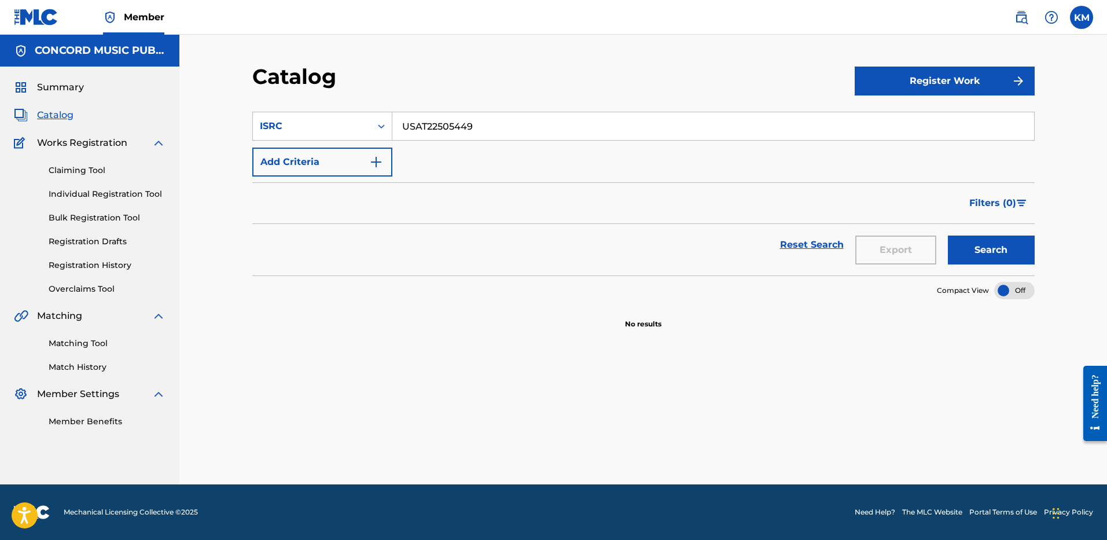
click at [418, 126] on input "USAT22505449" at bounding box center [712, 126] width 641 height 28
click at [971, 245] on button "Search" at bounding box center [990, 249] width 87 height 29
click at [386, 129] on icon "Search Form" at bounding box center [381, 126] width 12 height 12
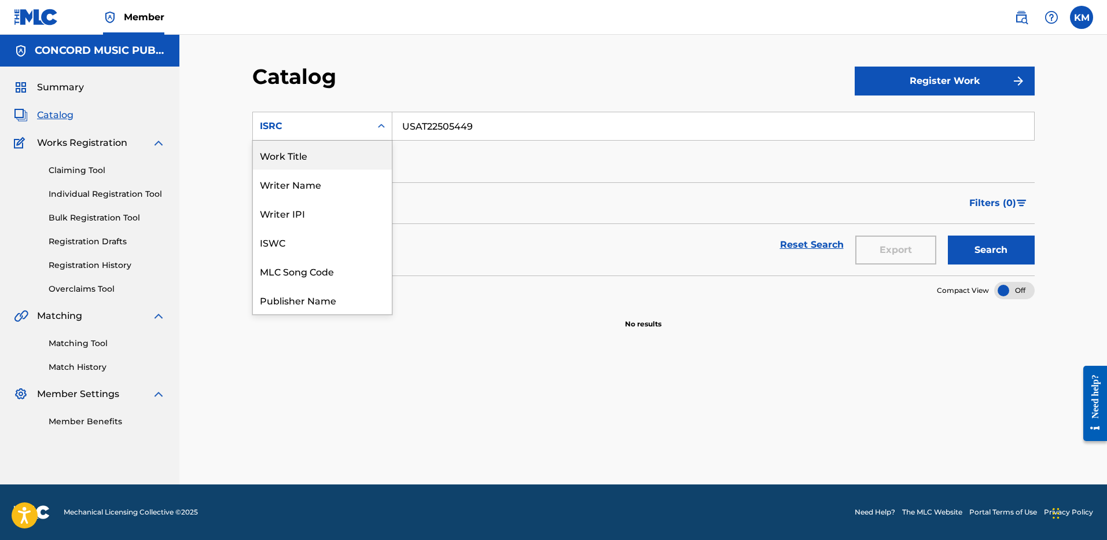
click at [357, 152] on div "Work Title" at bounding box center [322, 155] width 139 height 29
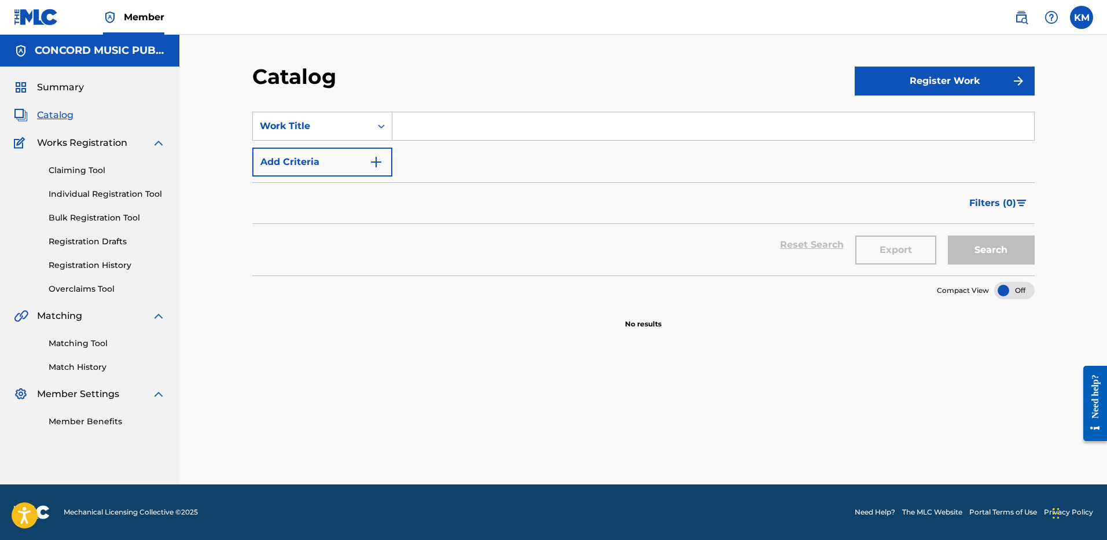
click at [419, 134] on input "Search Form" at bounding box center [712, 126] width 641 height 28
paste input "Cannonball (feat. [PERSON_NAME])"
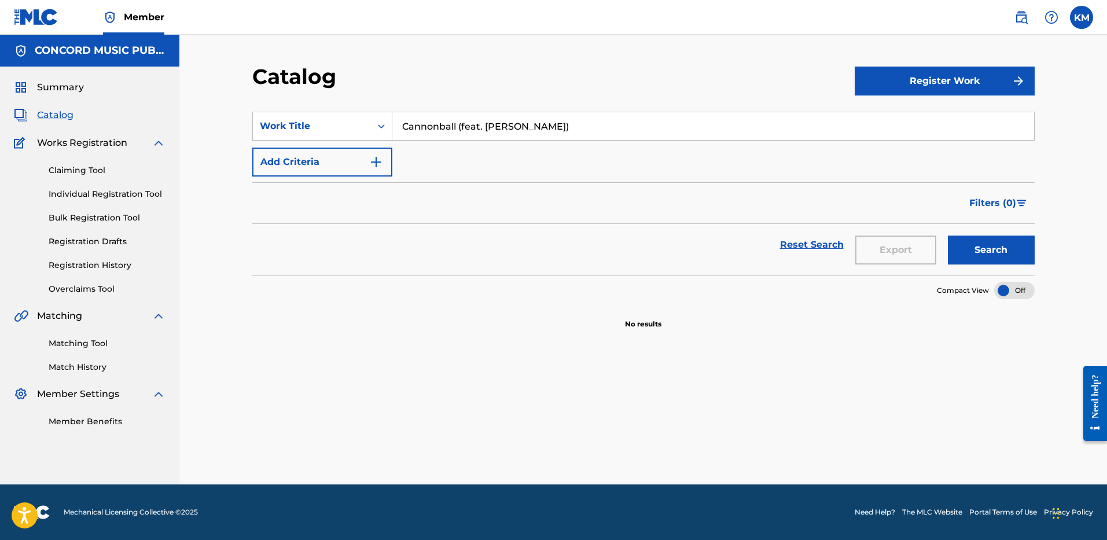
type input "Cannonball (feat. [PERSON_NAME])"
click at [381, 167] on img "Search Form" at bounding box center [376, 162] width 14 height 14
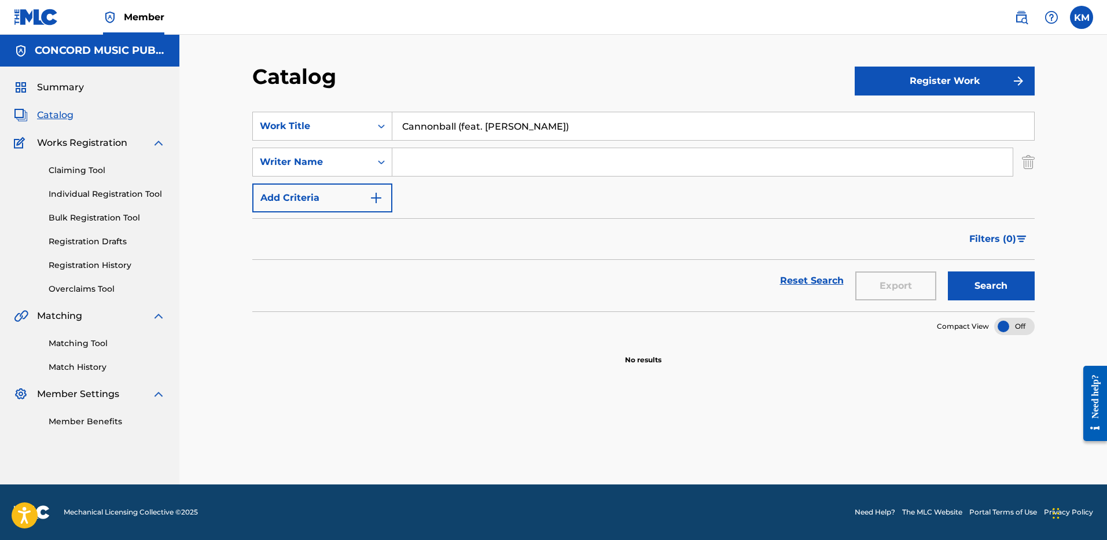
click at [415, 158] on input "Search Form" at bounding box center [702, 162] width 620 height 28
type input "[PERSON_NAME]"
click at [968, 272] on button "Search" at bounding box center [990, 285] width 87 height 29
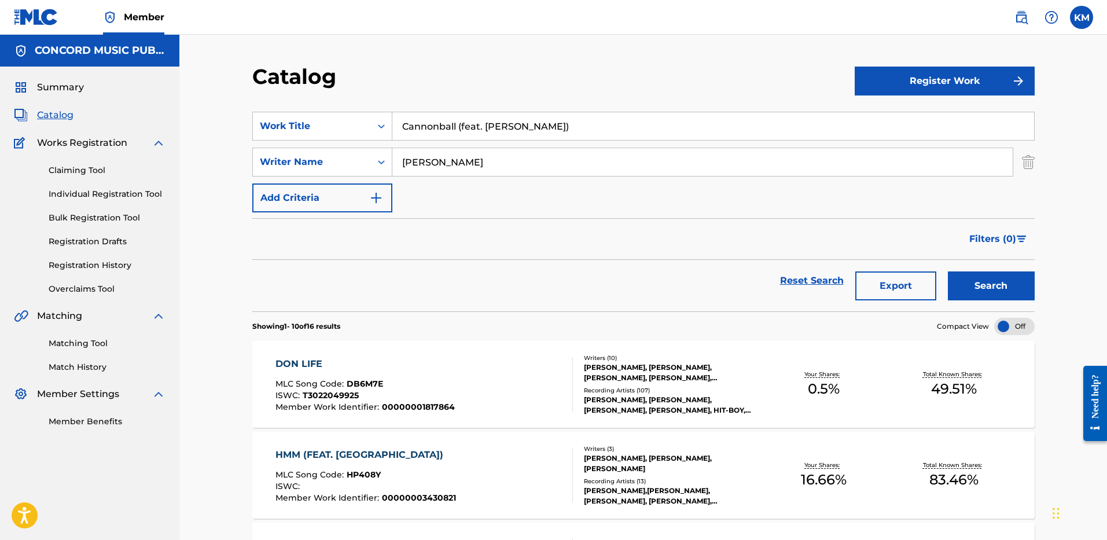
click at [970, 292] on button "Search" at bounding box center [990, 285] width 87 height 29
drag, startPoint x: 458, startPoint y: 124, endPoint x: 585, endPoint y: 124, distance: 127.3
click at [585, 124] on input "Cannonball (feat. [PERSON_NAME])" at bounding box center [712, 126] width 641 height 28
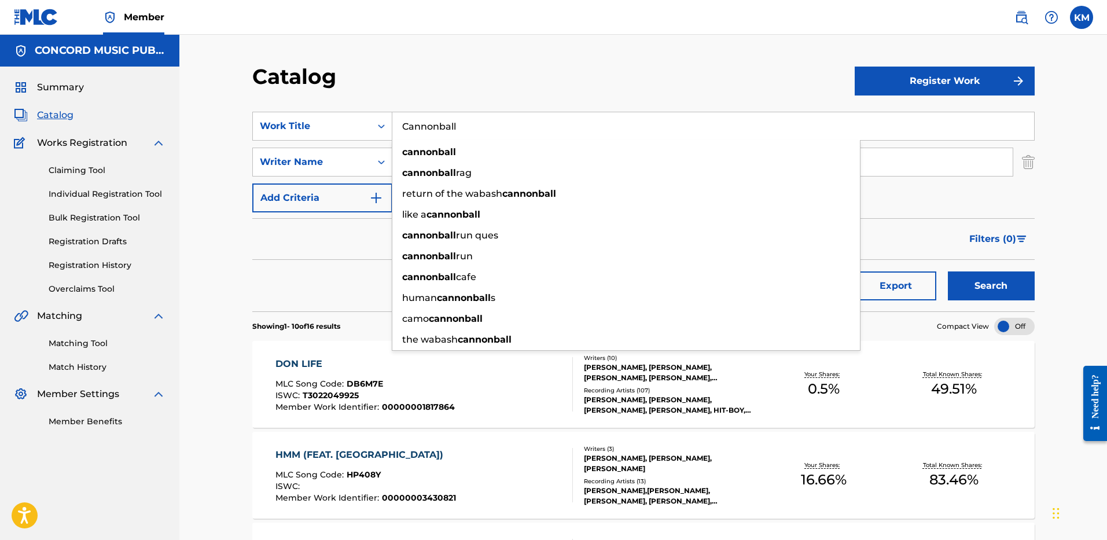
type input "Cannonball"
click at [997, 278] on button "Search" at bounding box center [990, 285] width 87 height 29
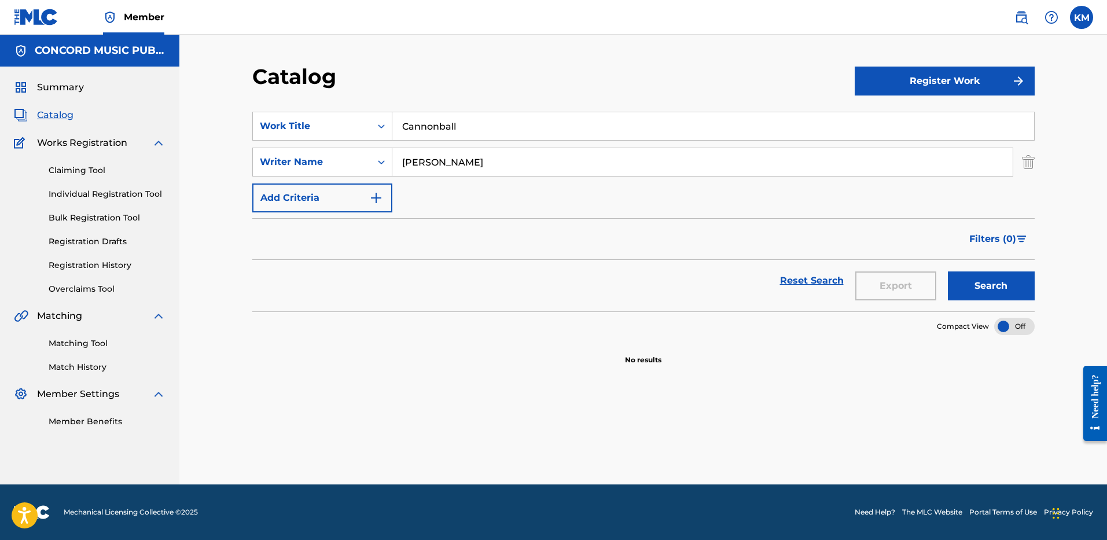
drag, startPoint x: 463, startPoint y: 160, endPoint x: 275, endPoint y: 182, distance: 189.2
click at [275, 182] on div "SearchWithCriteria7e83804e-8a6c-4da1-b5f3-960bf41e2c1e Work Title Cannonball Se…" at bounding box center [643, 162] width 782 height 101
type input "RAMEL"
click at [947, 271] on button "Search" at bounding box center [990, 285] width 87 height 29
click at [410, 131] on input "Cannonball" at bounding box center [712, 126] width 641 height 28
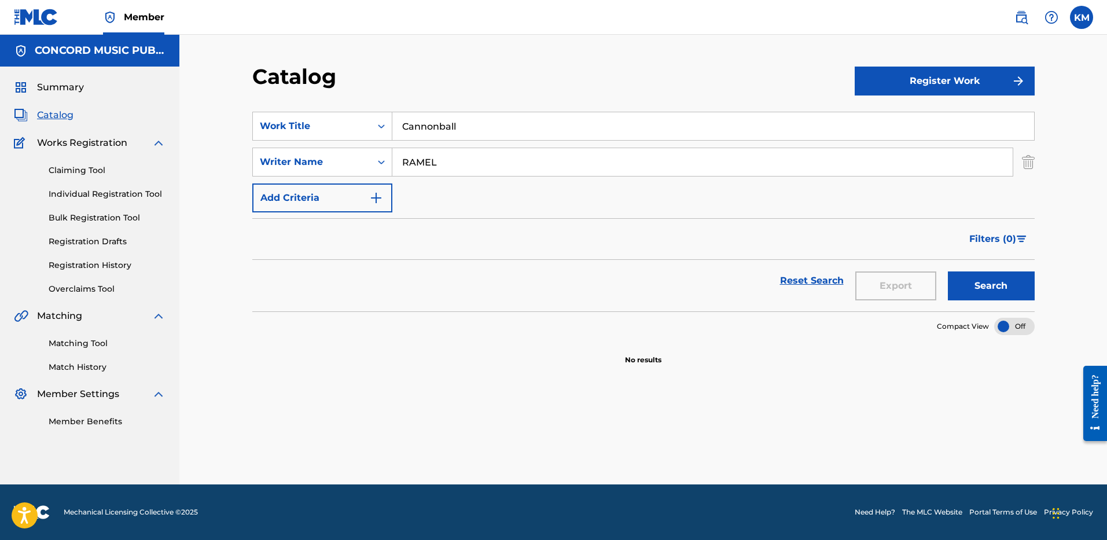
click at [410, 130] on input "Cannonball" at bounding box center [712, 126] width 641 height 28
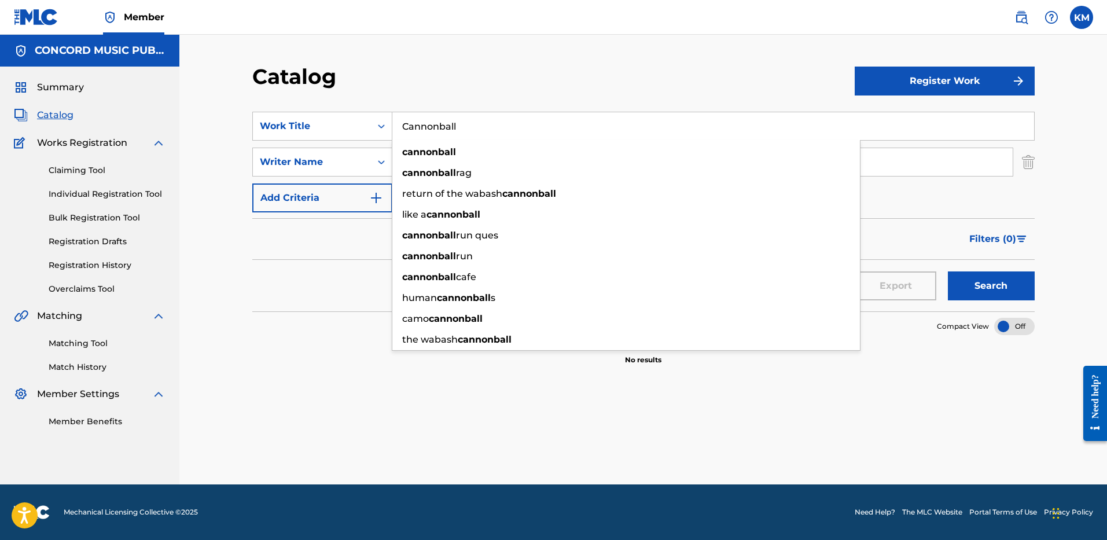
click at [348, 257] on div "Filters ( 0 )" at bounding box center [643, 239] width 782 height 42
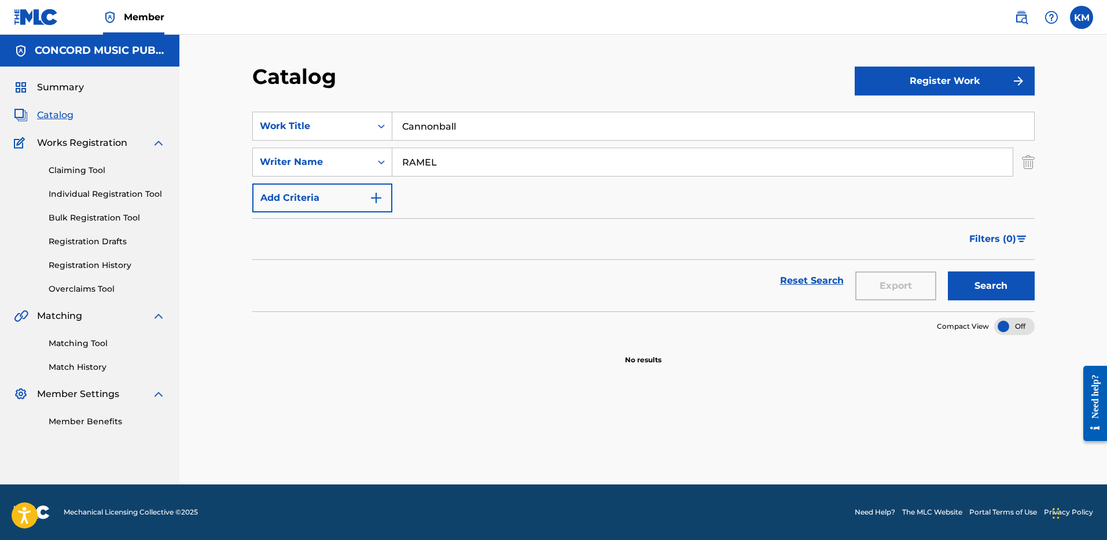
click at [411, 158] on input "RAMEL" at bounding box center [702, 162] width 620 height 28
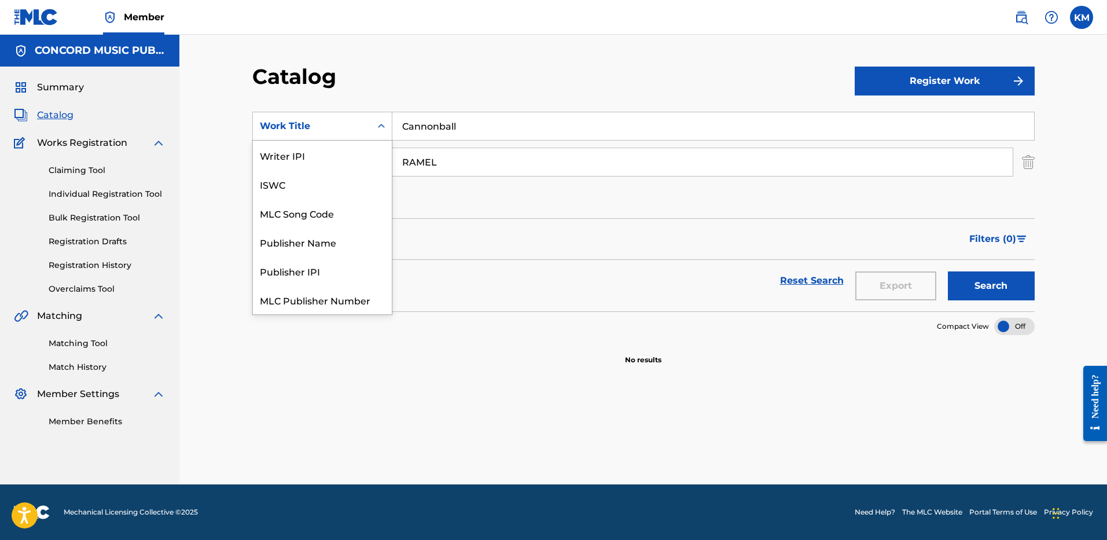
click at [378, 131] on icon "Search Form" at bounding box center [381, 126] width 12 height 12
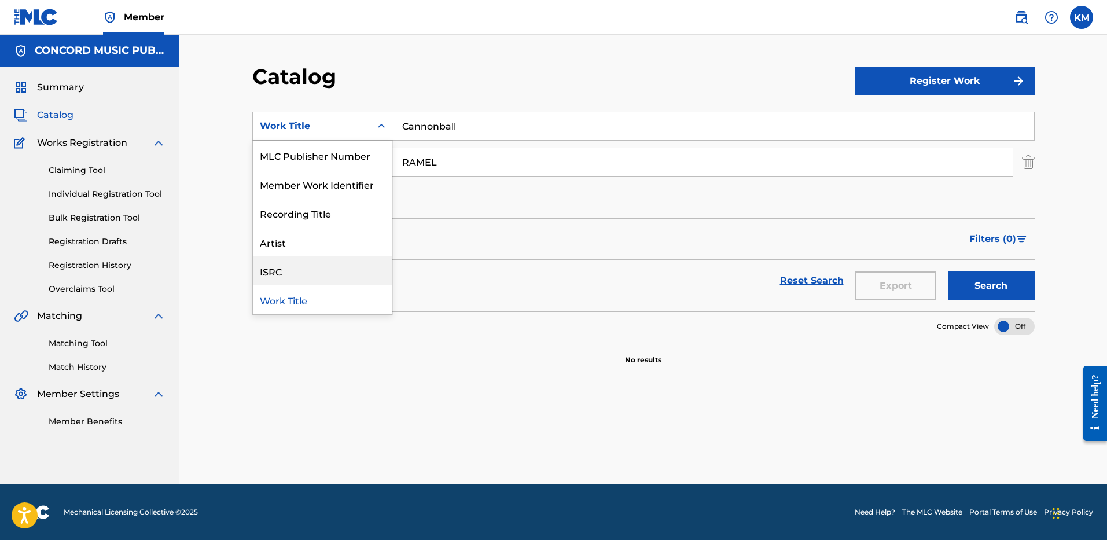
click at [340, 269] on div "ISRC" at bounding box center [322, 270] width 139 height 29
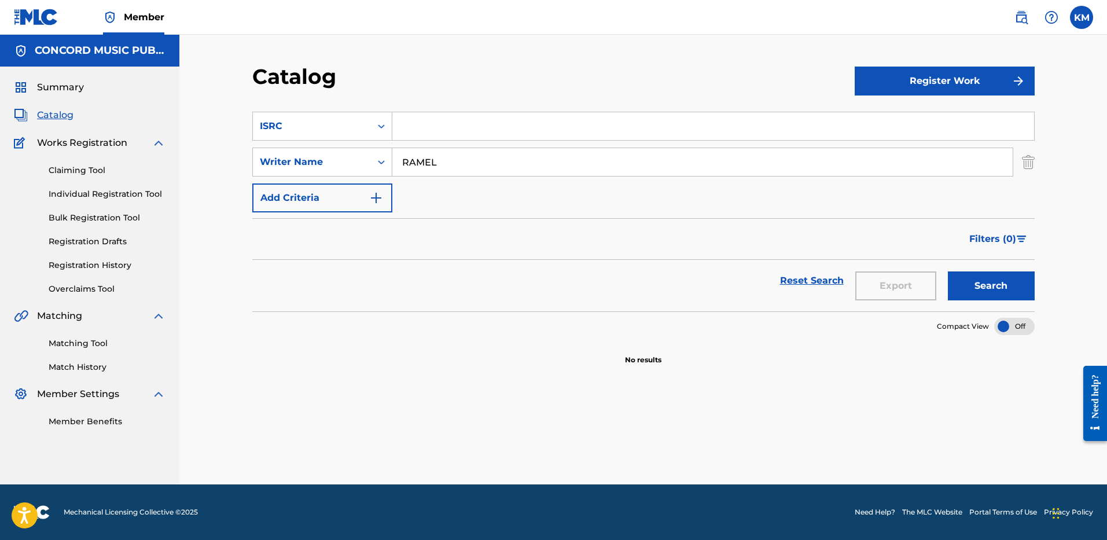
click at [414, 128] on input "Search Form" at bounding box center [712, 126] width 641 height 28
paste input "USRC18503424"
type input "USRC18503424"
click at [1028, 161] on img "Search Form" at bounding box center [1027, 161] width 13 height 29
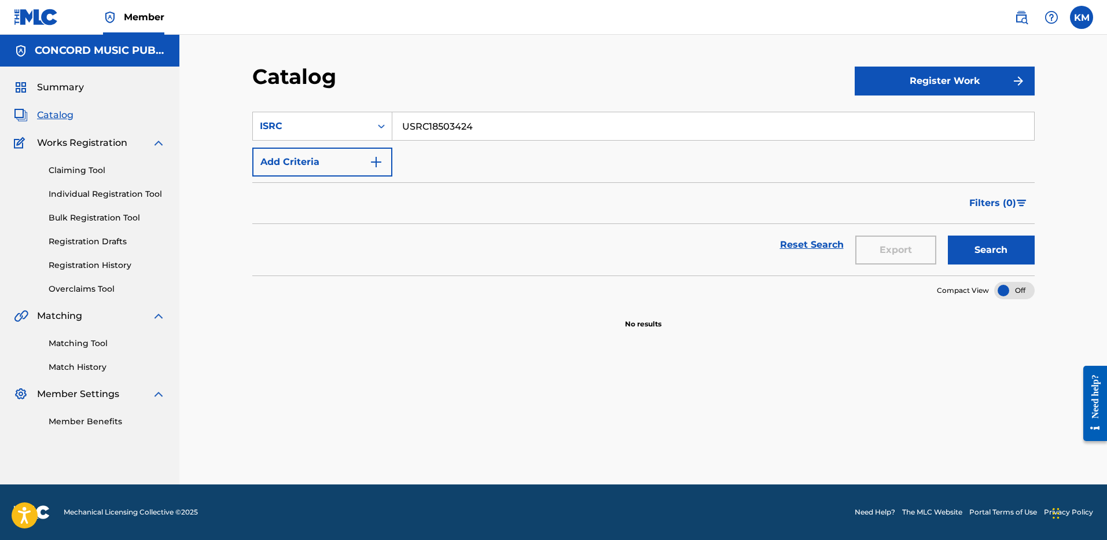
click at [990, 245] on button "Search" at bounding box center [990, 249] width 87 height 29
click at [379, 130] on icon "Search Form" at bounding box center [381, 126] width 12 height 12
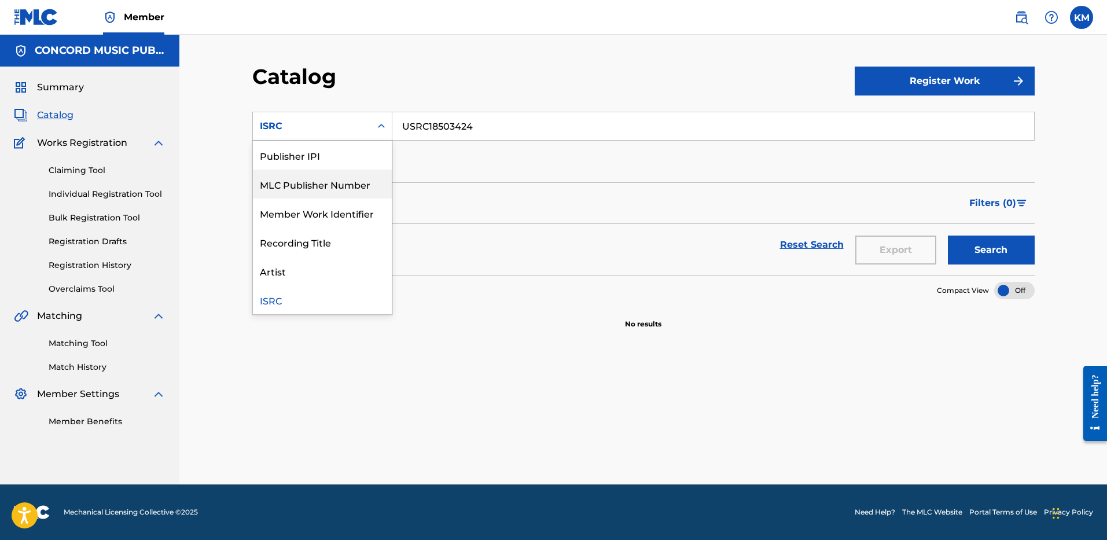
scroll to position [0, 0]
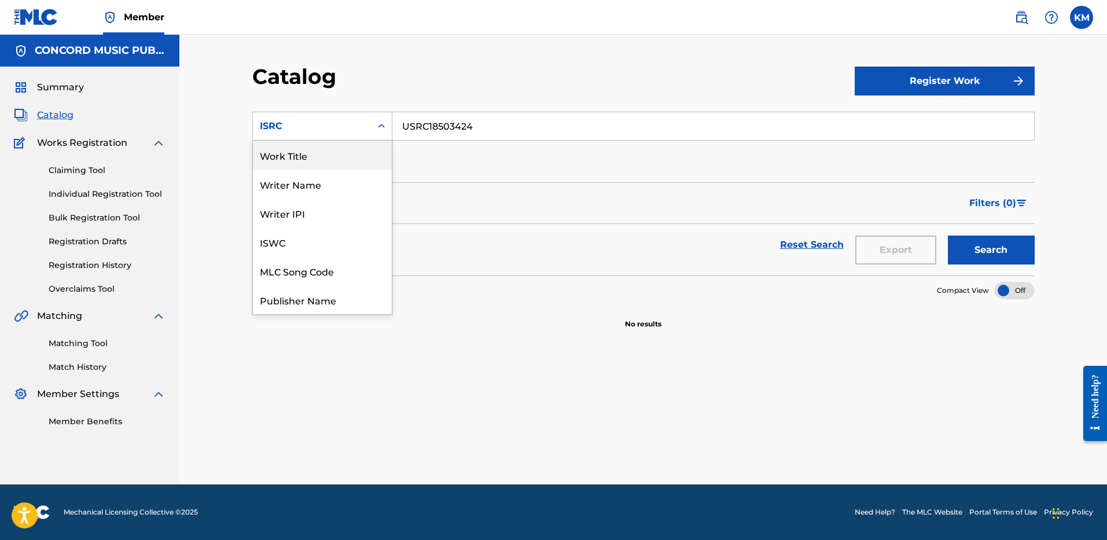
click at [323, 152] on div "Work Title" at bounding box center [322, 155] width 139 height 29
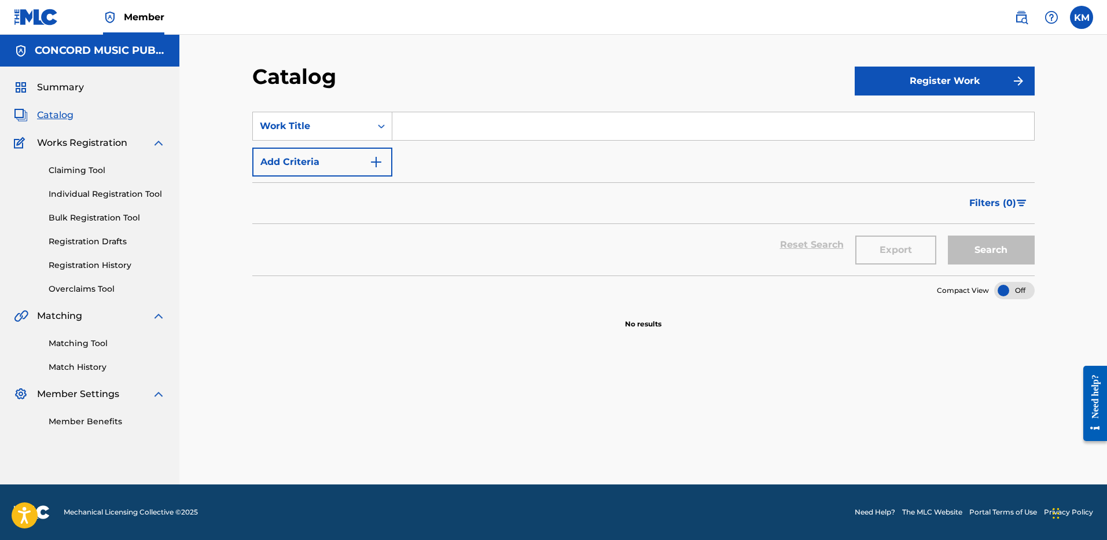
click at [404, 130] on input "Search Form" at bounding box center [712, 126] width 641 height 28
paste input "We Built This City"
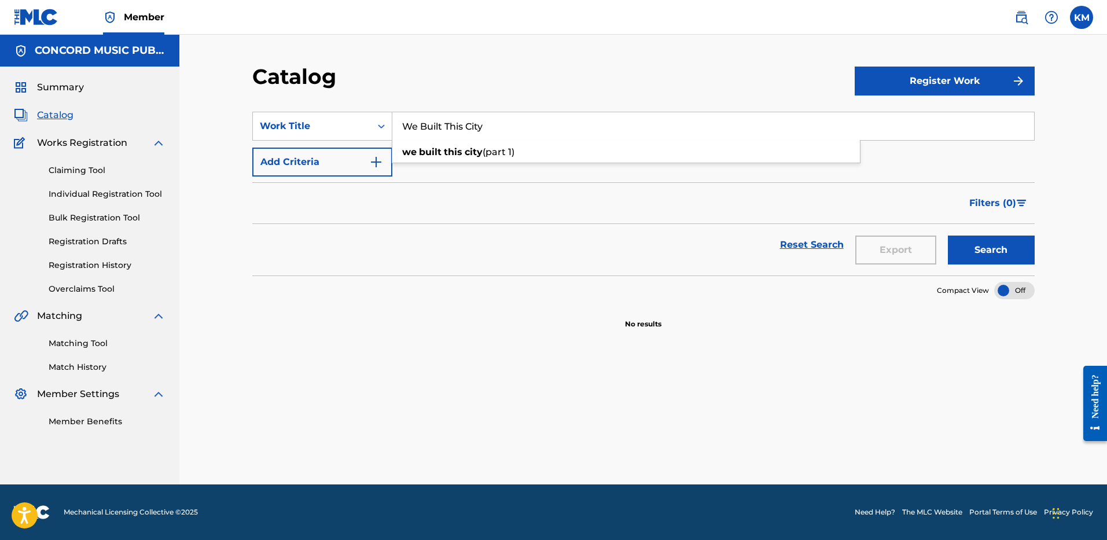
type input "We Built This City"
click at [378, 165] on img "Search Form" at bounding box center [376, 162] width 14 height 14
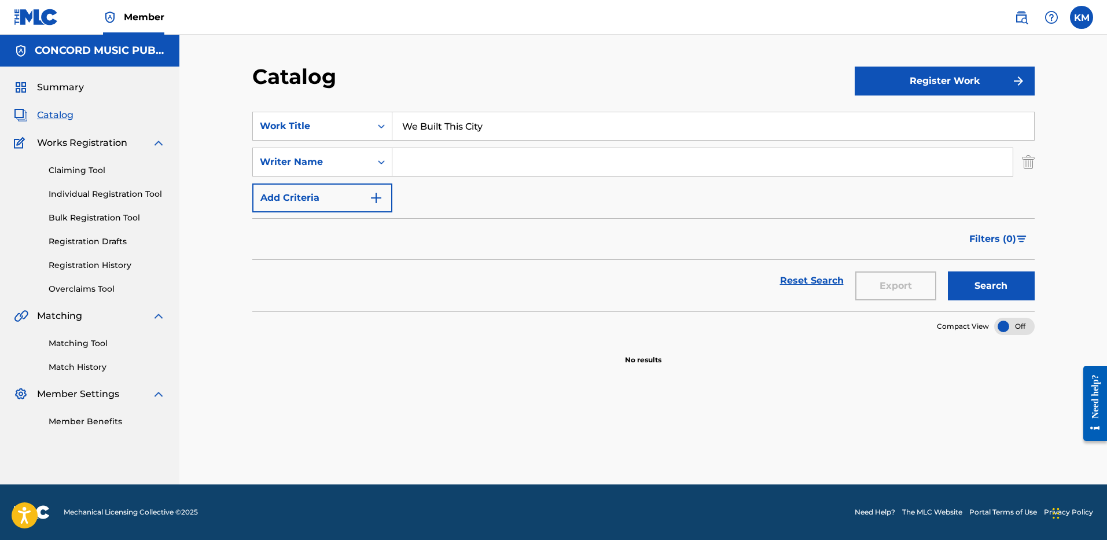
click at [416, 168] on input "Search Form" at bounding box center [702, 162] width 620 height 28
paste input "Page"
type input "Page"
click at [979, 276] on button "Search" at bounding box center [990, 285] width 87 height 29
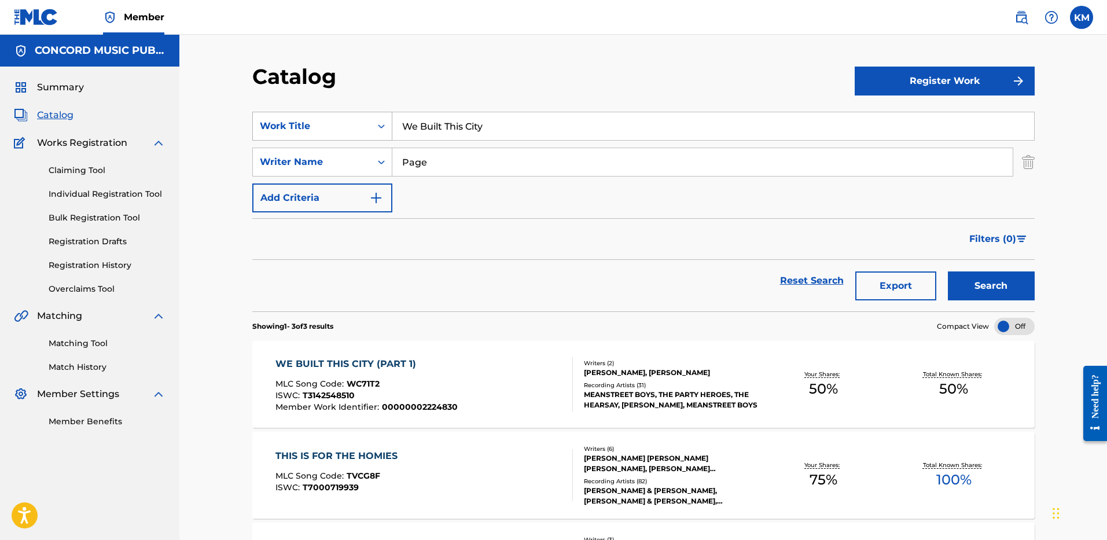
click at [375, 130] on icon "Search Form" at bounding box center [381, 126] width 12 height 12
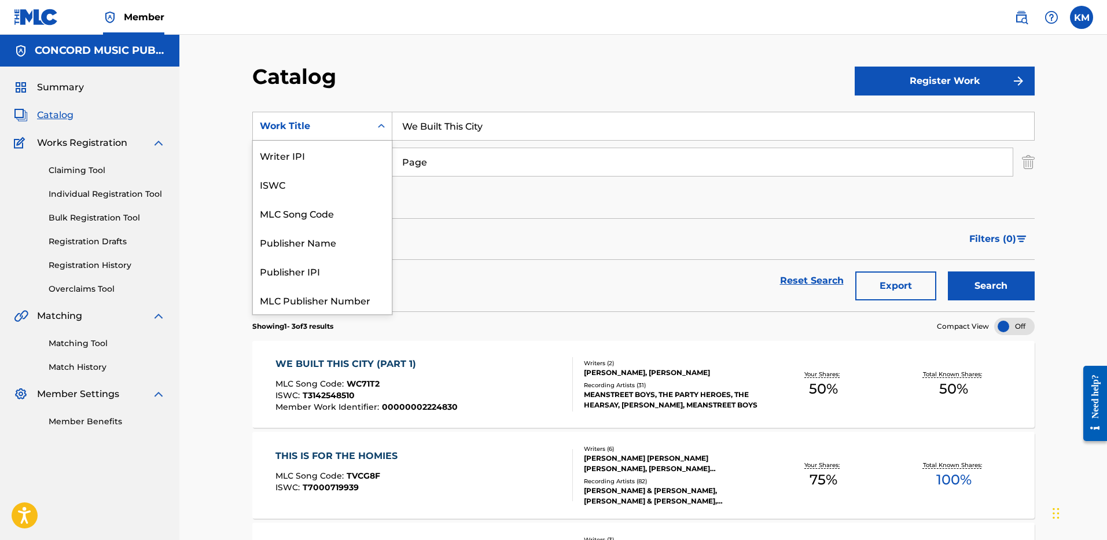
scroll to position [145, 0]
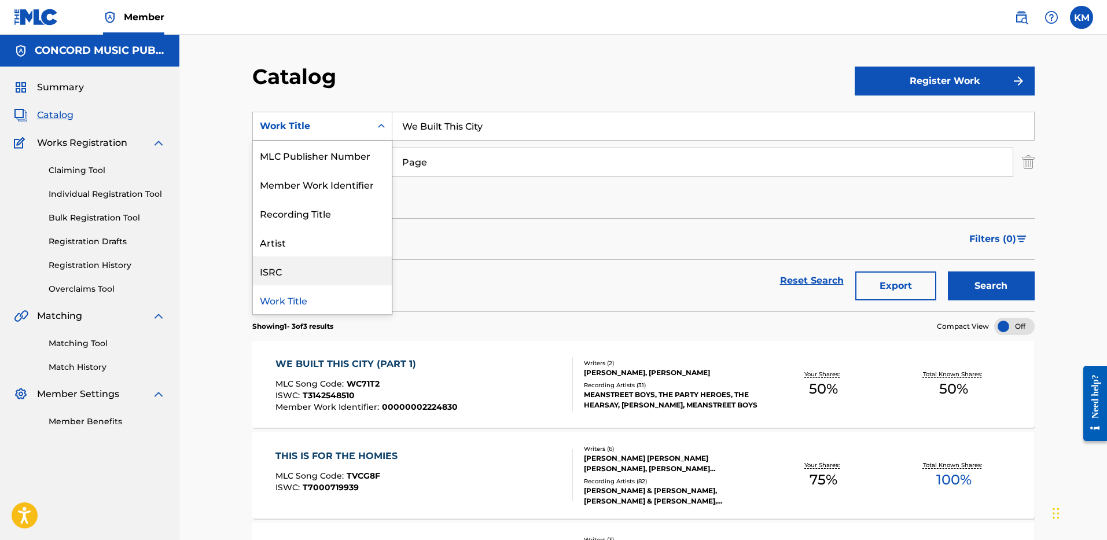
click at [334, 267] on div "ISRC" at bounding box center [322, 270] width 139 height 29
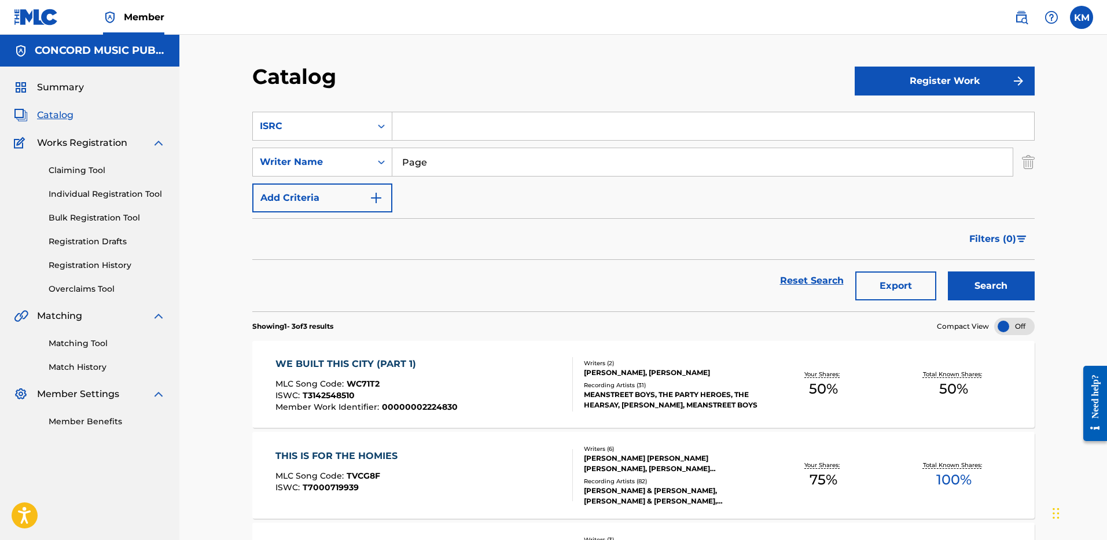
click at [415, 131] on input "Search Form" at bounding box center [712, 126] width 641 height 28
paste input "USWB12501501"
click at [1026, 159] on img "Search Form" at bounding box center [1027, 161] width 13 height 29
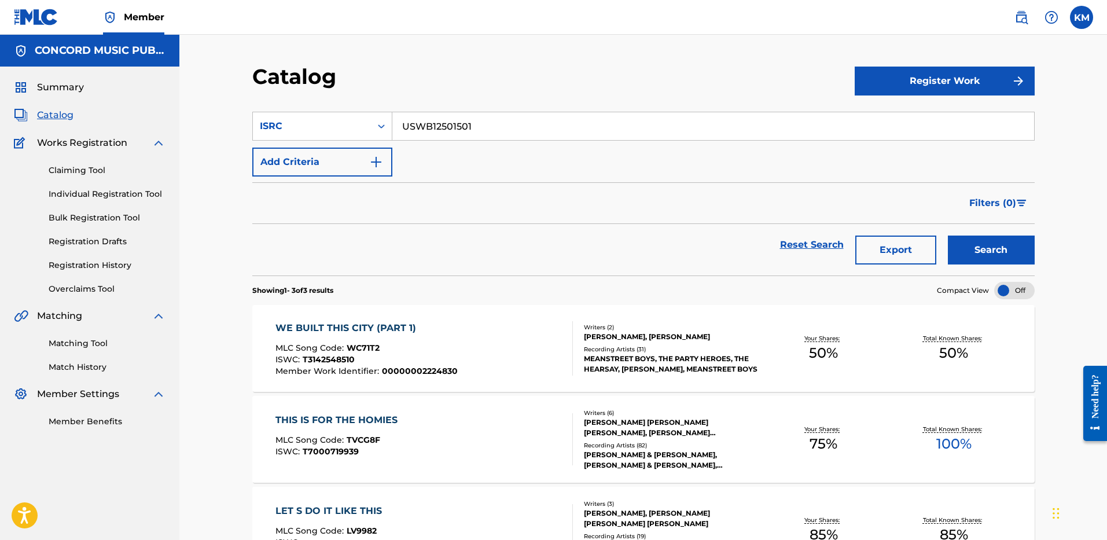
click at [974, 242] on button "Search" at bounding box center [990, 249] width 87 height 29
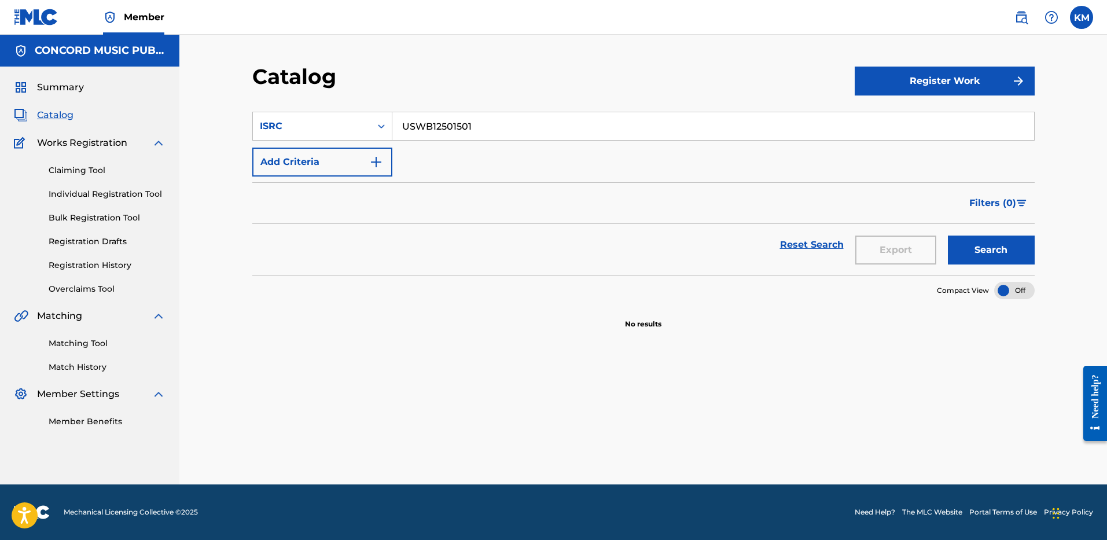
click at [435, 128] on input "USWB12501501" at bounding box center [712, 126] width 641 height 28
paste input "UG12001896"
type input "USUG12001896"
click at [971, 257] on button "Search" at bounding box center [990, 249] width 87 height 29
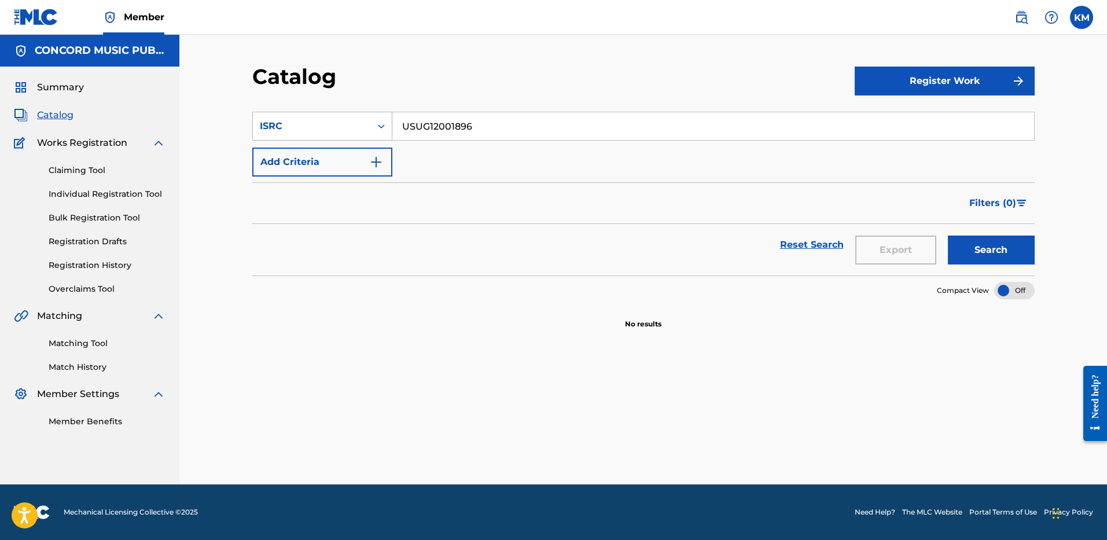
click at [380, 128] on icon "Search Form" at bounding box center [381, 126] width 12 height 12
click at [349, 160] on div "Work Title" at bounding box center [322, 155] width 139 height 29
click at [421, 130] on input "Search Form" at bounding box center [712, 126] width 641 height 28
paste input "Conversations"
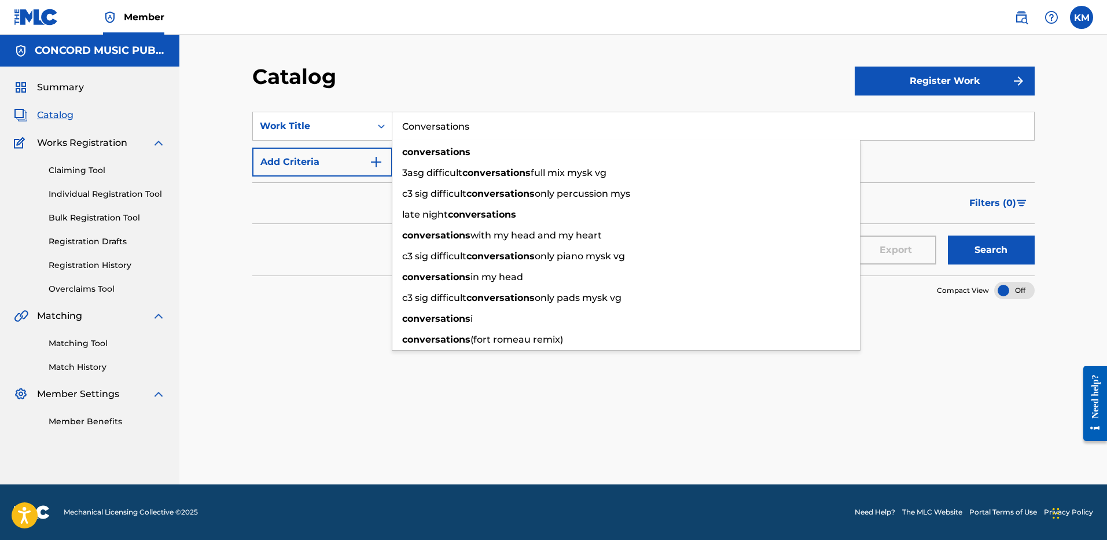
type input "Conversations"
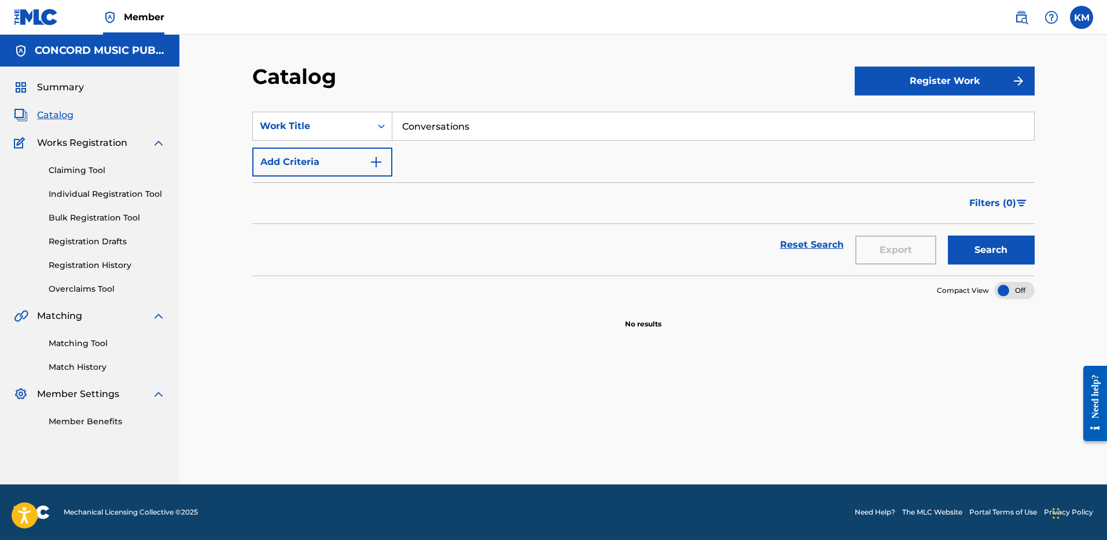
click at [374, 163] on img "Search Form" at bounding box center [376, 162] width 14 height 14
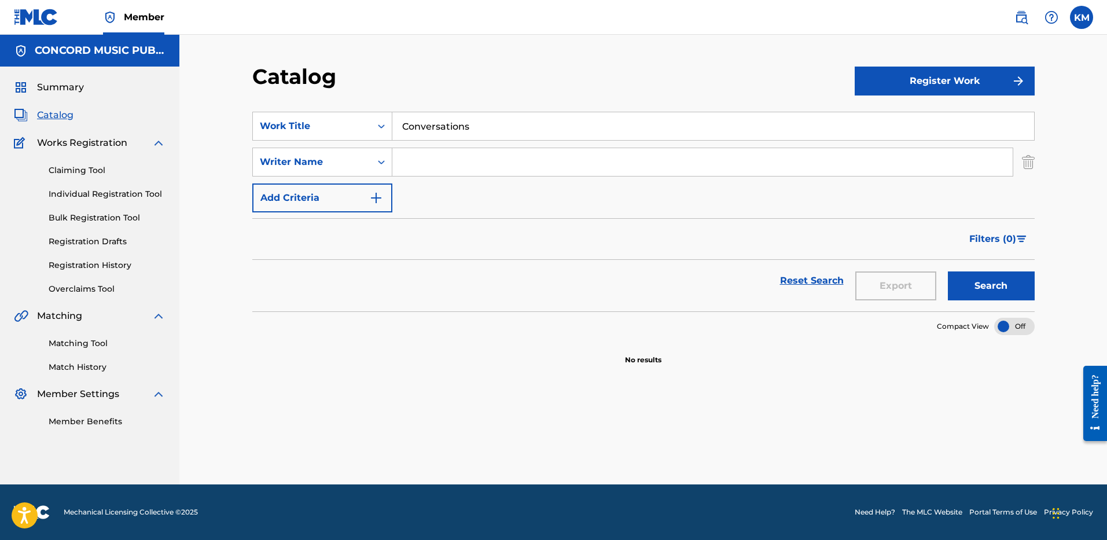
click at [415, 152] on input "Search Form" at bounding box center [702, 162] width 620 height 28
click at [947, 271] on button "Search" at bounding box center [990, 285] width 87 height 29
drag, startPoint x: 445, startPoint y: 162, endPoint x: 337, endPoint y: 161, distance: 108.2
click at [340, 162] on div "SearchWithCriteriae6549d3a-dff2-48b4-a07d-ab91fc4c631c Writer Name [PERSON_NAME]" at bounding box center [643, 161] width 782 height 29
click at [947, 271] on button "Search" at bounding box center [990, 285] width 87 height 29
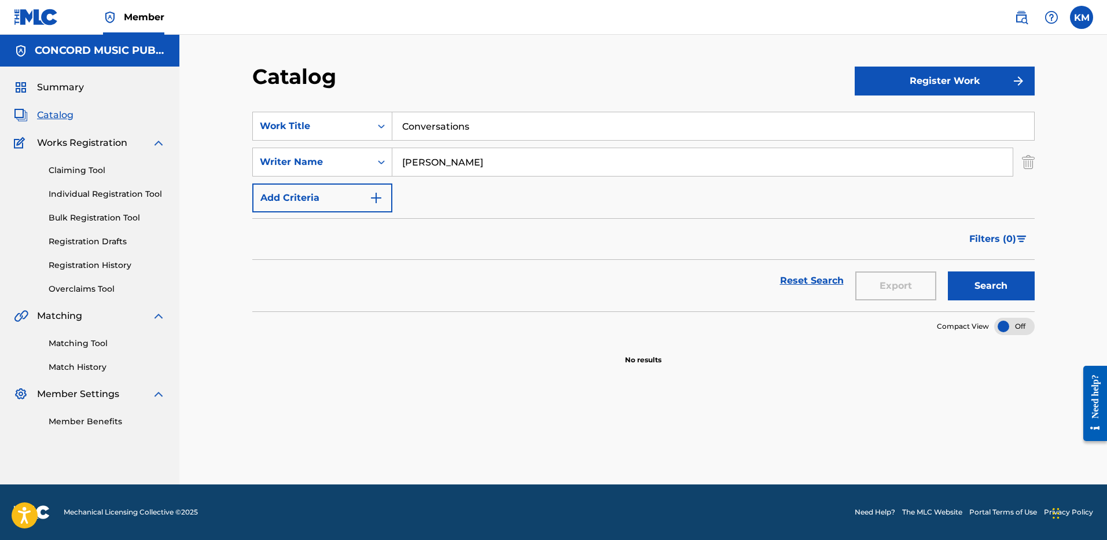
paste input "[PERSON_NAME]"
drag, startPoint x: 456, startPoint y: 167, endPoint x: 257, endPoint y: 147, distance: 200.5
click at [257, 147] on div "SearchWithCriteriacd2d4e5c-fca9-44dc-9e53-26cd1095d2c9 Work Title Conversations…" at bounding box center [643, 162] width 782 height 101
type input "[PERSON_NAME]"
click at [960, 286] on button "Search" at bounding box center [990, 285] width 87 height 29
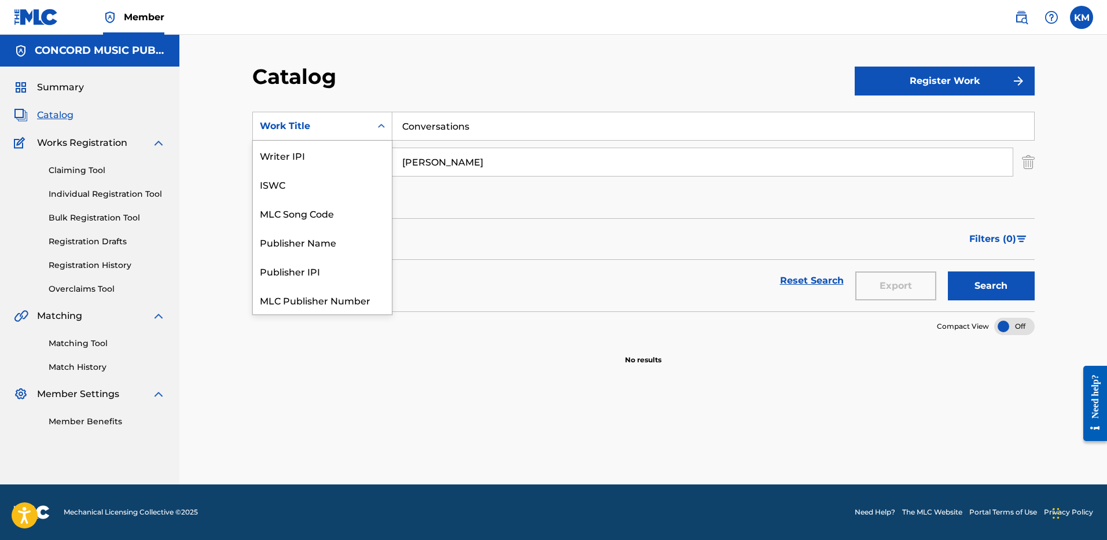
click at [376, 121] on icon "Search Form" at bounding box center [381, 126] width 12 height 12
click at [324, 296] on div "Work Title" at bounding box center [322, 299] width 139 height 29
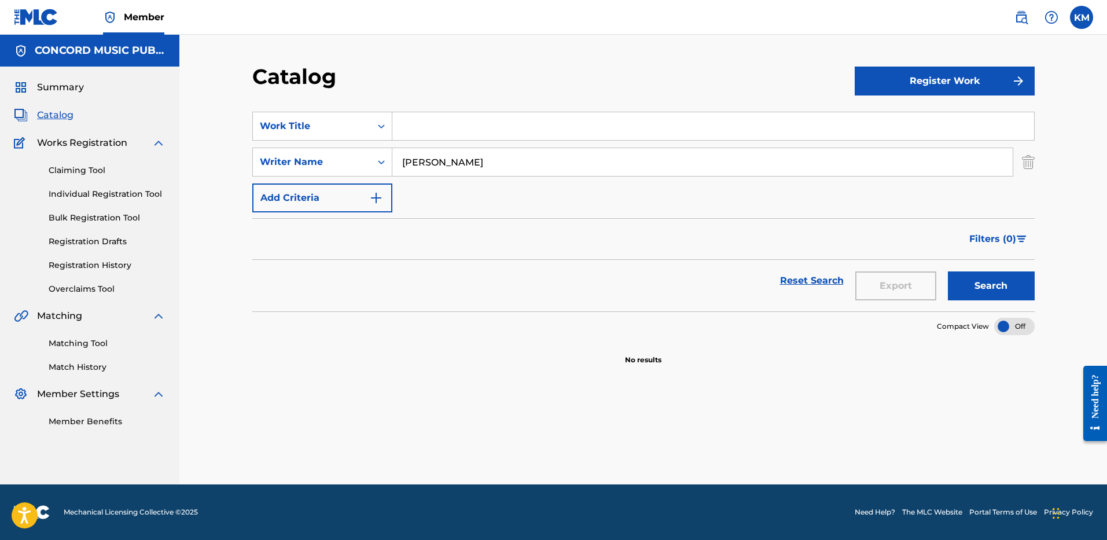
click at [406, 123] on input "Search Form" at bounding box center [712, 126] width 641 height 28
paste input "Conversations"
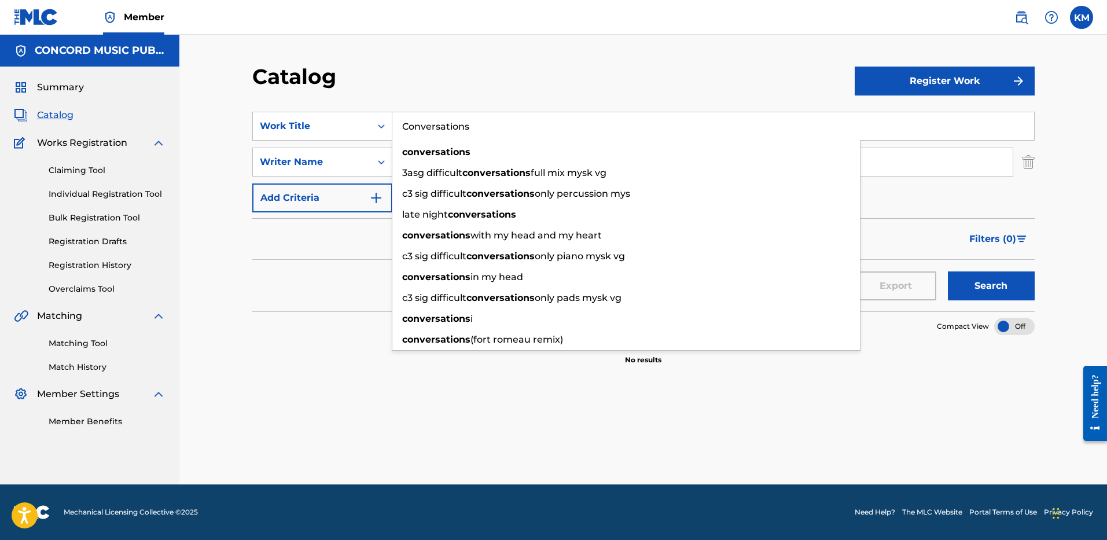
type input "Conversations"
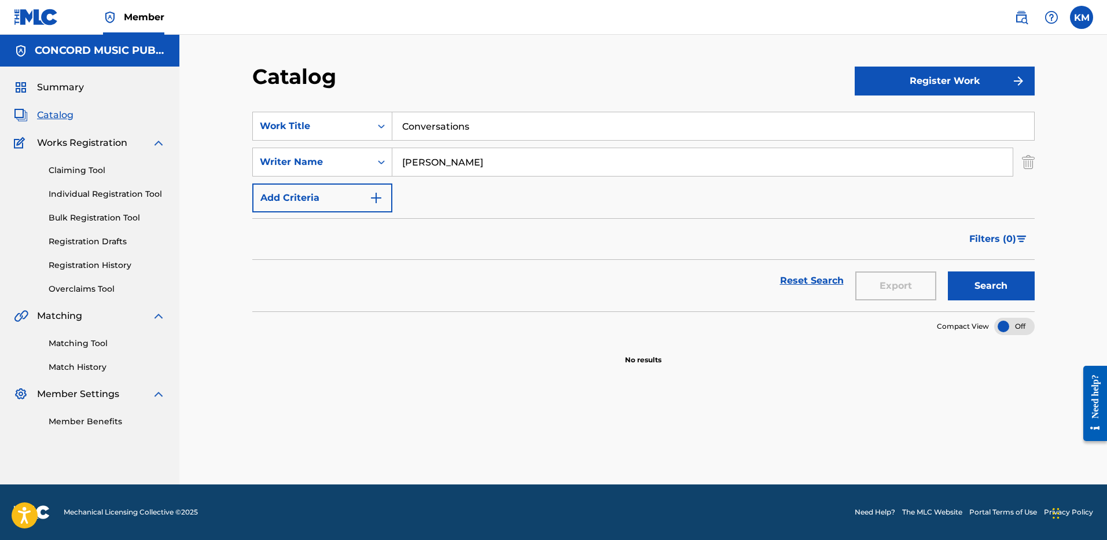
click at [969, 289] on button "Search" at bounding box center [990, 285] width 87 height 29
click at [382, 124] on icon "Search Form" at bounding box center [381, 126] width 12 height 12
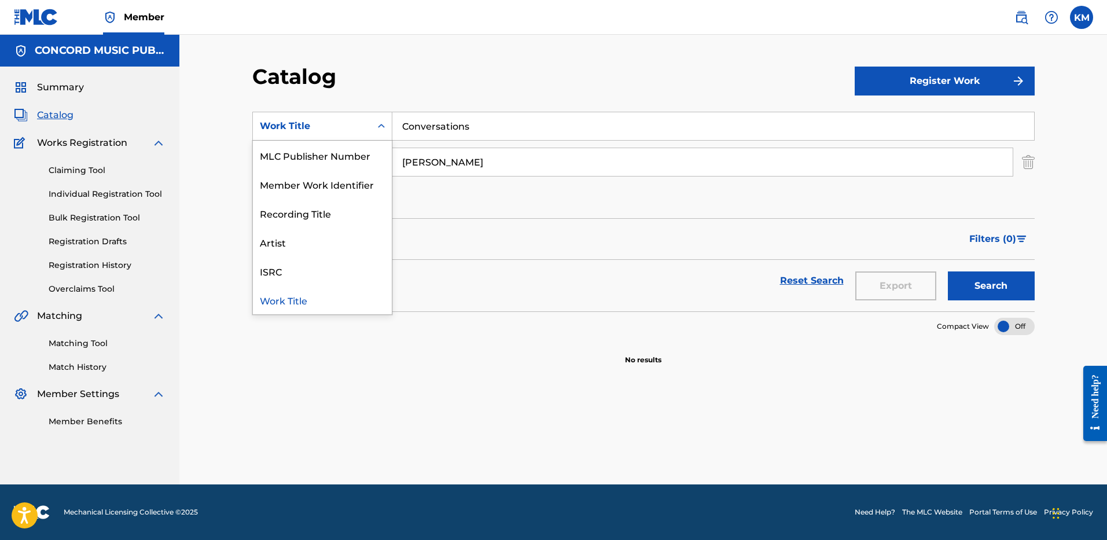
scroll to position [0, 0]
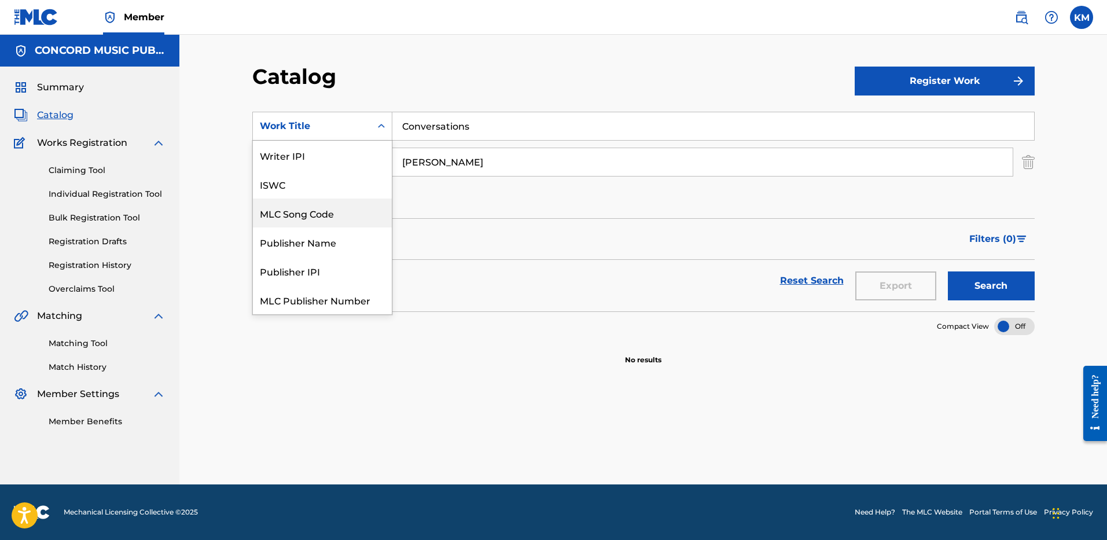
click at [337, 216] on div "MLC Song Code" at bounding box center [322, 212] width 139 height 29
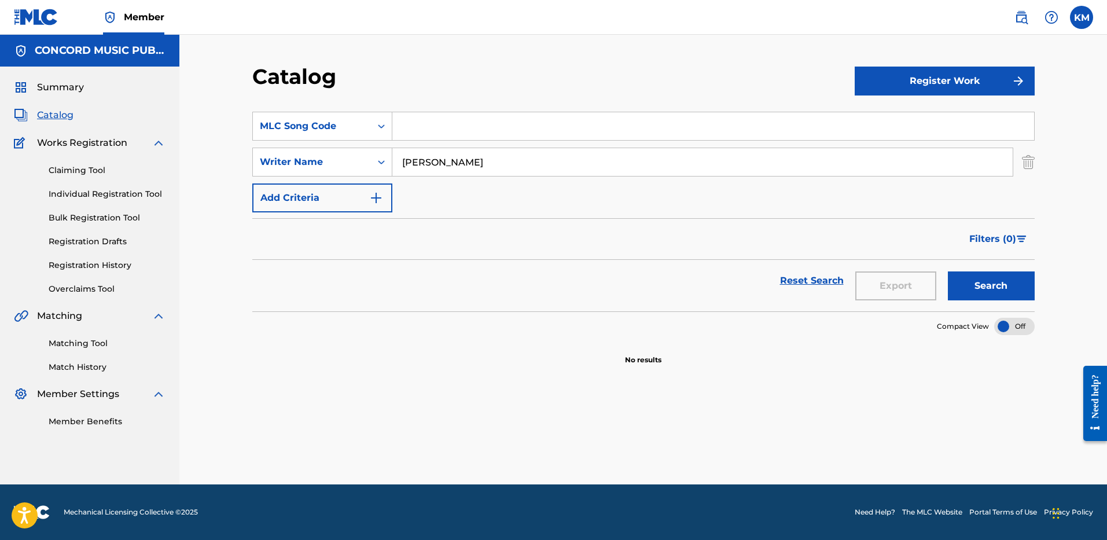
click at [425, 130] on input "Search Form" at bounding box center [712, 126] width 641 height 28
paste input "CB46FC"
type input "CB46FC"
click at [1027, 160] on img "Search Form" at bounding box center [1027, 161] width 13 height 29
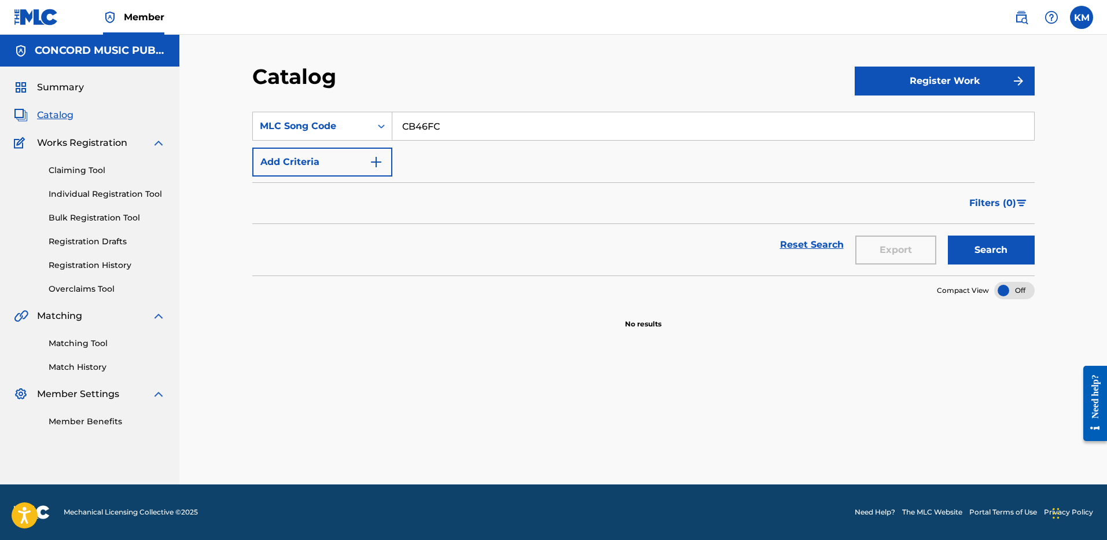
click at [993, 252] on button "Search" at bounding box center [990, 249] width 87 height 29
click at [383, 122] on icon "Search Form" at bounding box center [381, 126] width 12 height 12
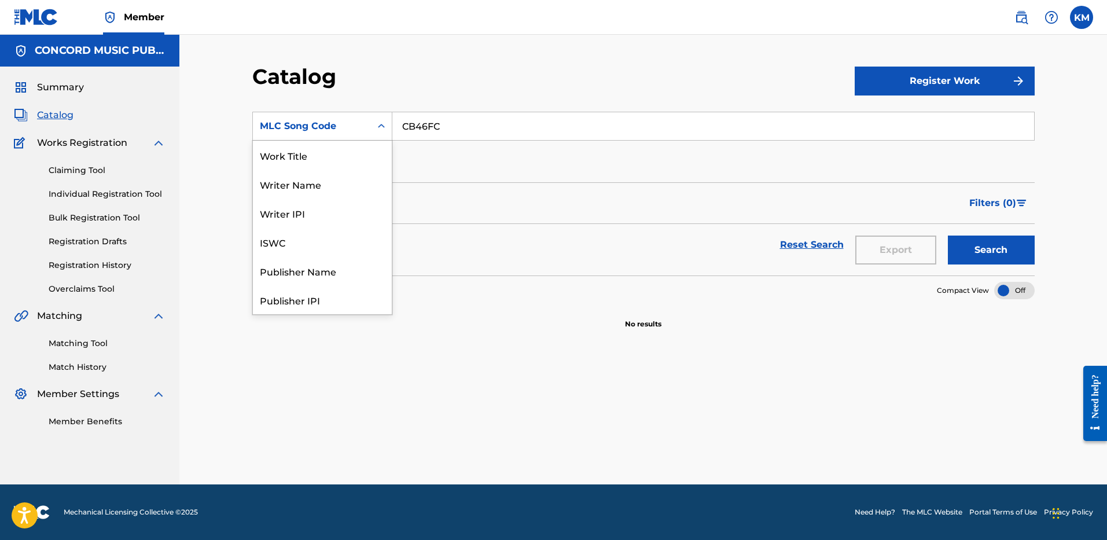
scroll to position [174, 0]
click at [334, 277] on div "ISRC" at bounding box center [322, 270] width 139 height 29
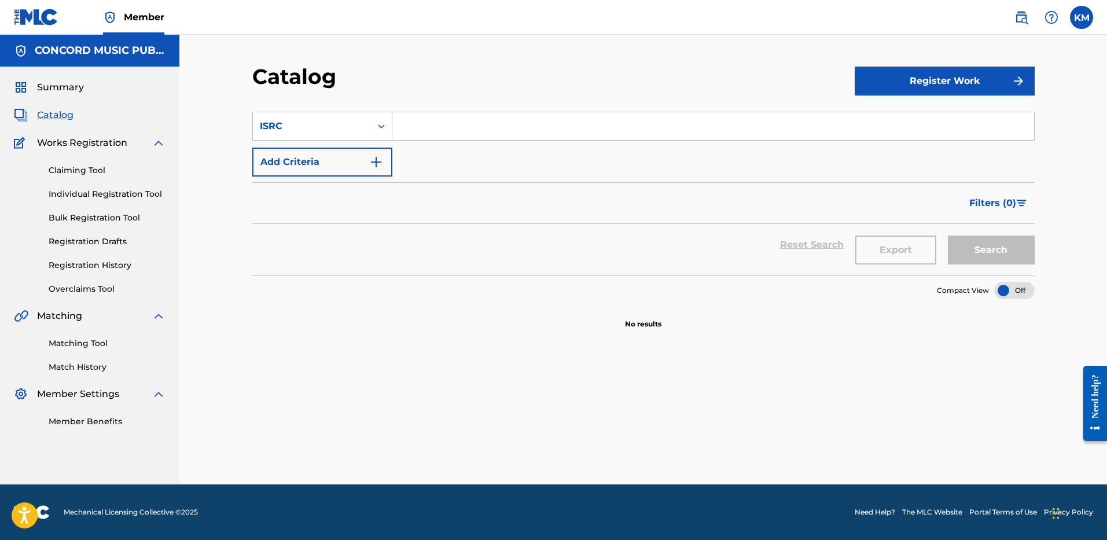
click at [408, 133] on input "Search Form" at bounding box center [712, 126] width 641 height 28
paste input "GBAYE2500032"
type input "GBAYE2500032"
click at [994, 249] on button "Search" at bounding box center [990, 249] width 87 height 29
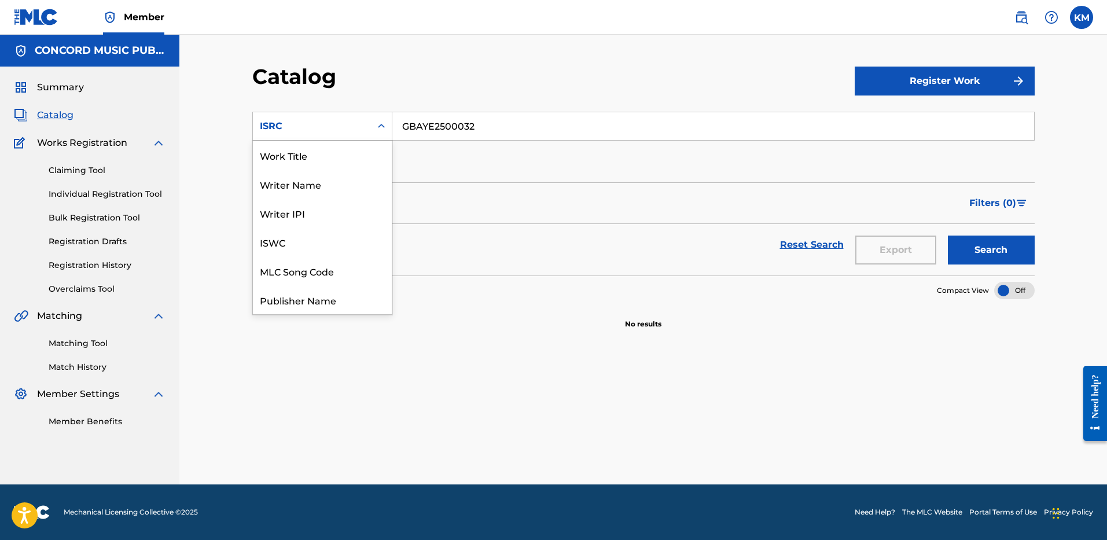
click at [379, 125] on icon "Search Form" at bounding box center [381, 126] width 12 height 12
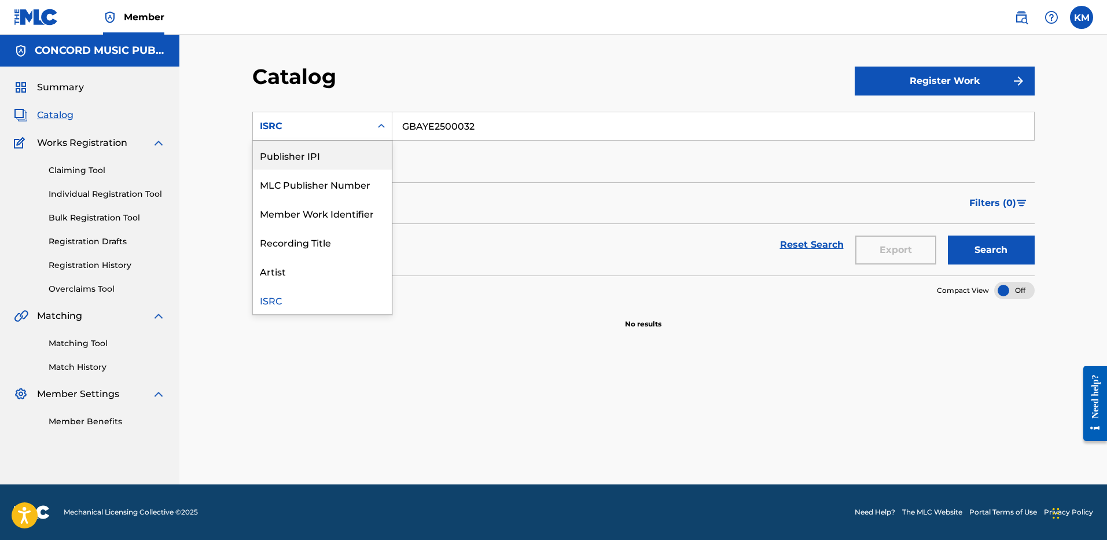
scroll to position [0, 0]
click at [336, 146] on div "Work Title" at bounding box center [322, 155] width 139 height 29
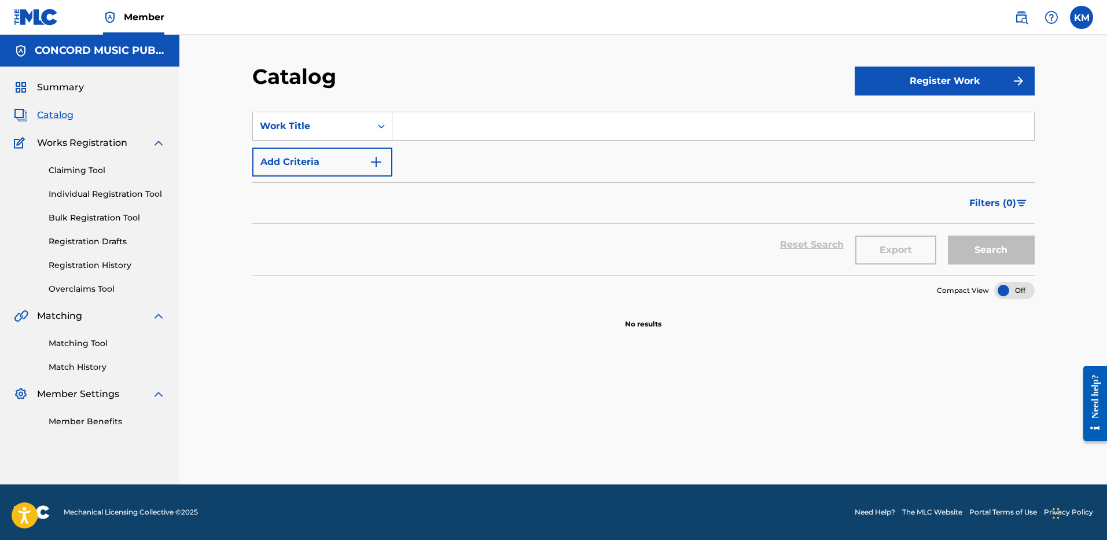
click at [435, 127] on input "Search Form" at bounding box center [712, 126] width 641 height 28
paste input "Tonight"
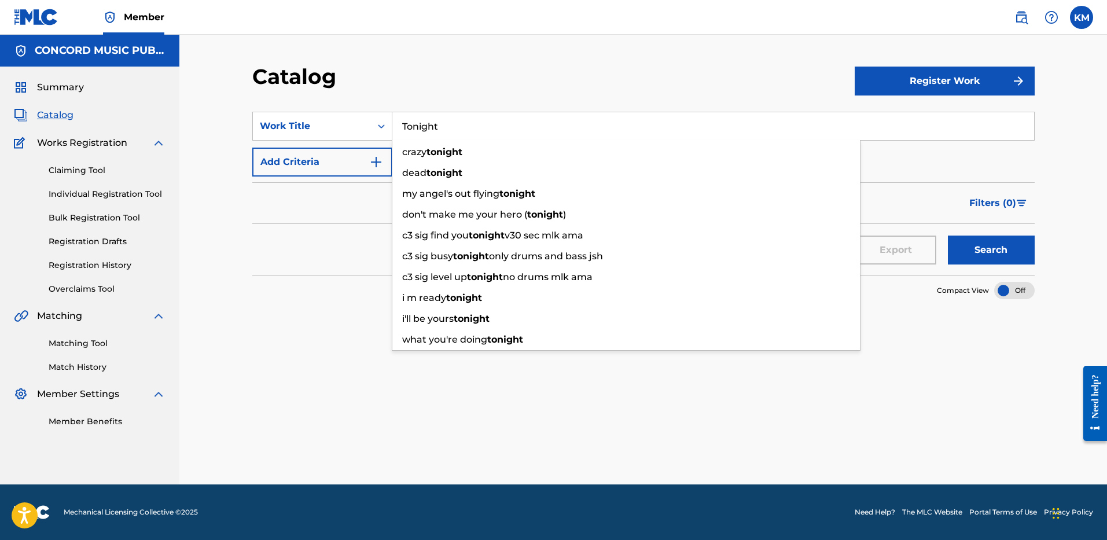
type input "Tonight"
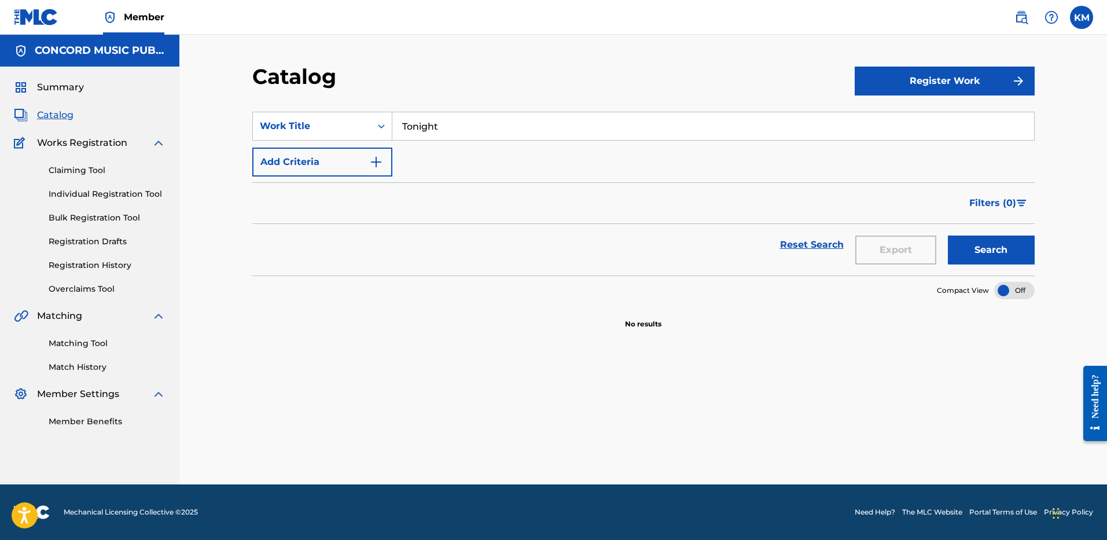
click at [379, 157] on img "Search Form" at bounding box center [376, 162] width 14 height 14
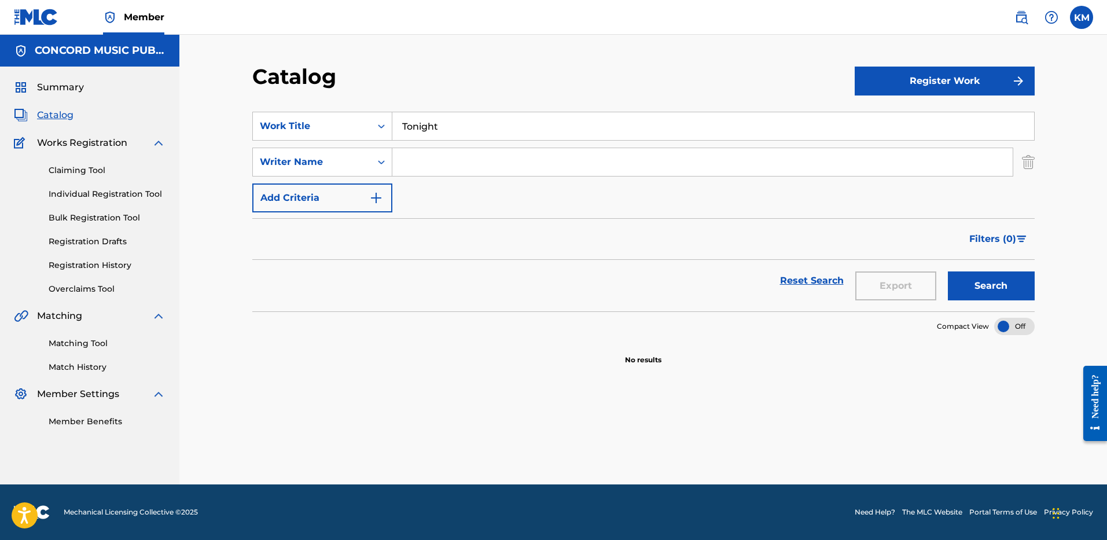
click at [418, 158] on input "Search Form" at bounding box center [702, 162] width 620 height 28
paste input "Urie"
type input "Urie"
click at [982, 287] on button "Search" at bounding box center [990, 285] width 87 height 29
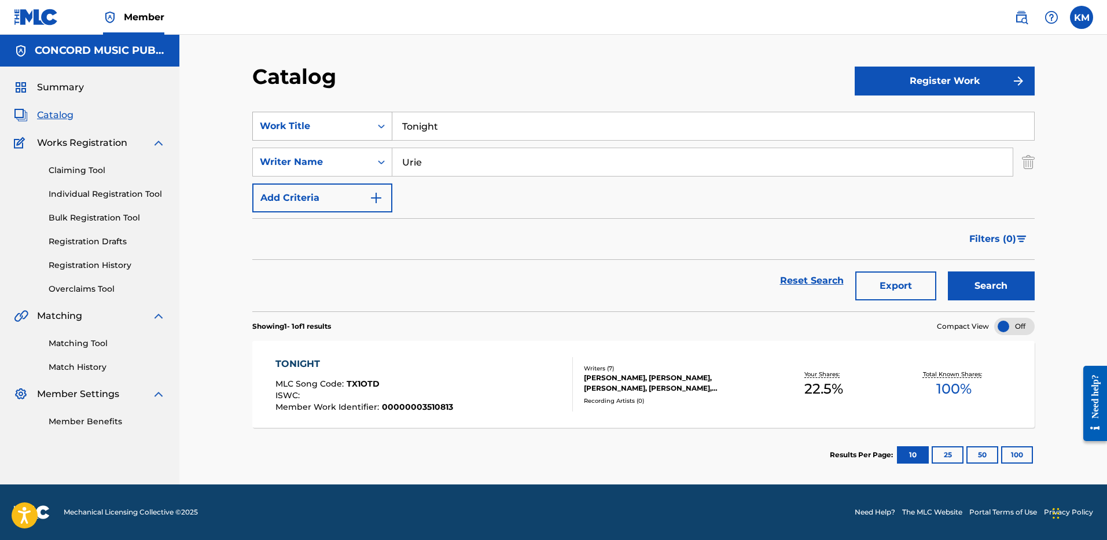
click at [381, 121] on icon "Search Form" at bounding box center [381, 126] width 12 height 12
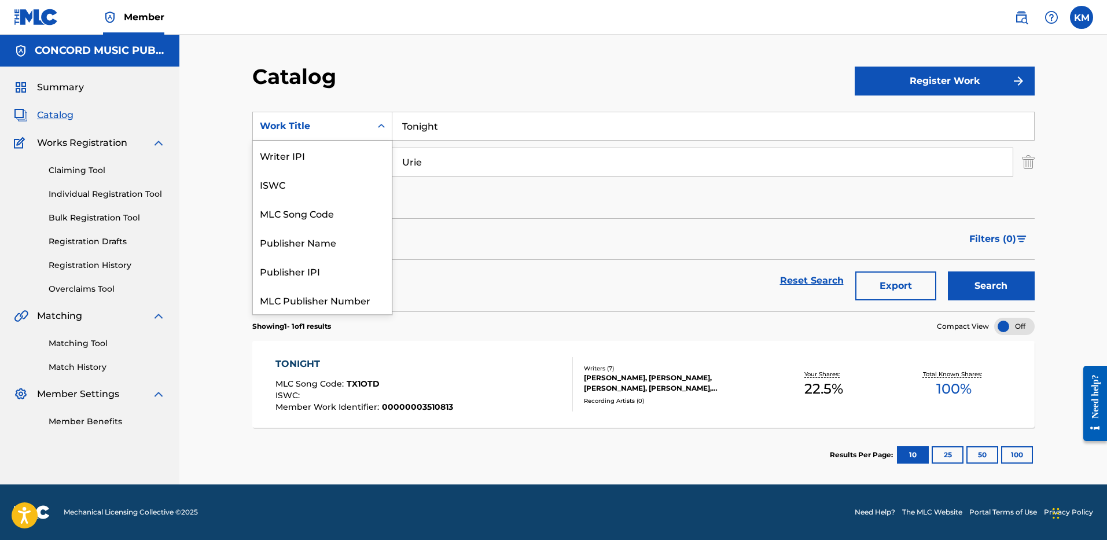
scroll to position [145, 0]
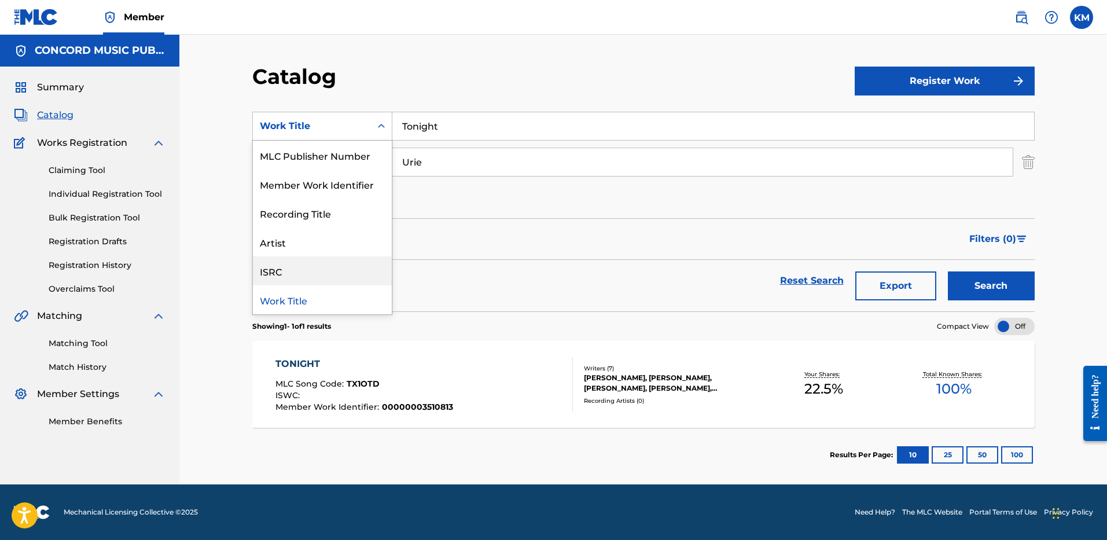
click at [330, 275] on div "ISRC" at bounding box center [322, 270] width 139 height 29
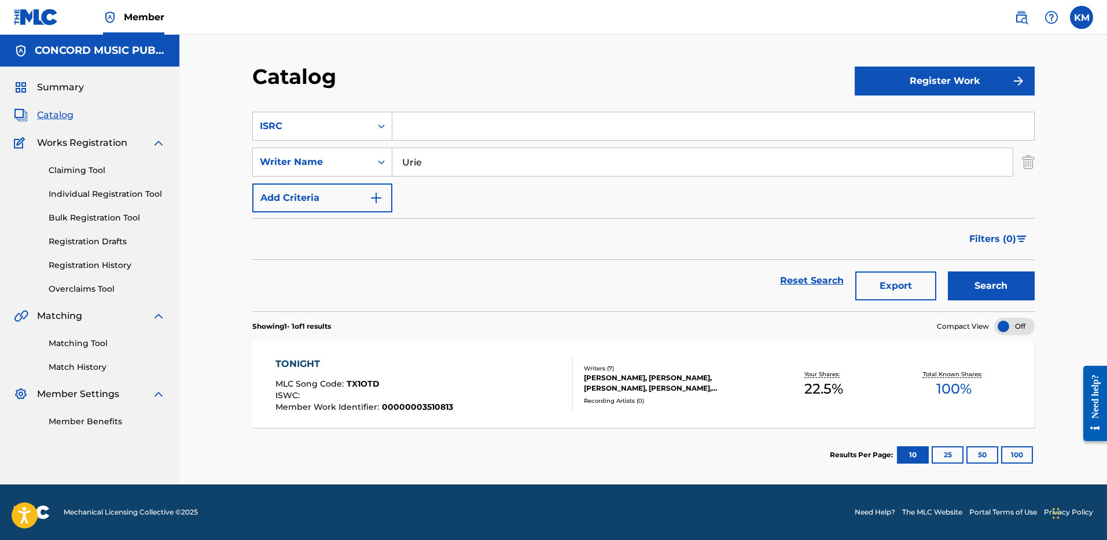
click at [412, 132] on input "Search Form" at bounding box center [712, 126] width 641 height 28
paste input "QMRSZ2500680"
type input "QMRSZ2500680"
click at [1032, 159] on img "Search Form" at bounding box center [1027, 161] width 13 height 29
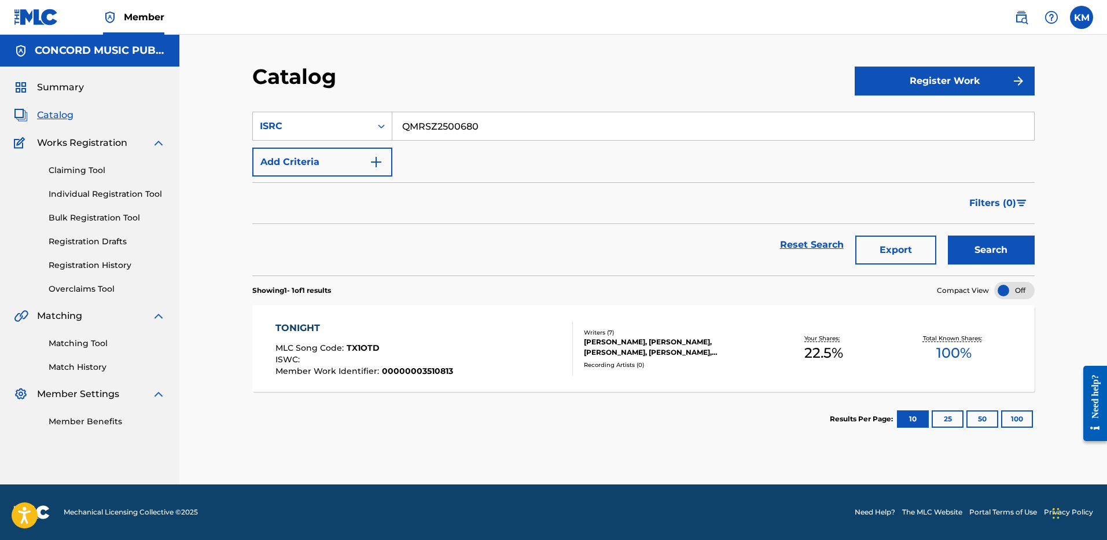
click at [962, 243] on button "Search" at bounding box center [990, 249] width 87 height 29
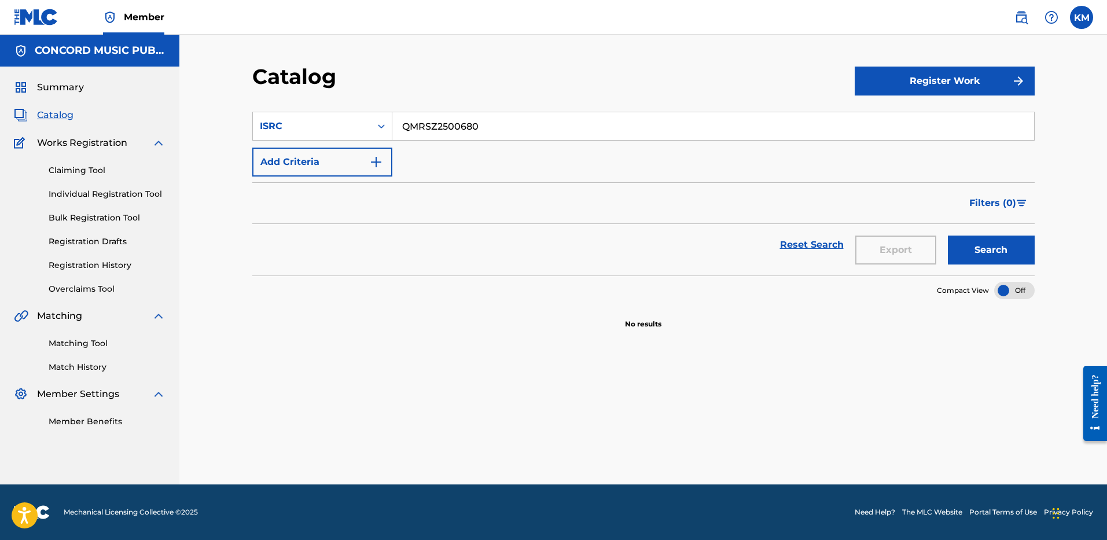
click at [383, 154] on button "Add Criteria" at bounding box center [322, 161] width 140 height 29
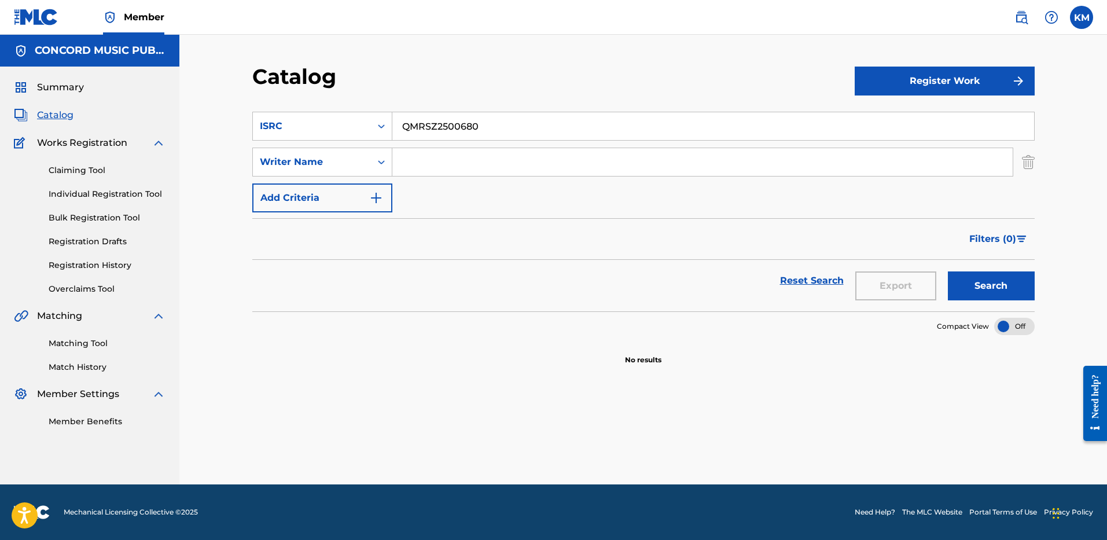
click at [423, 160] on input "Search Form" at bounding box center [702, 162] width 620 height 28
paste input "[GEOGRAPHIC_DATA]"
type input "[GEOGRAPHIC_DATA]"
click at [378, 124] on icon "Search Form" at bounding box center [381, 126] width 12 height 12
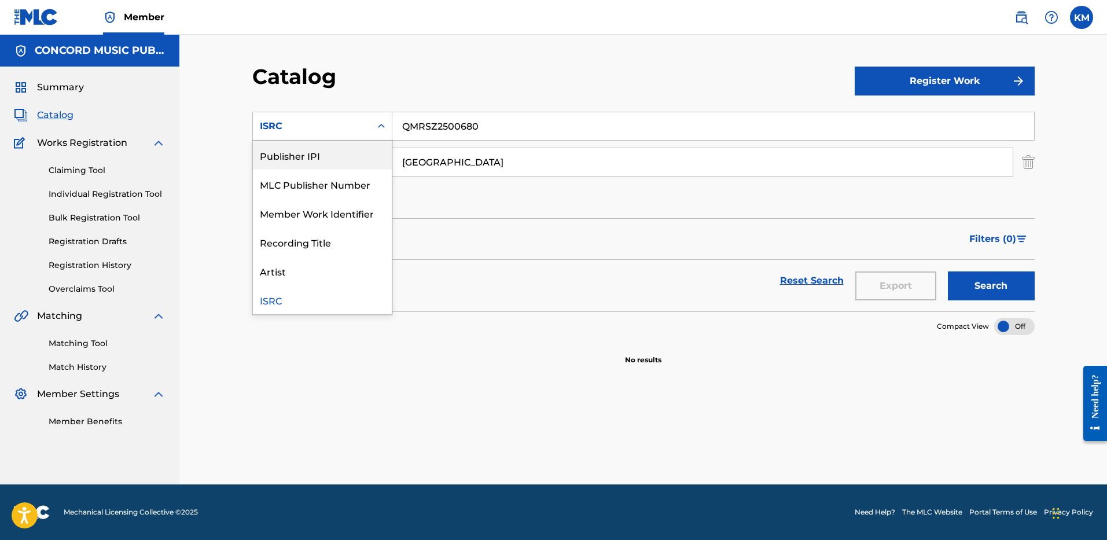
scroll to position [0, 0]
click at [340, 144] on div "Work Title" at bounding box center [322, 155] width 139 height 29
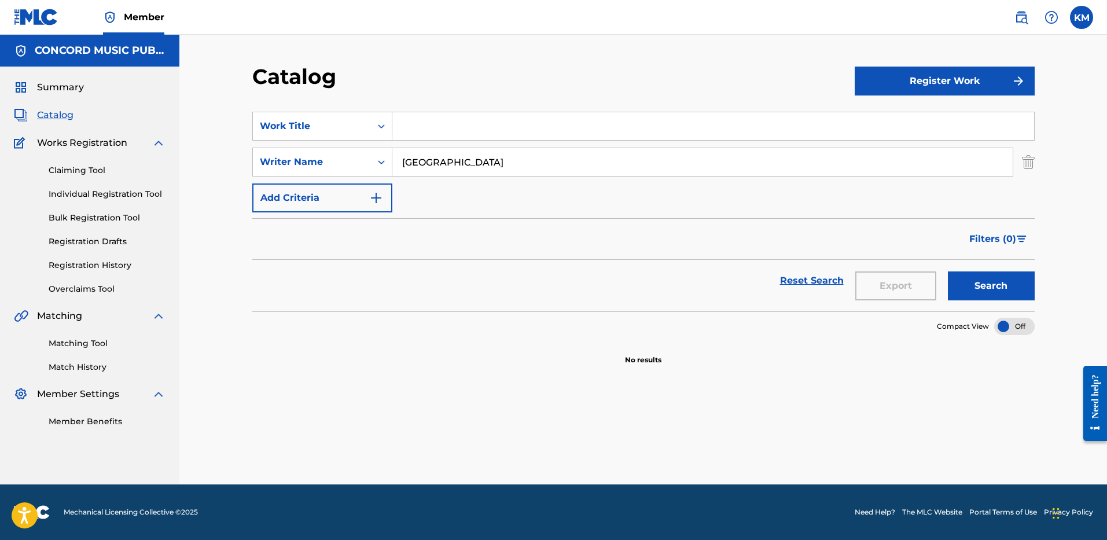
click at [435, 130] on input "Search Form" at bounding box center [712, 126] width 641 height 28
paste input "[GEOGRAPHIC_DATA]"
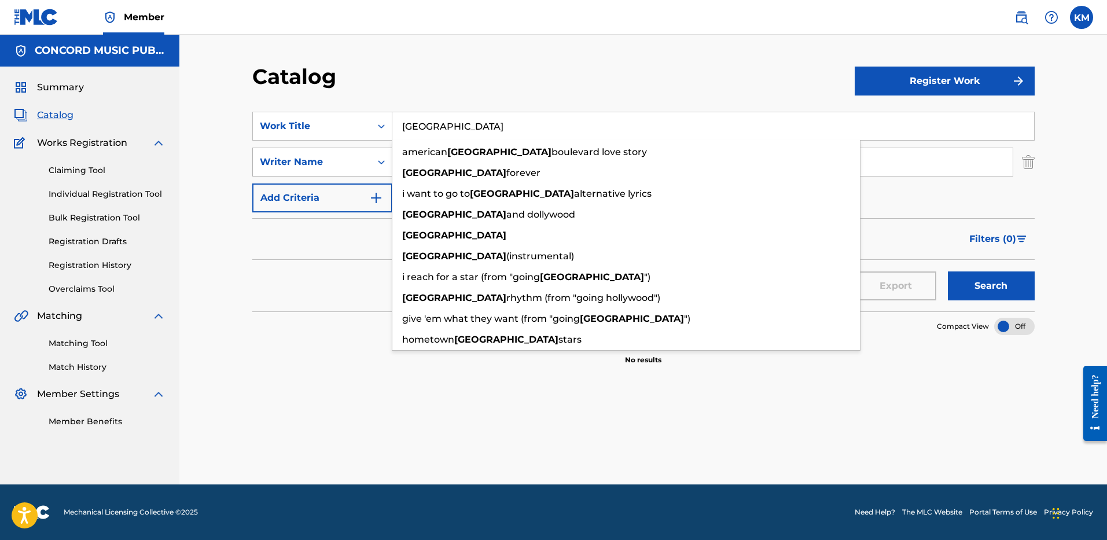
type input "[GEOGRAPHIC_DATA]"
click at [362, 154] on div "Writer Name" at bounding box center [312, 162] width 118 height 22
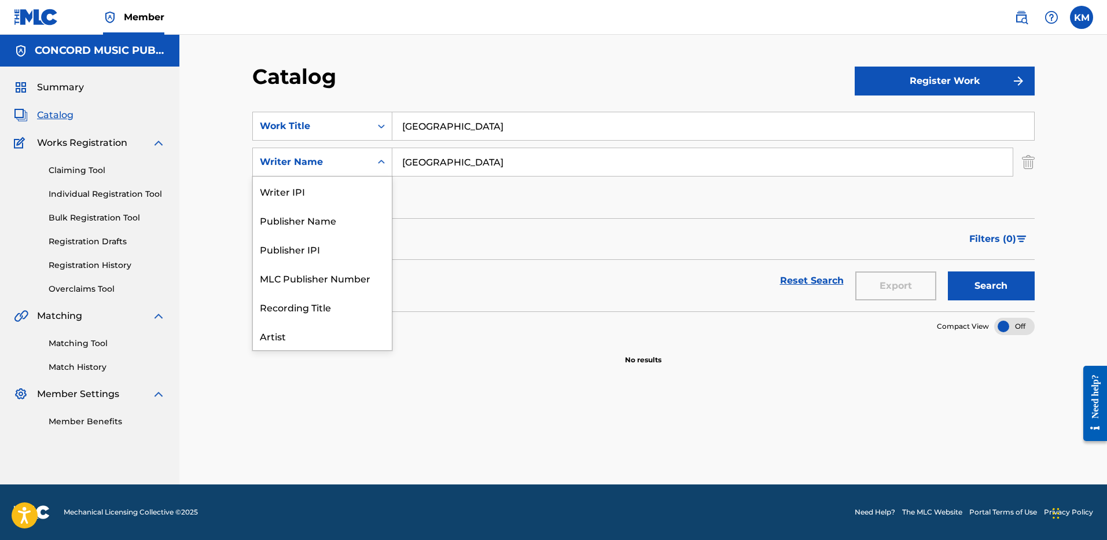
scroll to position [58, 0]
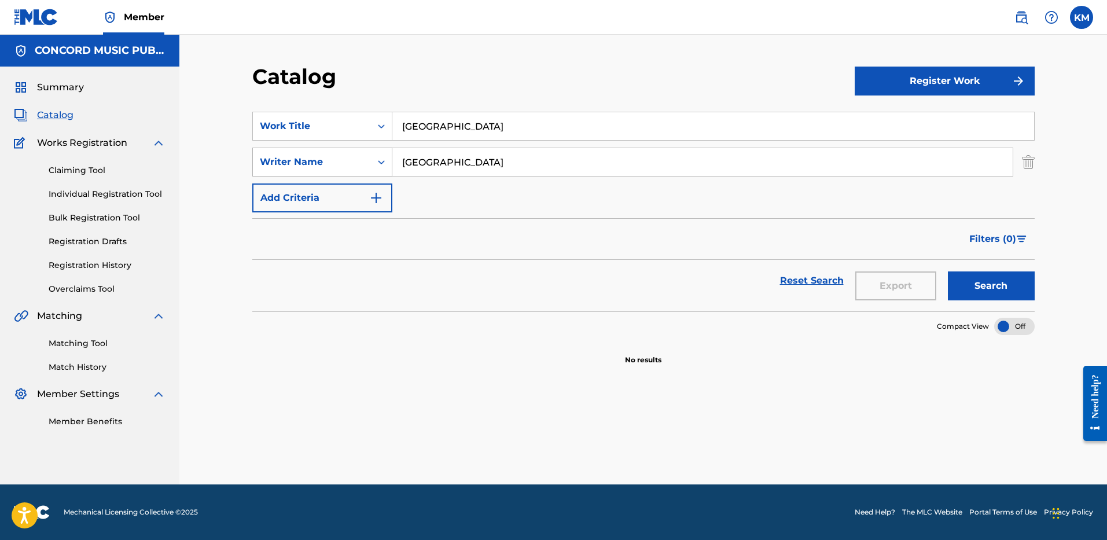
drag, startPoint x: 483, startPoint y: 160, endPoint x: 297, endPoint y: 165, distance: 186.3
click at [297, 165] on div "SearchWithCriteriae6549d3a-dff2-48b4-a07d-ab91fc4c631c Writer Name HOLLYWOOD" at bounding box center [643, 161] width 782 height 29
click at [972, 292] on button "Search" at bounding box center [990, 285] width 87 height 29
paste input "Royo"
drag, startPoint x: 447, startPoint y: 157, endPoint x: 339, endPoint y: 161, distance: 108.2
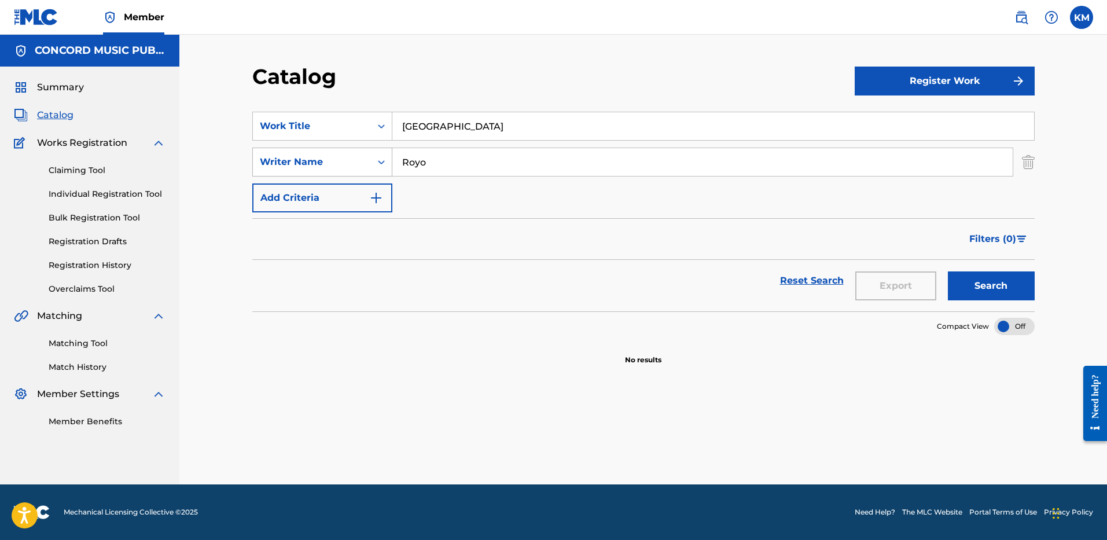
click at [339, 161] on div "SearchWithCriteriae6549d3a-dff2-48b4-a07d-ab91fc4c631c Writer Name [PERSON_NAME]" at bounding box center [643, 161] width 782 height 29
type input "Royo"
click at [957, 281] on button "Search" at bounding box center [990, 285] width 87 height 29
click at [383, 124] on icon "Search Form" at bounding box center [381, 126] width 12 height 12
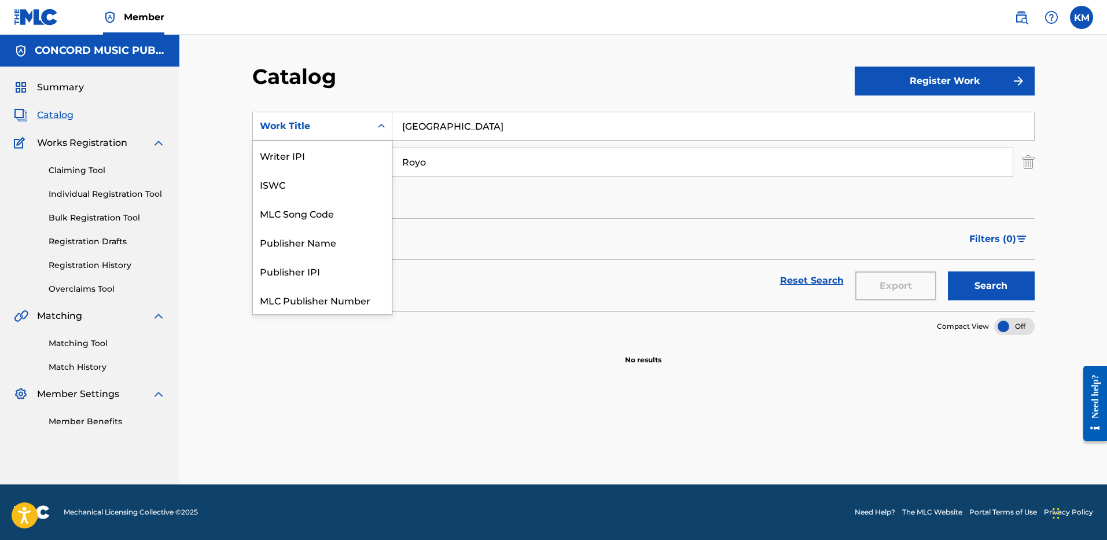
scroll to position [145, 0]
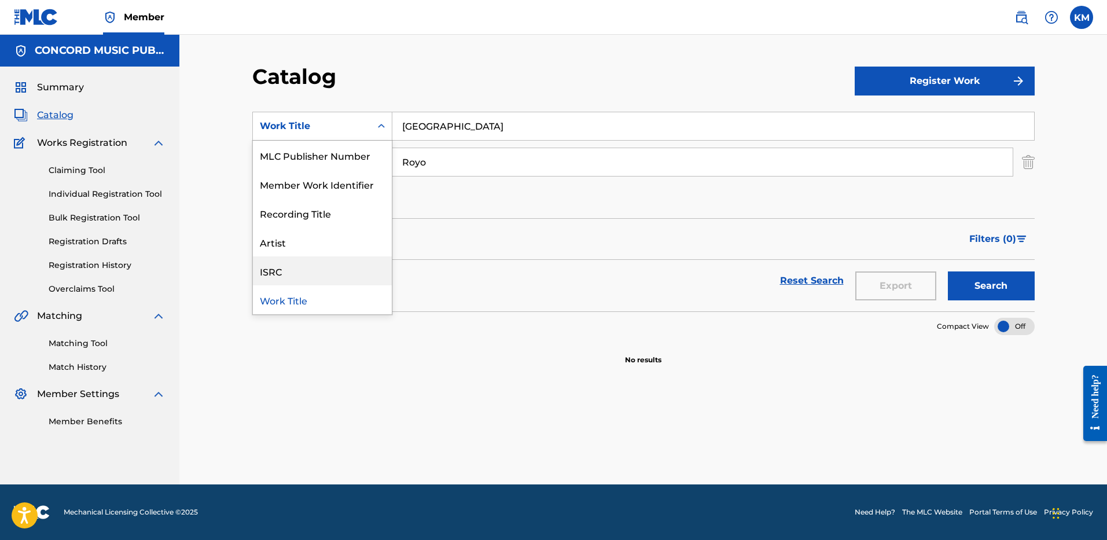
click at [351, 269] on div "ISRC" at bounding box center [322, 270] width 139 height 29
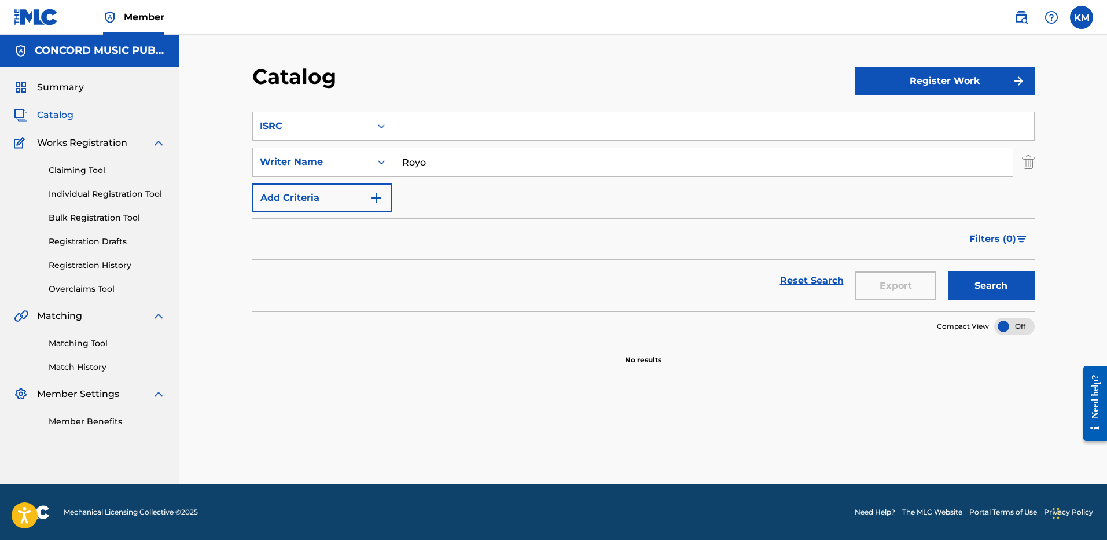
click at [418, 126] on input "Search Form" at bounding box center [712, 126] width 641 height 28
paste input "USUG12507220"
type input "USUG12507220"
click at [1027, 161] on img "Search Form" at bounding box center [1027, 161] width 13 height 29
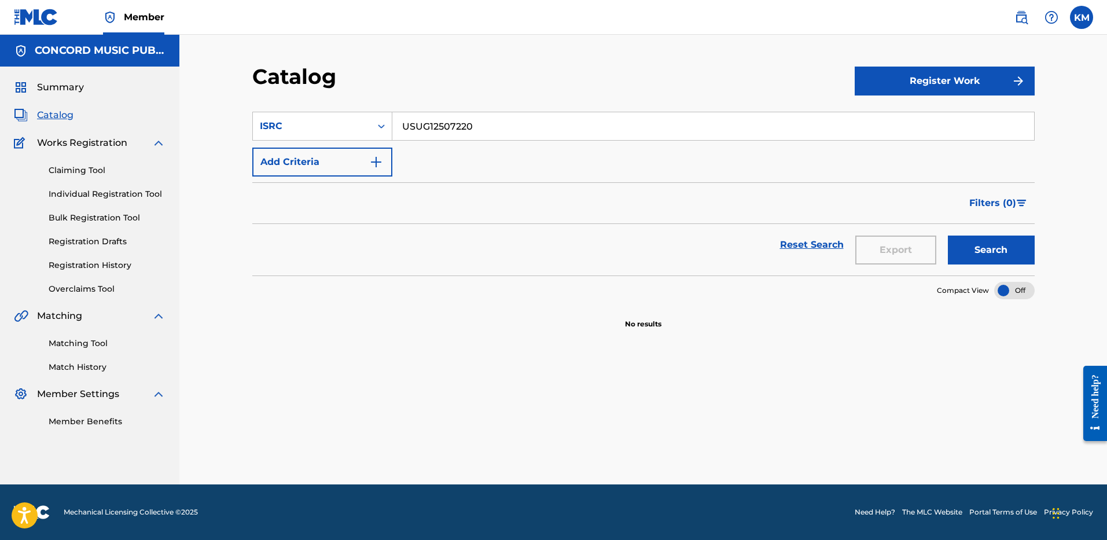
click at [959, 255] on button "Search" at bounding box center [990, 249] width 87 height 29
click at [378, 126] on icon "Search Form" at bounding box center [381, 126] width 12 height 12
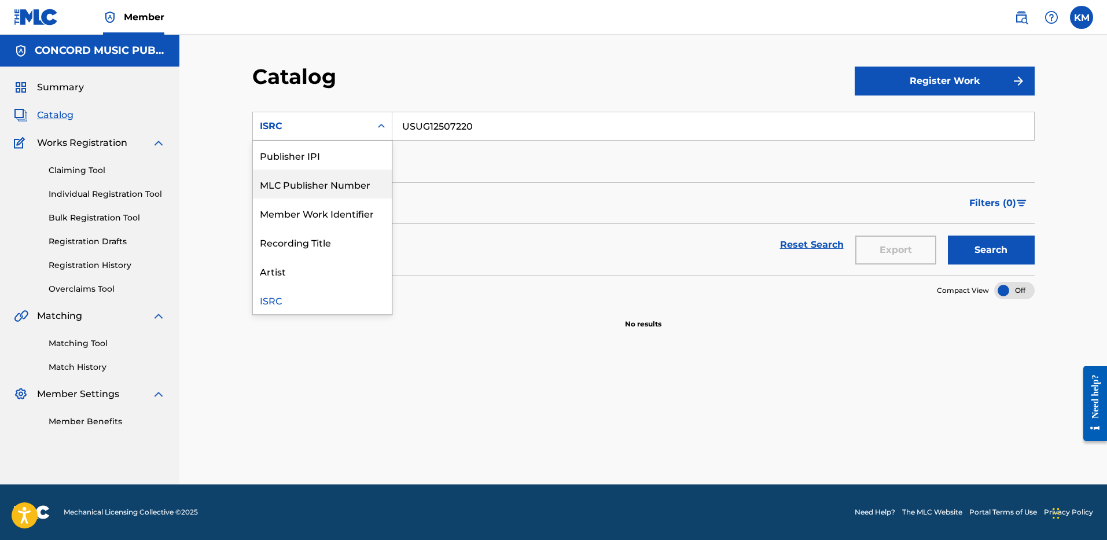
scroll to position [0, 0]
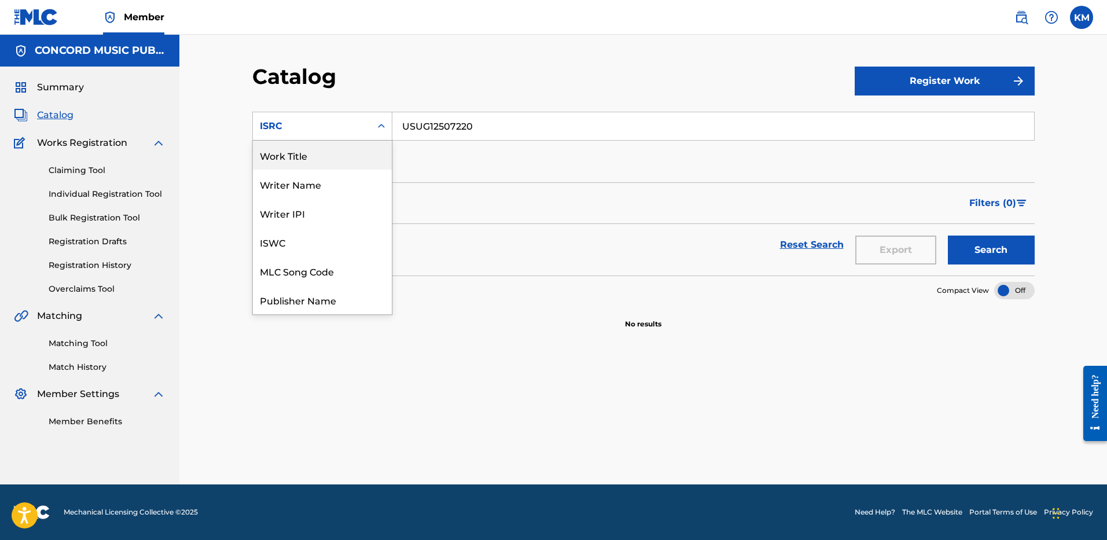
click at [346, 154] on div "Work Title" at bounding box center [322, 155] width 139 height 29
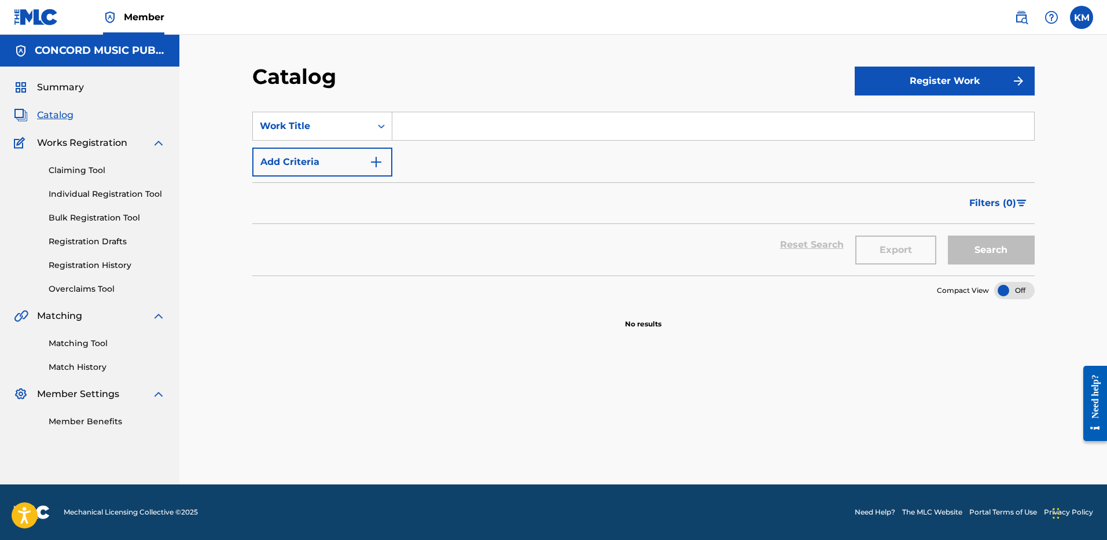
click at [421, 123] on input "Search Form" at bounding box center [712, 126] width 641 height 28
paste input "[PERSON_NAME]"
type input "[PERSON_NAME]"
click at [367, 153] on button "Add Criteria" at bounding box center [322, 161] width 140 height 29
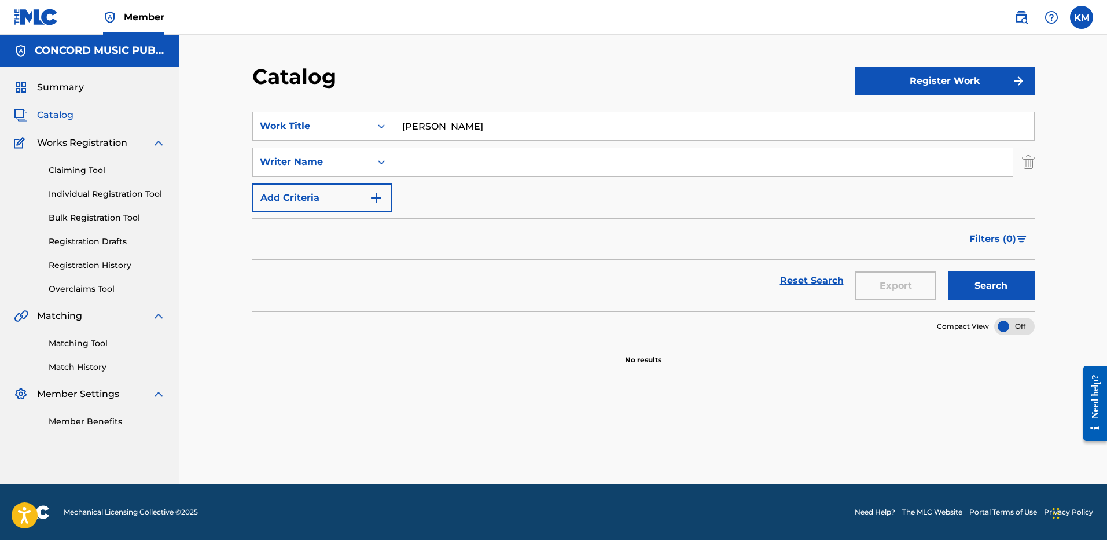
click at [430, 171] on input "Search Form" at bounding box center [702, 162] width 620 height 28
paste input "[PERSON_NAME]"
click at [995, 290] on button "Search" at bounding box center [990, 285] width 87 height 29
paste input "Agbeti"
drag, startPoint x: 393, startPoint y: 163, endPoint x: 354, endPoint y: 164, distance: 38.8
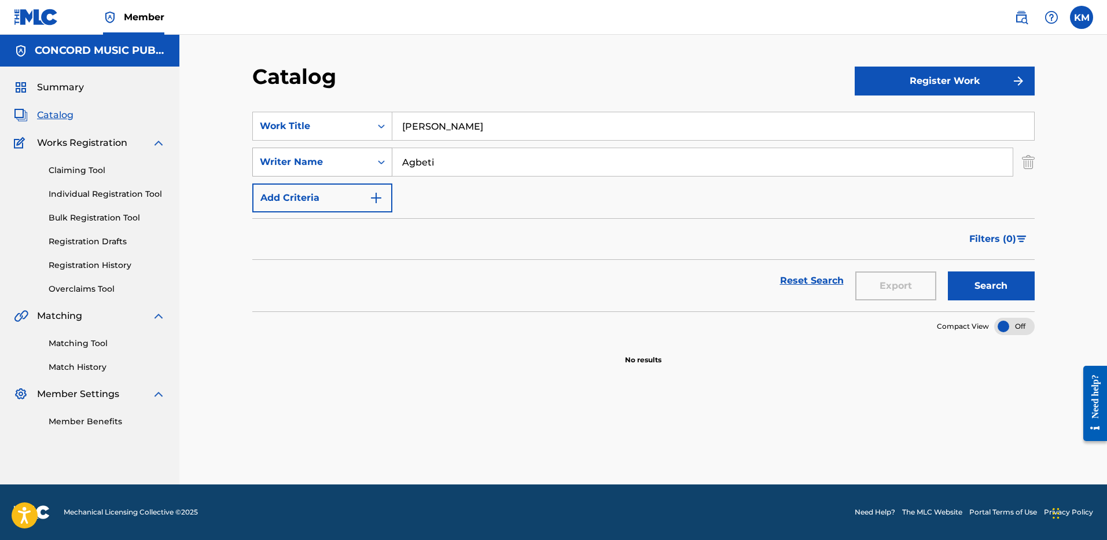
click at [359, 163] on div "SearchWithCriteriae6549d3a-dff2-48b4-a07d-ab91fc4c631c Writer Name [PERSON_NAME]" at bounding box center [643, 161] width 782 height 29
type input "Agbeti"
click at [964, 283] on button "Search" at bounding box center [990, 285] width 87 height 29
click at [983, 282] on button "Search" at bounding box center [990, 285] width 87 height 29
drag, startPoint x: 403, startPoint y: 126, endPoint x: 482, endPoint y: 128, distance: 79.3
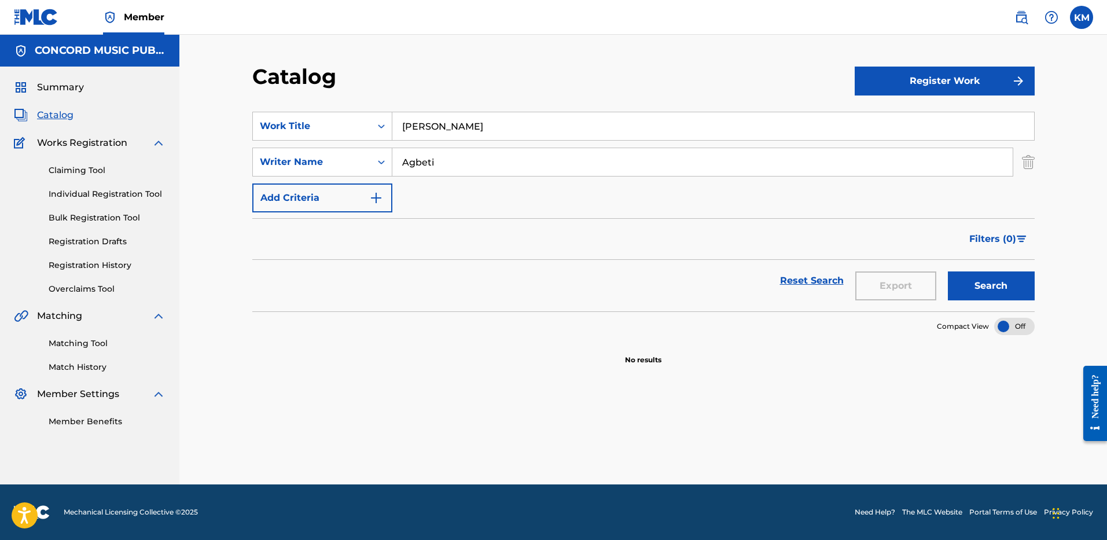
click at [482, 128] on input "[PERSON_NAME]" at bounding box center [712, 126] width 641 height 28
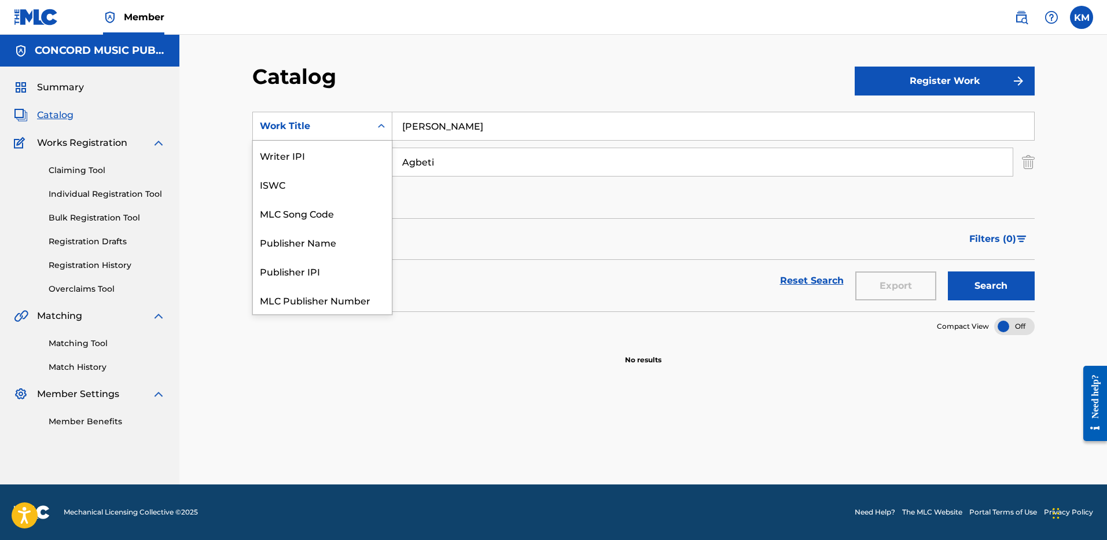
click at [385, 124] on icon "Search Form" at bounding box center [381, 126] width 12 height 12
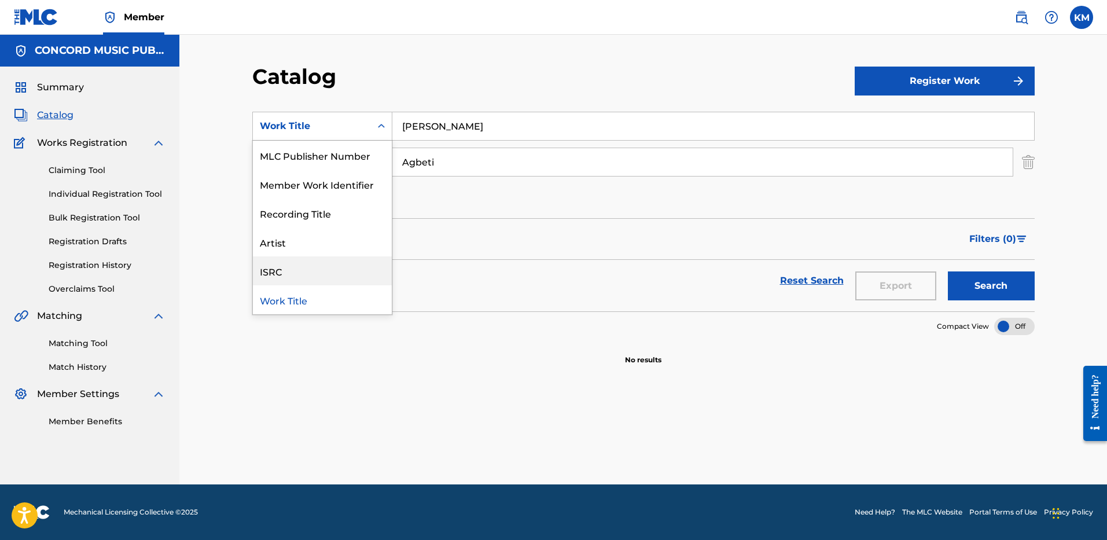
click at [327, 263] on div "ISRC" at bounding box center [322, 270] width 139 height 29
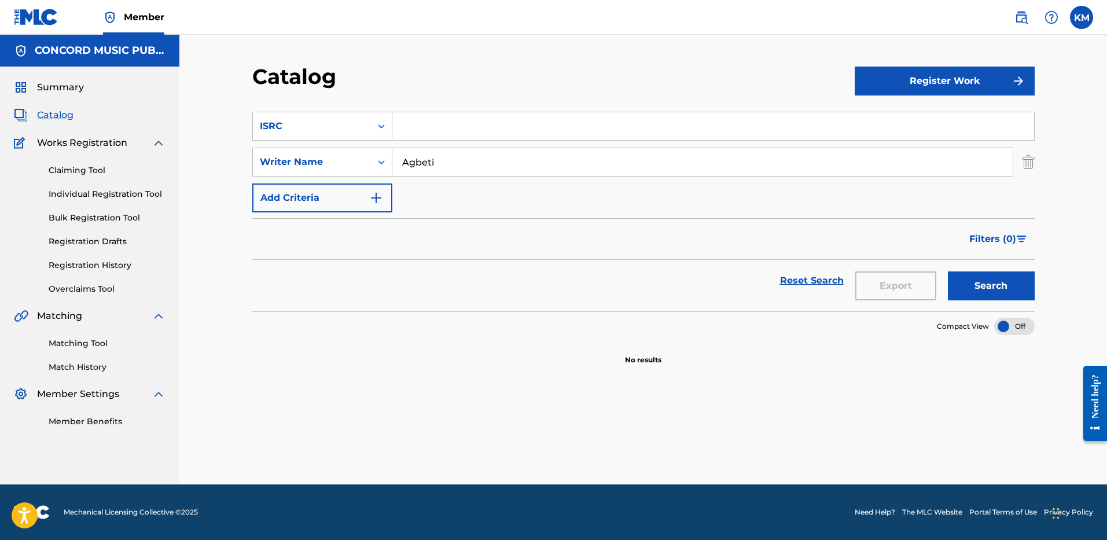
click at [434, 132] on input "Search Form" at bounding box center [712, 126] width 641 height 28
paste input "USAT22001338"
click at [1030, 158] on img "Search Form" at bounding box center [1027, 161] width 13 height 29
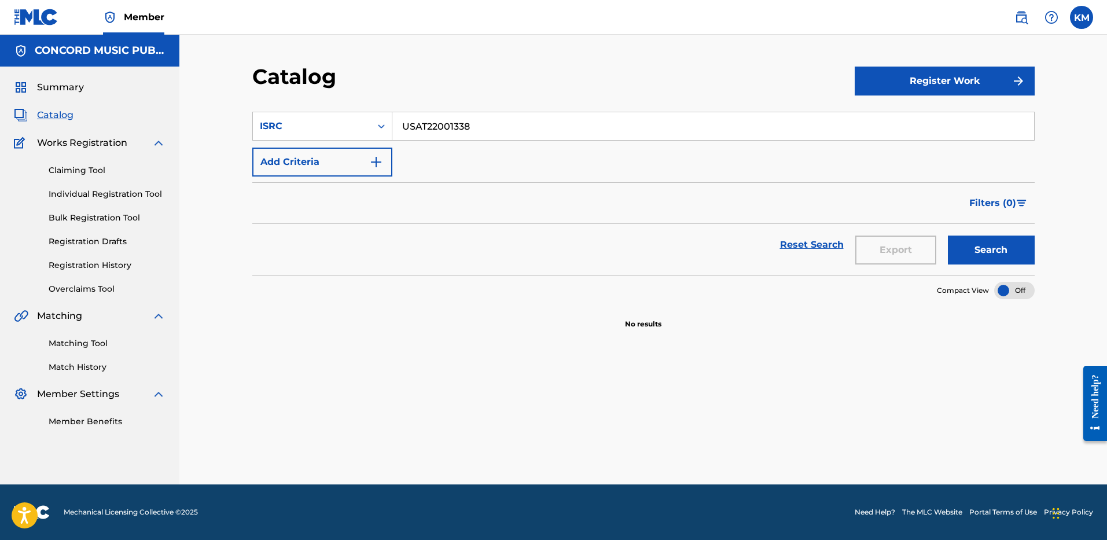
click at [986, 245] on button "Search" at bounding box center [990, 249] width 87 height 29
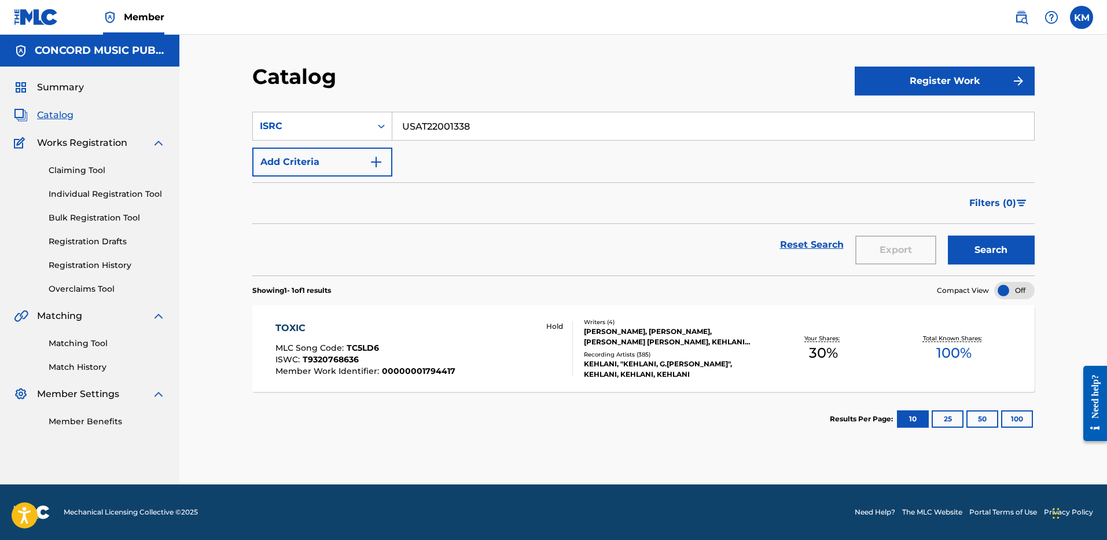
click at [427, 125] on input "USAT22001338" at bounding box center [712, 126] width 641 height 28
paste input "2P2514520"
type input "USA2P2514520"
click at [968, 244] on button "Search" at bounding box center [990, 249] width 87 height 29
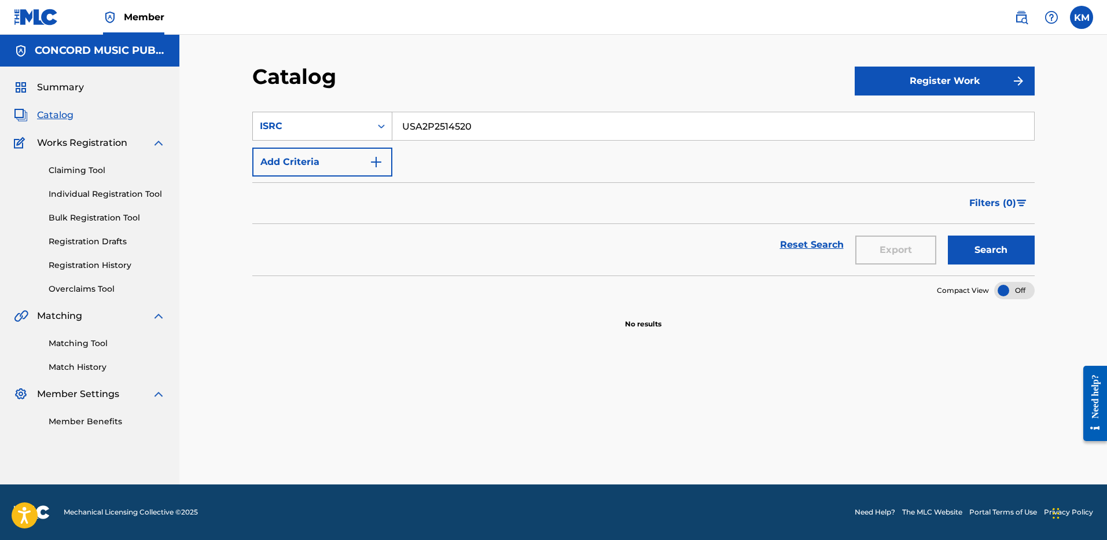
click at [380, 127] on icon "Search Form" at bounding box center [381, 126] width 7 height 4
click at [347, 160] on div "Work Title" at bounding box center [322, 155] width 139 height 29
click at [431, 131] on input "Search Form" at bounding box center [712, 126] width 641 height 28
paste input "Ensalada (feat. [PERSON_NAME] .Paak)"
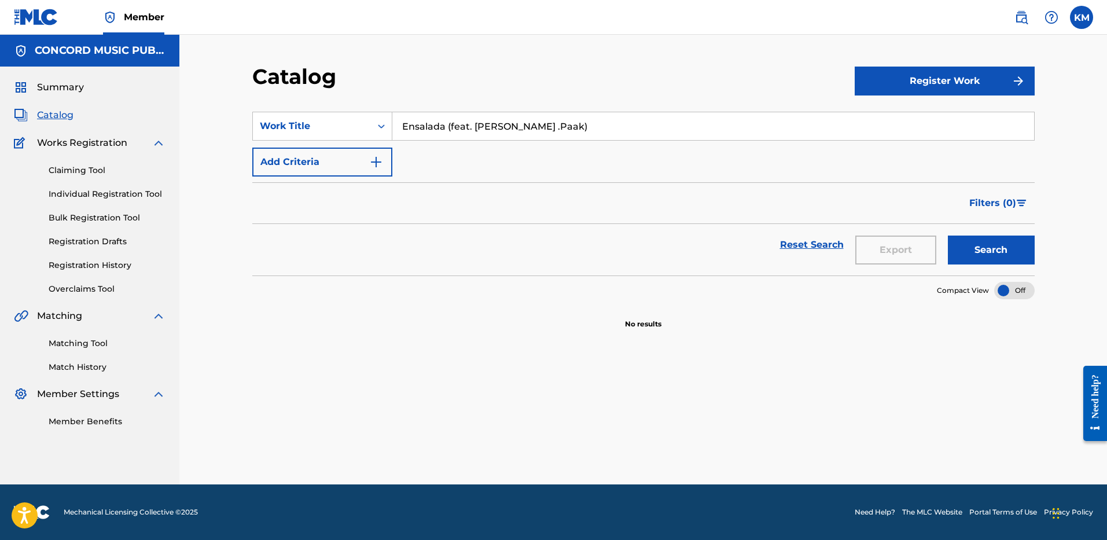
type input "Ensalada (feat. [PERSON_NAME] .Paak)"
click at [974, 251] on button "Search" at bounding box center [990, 249] width 87 height 29
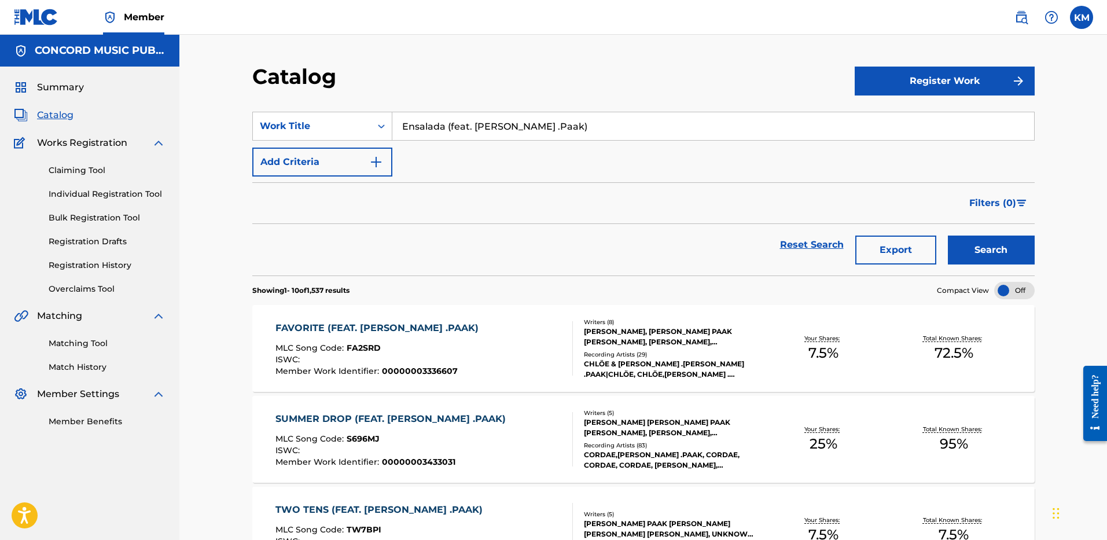
click at [370, 161] on img "Search Form" at bounding box center [376, 162] width 14 height 14
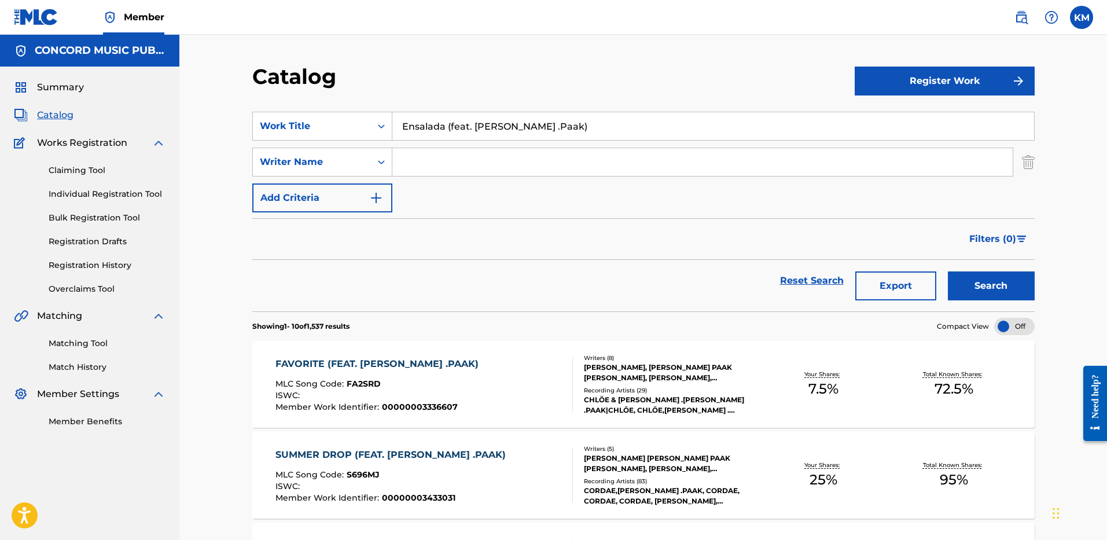
click at [436, 169] on input "Search Form" at bounding box center [702, 162] width 620 height 28
paste input "[PERSON_NAME]"
click at [953, 287] on button "Search" at bounding box center [990, 285] width 87 height 29
drag, startPoint x: 451, startPoint y: 160, endPoint x: 325, endPoint y: 160, distance: 125.5
click at [328, 160] on div "SearchWithCriteriae6549d3a-dff2-48b4-a07d-ab91fc4c631c Writer Name [PERSON_NAME]" at bounding box center [643, 161] width 782 height 29
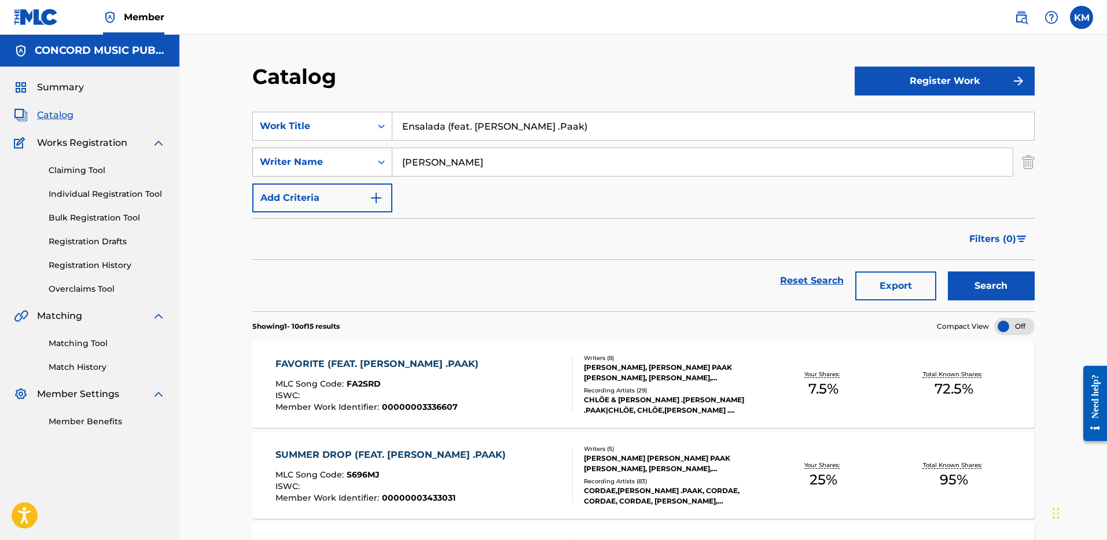
paste input "[PERSON_NAME]"
type input "[PERSON_NAME]"
click at [979, 285] on button "Search" at bounding box center [990, 285] width 87 height 29
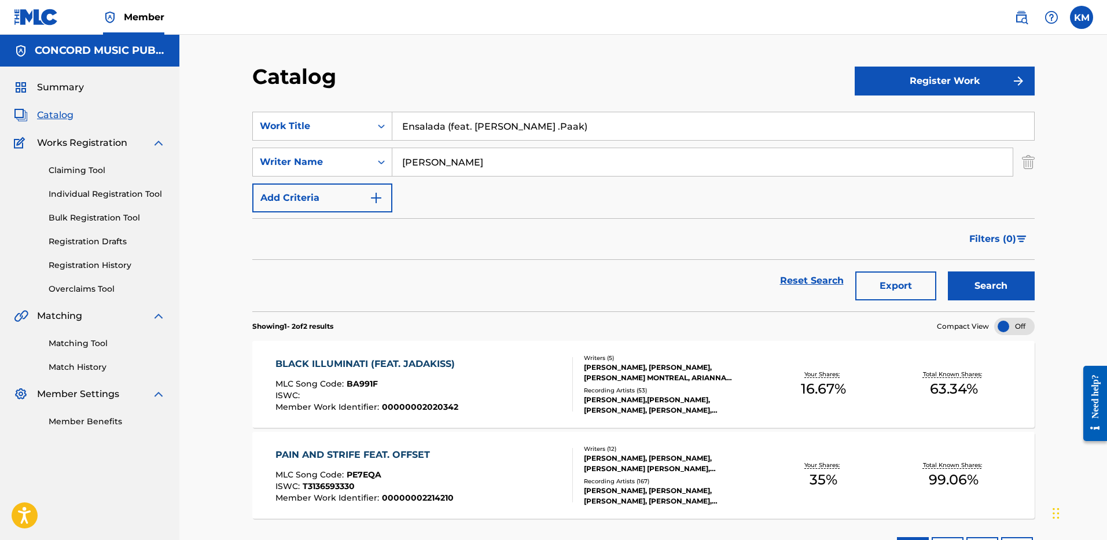
drag, startPoint x: 445, startPoint y: 126, endPoint x: 595, endPoint y: 126, distance: 149.8
click at [595, 126] on input "Ensalada (feat. [PERSON_NAME] .Paak)" at bounding box center [712, 126] width 641 height 28
type input "Ensalada"
click at [999, 289] on button "Search" at bounding box center [990, 285] width 87 height 29
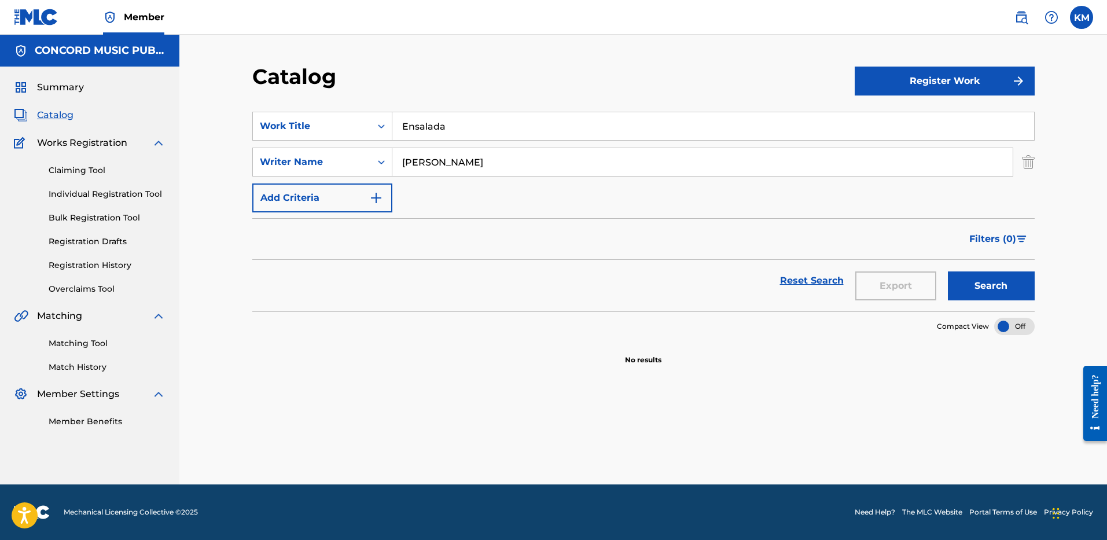
click at [415, 123] on input "Ensalada" at bounding box center [712, 126] width 641 height 28
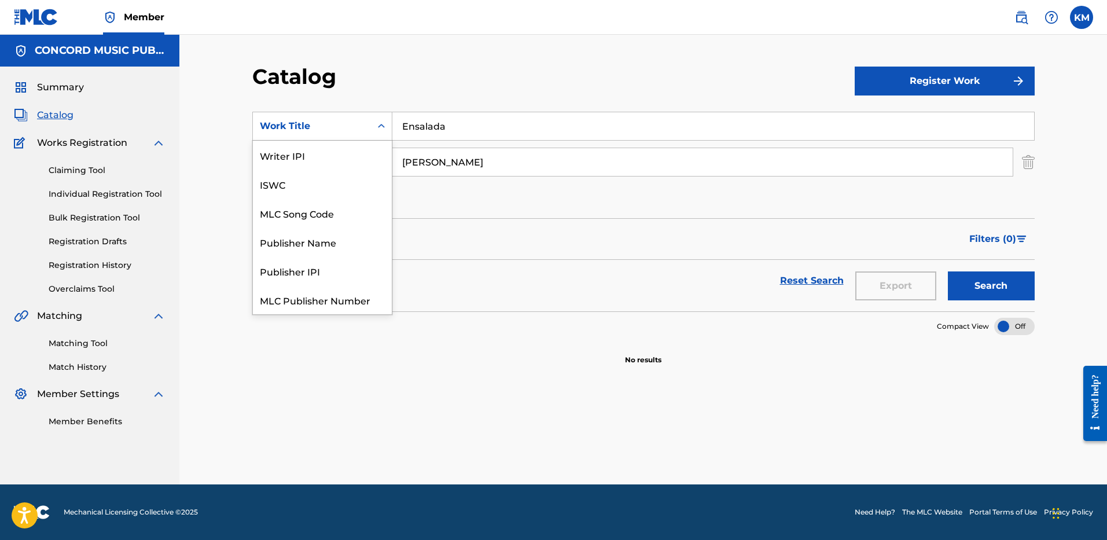
click at [382, 124] on icon "Search Form" at bounding box center [381, 126] width 12 height 12
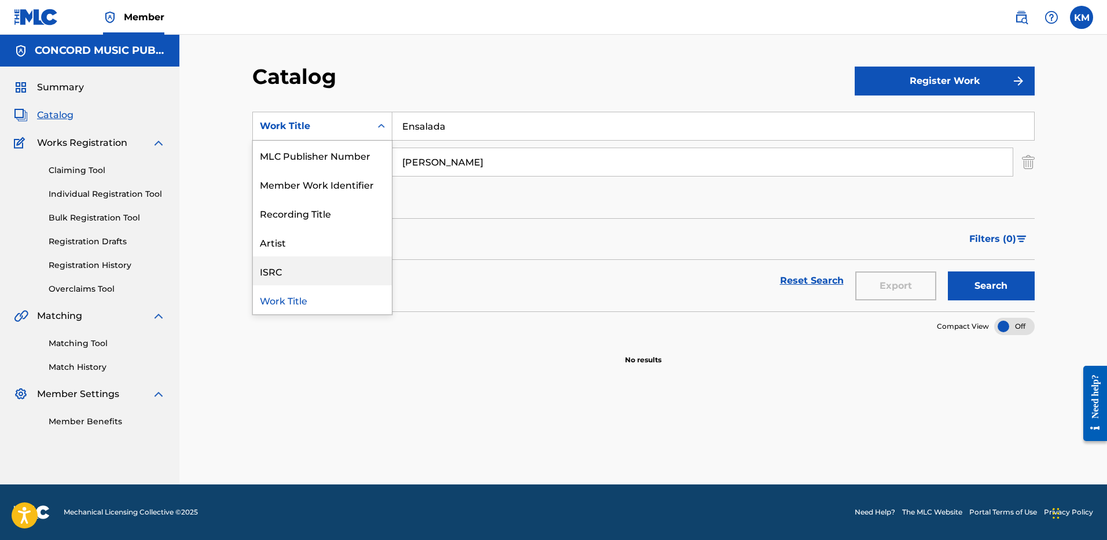
click at [342, 269] on div "ISRC" at bounding box center [322, 270] width 139 height 29
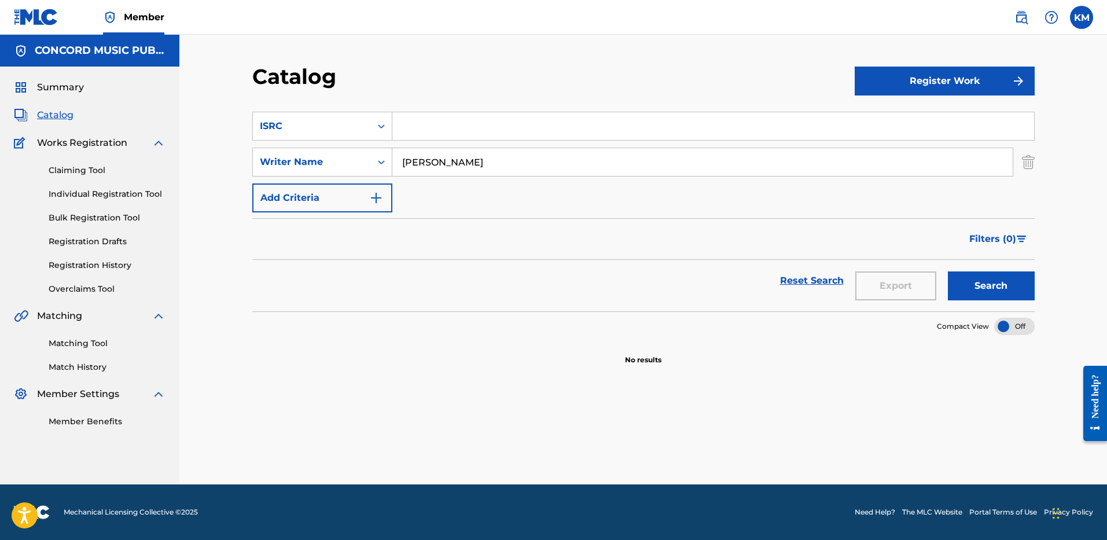
click at [410, 130] on input "Search Form" at bounding box center [712, 126] width 641 height 28
paste input "USLD91772025"
type input "USLD91772025"
click at [1032, 164] on img "Search Form" at bounding box center [1027, 161] width 13 height 29
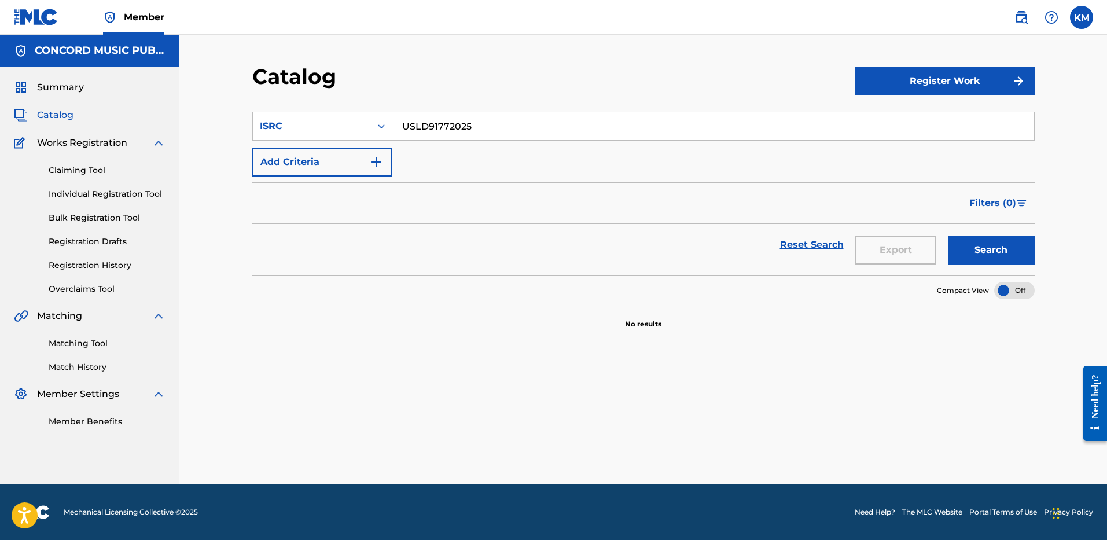
click at [989, 256] on button "Search" at bounding box center [990, 249] width 87 height 29
click at [386, 124] on icon "Search Form" at bounding box center [381, 126] width 12 height 12
click at [346, 160] on div "Work Title" at bounding box center [322, 155] width 139 height 29
click at [439, 127] on input "Search Form" at bounding box center [712, 126] width 641 height 28
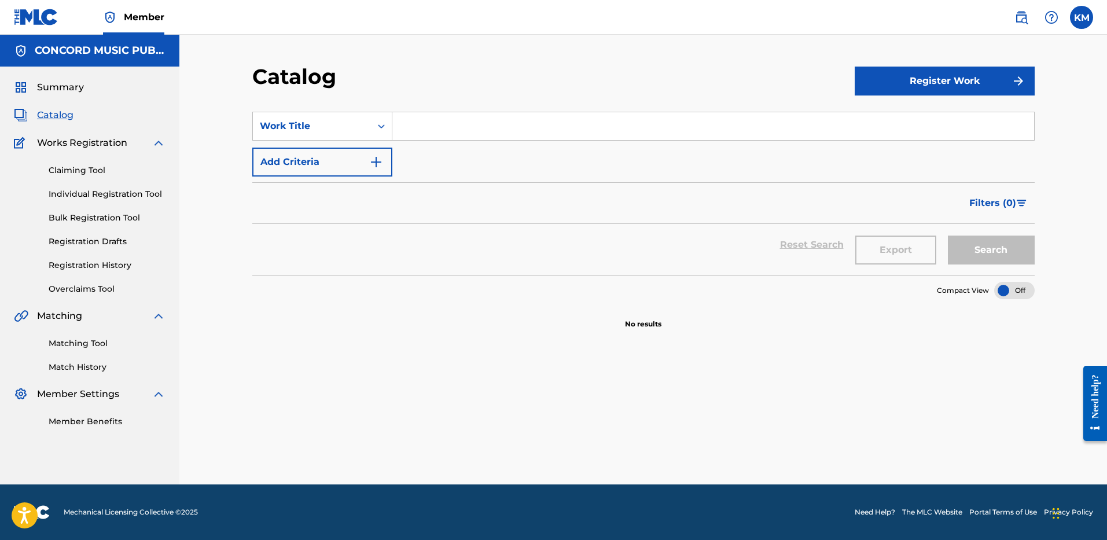
paste input "SMALL TOWN FAME"
type input "SMALL TOWN FAME"
click at [375, 160] on img "Search Form" at bounding box center [376, 162] width 14 height 14
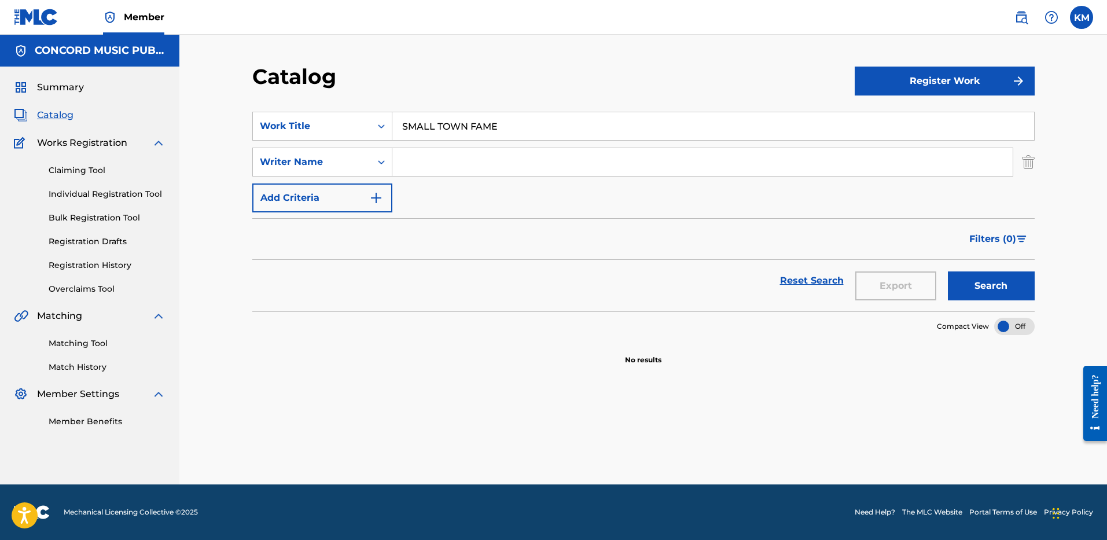
click at [427, 155] on input "Search Form" at bounding box center [702, 162] width 620 height 28
paste input "[PERSON_NAME]"
click at [986, 279] on button "Search" at bounding box center [990, 285] width 87 height 29
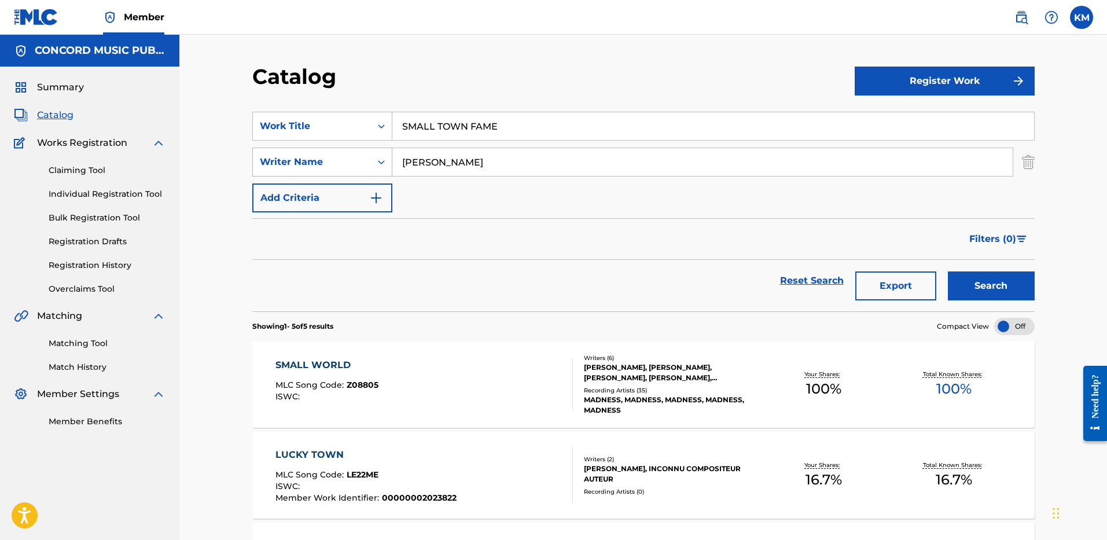
drag, startPoint x: 452, startPoint y: 162, endPoint x: 281, endPoint y: 167, distance: 170.7
click at [281, 167] on div "SearchWithCriteriae6549d3a-dff2-48b4-a07d-ab91fc4c631c Writer Name [PERSON_NAME]" at bounding box center [643, 161] width 782 height 29
click at [989, 291] on button "Search" at bounding box center [990, 285] width 87 height 29
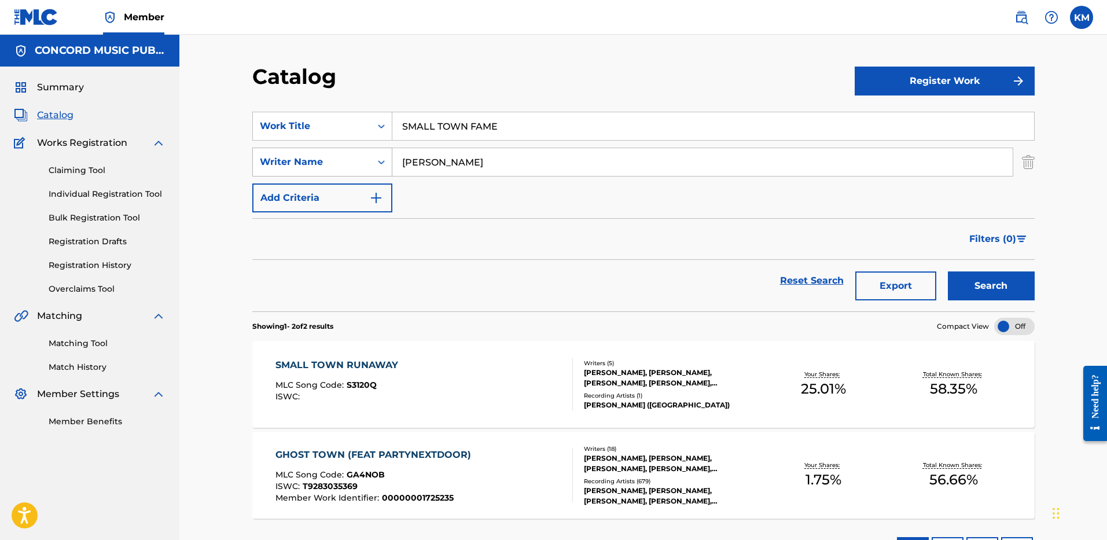
paste input "Hutchinso"
drag, startPoint x: 444, startPoint y: 161, endPoint x: 319, endPoint y: 176, distance: 125.8
click at [319, 176] on div "SearchWithCriteriae6549d3a-dff2-48b4-a07d-ab91fc4c631c Writer Name [PERSON_NAME]" at bounding box center [643, 161] width 782 height 29
type input "[PERSON_NAME]"
click at [973, 283] on button "Search" at bounding box center [990, 285] width 87 height 29
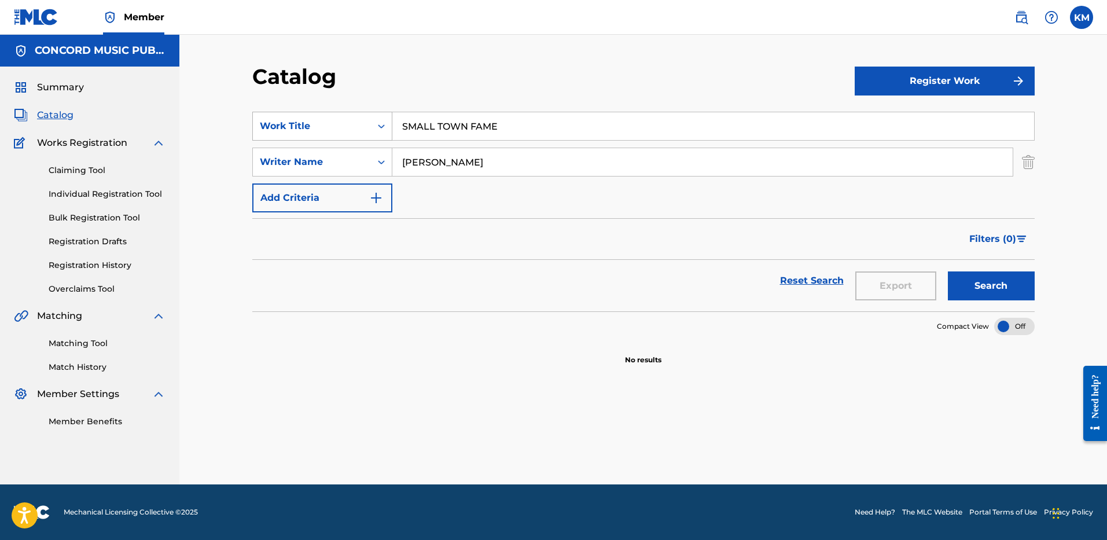
click at [384, 124] on icon "Search Form" at bounding box center [381, 126] width 12 height 12
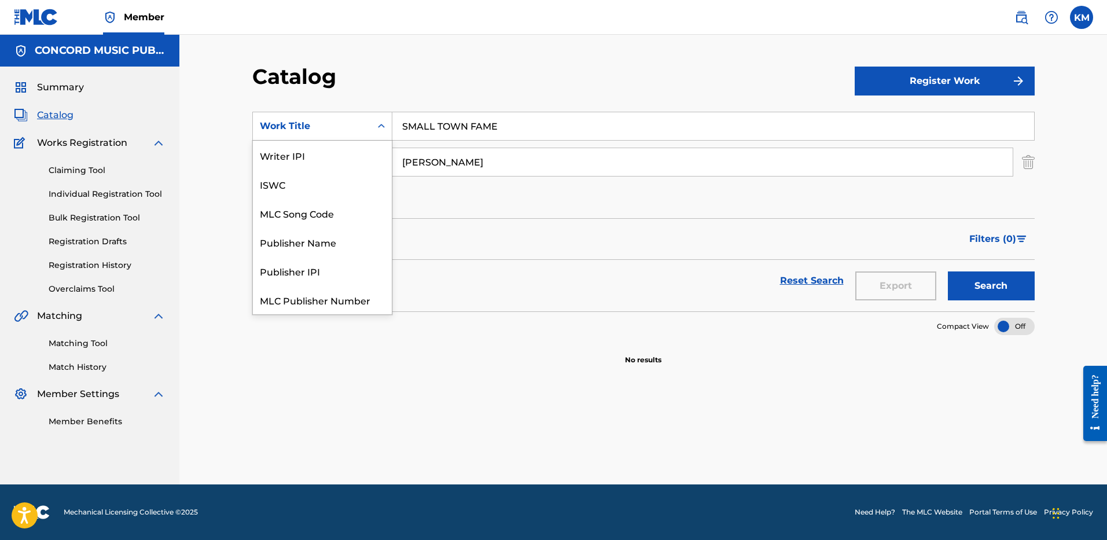
scroll to position [145, 0]
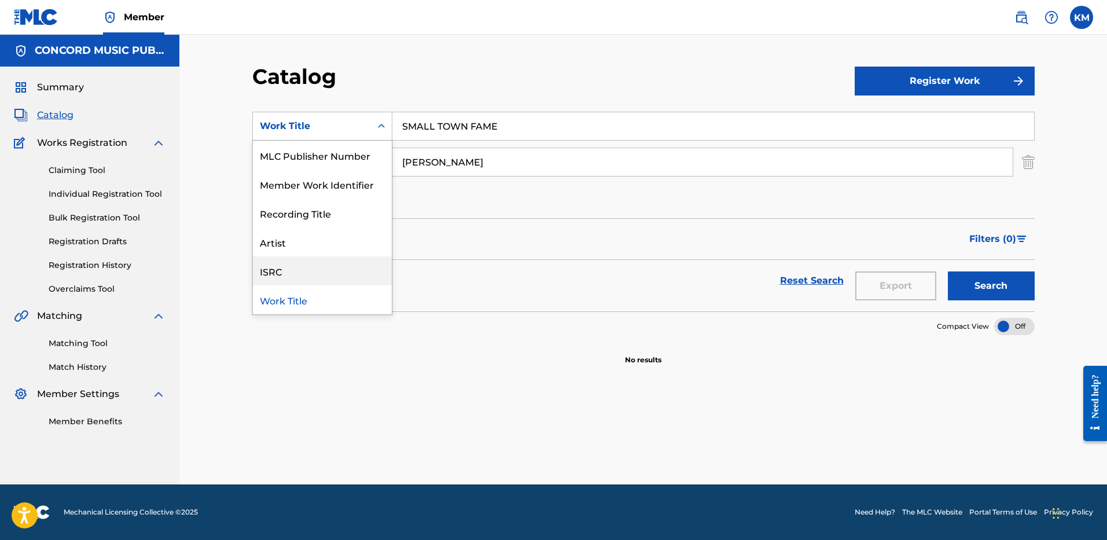
click at [325, 278] on div "ISRC" at bounding box center [322, 270] width 139 height 29
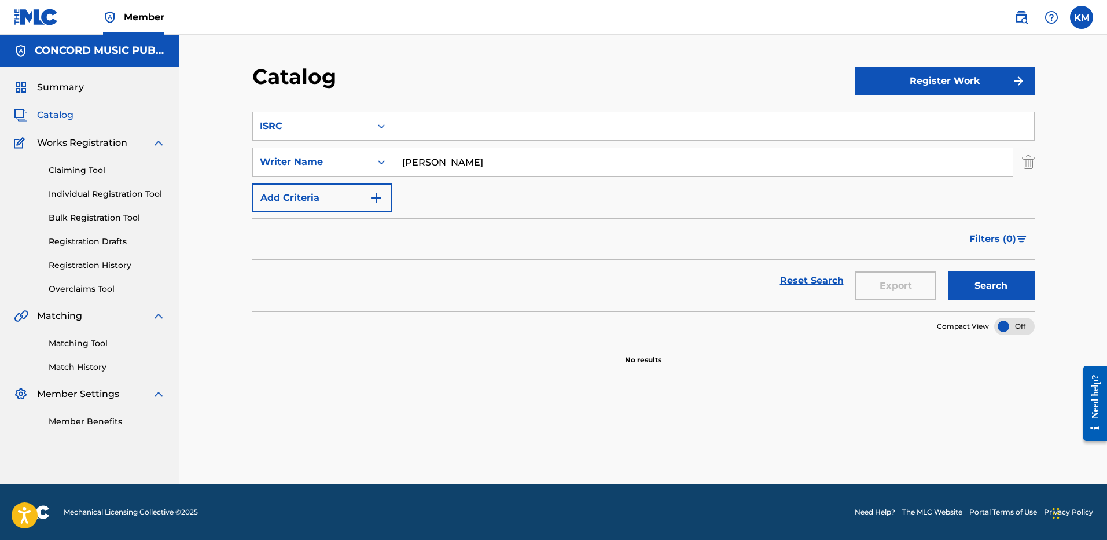
click at [419, 117] on input "Search Form" at bounding box center [712, 126] width 641 height 28
paste input "USUM72503414"
type input "USUM72503414"
click at [1023, 161] on img "Search Form" at bounding box center [1027, 161] width 13 height 29
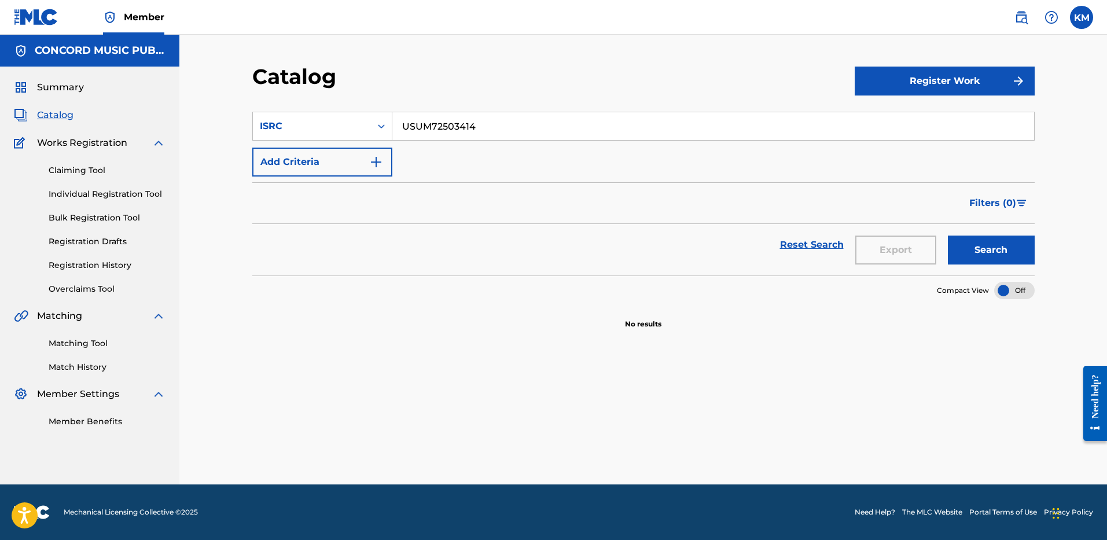
click at [968, 246] on button "Search" at bounding box center [990, 249] width 87 height 29
click at [373, 158] on img "Search Form" at bounding box center [376, 162] width 14 height 14
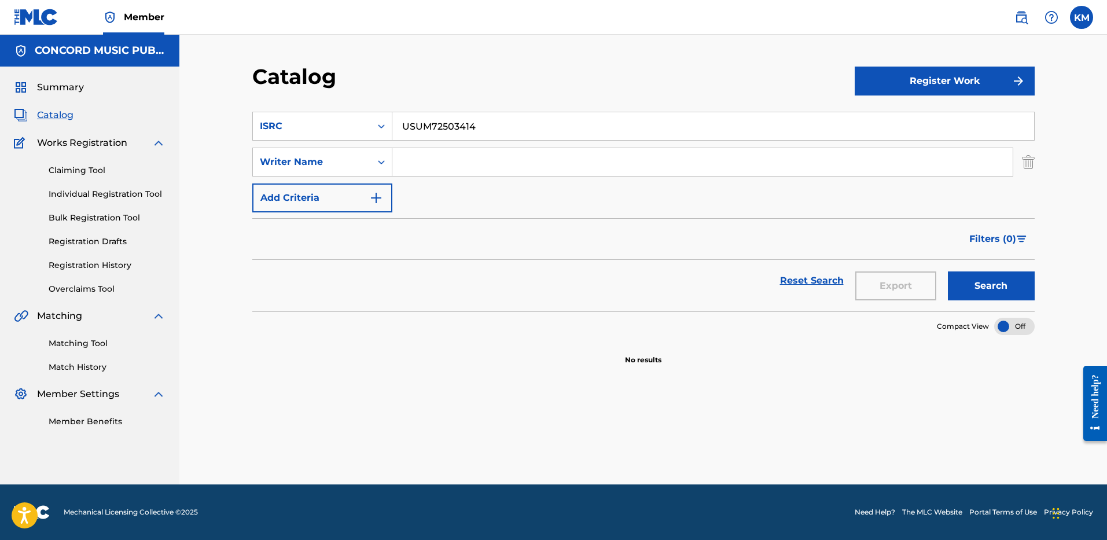
click at [412, 163] on input "Search Form" at bounding box center [702, 162] width 620 height 28
paste input "[PERSON_NAME]"
type input "[PERSON_NAME]"
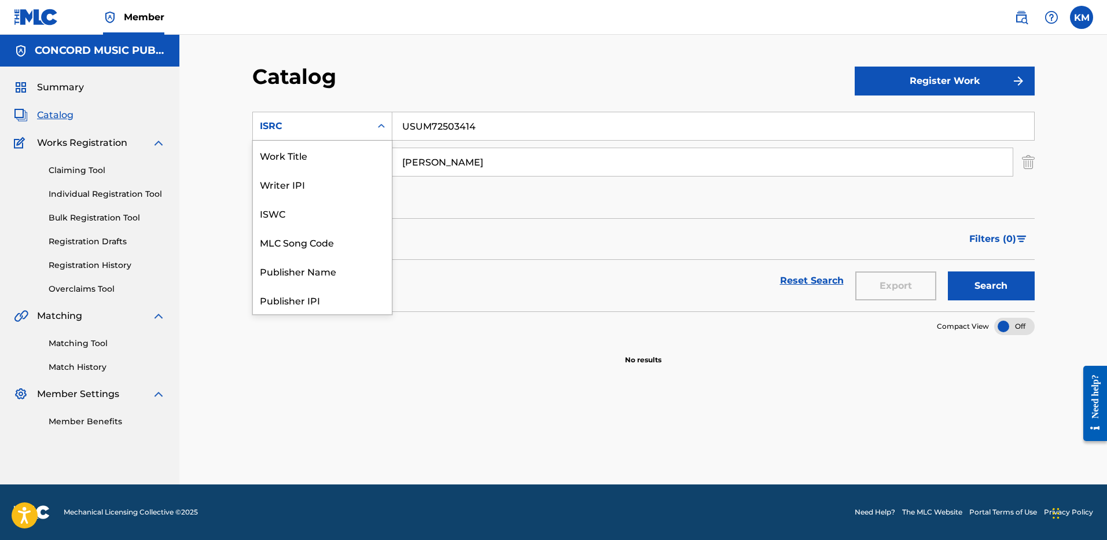
click at [379, 127] on icon "Search Form" at bounding box center [381, 126] width 7 height 4
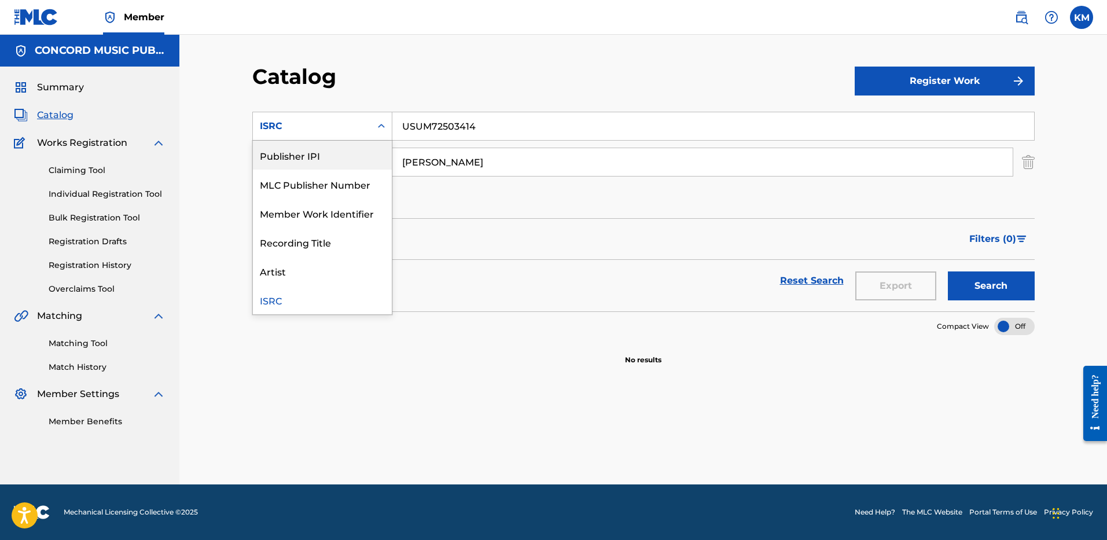
scroll to position [0, 0]
click at [348, 160] on div "Work Title" at bounding box center [322, 155] width 139 height 29
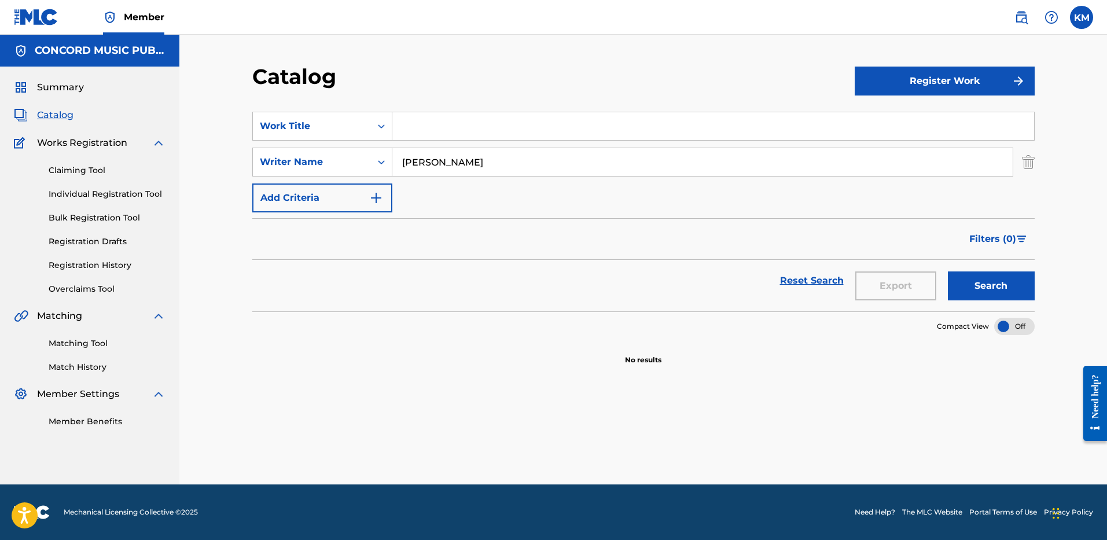
click at [421, 132] on input "Search Form" at bounding box center [712, 126] width 641 height 28
paste input "Community (with Clipse, [PERSON_NAME] & Malice)"
type input "Community (with Clipse, [PERSON_NAME] & Malice)"
click at [988, 282] on button "Search" at bounding box center [990, 285] width 87 height 29
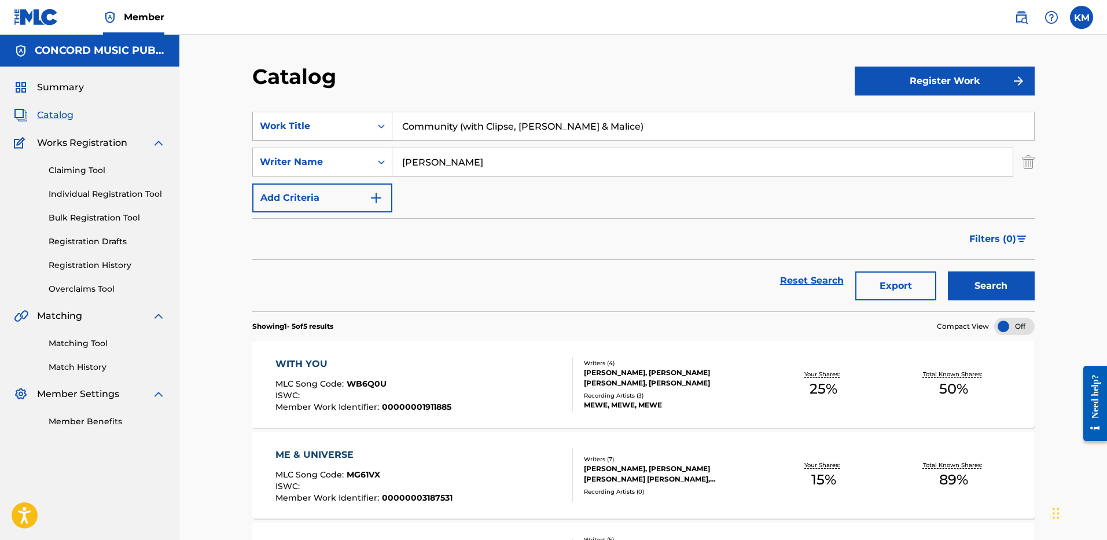
click at [382, 125] on icon "Search Form" at bounding box center [381, 126] width 12 height 12
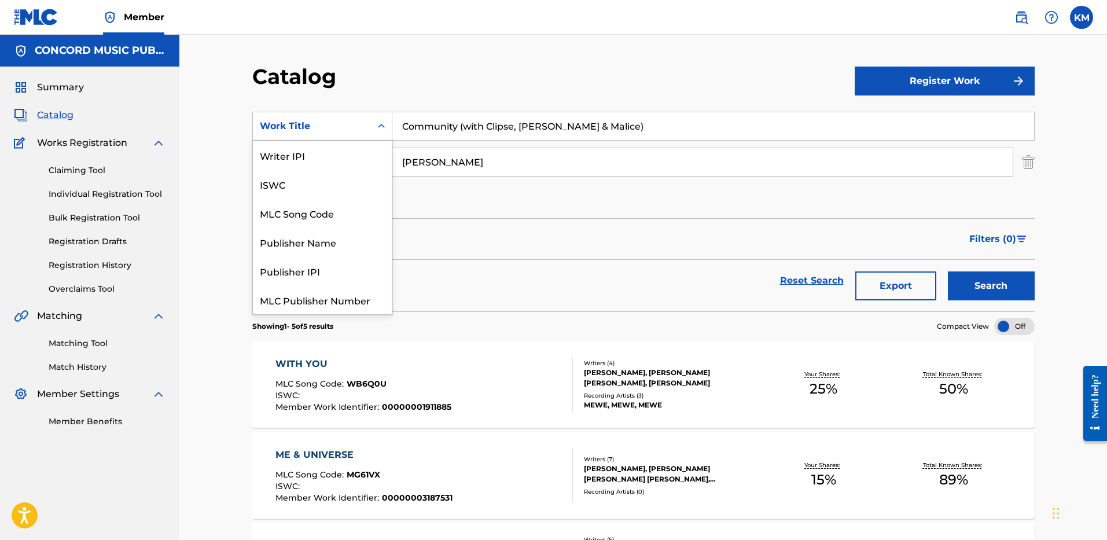
scroll to position [145, 0]
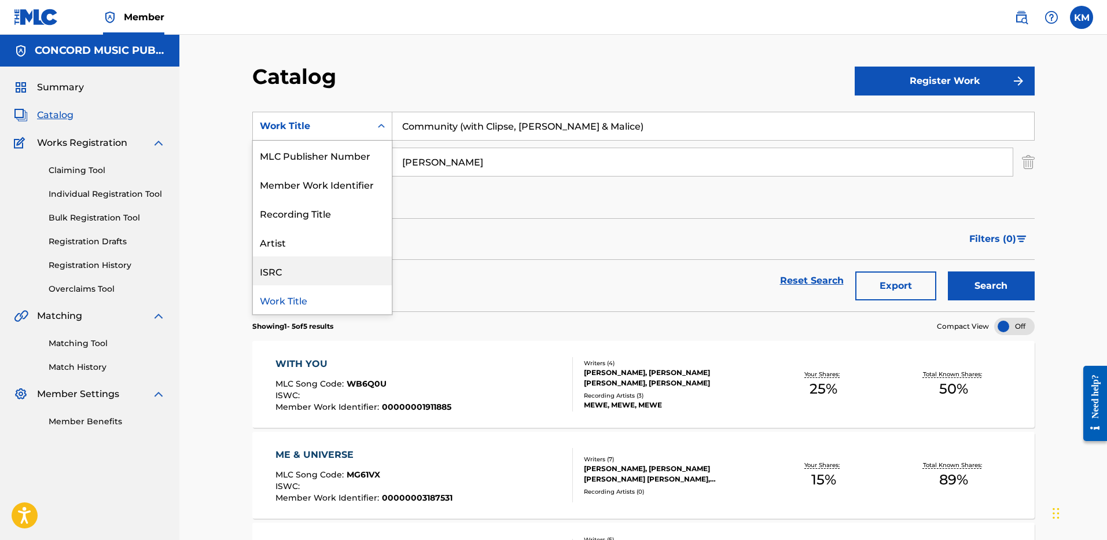
click at [347, 268] on div "ISRC" at bounding box center [322, 270] width 139 height 29
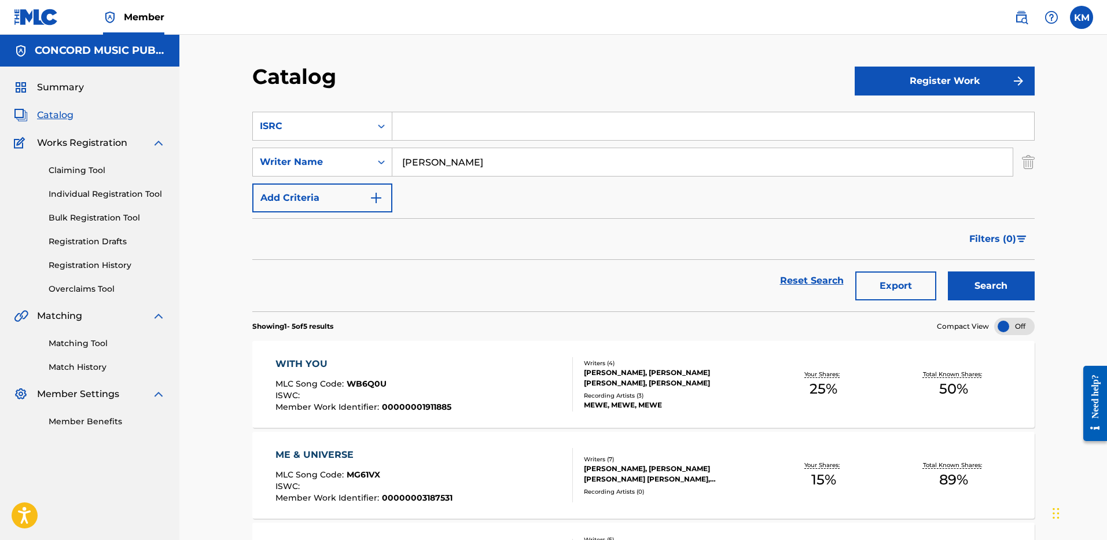
click at [403, 130] on input "Search Form" at bounding box center [712, 126] width 641 height 28
paste input "USSM12305020"
type input "USSM12305020"
click at [1027, 163] on img "Search Form" at bounding box center [1027, 161] width 13 height 29
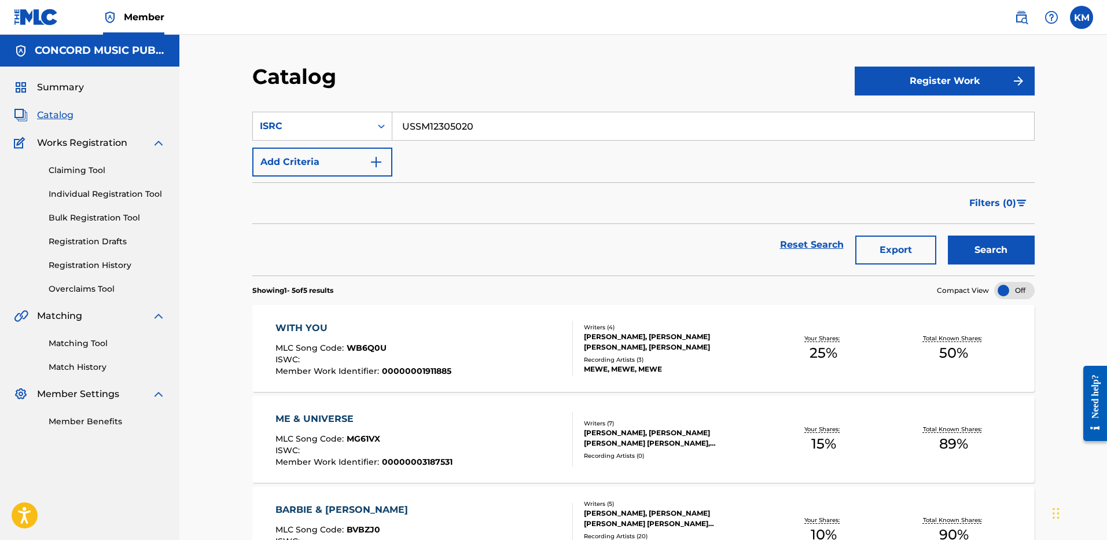
click at [984, 242] on button "Search" at bounding box center [990, 249] width 87 height 29
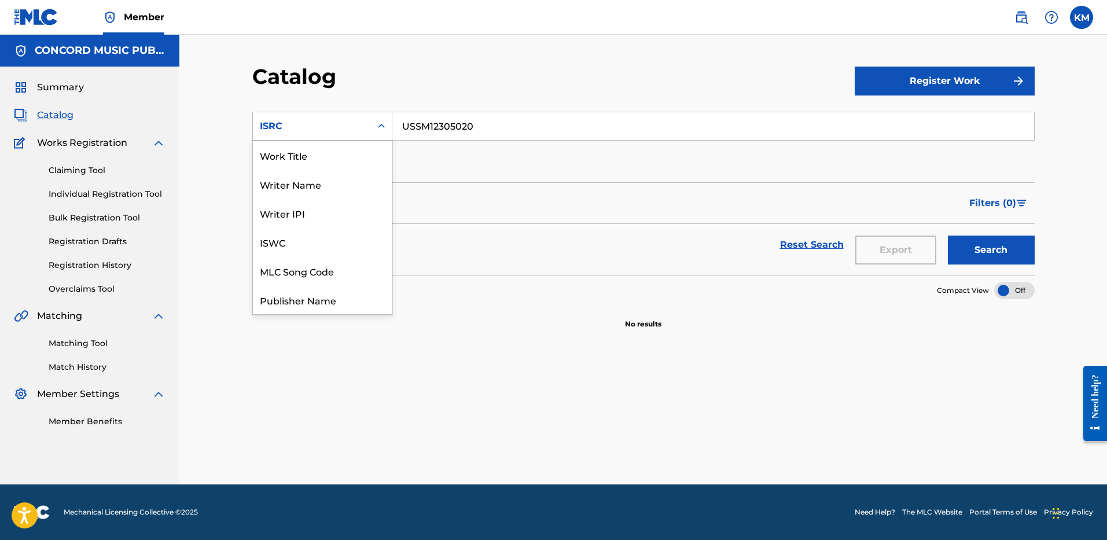
click at [380, 127] on icon "Search Form" at bounding box center [381, 126] width 7 height 4
click at [341, 154] on div "Work Title" at bounding box center [322, 155] width 139 height 29
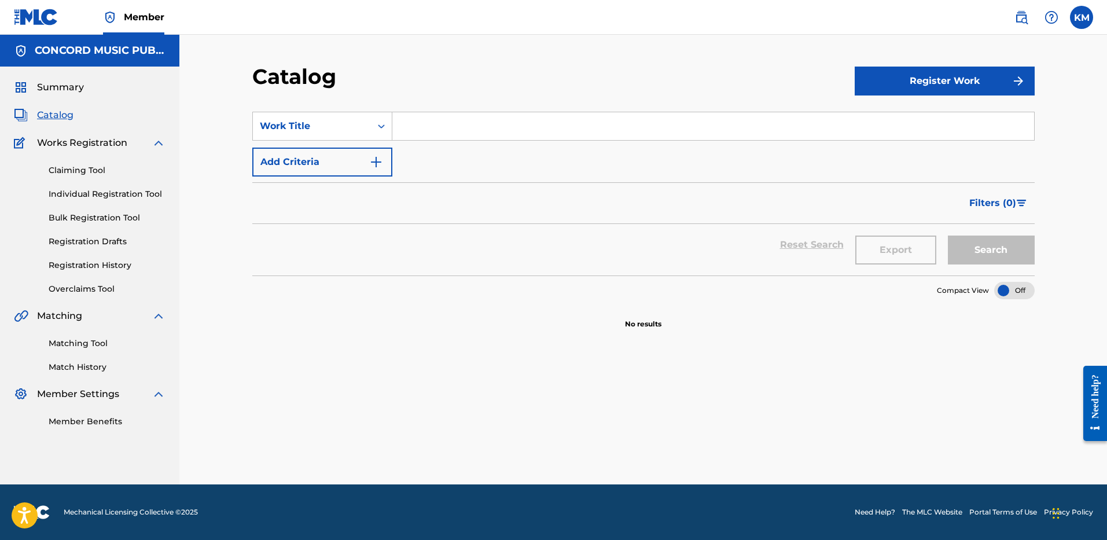
click at [411, 129] on input "Search Form" at bounding box center [712, 126] width 641 height 28
paste input "TIL FURTHER NOTICE"
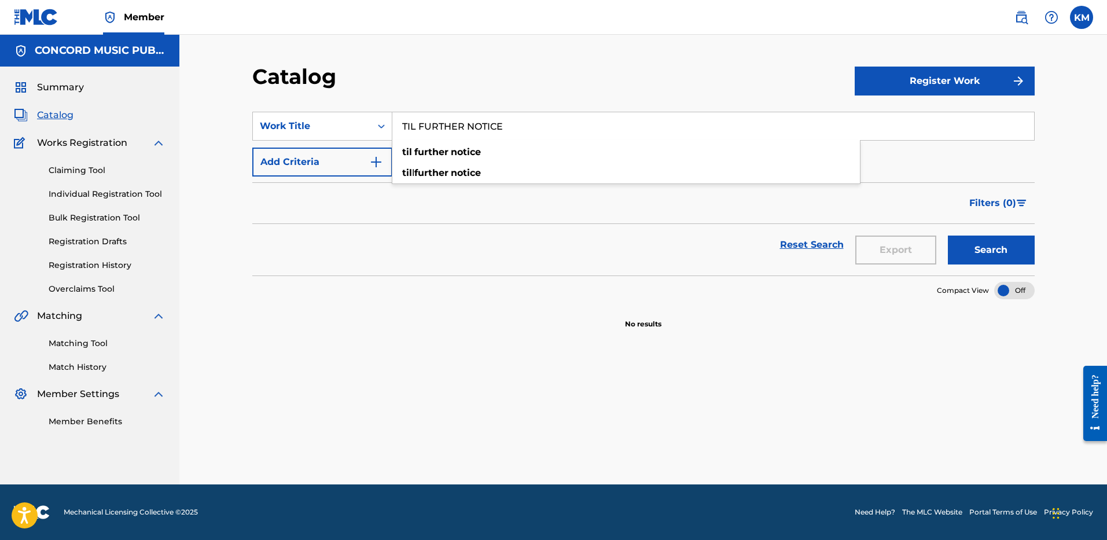
type input "TIL FURTHER NOTICE"
click at [373, 166] on img "Search Form" at bounding box center [376, 162] width 14 height 14
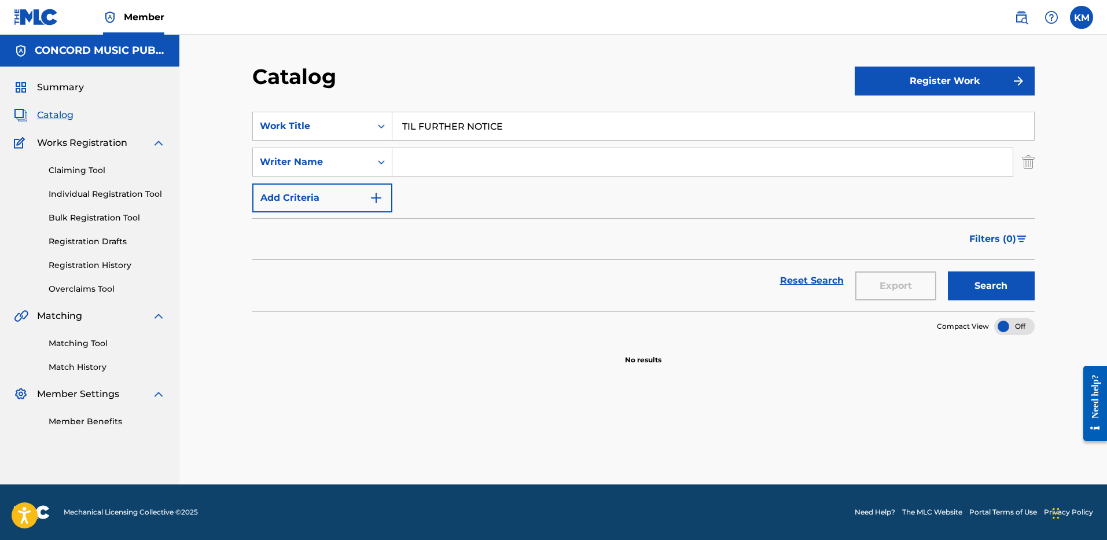
click at [428, 164] on input "Search Form" at bounding box center [702, 162] width 620 height 28
paste input "[PERSON_NAME]"
click at [990, 291] on button "Search" at bounding box center [990, 285] width 87 height 29
paste
drag, startPoint x: 460, startPoint y: 161, endPoint x: 260, endPoint y: 163, distance: 200.1
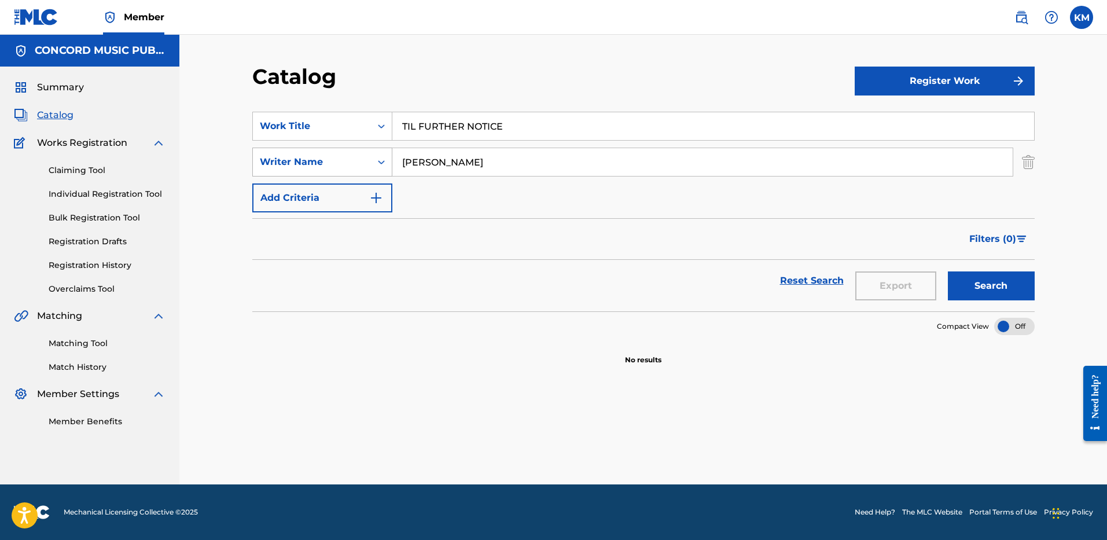
click at [260, 163] on div "SearchWithCriteriae6549d3a-dff2-48b4-a07d-ab91fc4c631c Writer Name [PERSON_NAME]" at bounding box center [643, 161] width 782 height 29
click at [976, 289] on button "Search" at bounding box center [990, 285] width 87 height 29
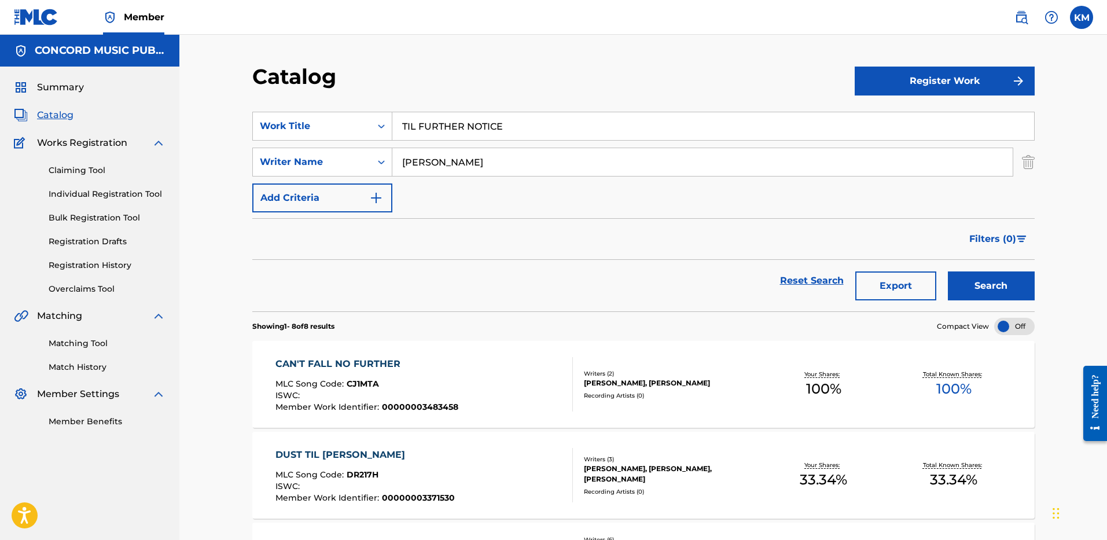
type input "[PERSON_NAME]"
click at [957, 289] on button "Search" at bounding box center [990, 285] width 87 height 29
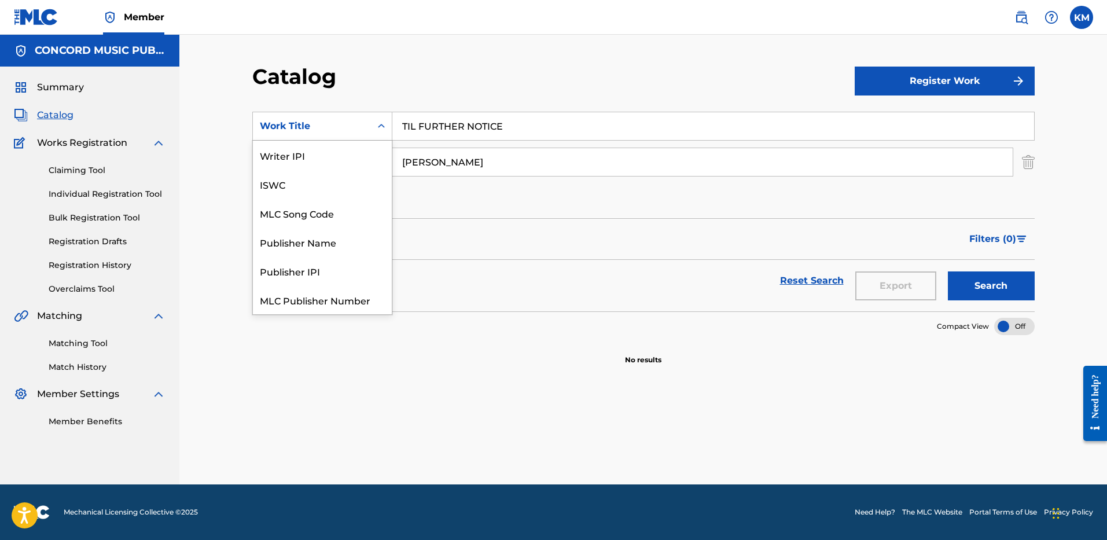
click at [375, 128] on icon "Search Form" at bounding box center [381, 126] width 12 height 12
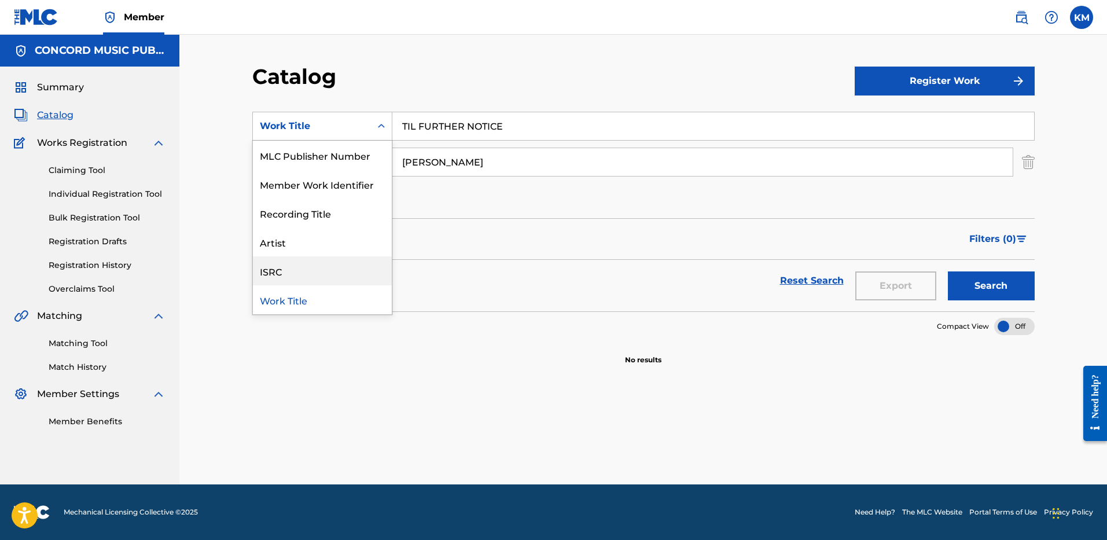
click at [351, 263] on div "ISRC" at bounding box center [322, 270] width 139 height 29
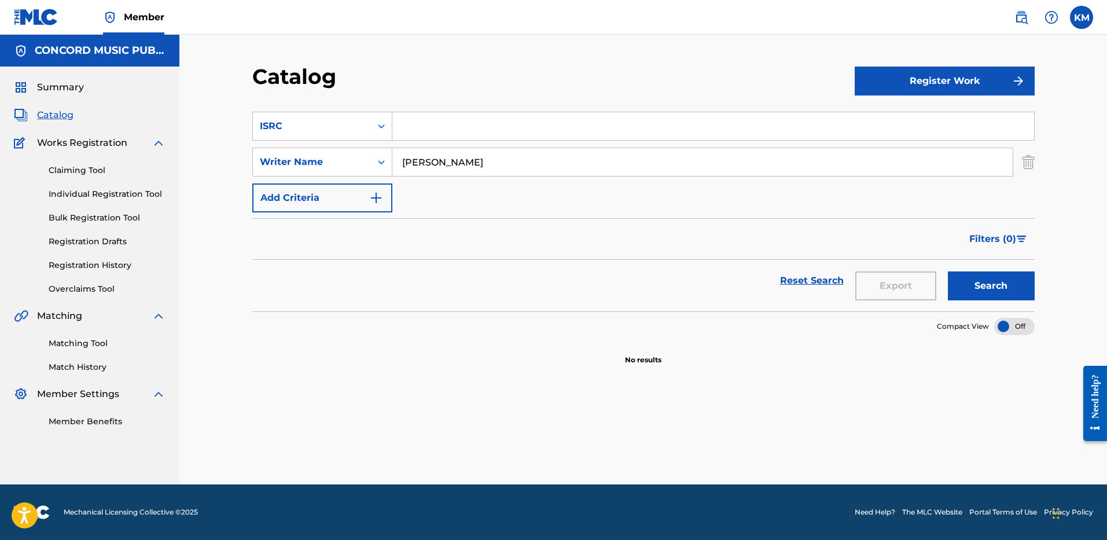
click at [413, 127] on input "Search Form" at bounding box center [712, 126] width 641 height 28
type input "USA2P2511886"
click at [1025, 160] on img "Search Form" at bounding box center [1027, 161] width 13 height 29
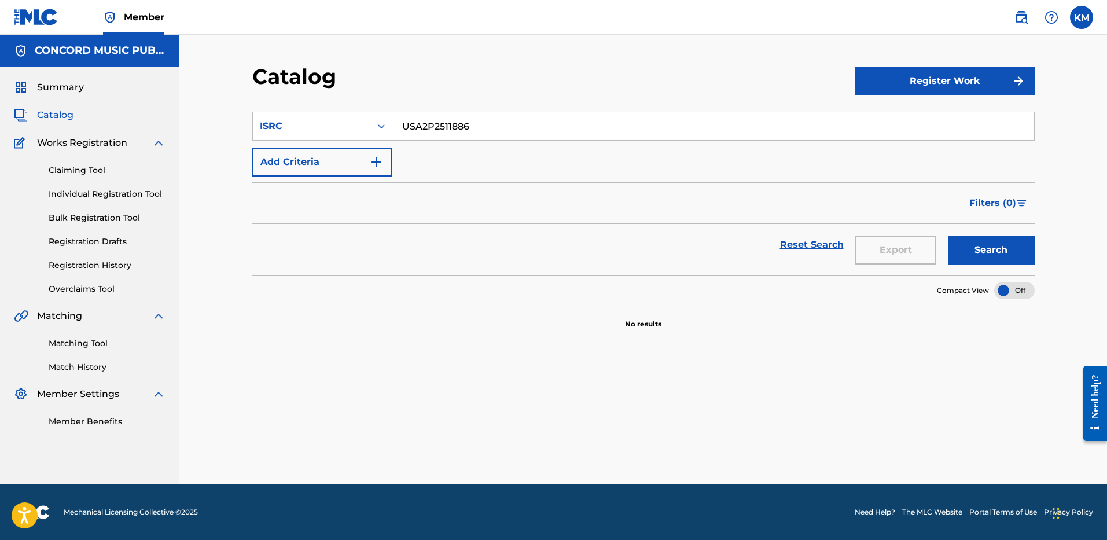
click at [990, 242] on button "Search" at bounding box center [990, 249] width 87 height 29
click at [386, 124] on icon "Search Form" at bounding box center [381, 126] width 12 height 12
click at [345, 162] on div "Work Title" at bounding box center [322, 155] width 139 height 29
click at [410, 125] on input "Search Form" at bounding box center [712, 126] width 641 height 28
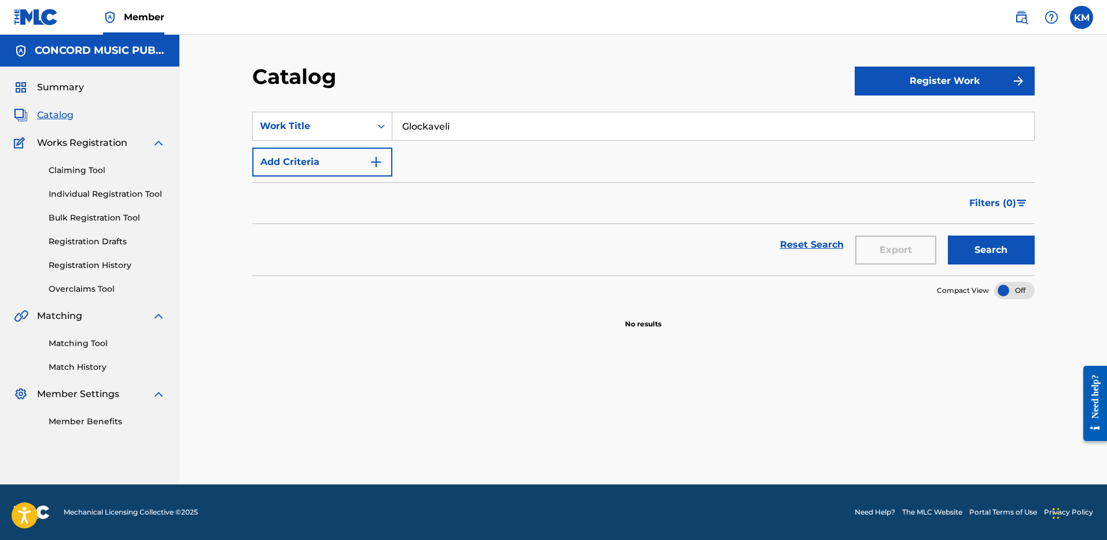
type input "Glockaveli"
click at [374, 157] on img "Search Form" at bounding box center [376, 162] width 14 height 14
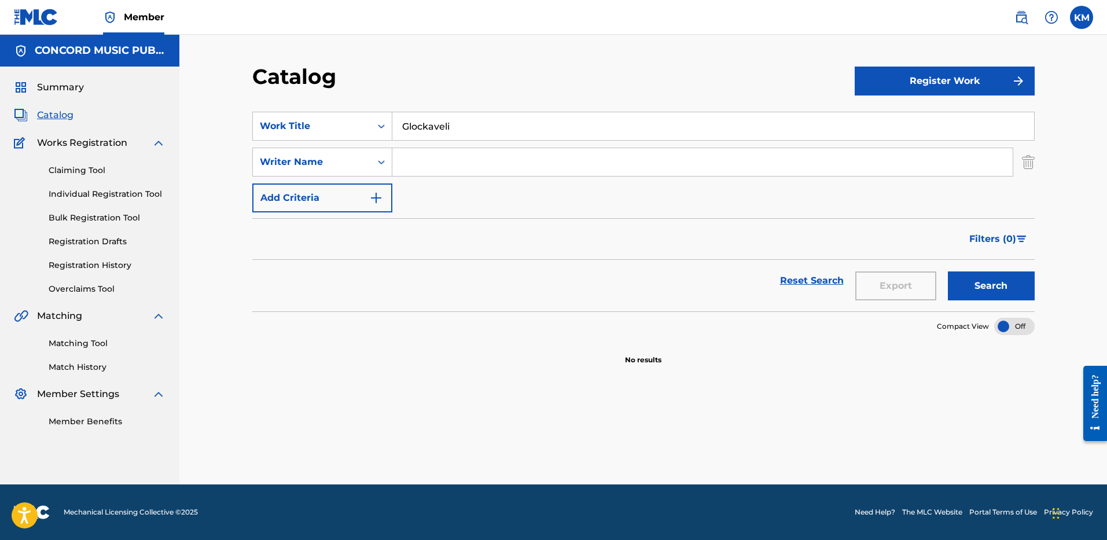
click at [426, 159] on input "Search Form" at bounding box center [702, 162] width 620 height 28
click at [424, 160] on input "Search Form" at bounding box center [702, 162] width 620 height 28
click at [972, 285] on button "Search" at bounding box center [990, 285] width 87 height 29
click at [418, 121] on input "Glockaveli" at bounding box center [712, 126] width 641 height 28
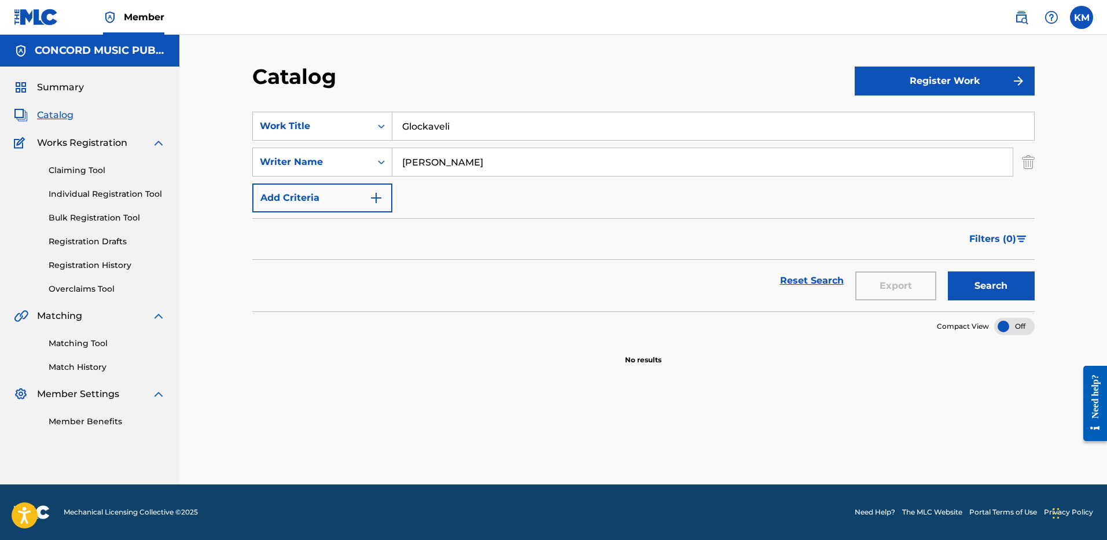
drag, startPoint x: 442, startPoint y: 165, endPoint x: 393, endPoint y: 156, distance: 50.6
click at [396, 156] on input "[PERSON_NAME]" at bounding box center [702, 162] width 620 height 28
click at [989, 275] on button "Search" at bounding box center [990, 285] width 87 height 29
type input "[PERSON_NAME]"
click at [967, 290] on button "Search" at bounding box center [990, 285] width 87 height 29
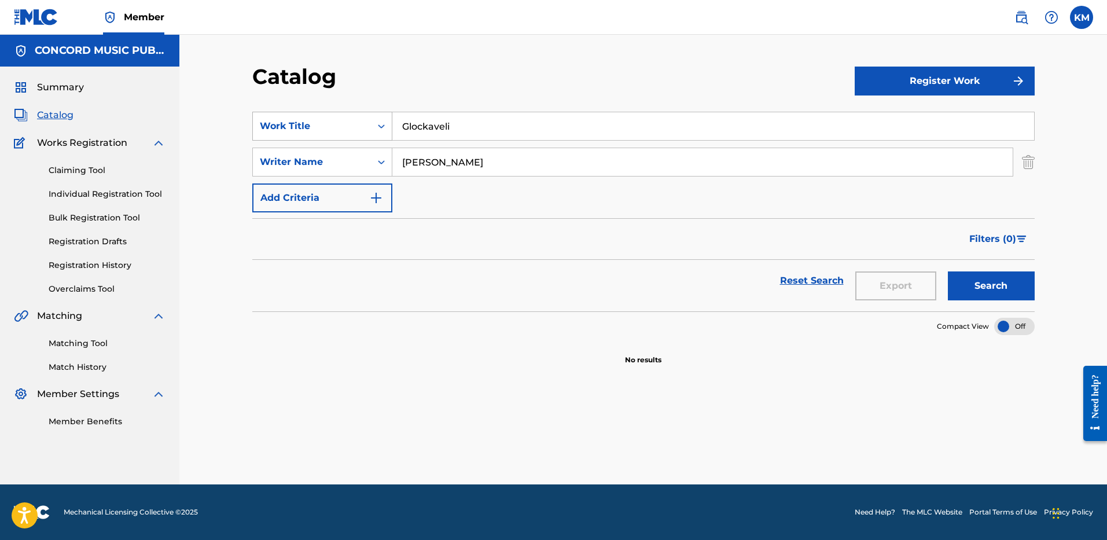
click at [382, 127] on icon "Search Form" at bounding box center [381, 126] width 12 height 12
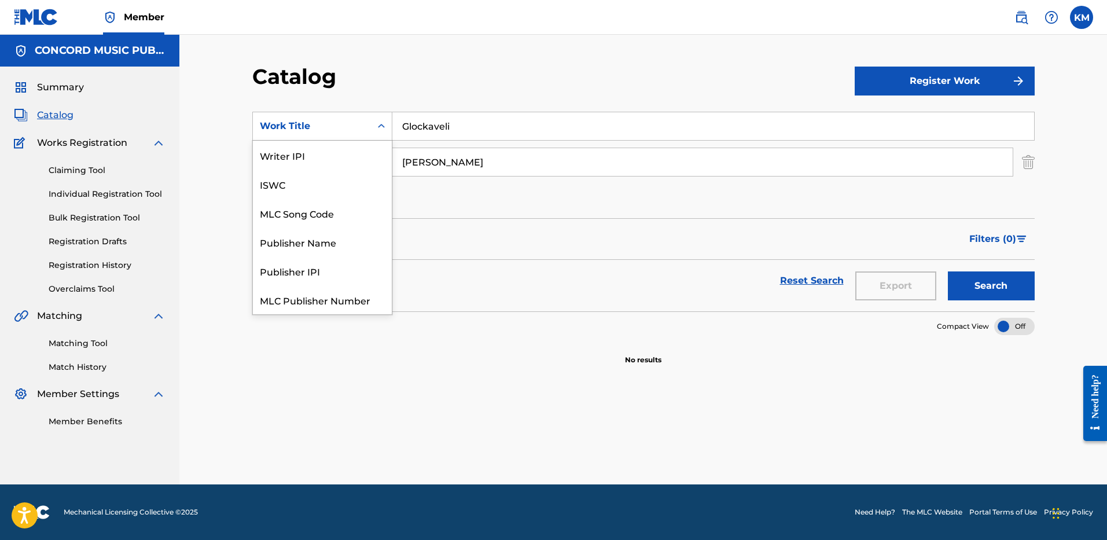
scroll to position [145, 0]
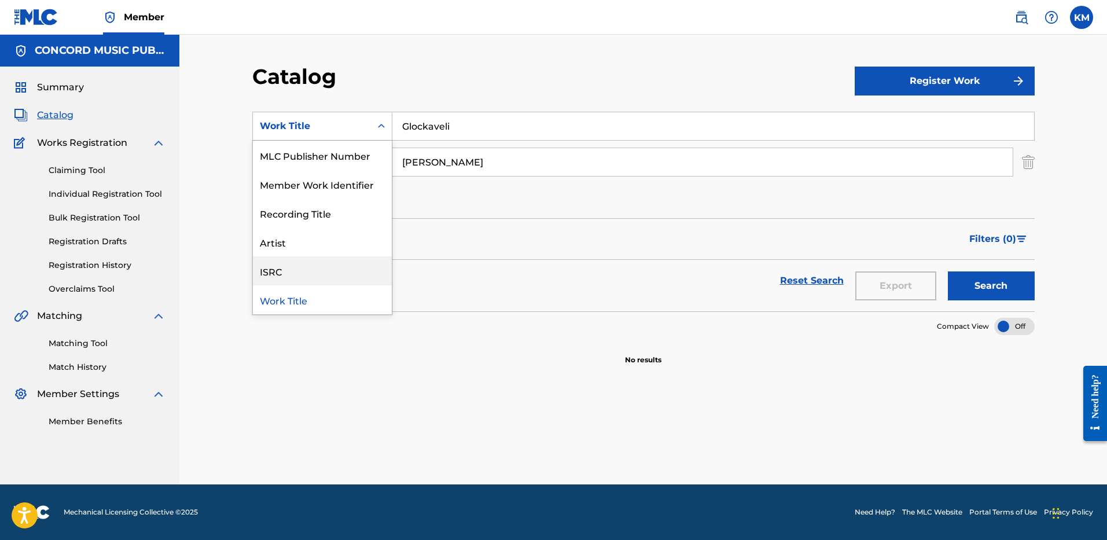
click at [335, 271] on div "ISRC" at bounding box center [322, 270] width 139 height 29
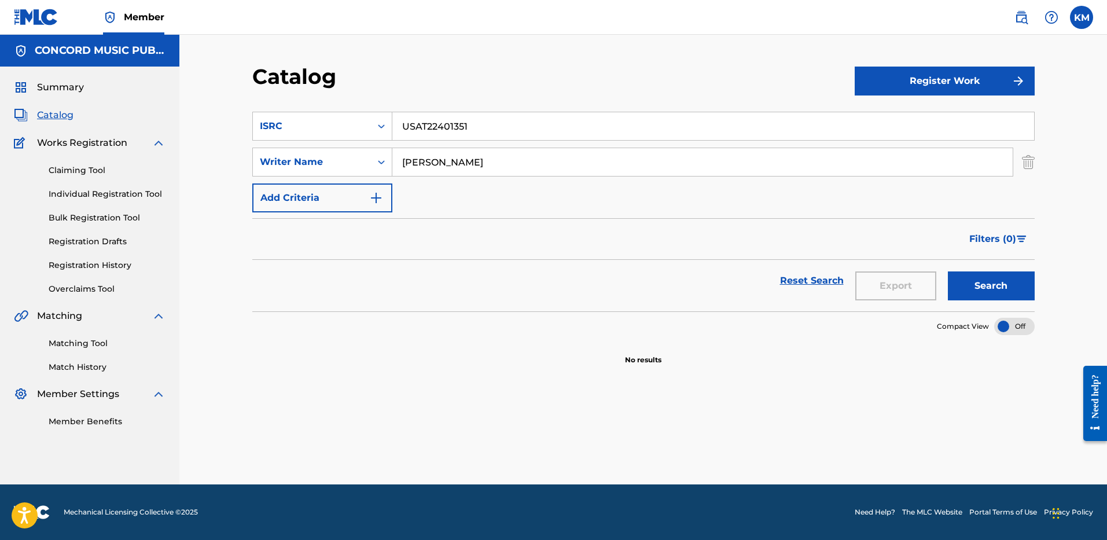
click at [1029, 164] on img "Search Form" at bounding box center [1027, 161] width 13 height 29
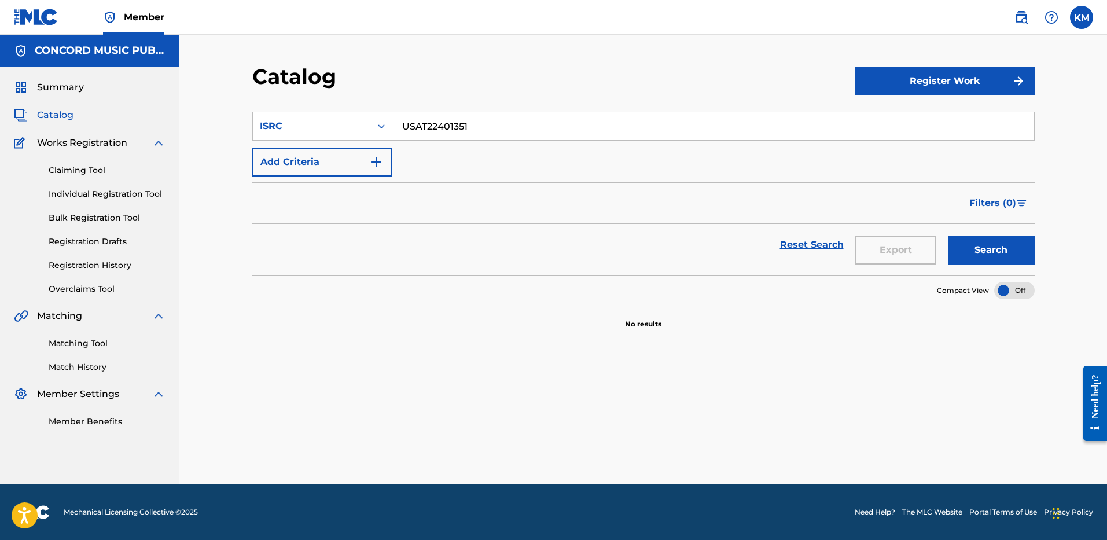
click at [993, 245] on button "Search" at bounding box center [990, 249] width 87 height 29
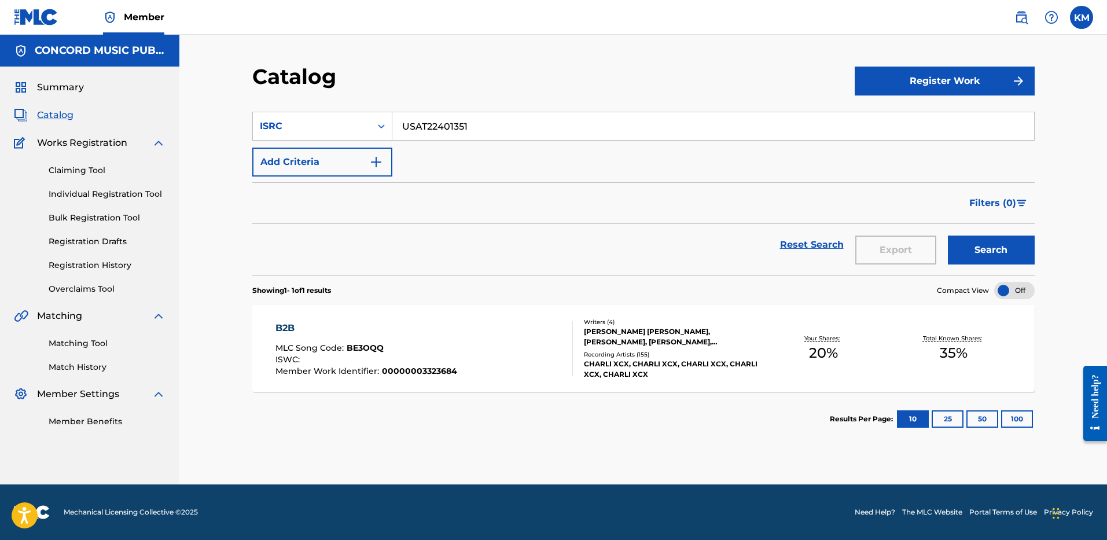
click at [419, 121] on input "USAT22401351" at bounding box center [712, 126] width 641 height 28
type input "USUG12004216"
click at [968, 238] on button "Search" at bounding box center [990, 249] width 87 height 29
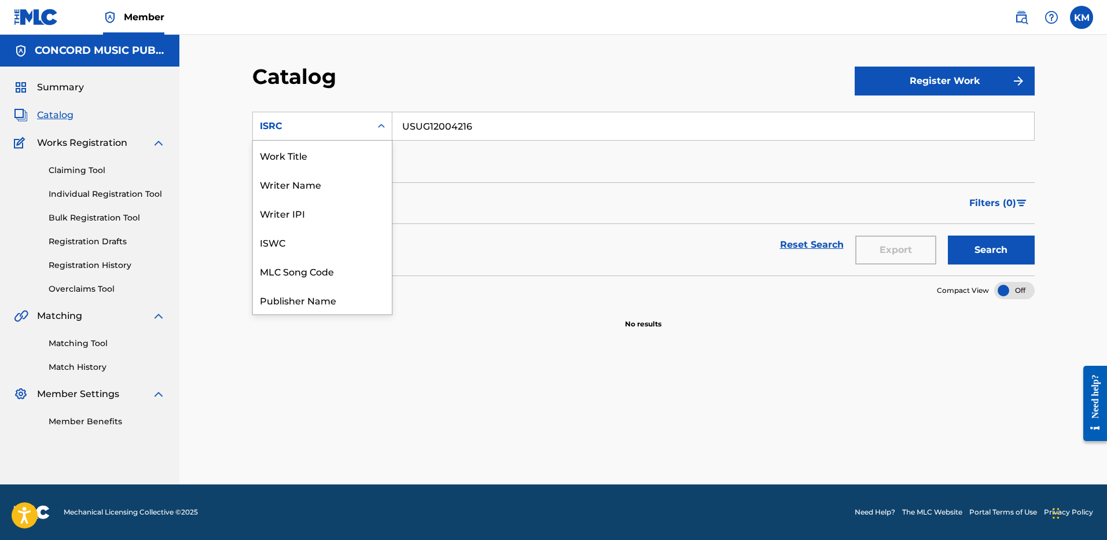
click at [381, 128] on icon "Search Form" at bounding box center [381, 126] width 12 height 12
click at [332, 153] on div "Work Title" at bounding box center [322, 155] width 139 height 29
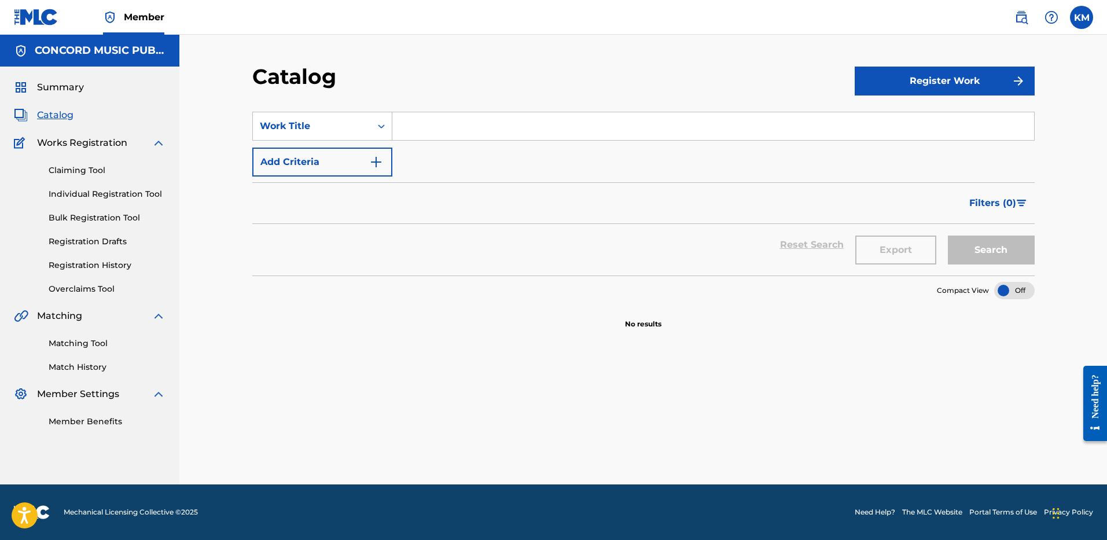
click at [401, 131] on input "Search Form" at bounding box center [712, 126] width 641 height 28
type input "Me On Whiskey"
click at [368, 165] on button "Add Criteria" at bounding box center [322, 161] width 140 height 29
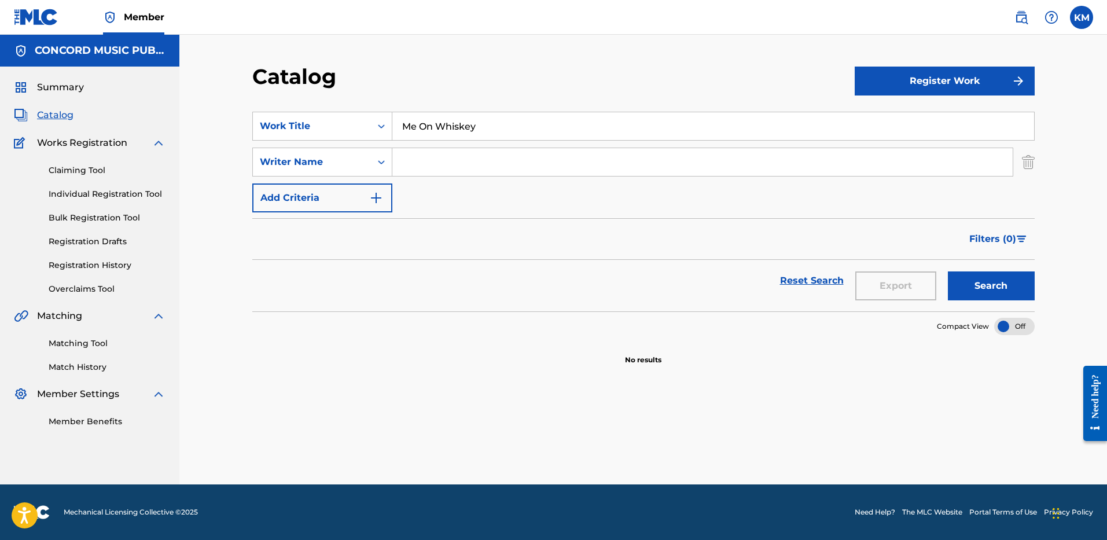
click at [419, 159] on input "Search Form" at bounding box center [702, 162] width 620 height 28
type input "[PERSON_NAME]"
click at [972, 286] on button "Search" at bounding box center [990, 285] width 87 height 29
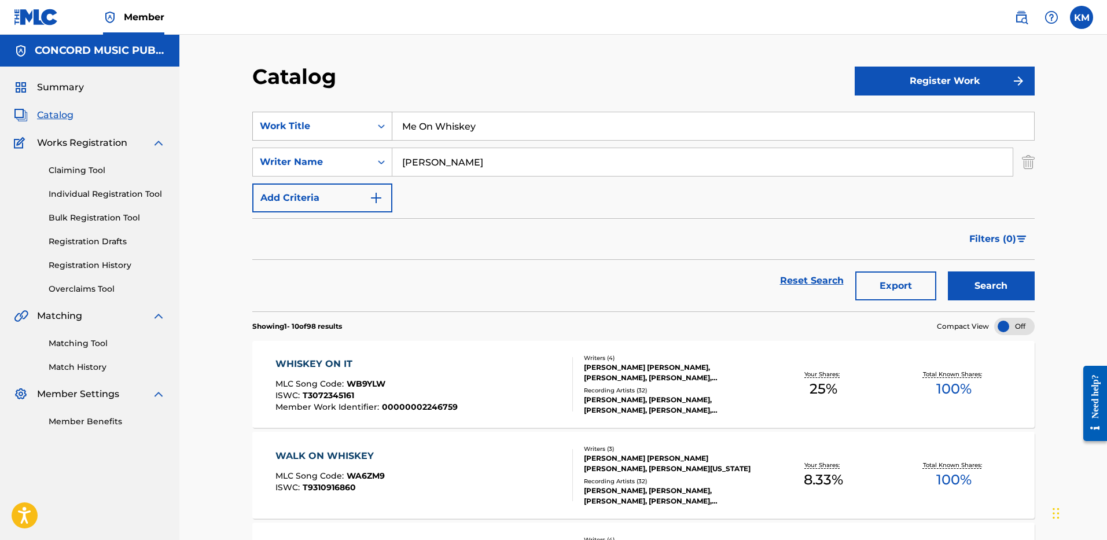
click at [380, 127] on icon "Search Form" at bounding box center [381, 126] width 12 height 12
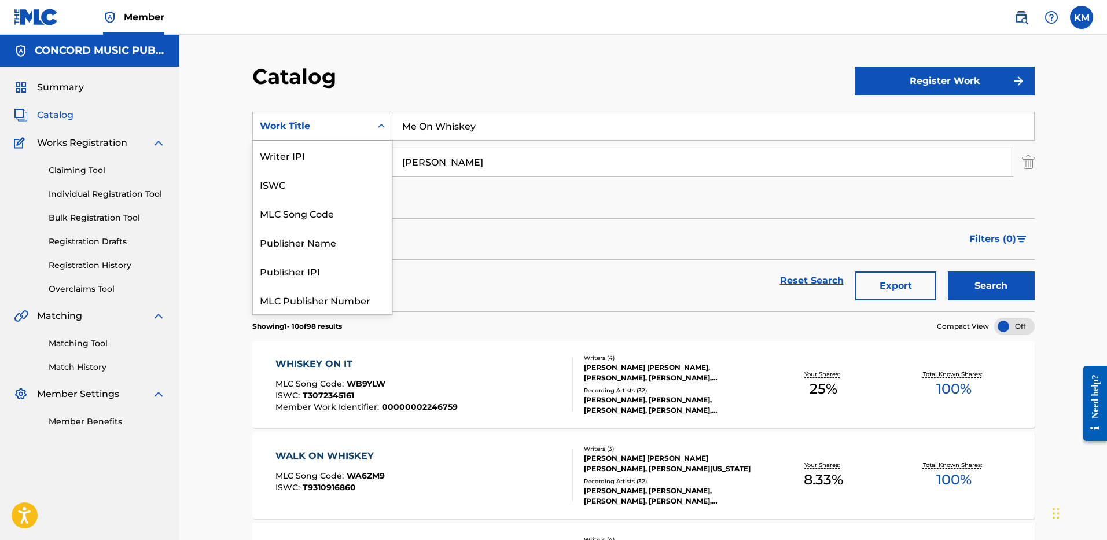
scroll to position [145, 0]
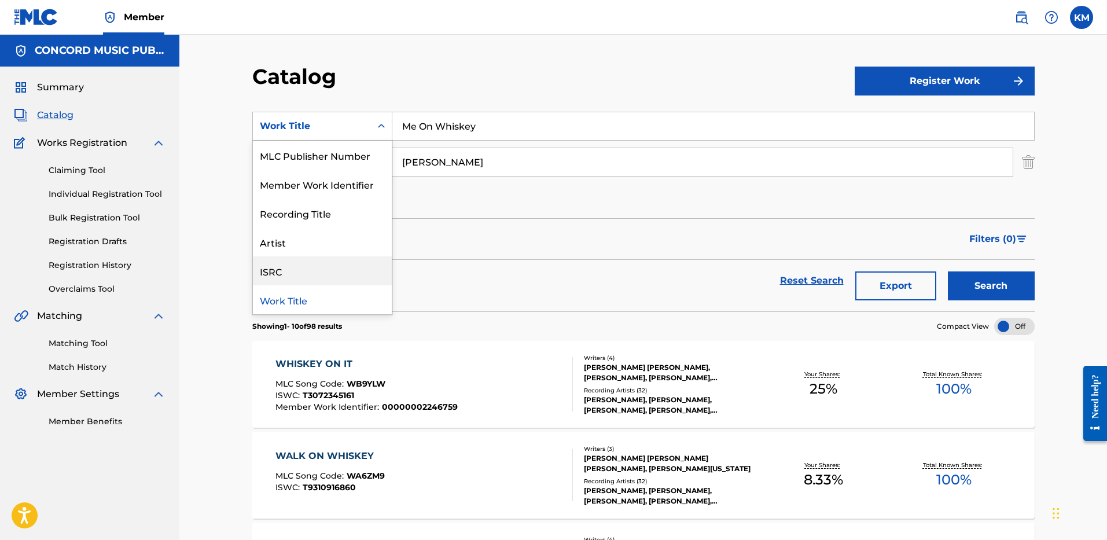
click at [316, 266] on div "ISRC" at bounding box center [322, 270] width 139 height 29
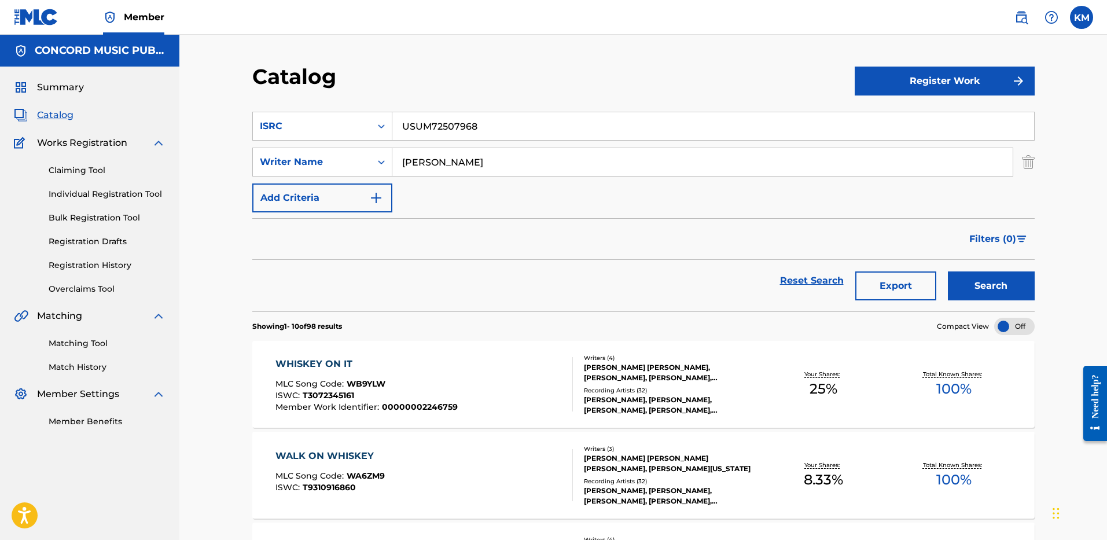
type input "USUM72507968"
click at [1024, 166] on img "Search Form" at bounding box center [1027, 161] width 13 height 29
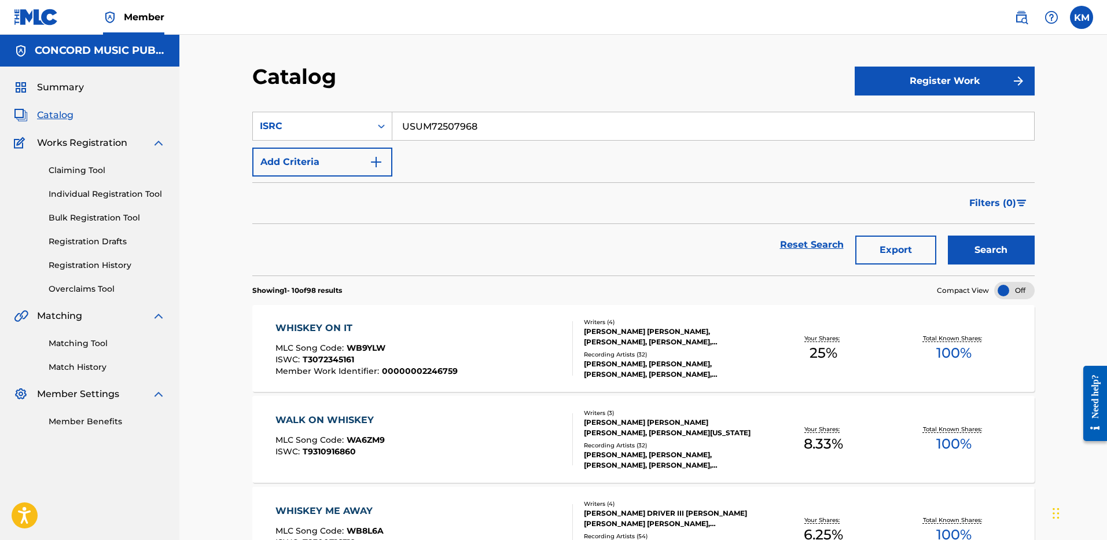
click at [439, 123] on input "USUM72507968" at bounding box center [712, 126] width 641 height 28
click at [966, 245] on button "Search" at bounding box center [990, 249] width 87 height 29
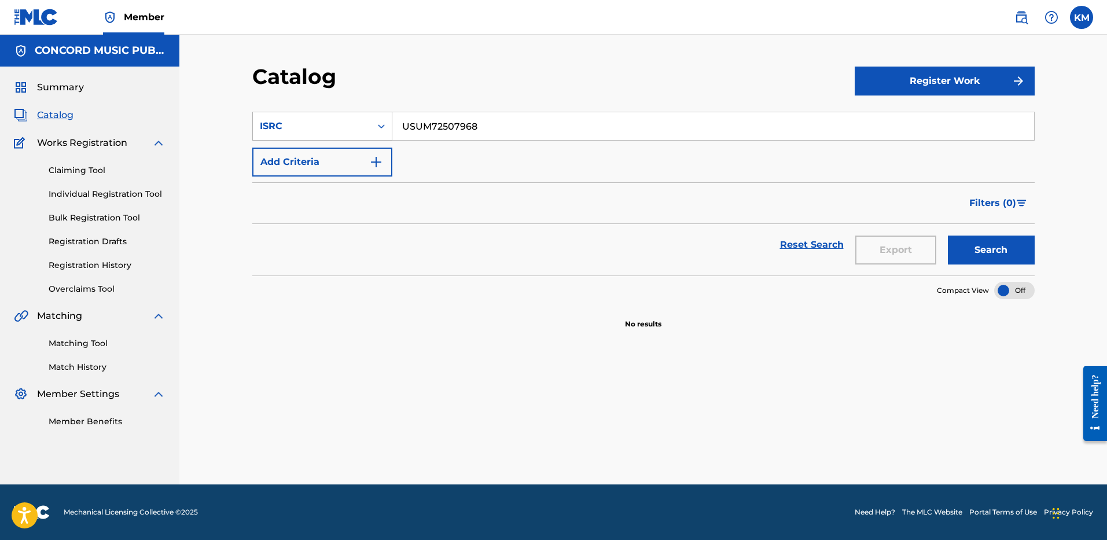
click at [382, 128] on icon "Search Form" at bounding box center [381, 126] width 12 height 12
click at [370, 152] on div "Work Title" at bounding box center [322, 155] width 139 height 29
click at [408, 128] on input "Search Form" at bounding box center [712, 126] width 641 height 28
click at [377, 156] on img "Search Form" at bounding box center [376, 162] width 14 height 14
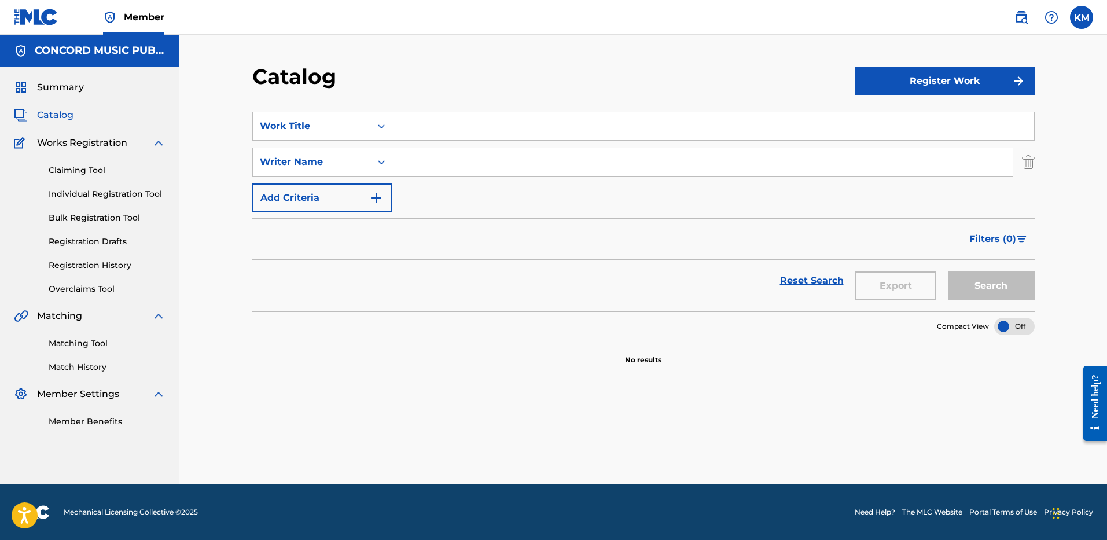
click at [402, 156] on input "Search Form" at bounding box center [702, 162] width 620 height 28
type input "[PERSON_NAME]"
click at [409, 126] on input "Search Form" at bounding box center [712, 126] width 641 height 28
click at [506, 279] on div "Reset Search Export Search" at bounding box center [643, 281] width 782 height 42
click at [998, 293] on button "Search" at bounding box center [990, 285] width 87 height 29
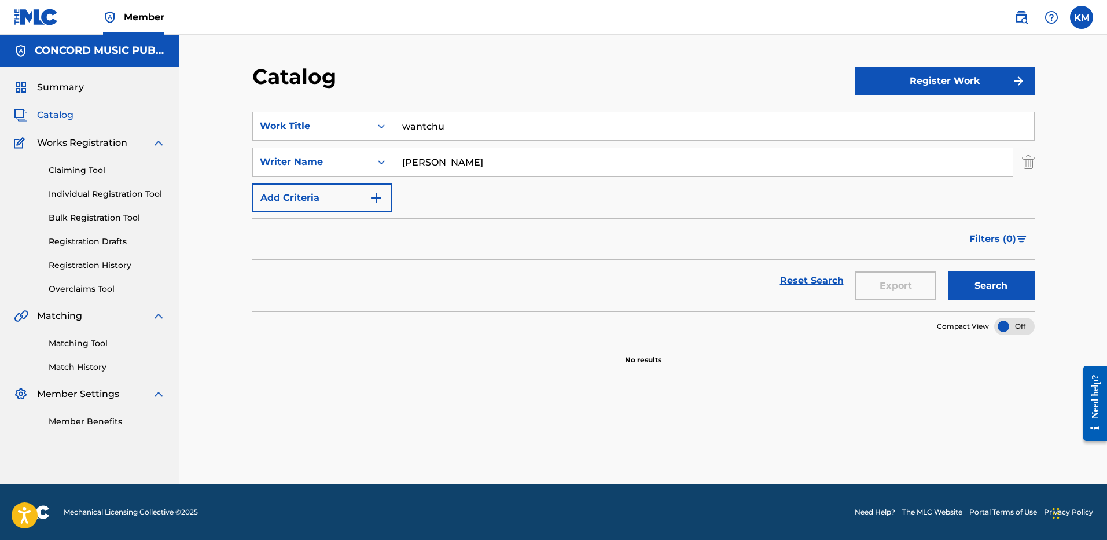
click at [411, 121] on input "wantchu" at bounding box center [712, 126] width 641 height 28
type input "WANTCHU"
click at [987, 294] on button "Search" at bounding box center [990, 285] width 87 height 29
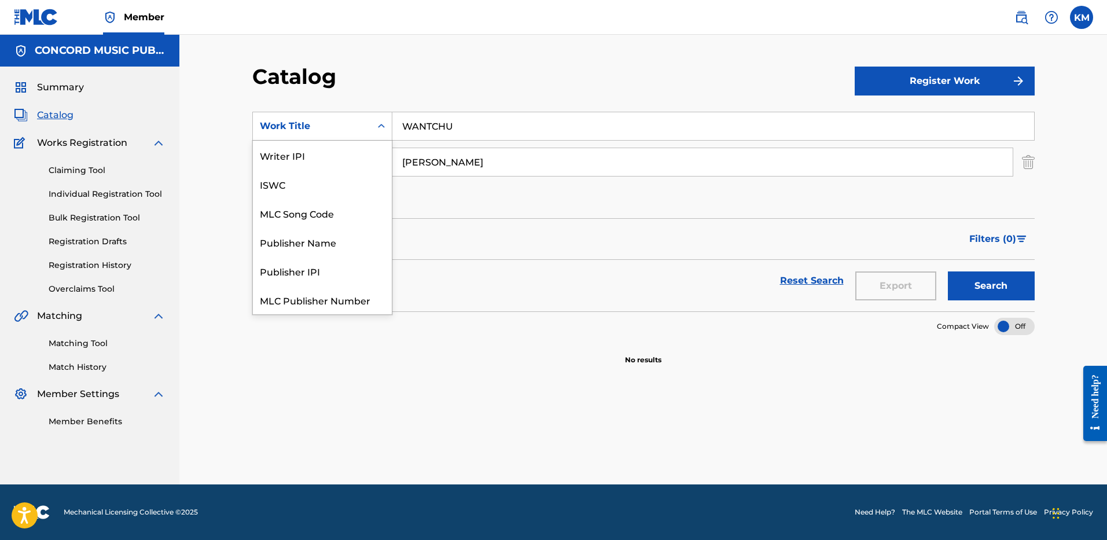
click at [380, 123] on icon "Search Form" at bounding box center [381, 126] width 12 height 12
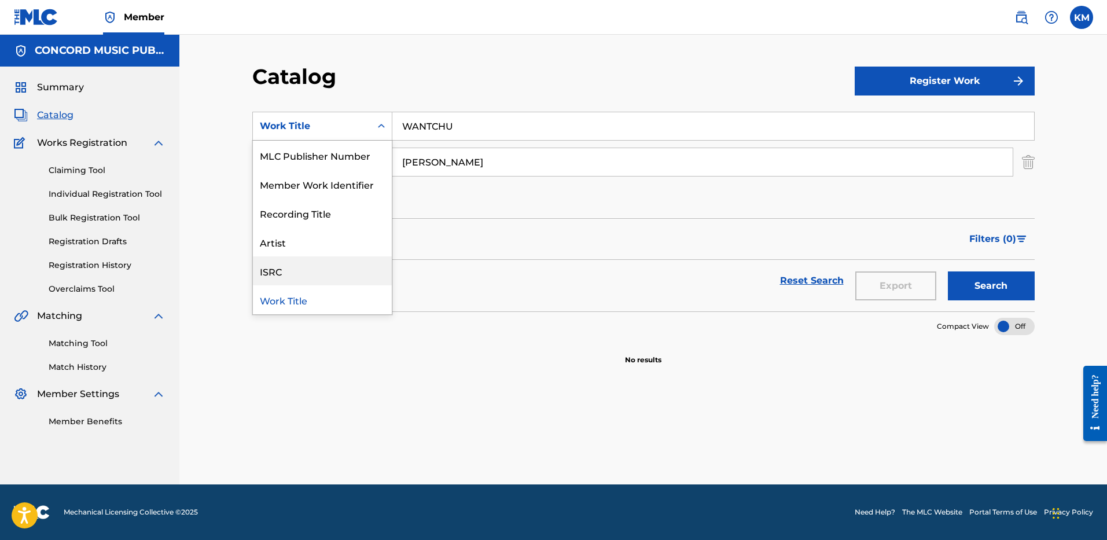
click at [328, 264] on div "ISRC" at bounding box center [322, 270] width 139 height 29
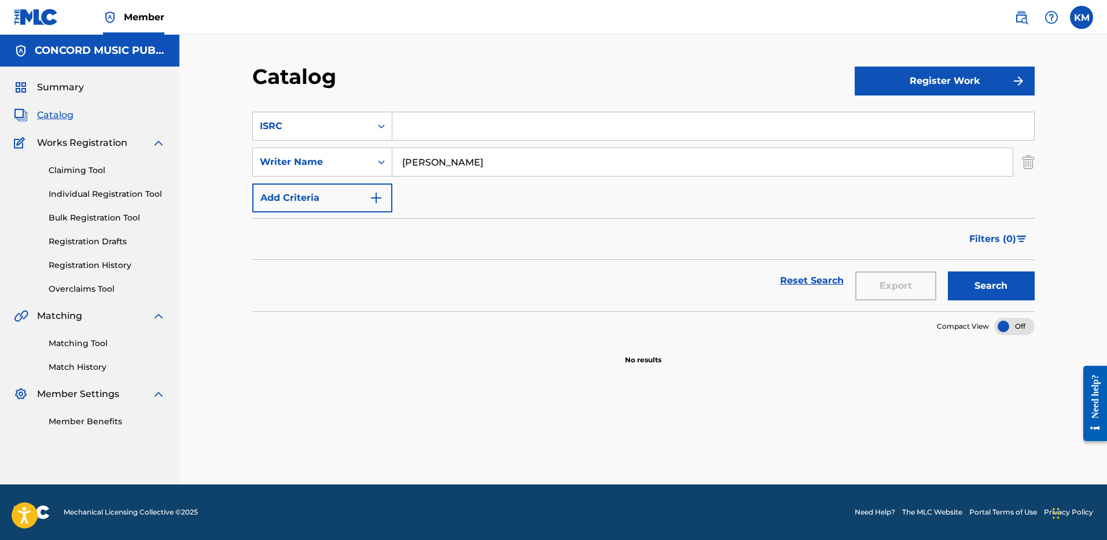
click at [404, 124] on input "Search Form" at bounding box center [712, 126] width 641 height 28
type input "CH7811115182"
click at [1027, 164] on img "Search Form" at bounding box center [1027, 161] width 13 height 29
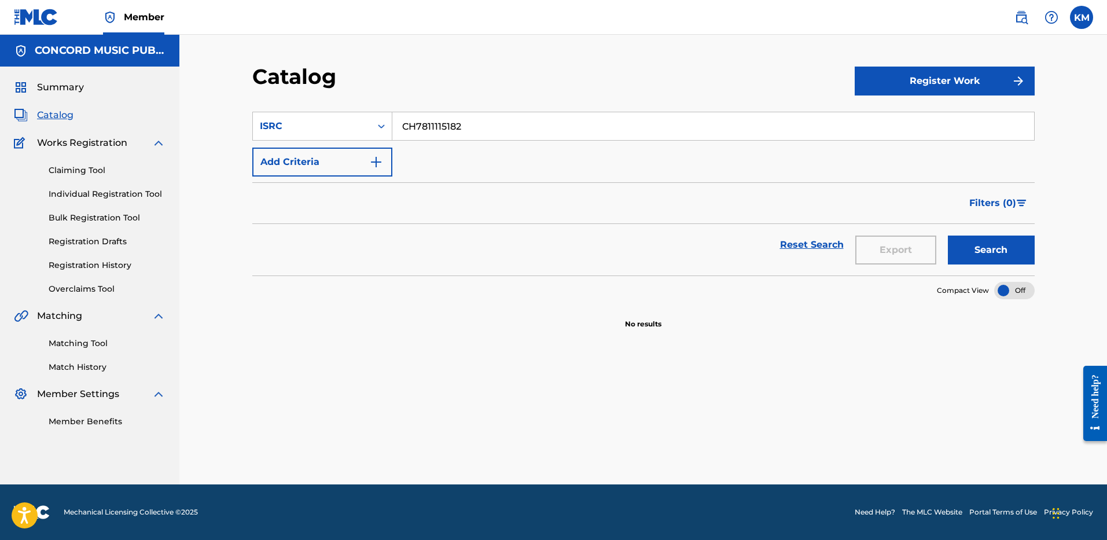
click at [957, 250] on button "Search" at bounding box center [990, 249] width 87 height 29
click at [383, 127] on icon "Search Form" at bounding box center [381, 126] width 12 height 12
click at [360, 146] on div "Work Title" at bounding box center [322, 155] width 139 height 29
click at [414, 138] on input "Search Form" at bounding box center [712, 126] width 641 height 28
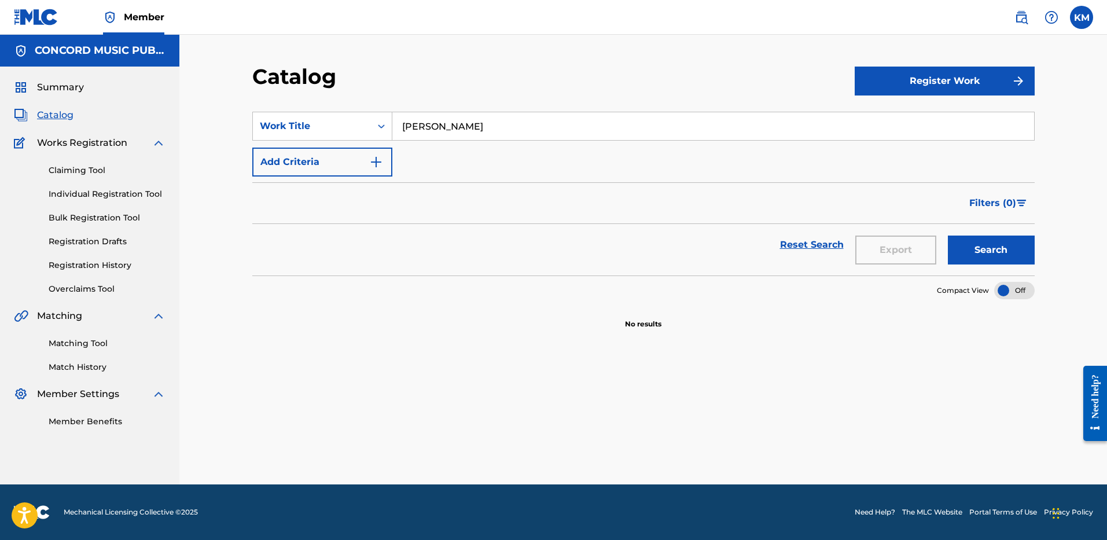
type input "[PERSON_NAME]"
click at [378, 164] on img "Search Form" at bounding box center [376, 162] width 14 height 14
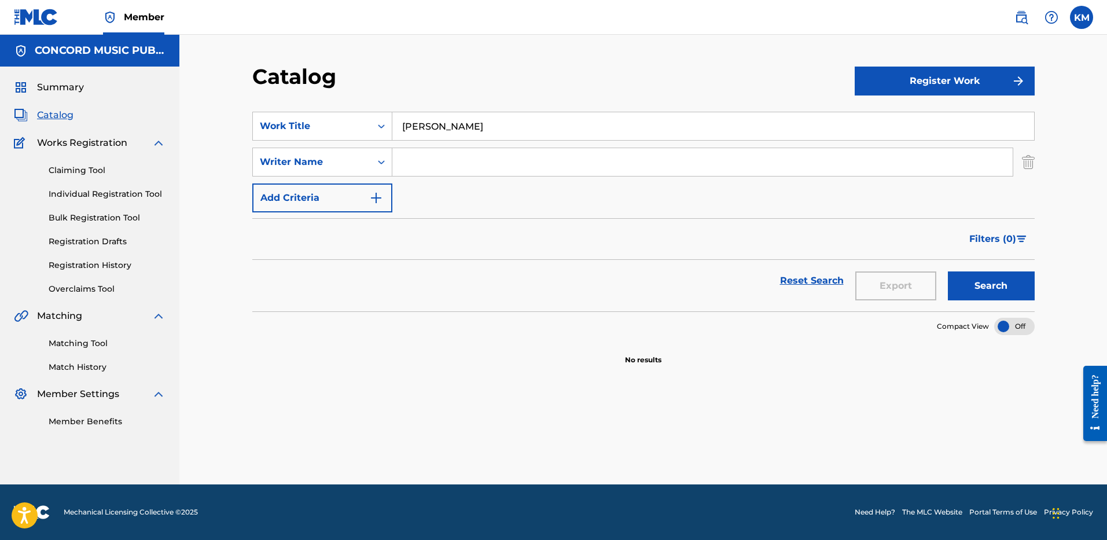
click at [401, 167] on input "Search Form" at bounding box center [702, 162] width 620 height 28
type input "[PERSON_NAME]"
click at [970, 276] on button "Search" at bounding box center [990, 285] width 87 height 29
click at [381, 123] on icon "Search Form" at bounding box center [381, 126] width 12 height 12
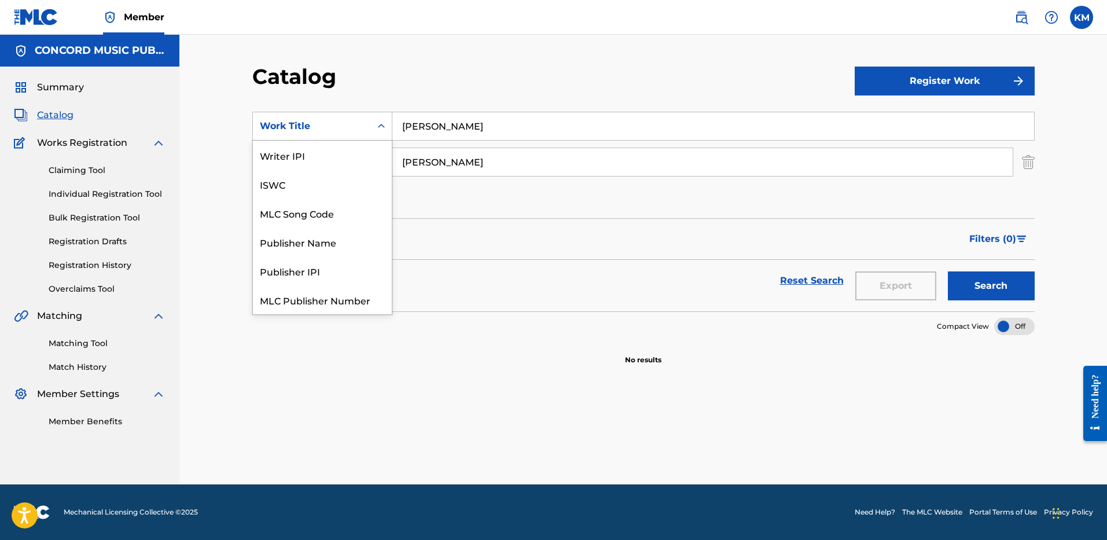
scroll to position [145, 0]
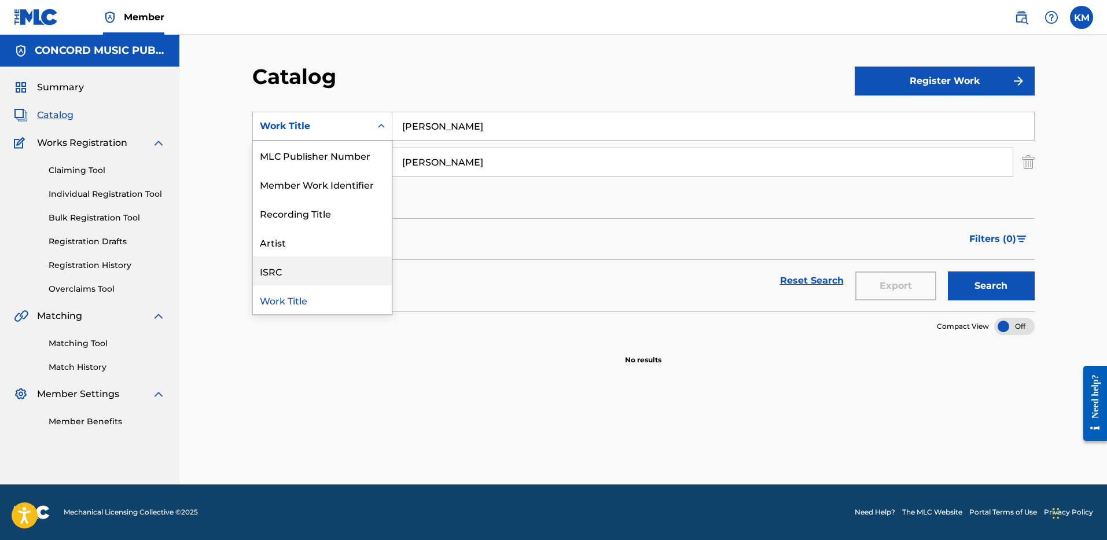
click at [331, 267] on div "ISRC" at bounding box center [322, 270] width 139 height 29
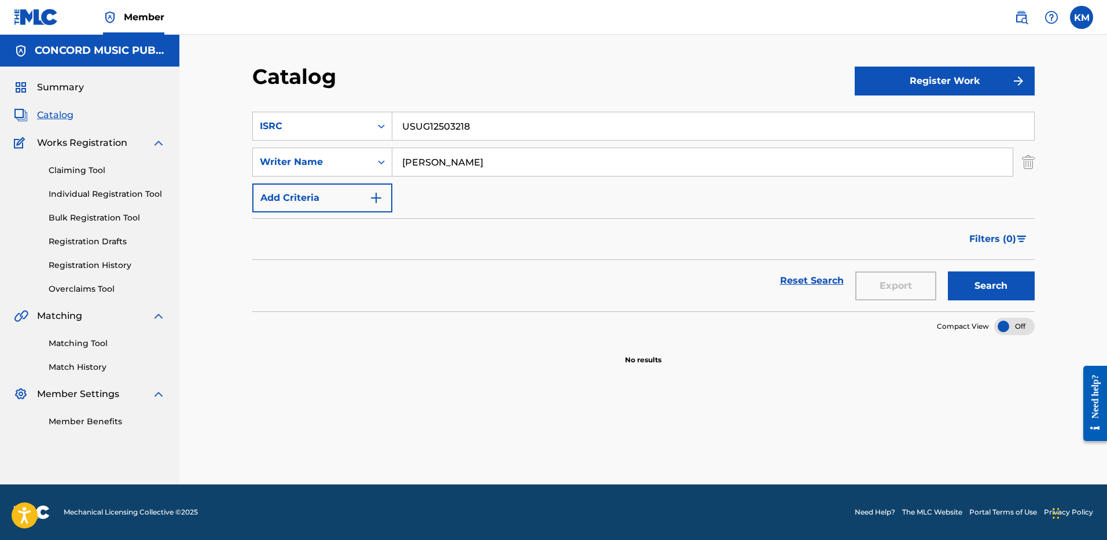
type input "USUG12503218"
click at [1027, 167] on img "Search Form" at bounding box center [1027, 161] width 13 height 29
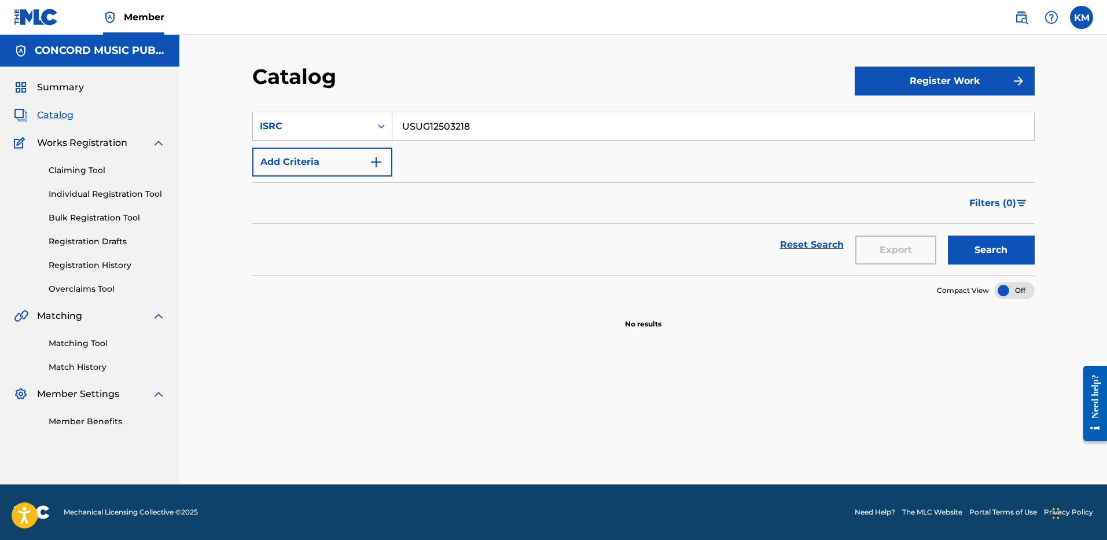
click at [960, 252] on button "Search" at bounding box center [990, 249] width 87 height 29
click at [1008, 256] on button "Search" at bounding box center [990, 249] width 87 height 29
click at [380, 121] on icon "Search Form" at bounding box center [381, 126] width 12 height 12
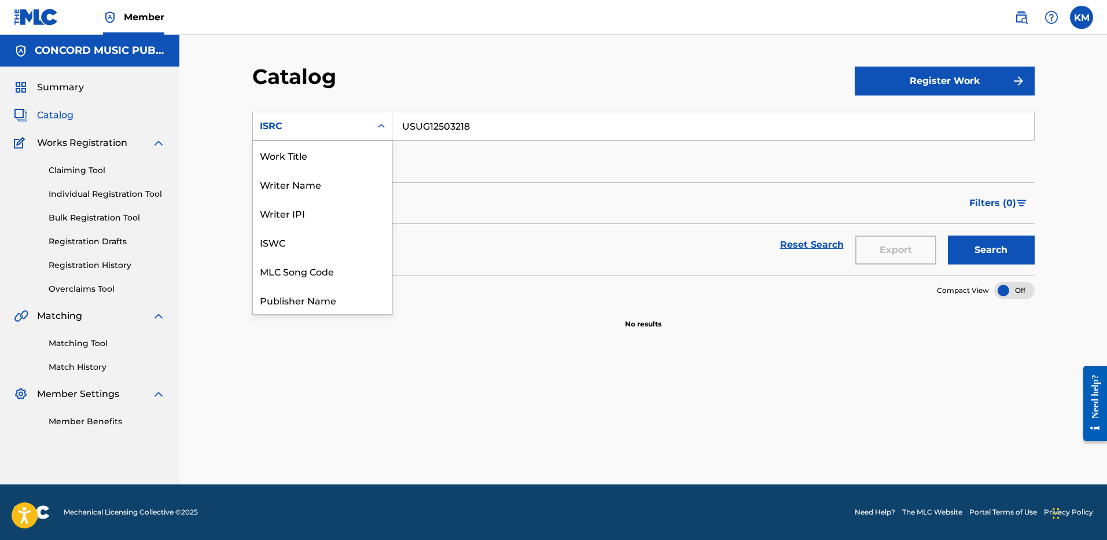
click at [333, 149] on div "Work Title" at bounding box center [322, 155] width 139 height 29
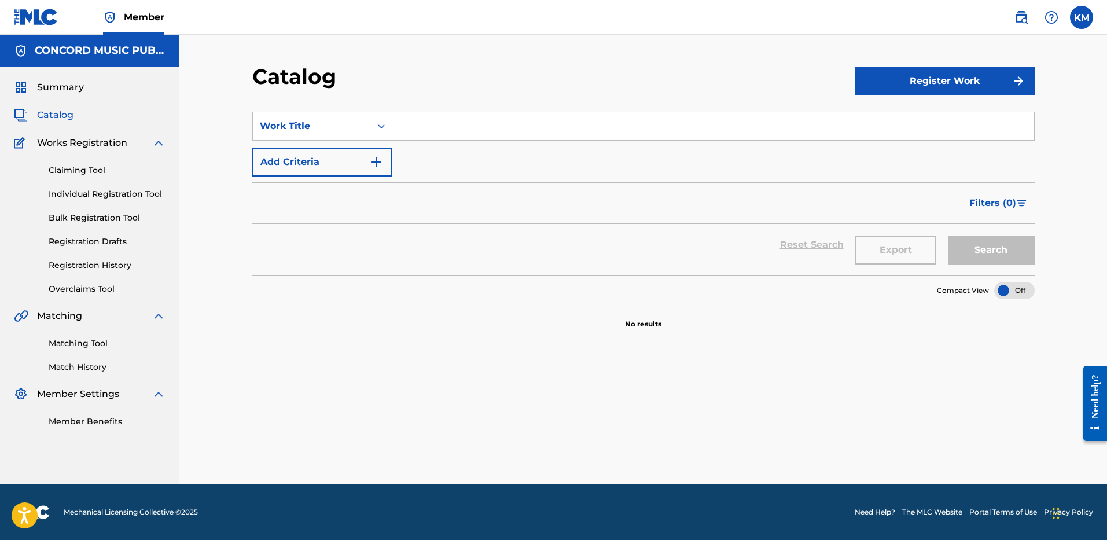
click at [411, 128] on input "Search Form" at bounding box center [712, 126] width 641 height 28
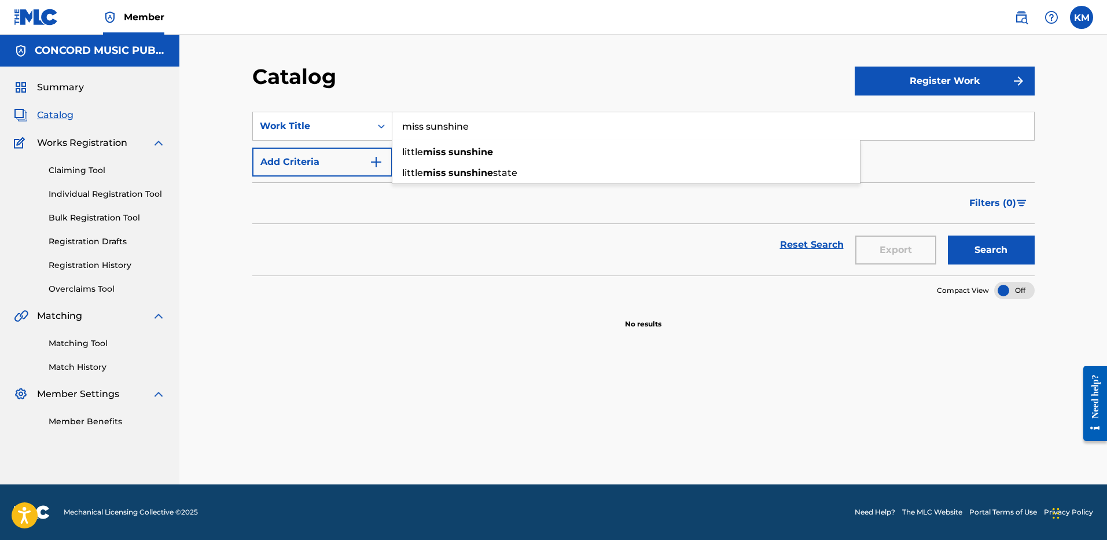
type input "miss sunshine"
click at [381, 160] on img "Search Form" at bounding box center [376, 162] width 14 height 14
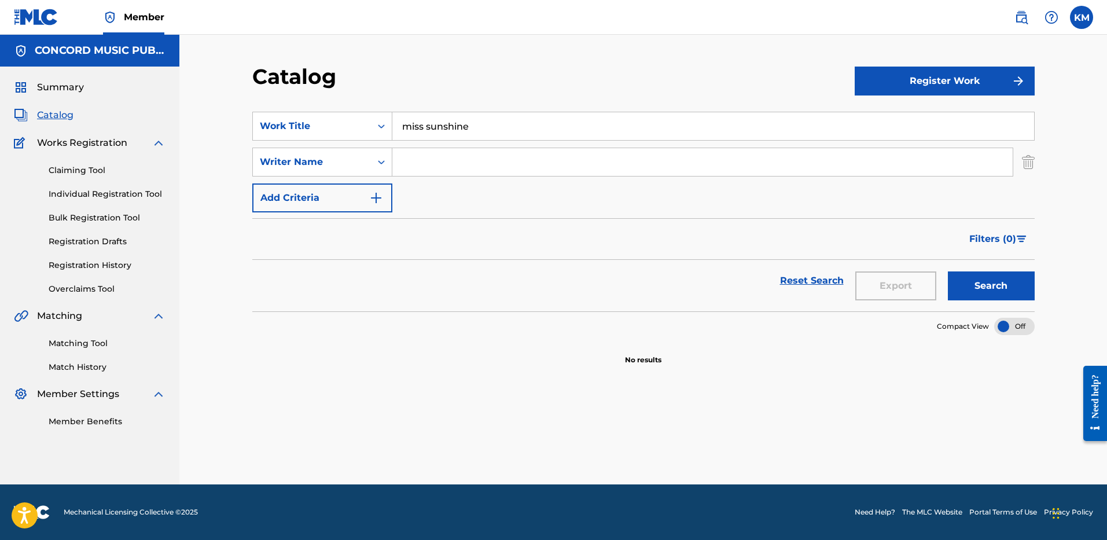
click at [419, 163] on input "Search Form" at bounding box center [702, 162] width 620 height 28
click at [980, 282] on button "Search" at bounding box center [990, 285] width 87 height 29
drag, startPoint x: 439, startPoint y: 156, endPoint x: 262, endPoint y: 162, distance: 177.1
click at [262, 162] on div "SearchWithCriteriae6549d3a-dff2-48b4-a07d-ab91fc4c631c Writer Name [PERSON_NAME]" at bounding box center [643, 161] width 782 height 29
type input "[PERSON_NAME]"
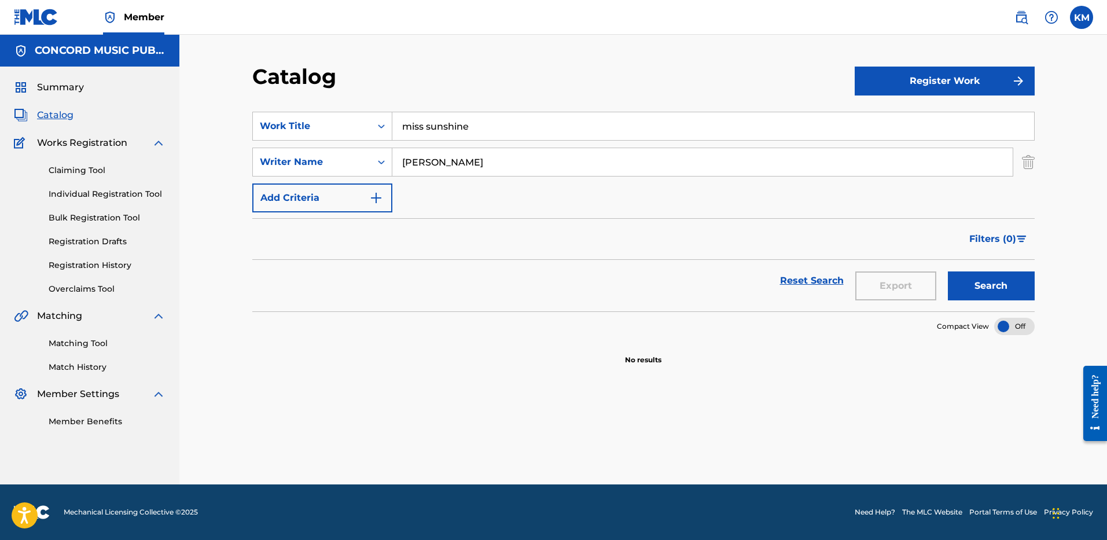
click at [977, 278] on button "Search" at bounding box center [990, 285] width 87 height 29
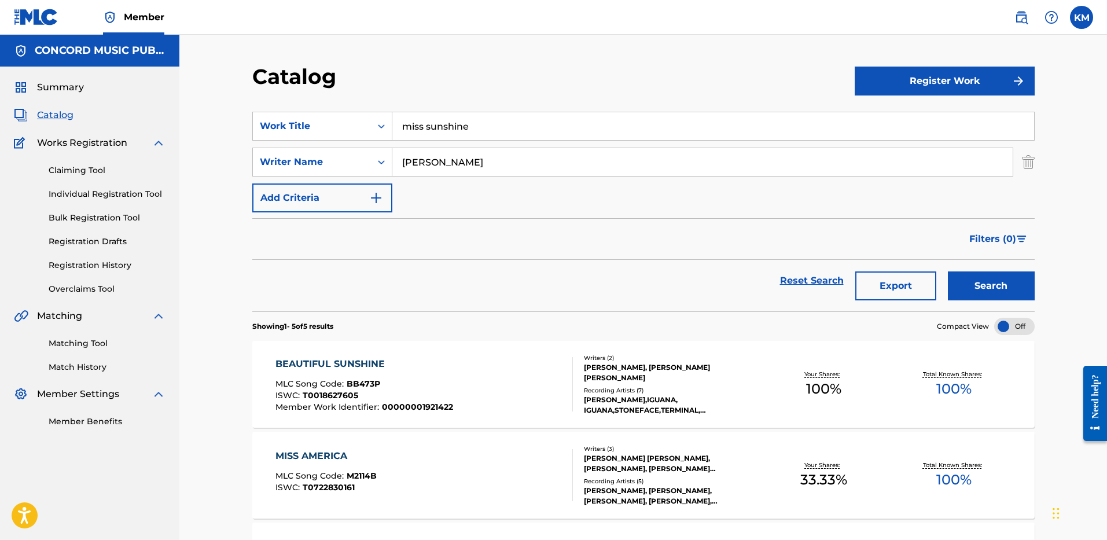
drag, startPoint x: 399, startPoint y: 127, endPoint x: 518, endPoint y: 126, distance: 119.2
click at [518, 126] on input "miss sunshine" at bounding box center [712, 126] width 641 height 28
